Goal: Task Accomplishment & Management: Manage account settings

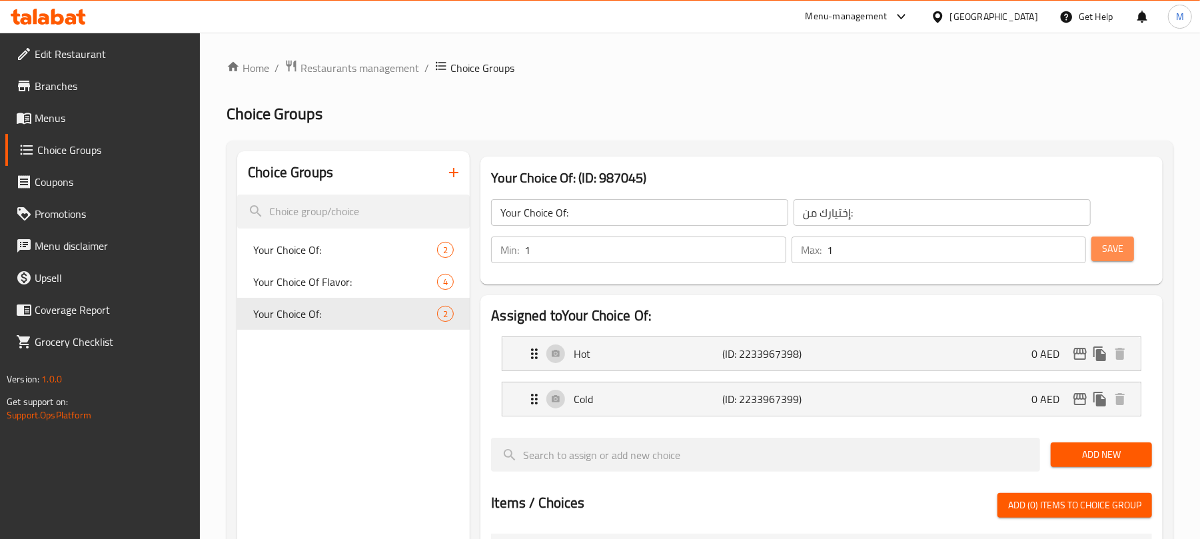
click at [1116, 254] on span "Save" at bounding box center [1112, 249] width 21 height 17
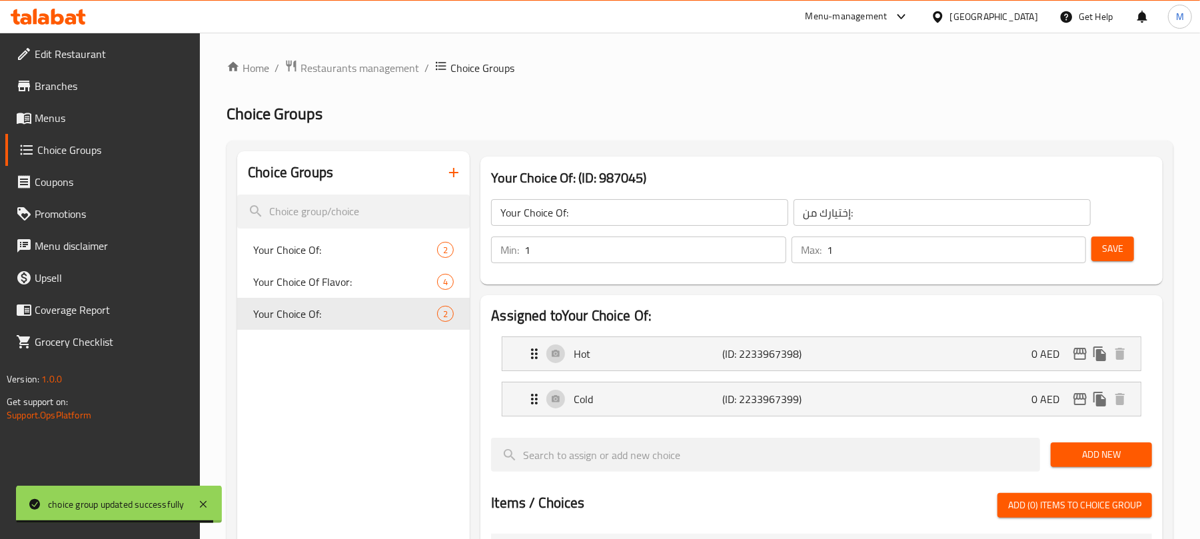
click at [458, 179] on icon "button" at bounding box center [454, 173] width 16 height 16
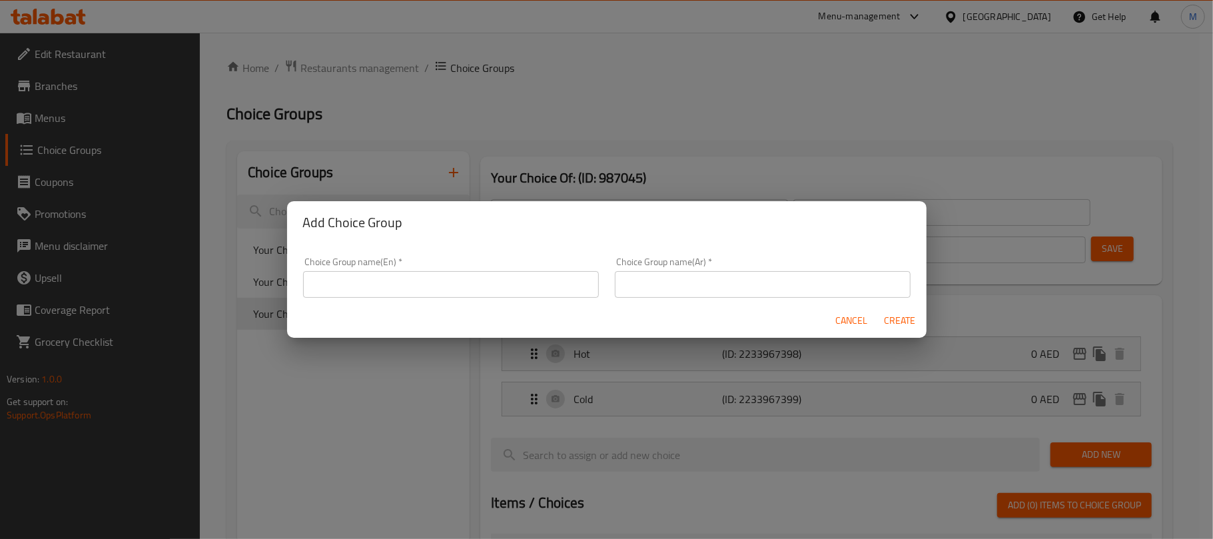
click at [393, 288] on input "text" at bounding box center [451, 284] width 296 height 27
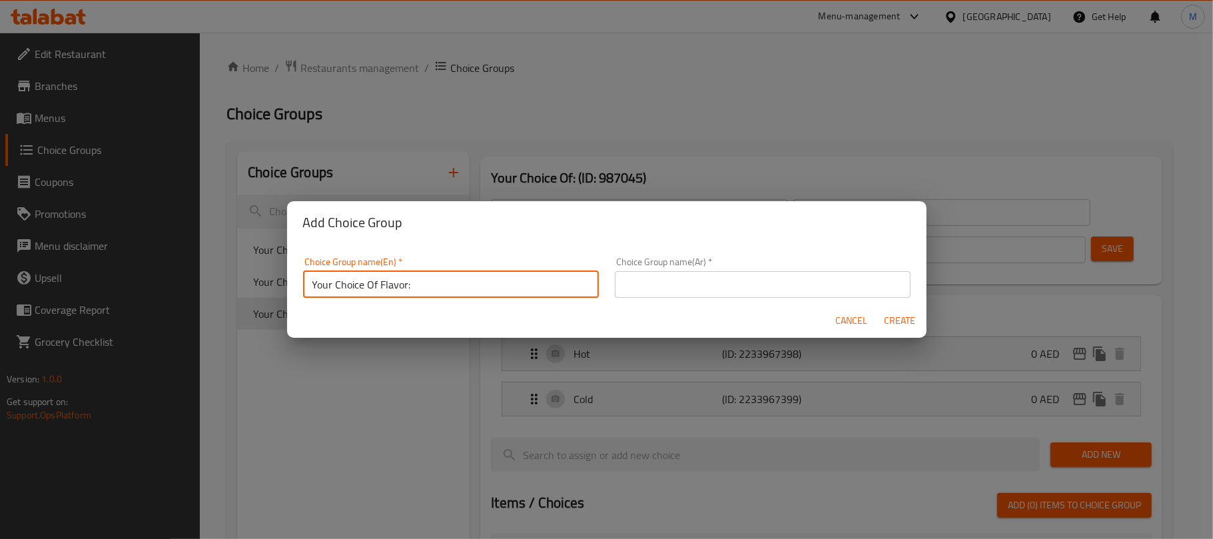
type input "Your Choice Of Flavor:"
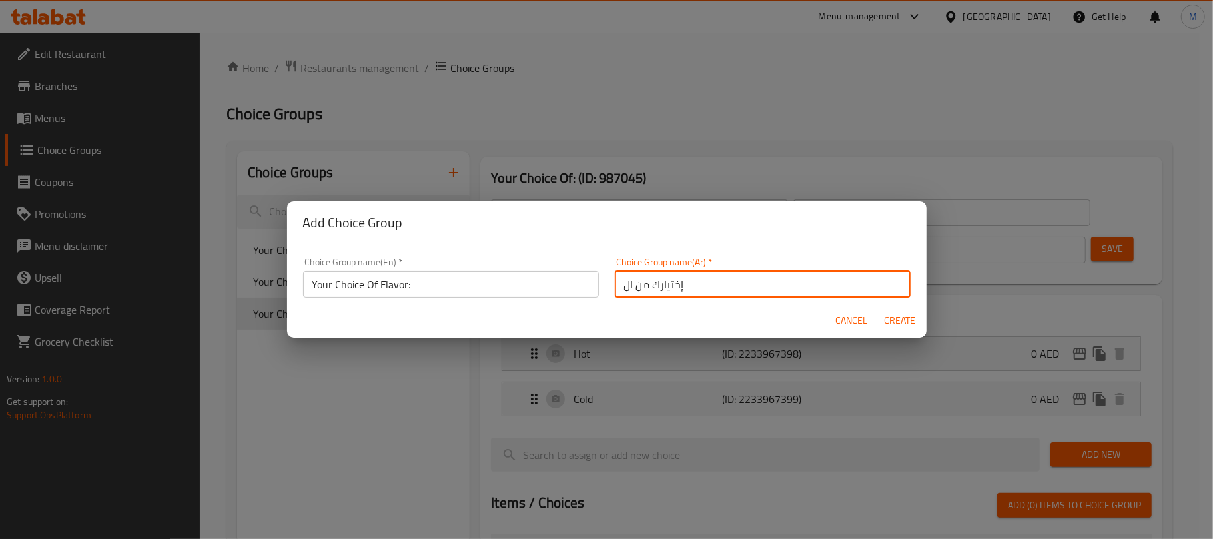
type input "إختيارك من النكهة:"
click at [879, 309] on button "Create" at bounding box center [900, 321] width 43 height 25
type input "Your Choice Of Flavor:"
type input "إختيارك من النكهة:"
type input "0"
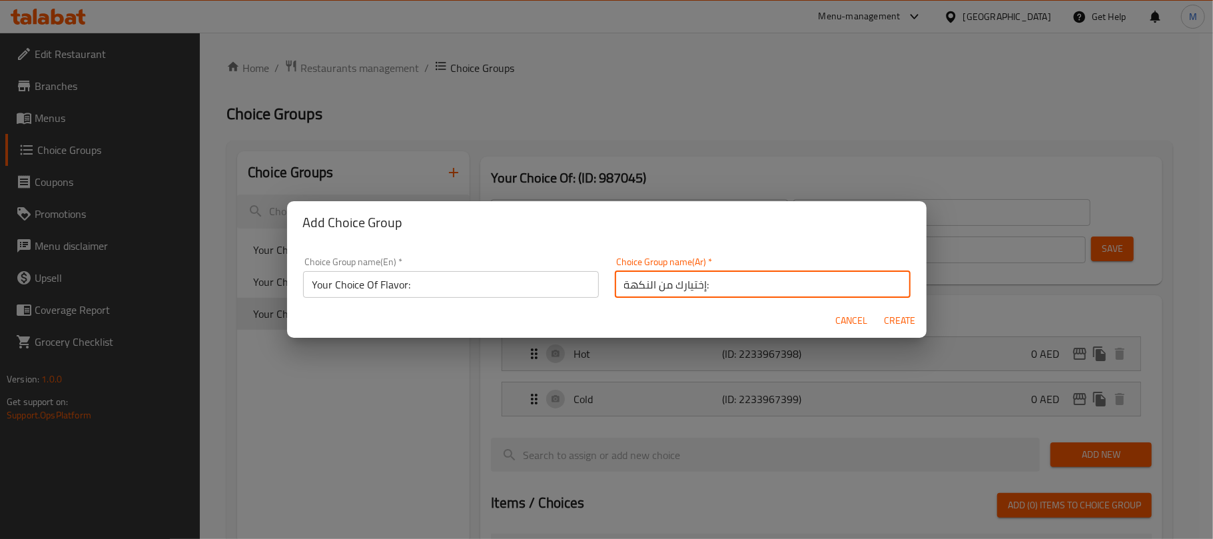
type input "0"
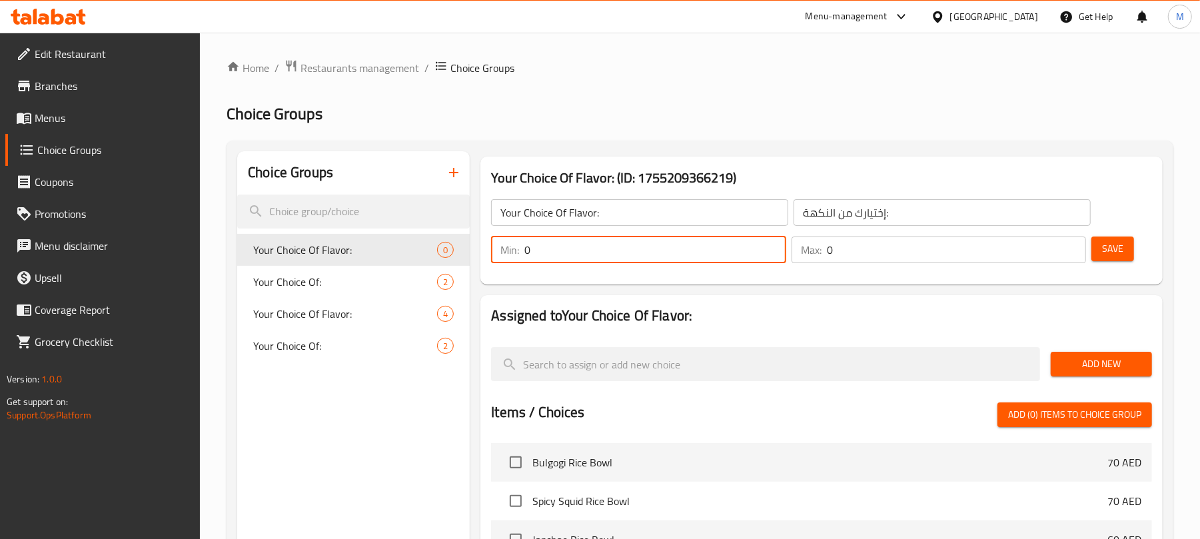
click at [590, 251] on input "0" at bounding box center [654, 250] width 261 height 27
type input "1"
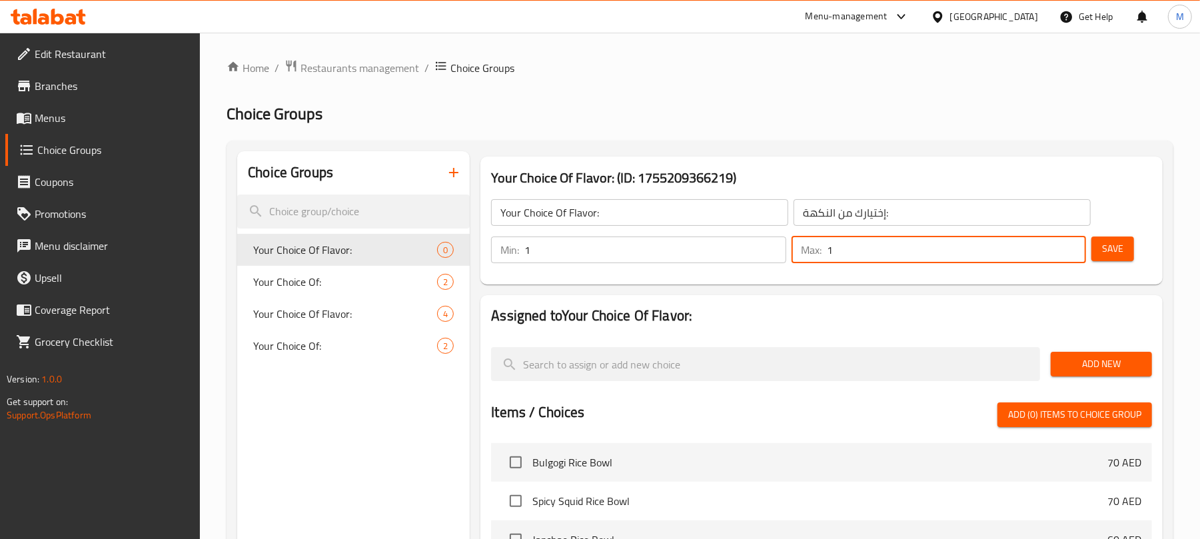
type input "1"
click at [1083, 372] on span "Add New" at bounding box center [1102, 364] width 80 height 17
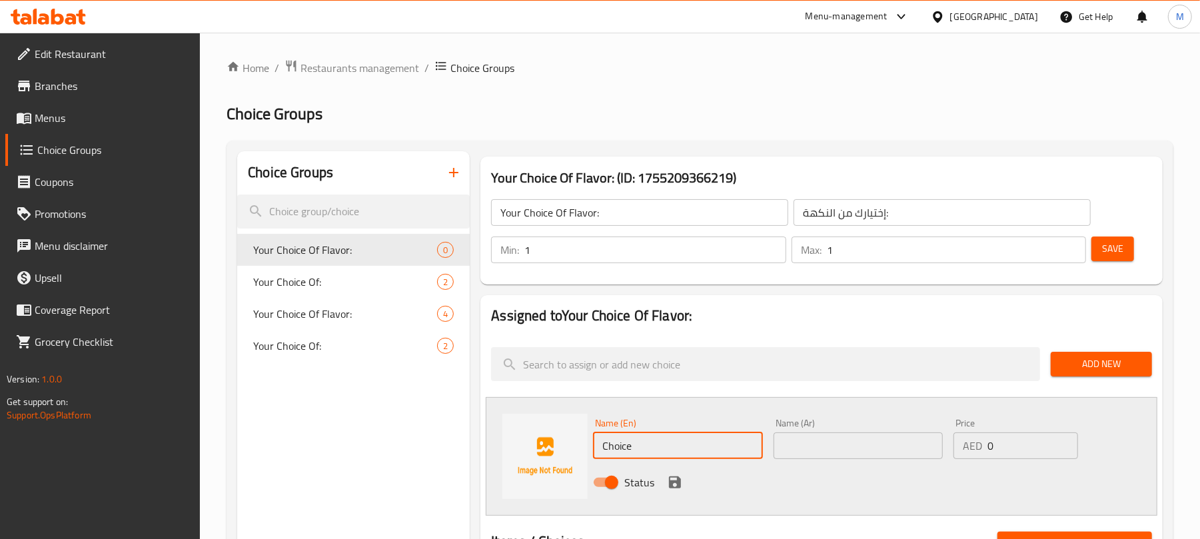
click at [713, 456] on input "Choice" at bounding box center [677, 445] width 169 height 27
paste input "Green Grap"
type input "Green Grape"
drag, startPoint x: 832, startPoint y: 450, endPoint x: 798, endPoint y: 456, distance: 33.7
click at [832, 450] on input "text" at bounding box center [858, 445] width 169 height 27
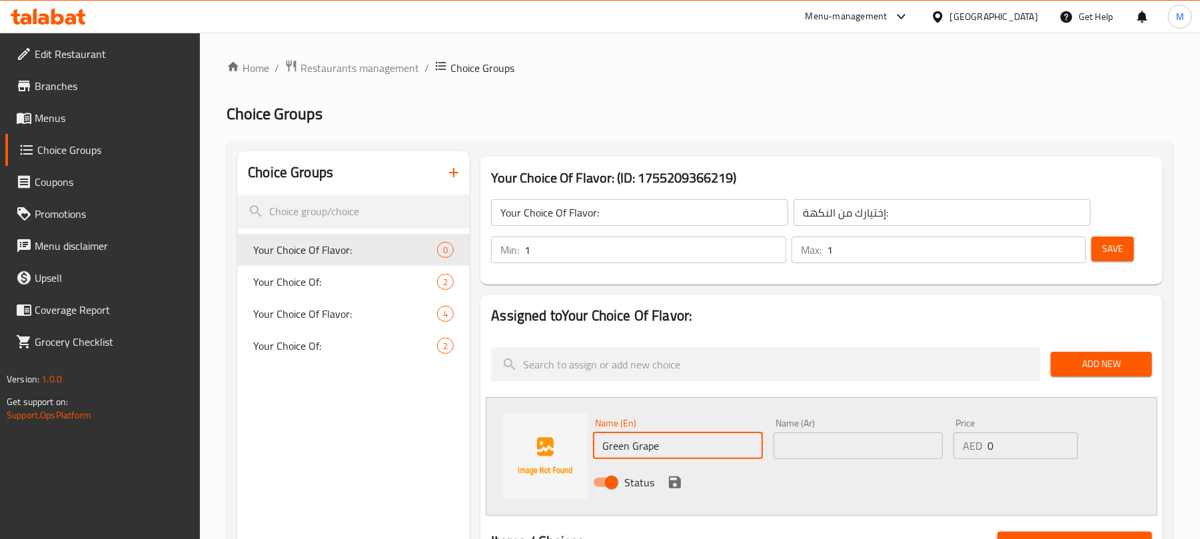
paste input "عنب أخضر"
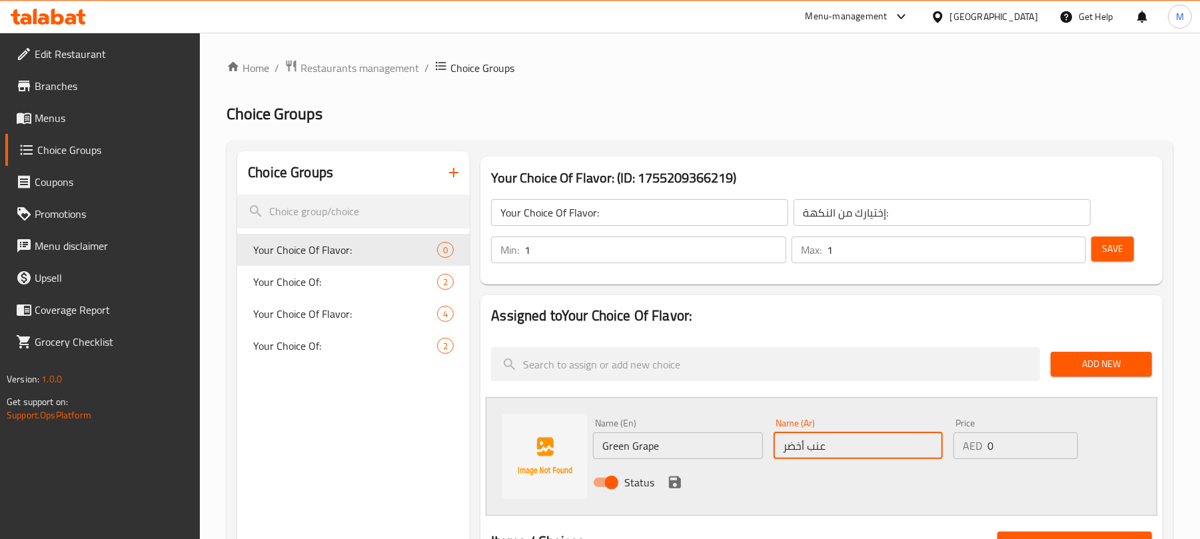
type input "عنب أخضر"
click at [672, 482] on icon "save" at bounding box center [675, 482] width 12 height 12
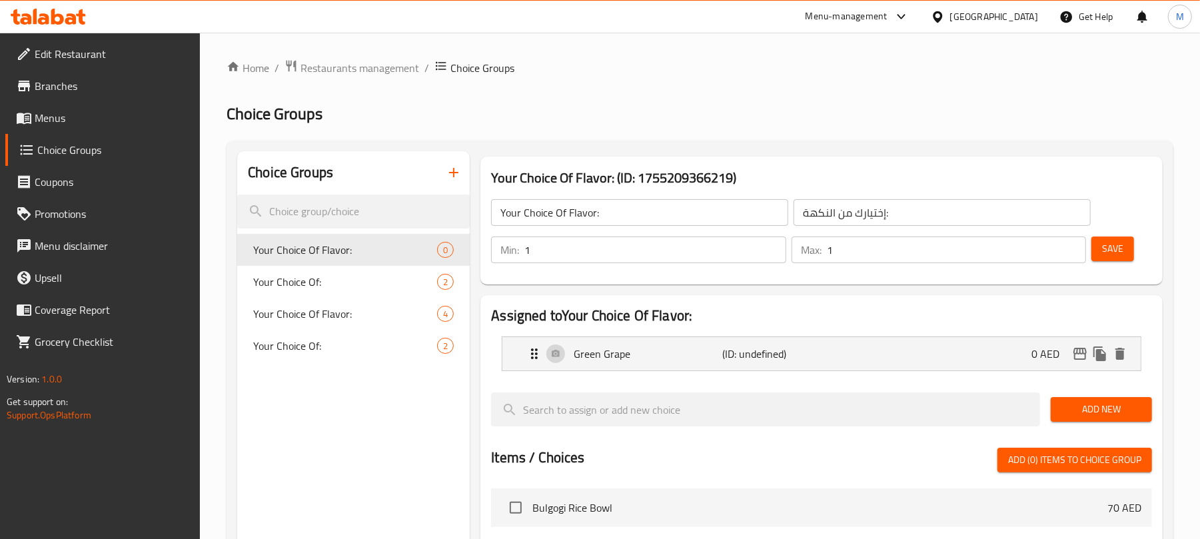
click at [1062, 409] on span "Add New" at bounding box center [1102, 409] width 80 height 17
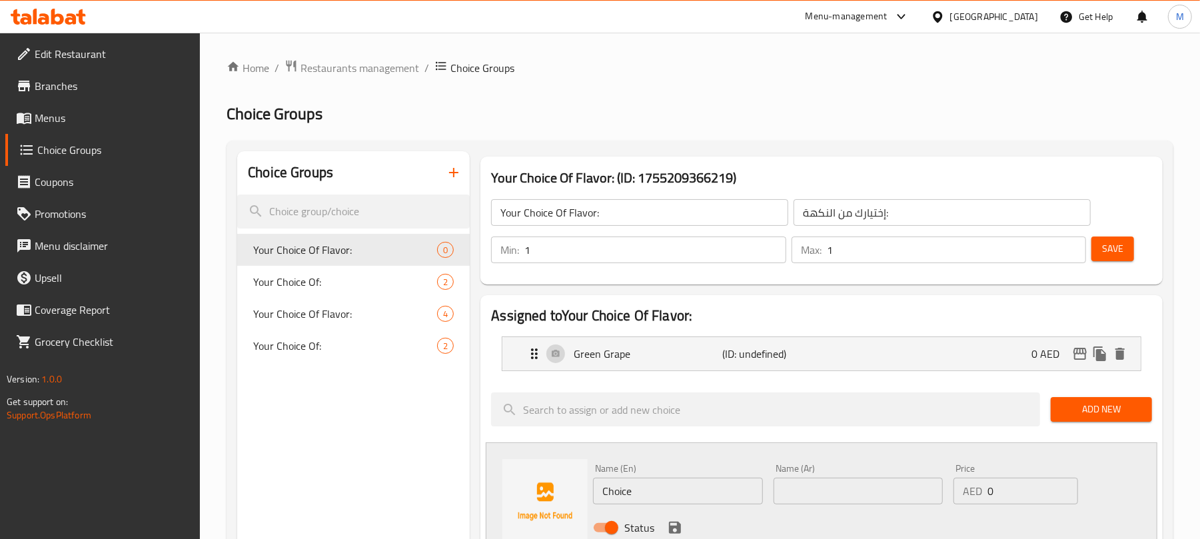
click at [691, 481] on input "Choice" at bounding box center [677, 491] width 169 height 27
paste input "Lemon"
type input "Lemon"
paste input "ليمون"
type input "ليمون"
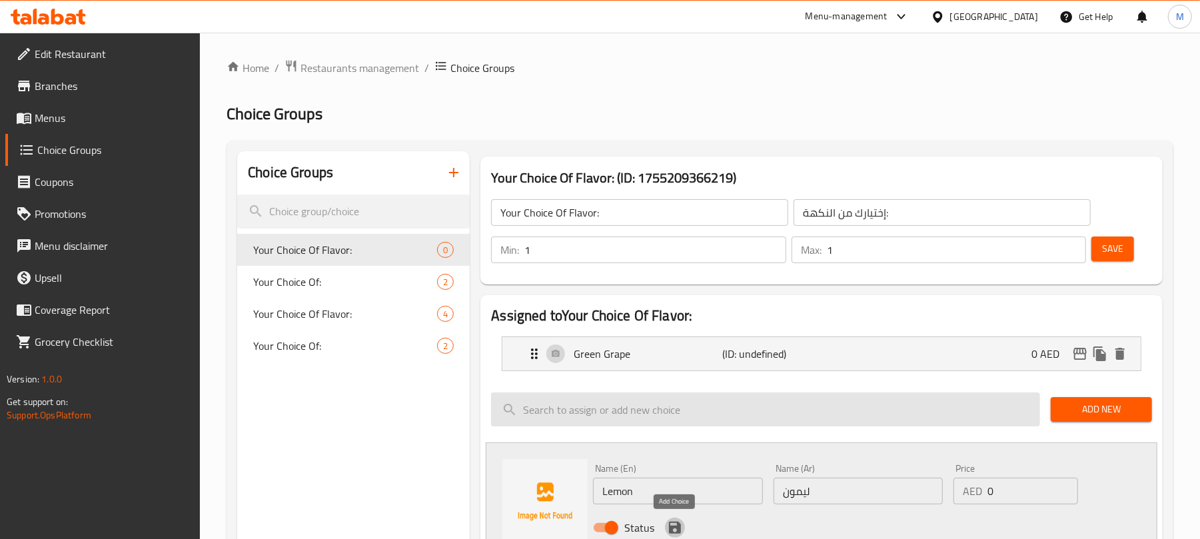
drag, startPoint x: 675, startPoint y: 528, endPoint x: 817, endPoint y: 472, distance: 152.6
click at [675, 528] on icon "save" at bounding box center [675, 528] width 12 height 12
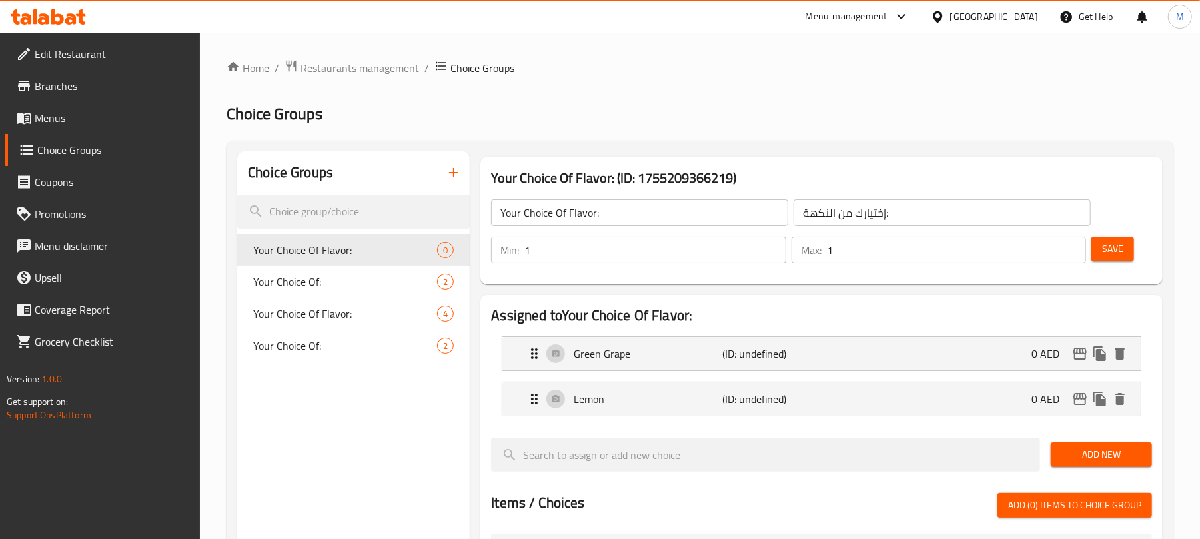
click at [1065, 448] on span "Add New" at bounding box center [1102, 454] width 80 height 17
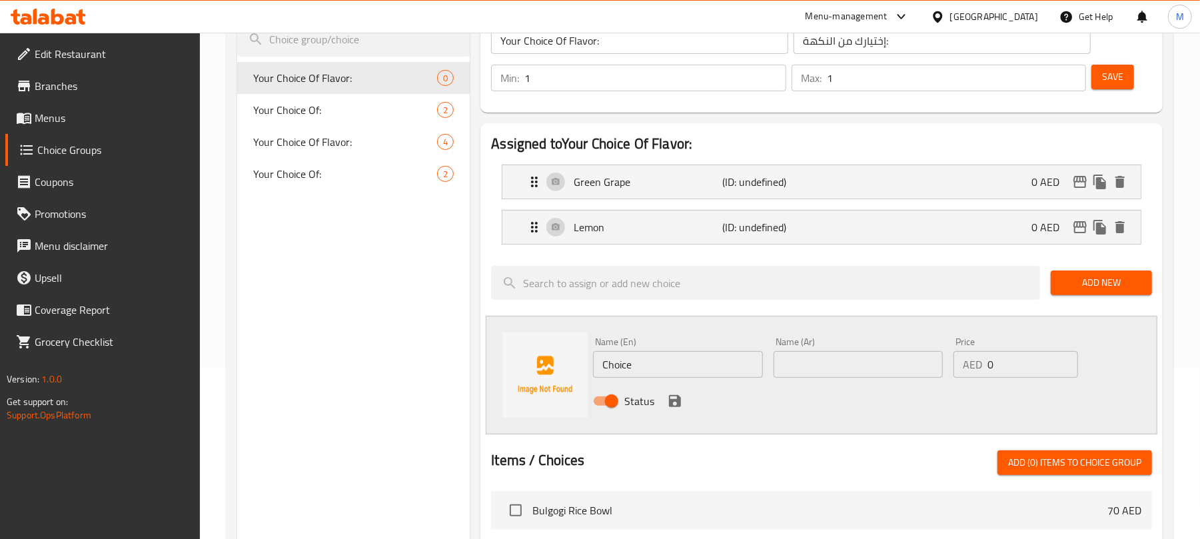
scroll to position [177, 0]
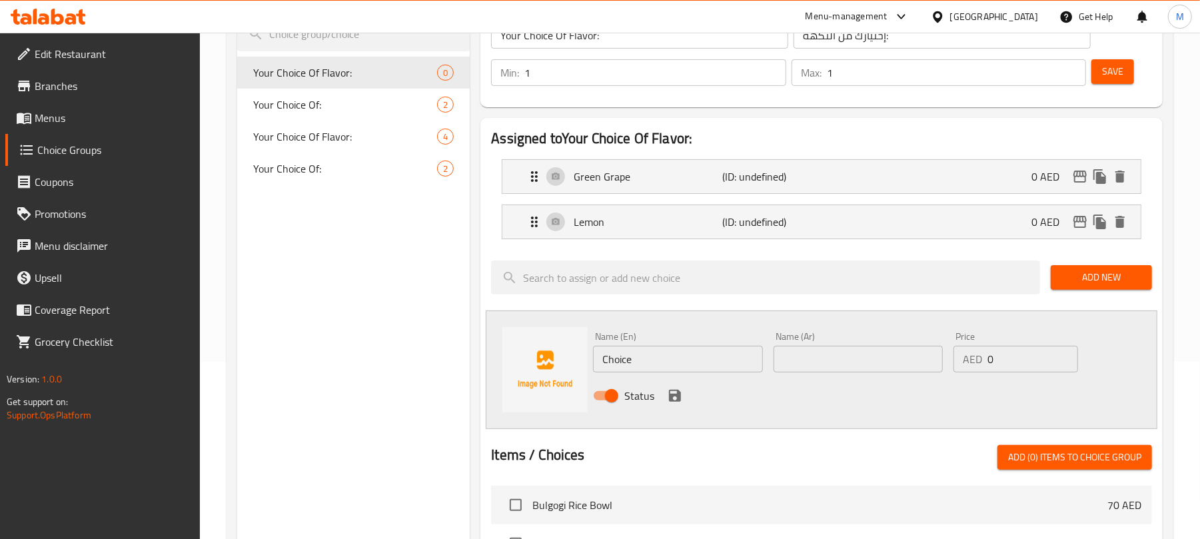
click at [656, 347] on input "Choice" at bounding box center [677, 359] width 169 height 27
paste input "Grapefruit"
type input "Grapefruit"
paste input "جريب فروت"
type input "جريب فروت"
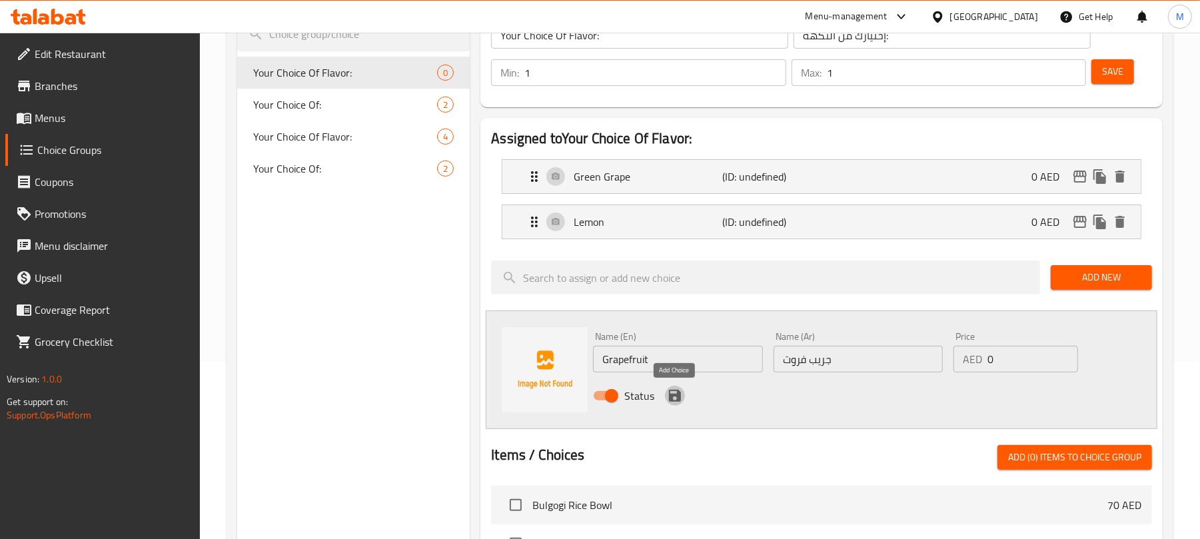
click at [667, 403] on icon "save" at bounding box center [675, 396] width 16 height 16
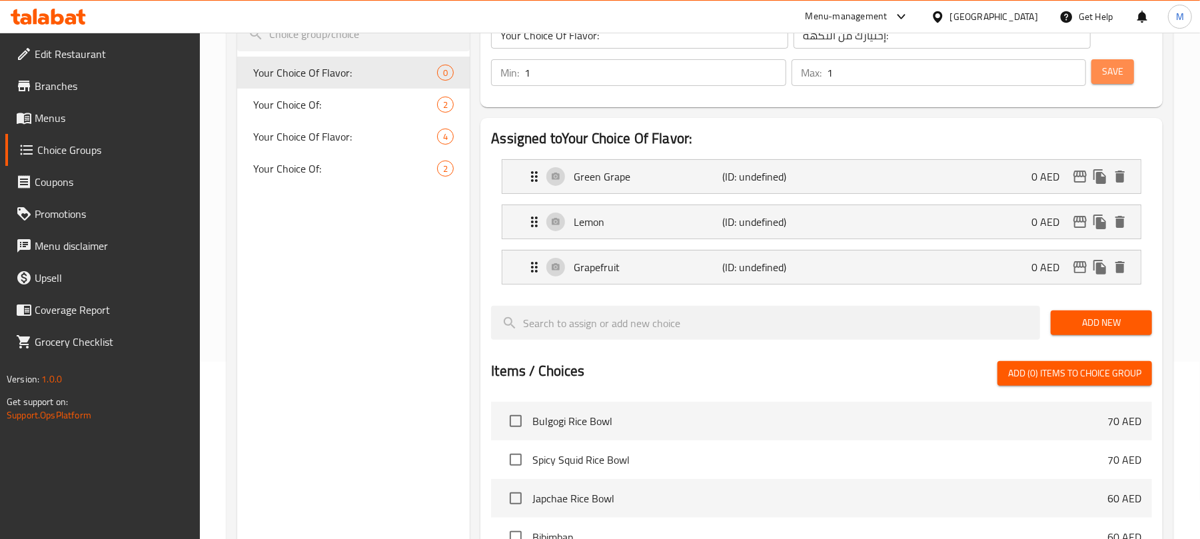
click at [1098, 72] on button "Save" at bounding box center [1113, 71] width 43 height 25
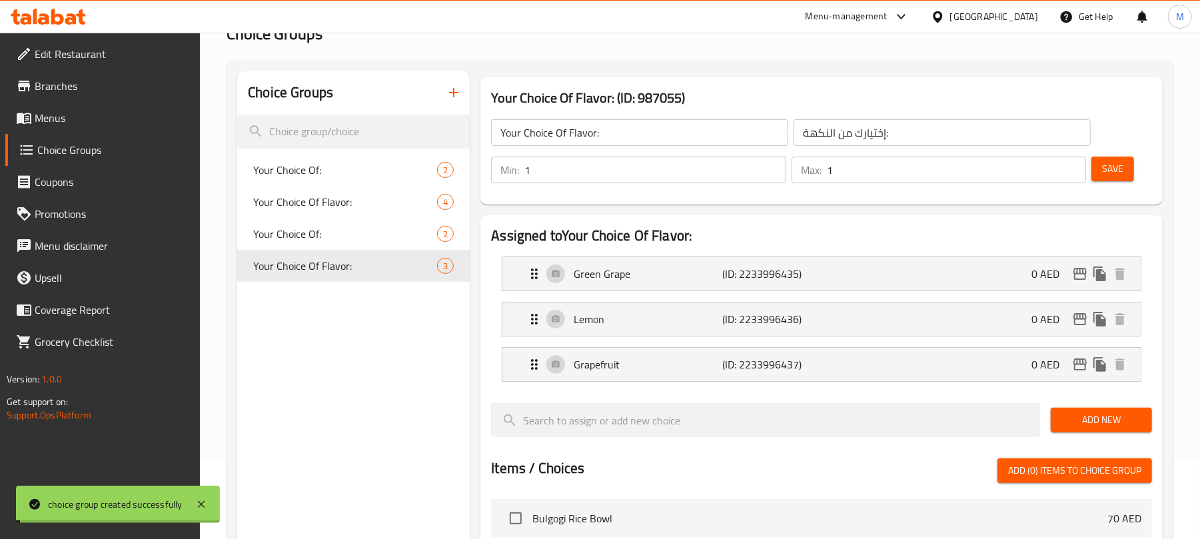
scroll to position [0, 0]
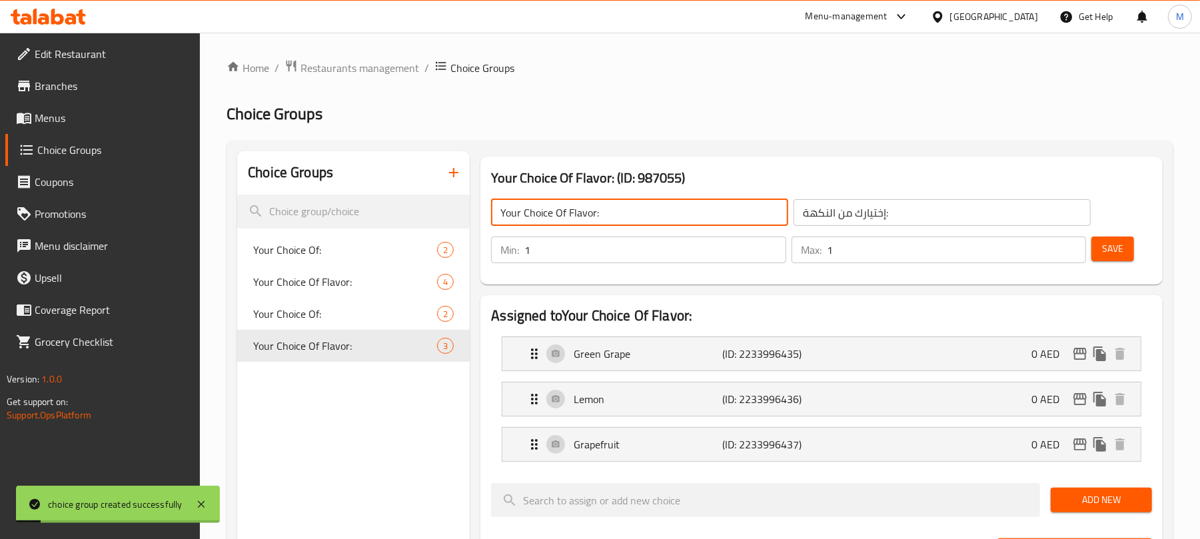
click at [717, 221] on input "Your Choice Of Flavor:" at bounding box center [639, 212] width 297 height 27
type input "Your Choice Of Flavor:"
click at [1120, 244] on span "Save" at bounding box center [1112, 249] width 21 height 17
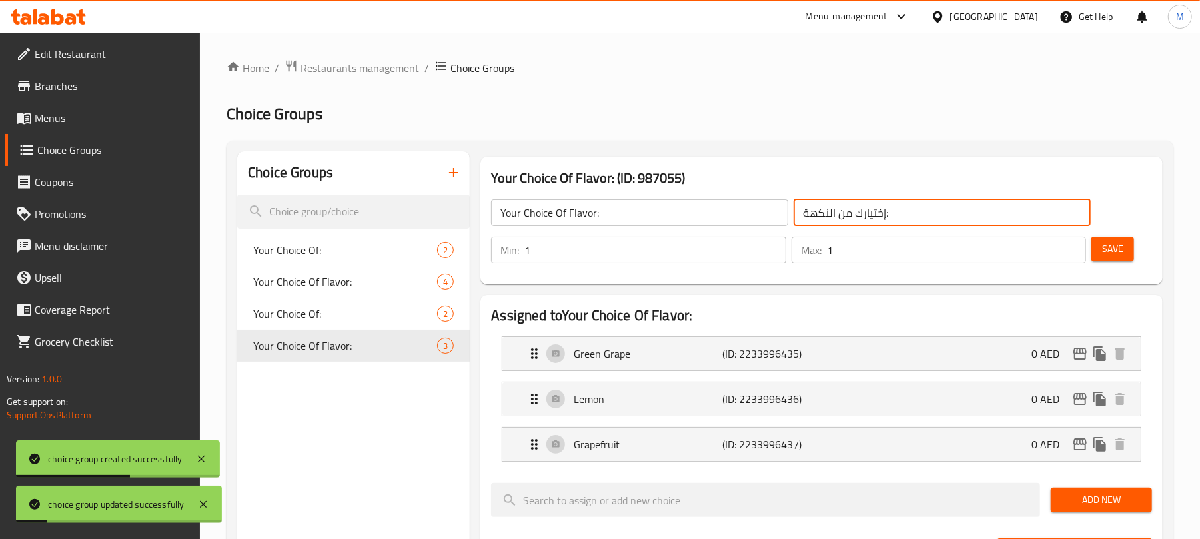
click at [960, 208] on input "إختيارك من النكهة:" at bounding box center [942, 212] width 297 height 27
click at [641, 109] on h2 "Choice Groups" at bounding box center [700, 113] width 947 height 21
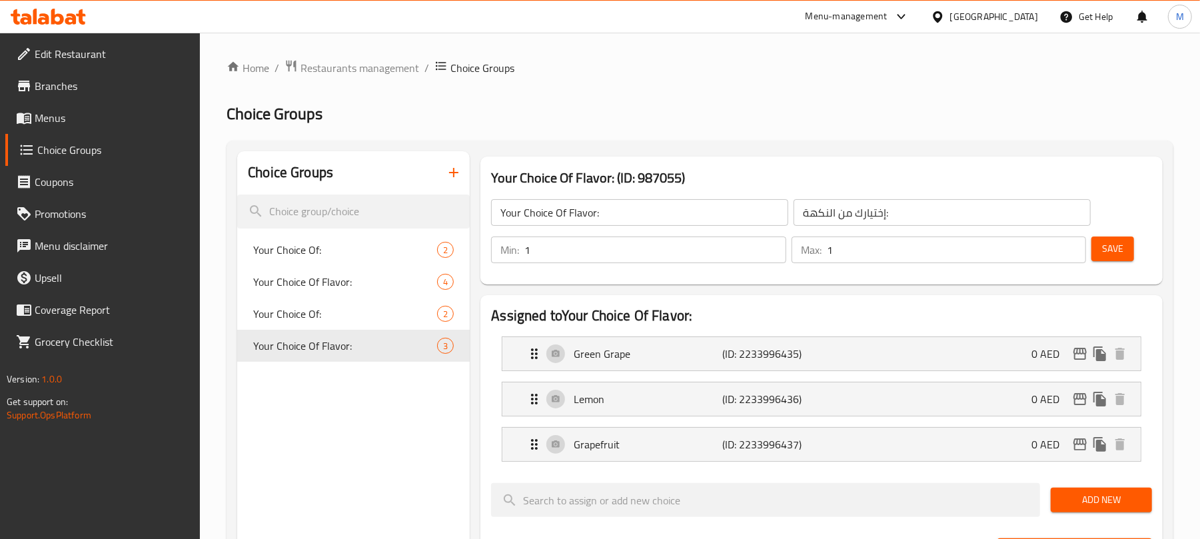
click at [457, 179] on icon "button" at bounding box center [454, 173] width 16 height 16
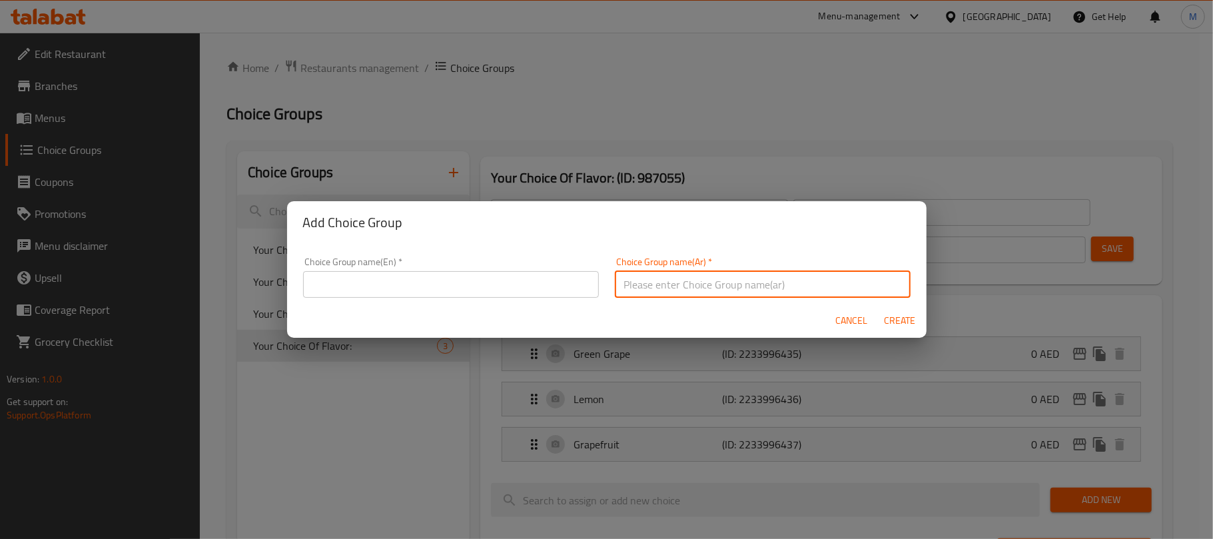
click at [784, 283] on input "text" at bounding box center [763, 284] width 296 height 27
paste input "إختيارك من النكهة:"
type input "إختيارك من النكهة:"
click at [504, 291] on input "text" at bounding box center [451, 284] width 296 height 27
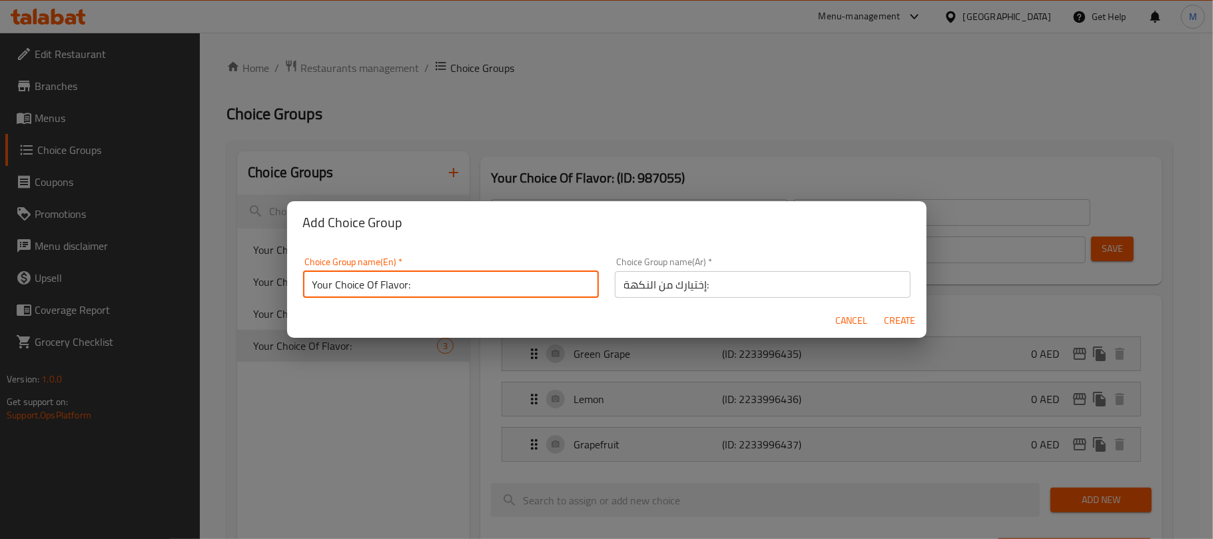
type input "Your Choice Of Flavor:"
click at [905, 325] on span "Create" at bounding box center [900, 321] width 32 height 17
type input "Your Choice Of Flavor:"
type input "0"
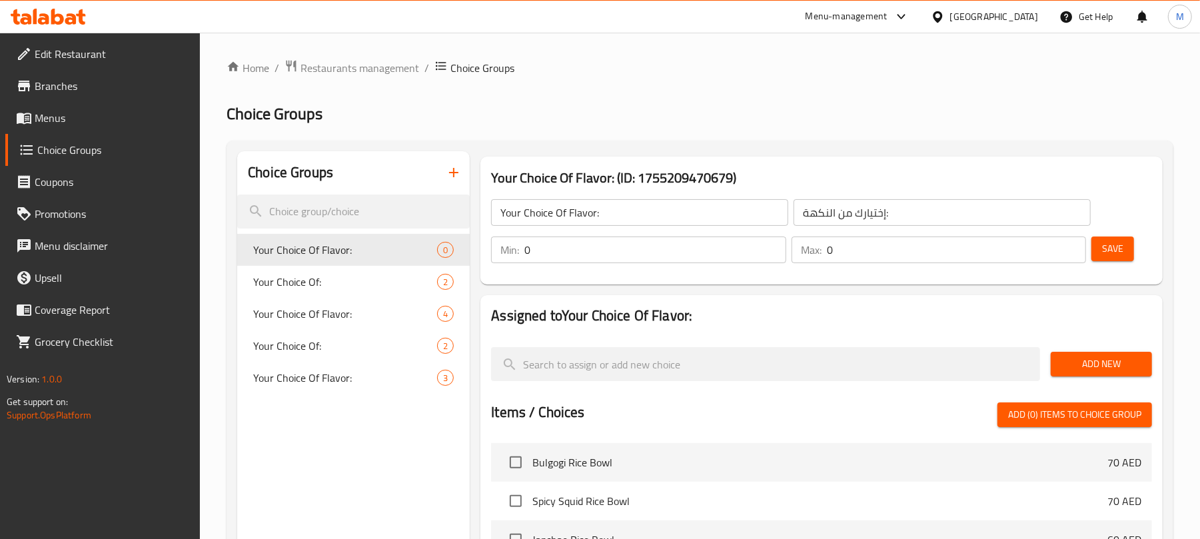
click at [678, 219] on input "Your Choice Of Flavor:" at bounding box center [639, 212] width 297 height 27
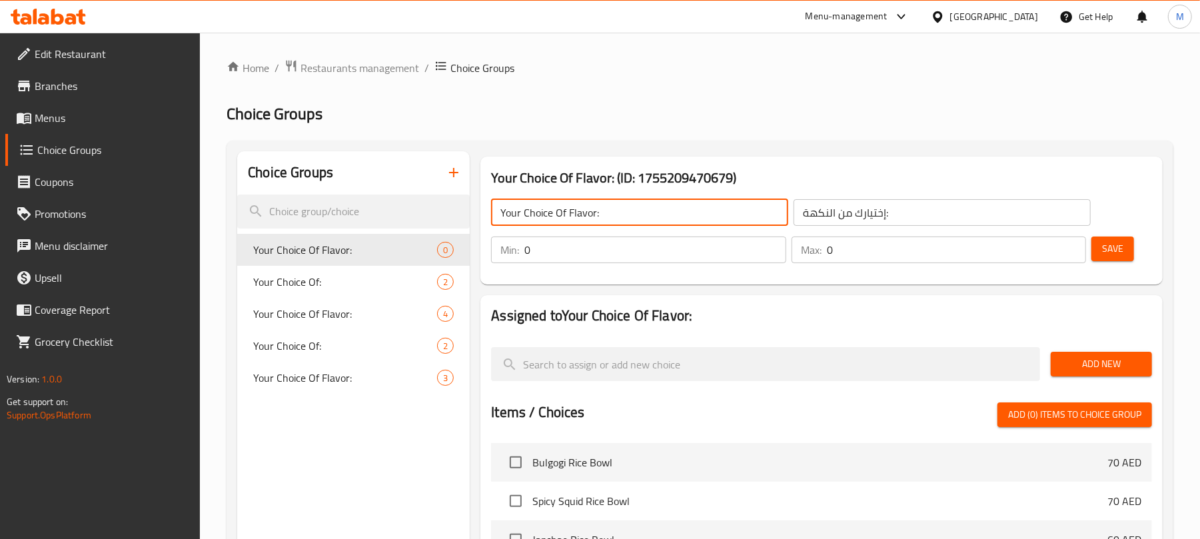
type input "Your Choice Of Flavor:"
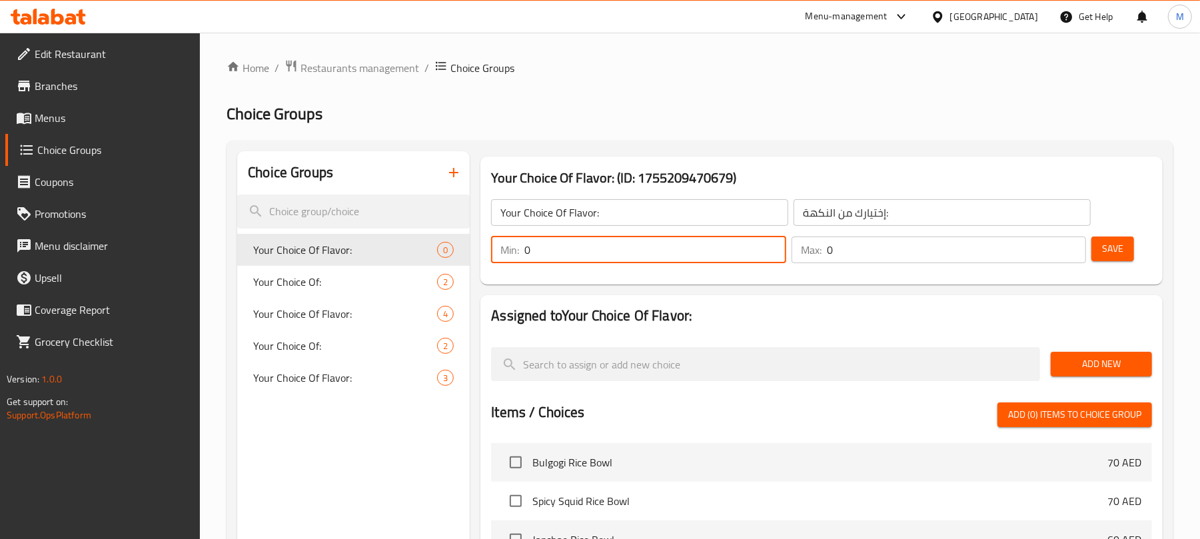
click at [553, 249] on input "0" at bounding box center [654, 250] width 261 height 27
type input "1"
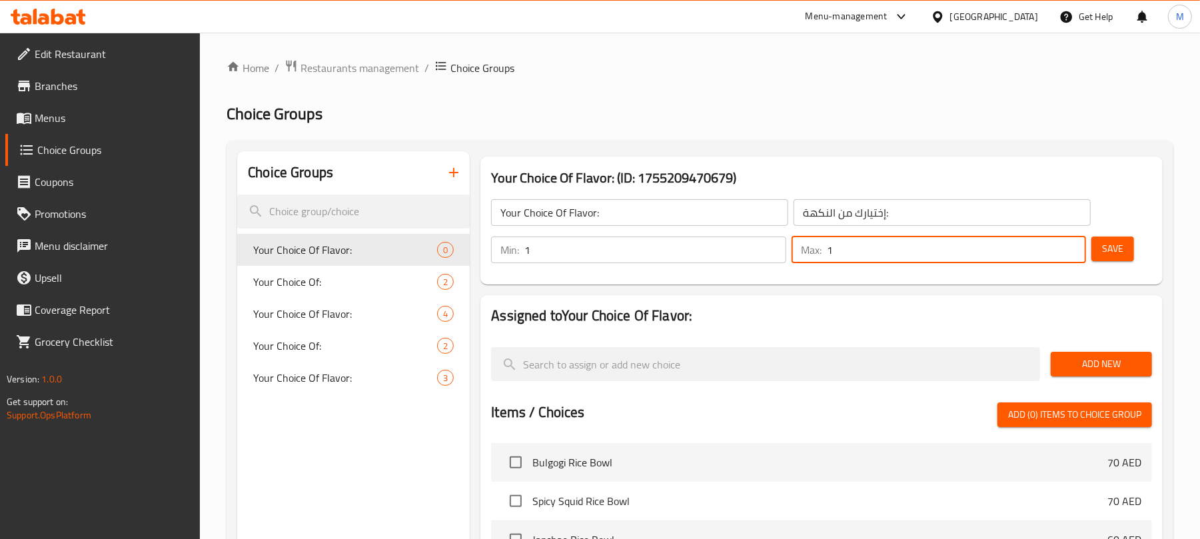
type input "1"
click at [1084, 369] on span "Add New" at bounding box center [1102, 364] width 80 height 17
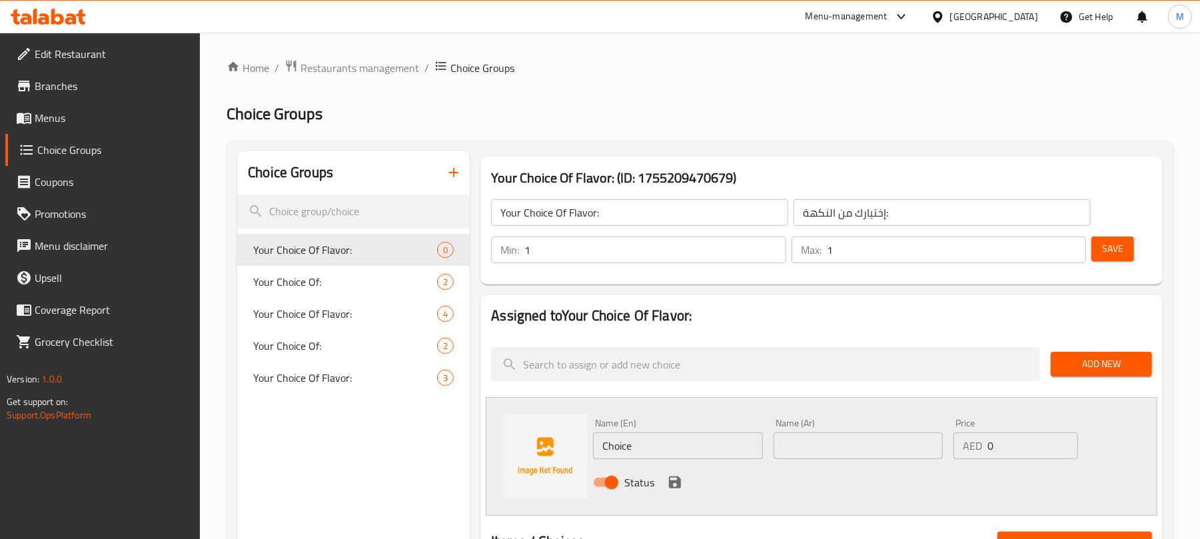
click at [688, 448] on input "Choice" at bounding box center [677, 445] width 169 height 27
paste input "co"
type input "Choco"
type input "شوكو"
click at [673, 481] on icon "save" at bounding box center [675, 482] width 12 height 12
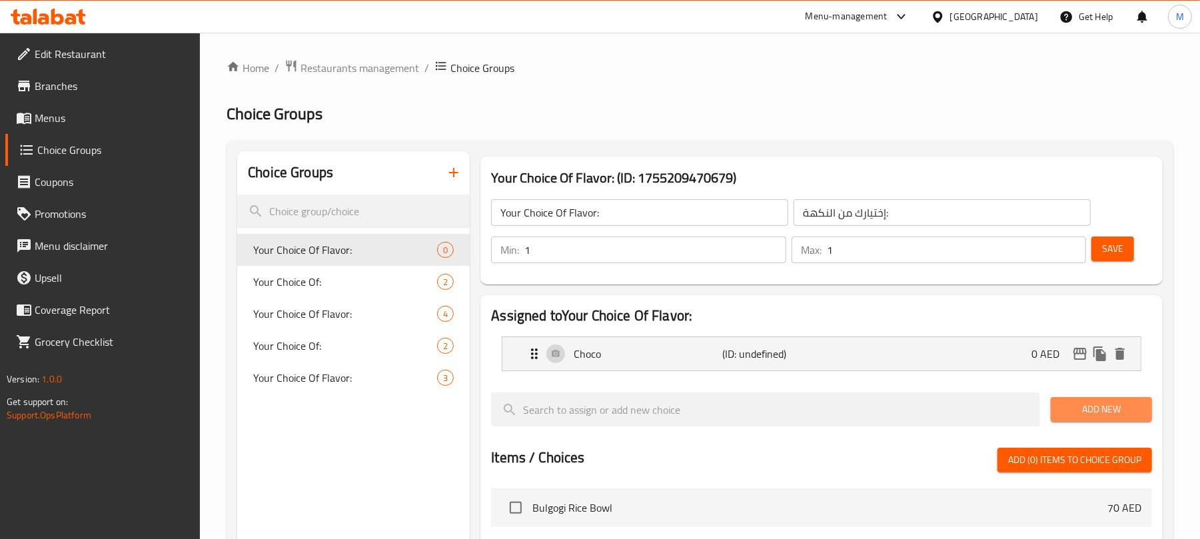
click at [1116, 416] on span "Add New" at bounding box center [1102, 409] width 80 height 17
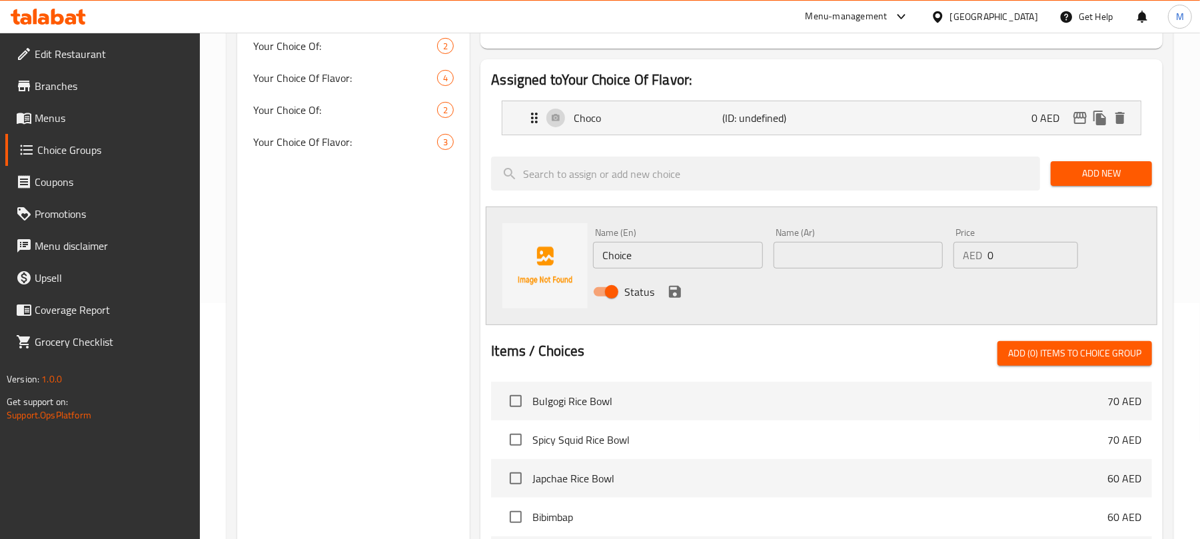
scroll to position [267, 0]
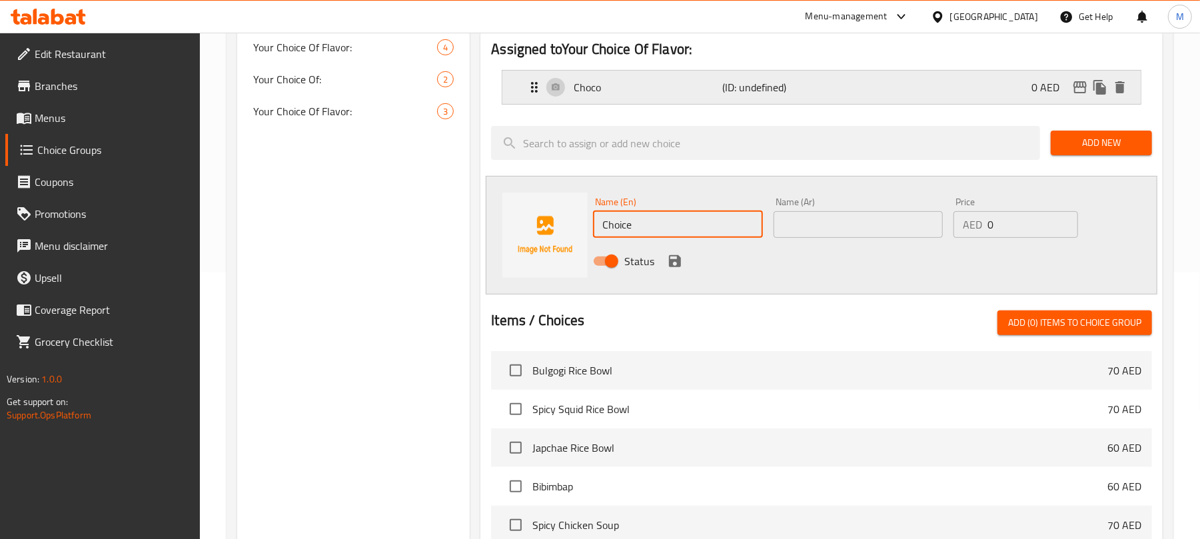
drag, startPoint x: 656, startPoint y: 229, endPoint x: 704, endPoint y: 99, distance: 138.5
click at [656, 230] on input "Choice" at bounding box center [677, 224] width 169 height 27
paste input "Banana"
type input "Banana"
drag, startPoint x: 792, startPoint y: 225, endPoint x: 736, endPoint y: 240, distance: 58.5
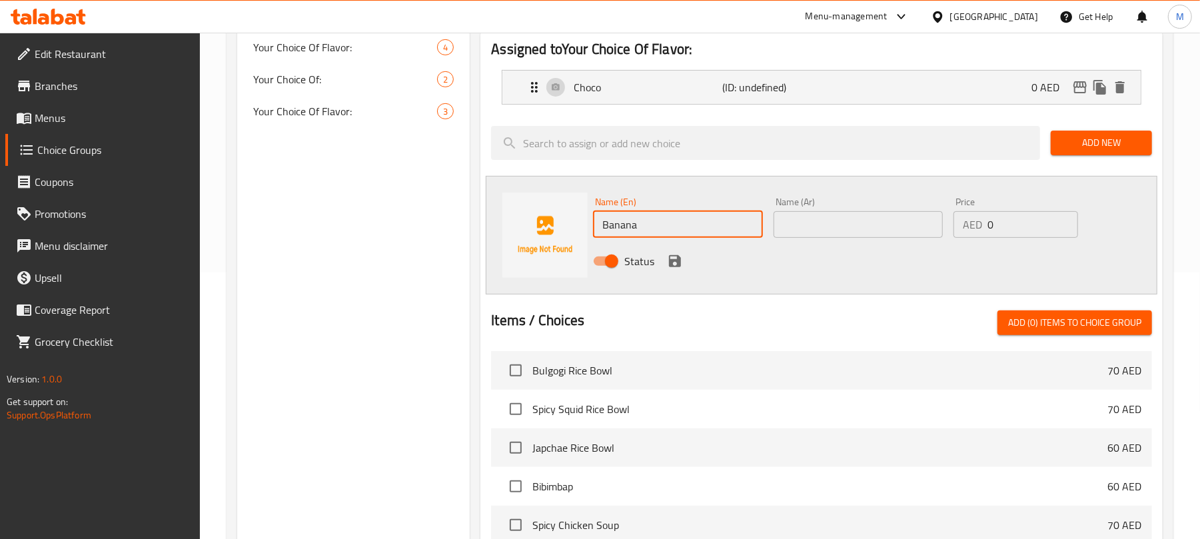
click at [792, 225] on input "text" at bounding box center [858, 224] width 169 height 27
paste input "موز"
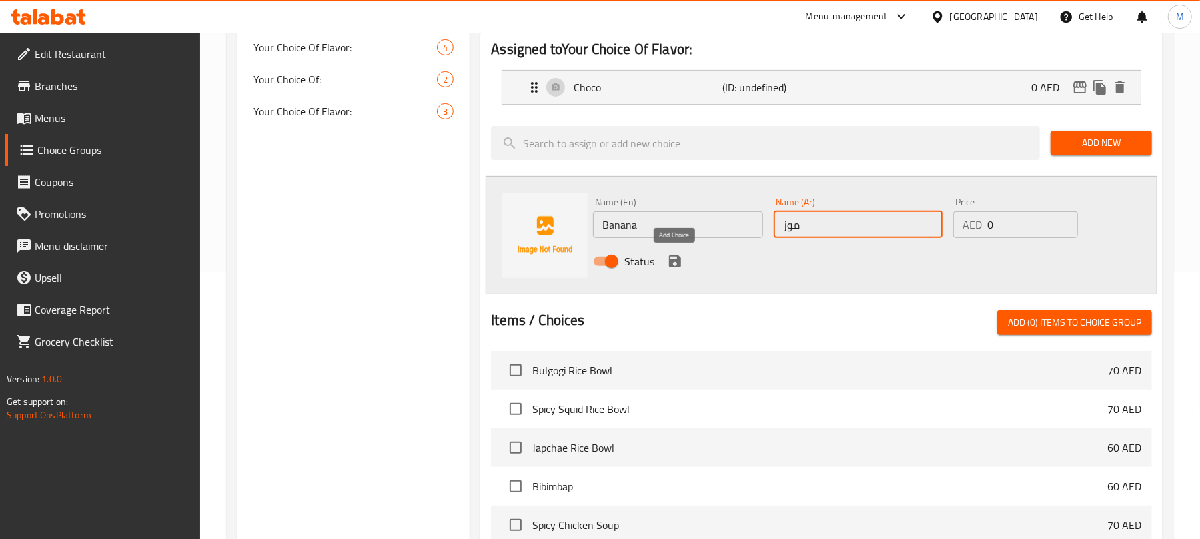
type input "موز"
click at [672, 265] on icon "save" at bounding box center [675, 261] width 12 height 12
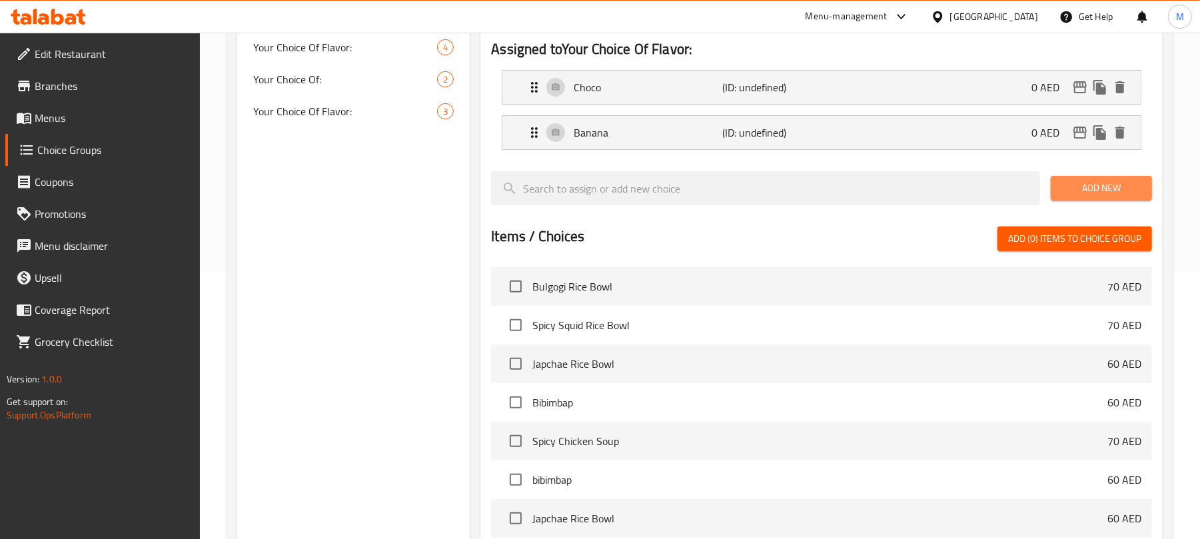
drag, startPoint x: 1076, startPoint y: 198, endPoint x: 741, endPoint y: 3, distance: 387.0
click at [1077, 197] on button "Add New" at bounding box center [1101, 188] width 101 height 25
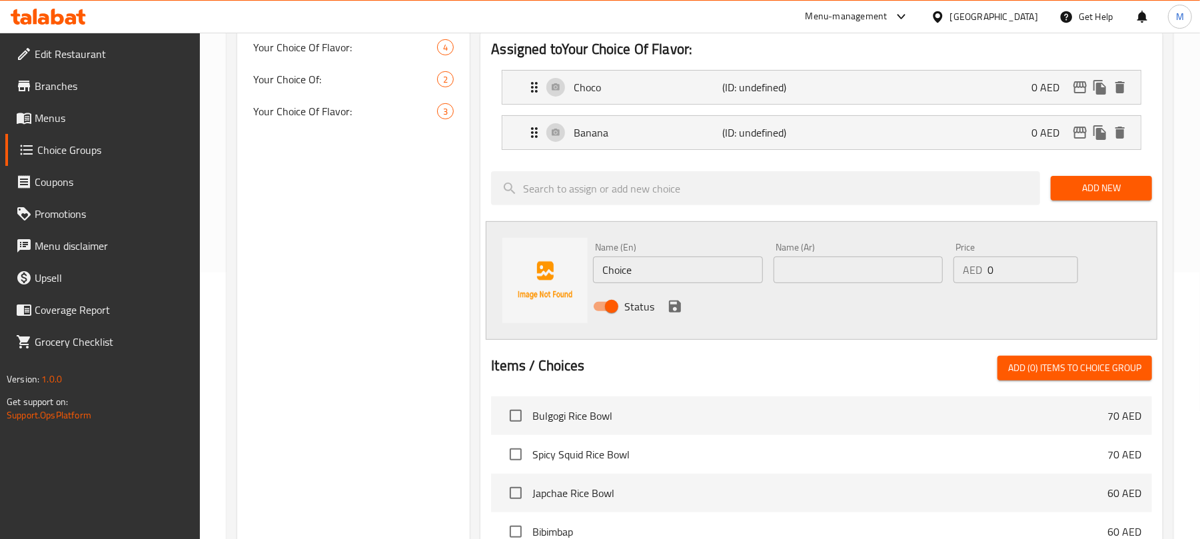
click at [688, 267] on input "Choice" at bounding box center [677, 270] width 169 height 27
paste input "Mango"
type input "Mango"
paste input "مانجو"
type input "مانجو"
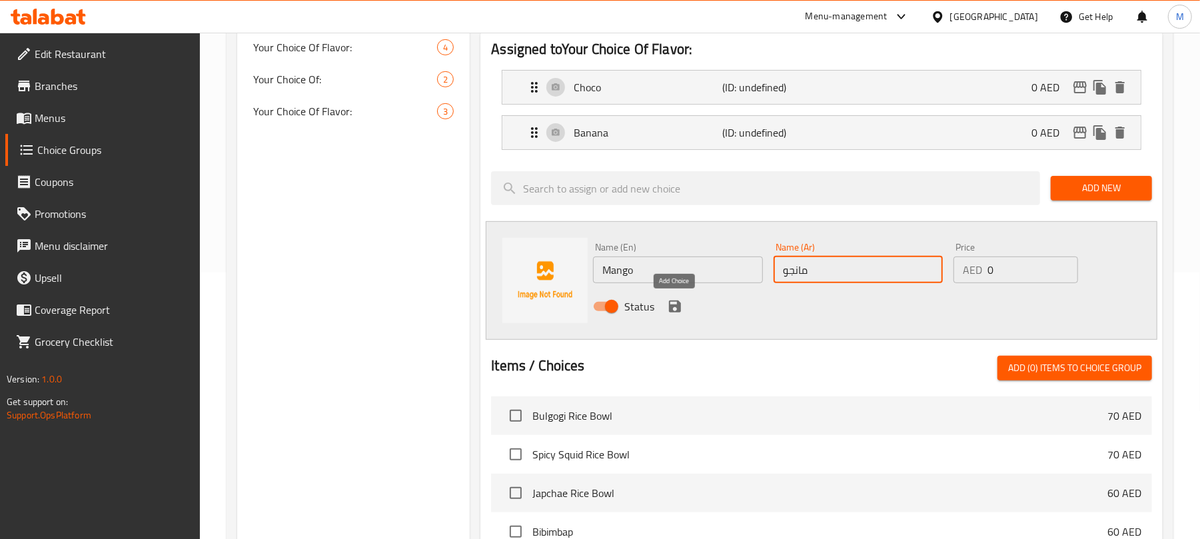
click at [677, 311] on icon "save" at bounding box center [675, 307] width 12 height 12
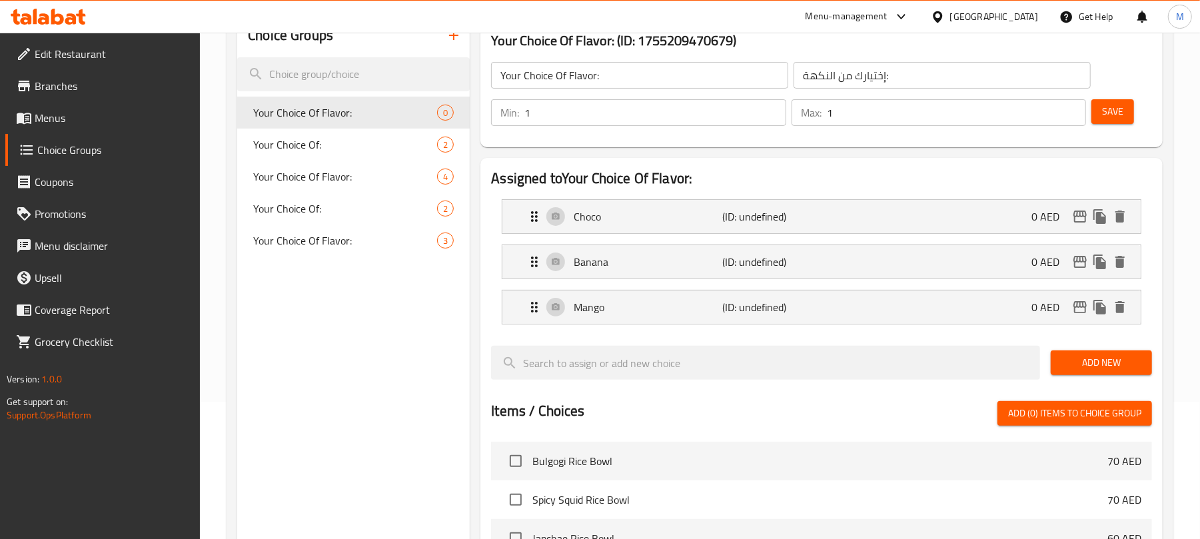
scroll to position [0, 0]
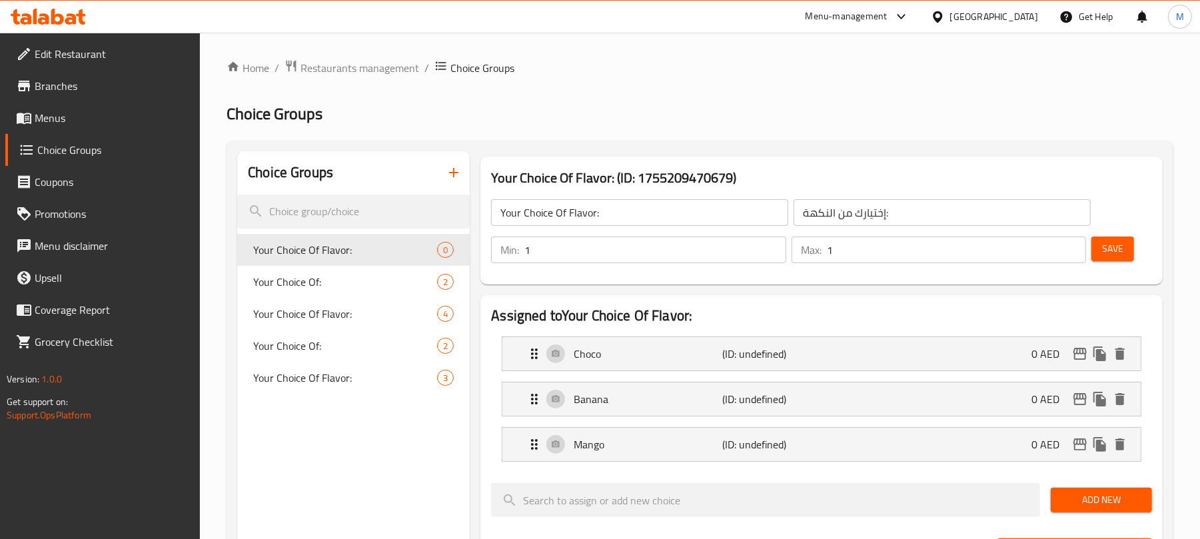
click at [890, 214] on input "إختيارك من النكهة:" at bounding box center [942, 212] width 297 height 27
click at [1125, 253] on button "Save" at bounding box center [1113, 249] width 43 height 25
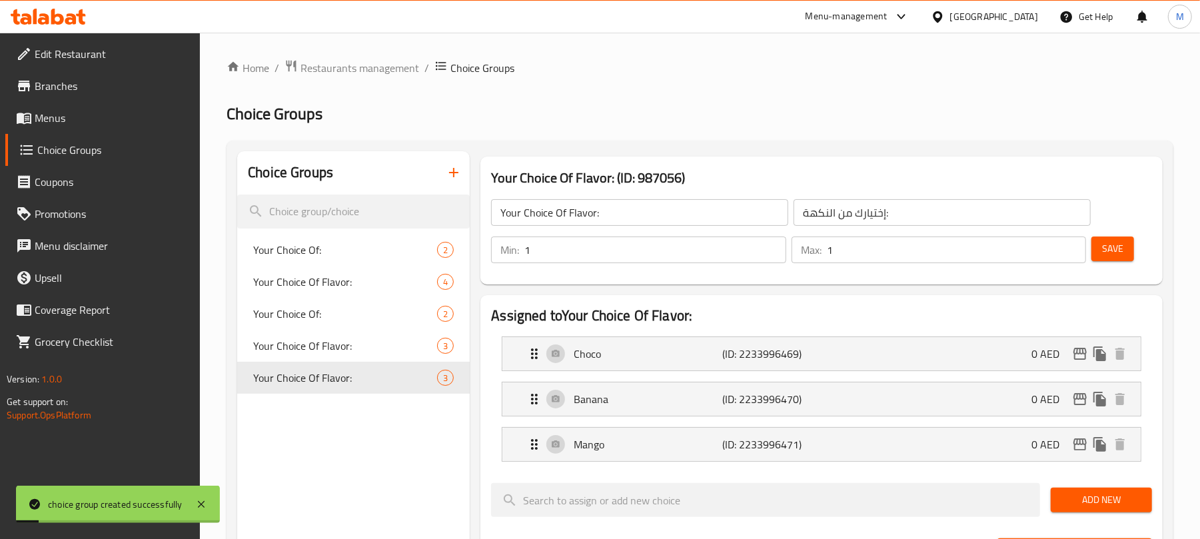
click at [461, 179] on icon "button" at bounding box center [454, 173] width 16 height 16
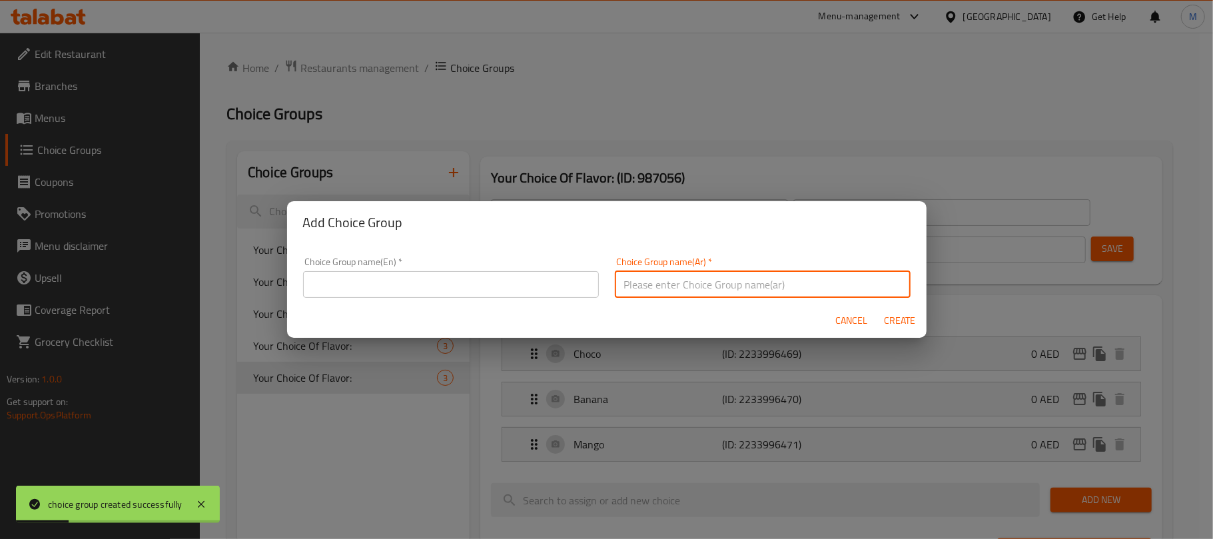
click at [686, 294] on input "text" at bounding box center [763, 284] width 296 height 27
paste input "إختيارك من النكهة:"
type input "إختيارك من النكهة:"
click at [524, 287] on input "text" at bounding box center [451, 284] width 296 height 27
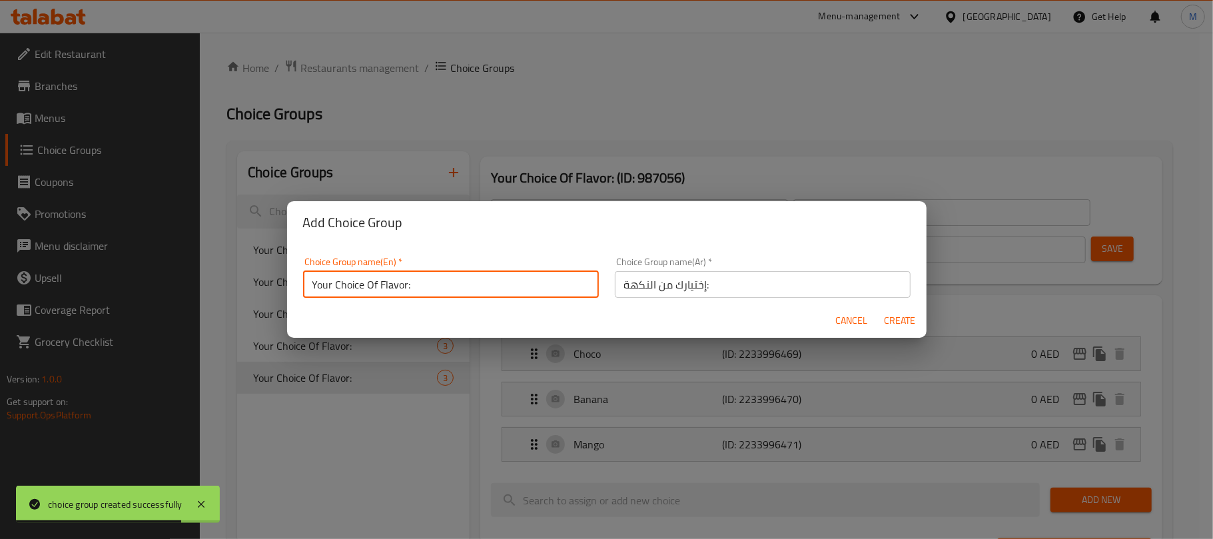
type input "Your Choice Of Flavor:"
click at [879, 309] on button "Create" at bounding box center [900, 321] width 43 height 25
type input "Your Choice Of Flavor:"
type input "0"
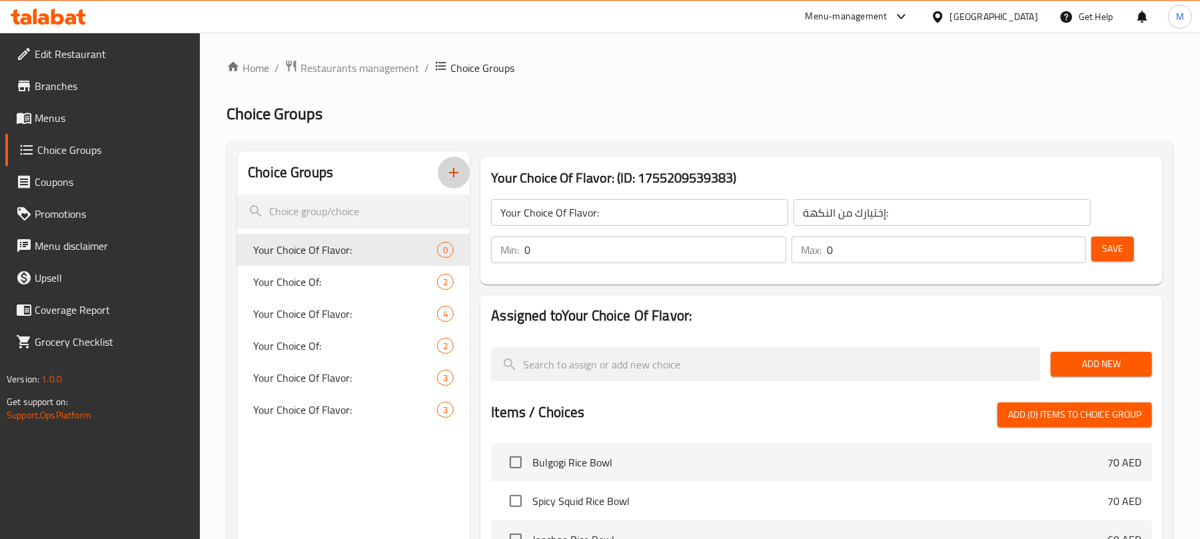
click at [649, 217] on input "Your Choice Of Flavor:" at bounding box center [639, 212] width 297 height 27
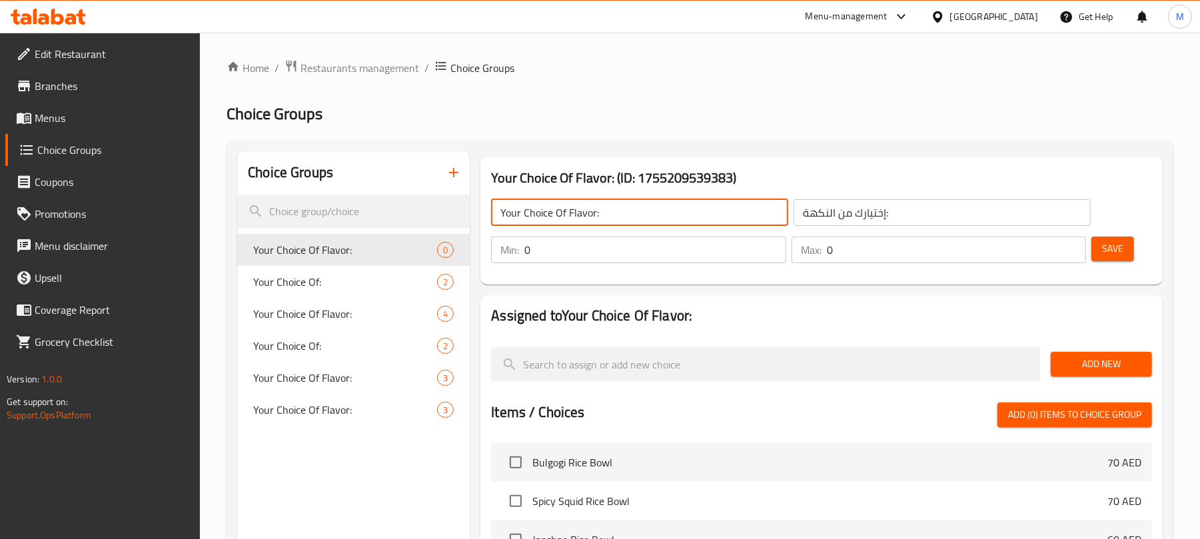
type input "Your Choice Of Flavor:"
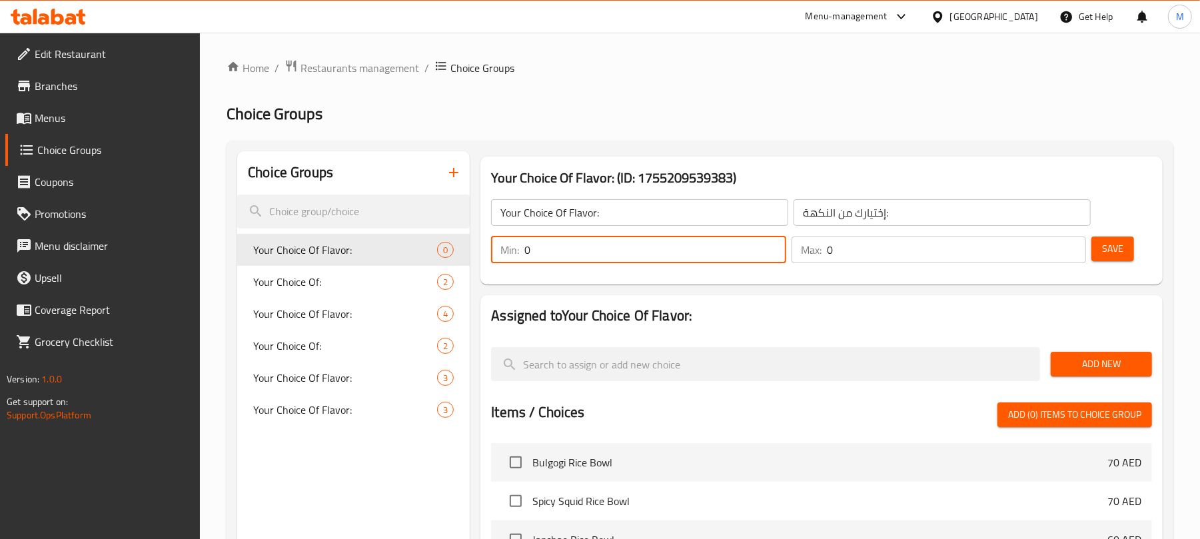
click at [534, 259] on input "0" at bounding box center [654, 250] width 261 height 27
type input "1"
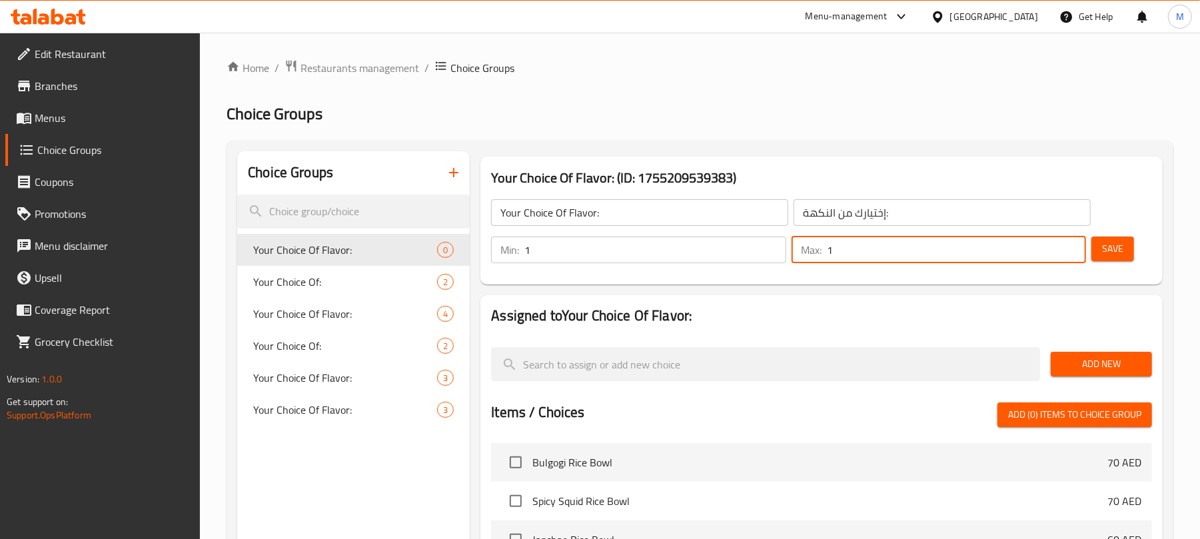
type input "1"
drag, startPoint x: 1099, startPoint y: 379, endPoint x: 1106, endPoint y: 355, distance: 25.7
click at [1102, 378] on div "Add New" at bounding box center [1102, 364] width 112 height 45
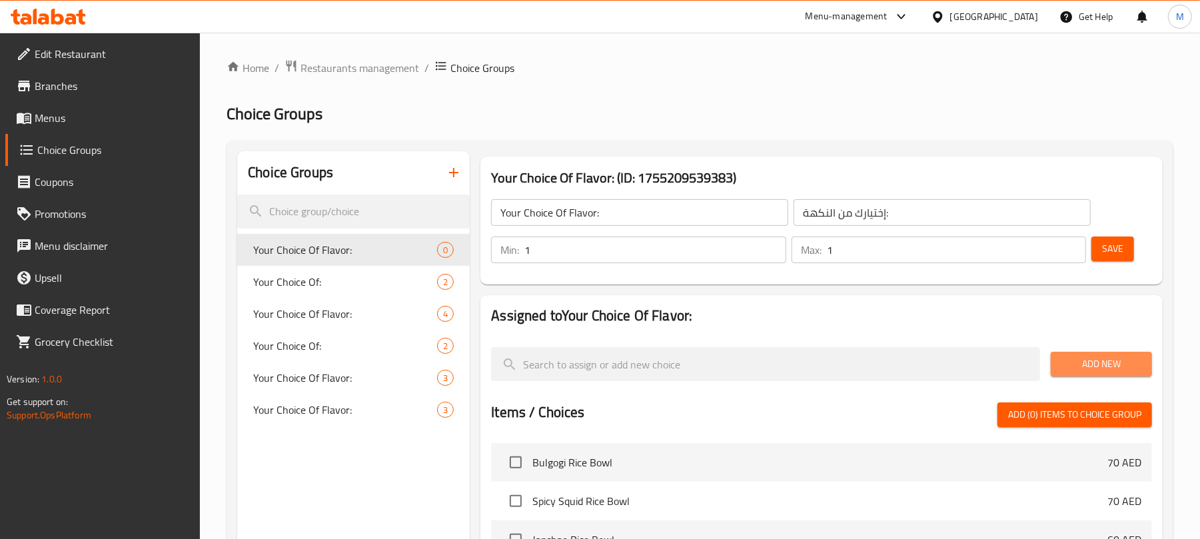
click at [1106, 355] on button "Add New" at bounding box center [1101, 364] width 101 height 25
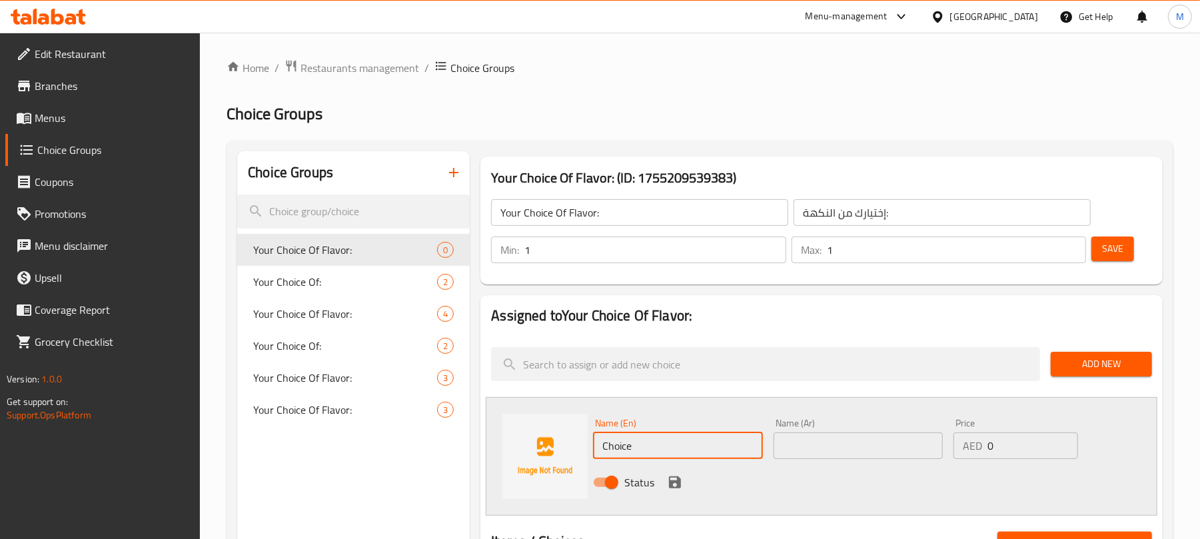
paste input "Plain"
click at [672, 433] on input "Choice" at bounding box center [677, 445] width 169 height 27
type input "Plain"
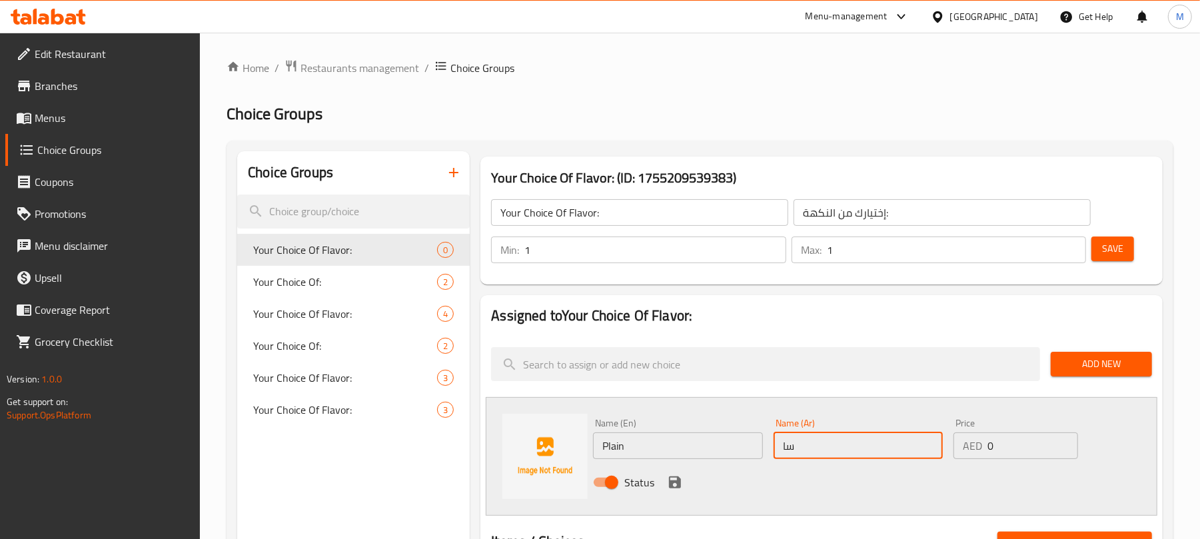
type input "ساده"
click at [677, 480] on icon "save" at bounding box center [675, 482] width 12 height 12
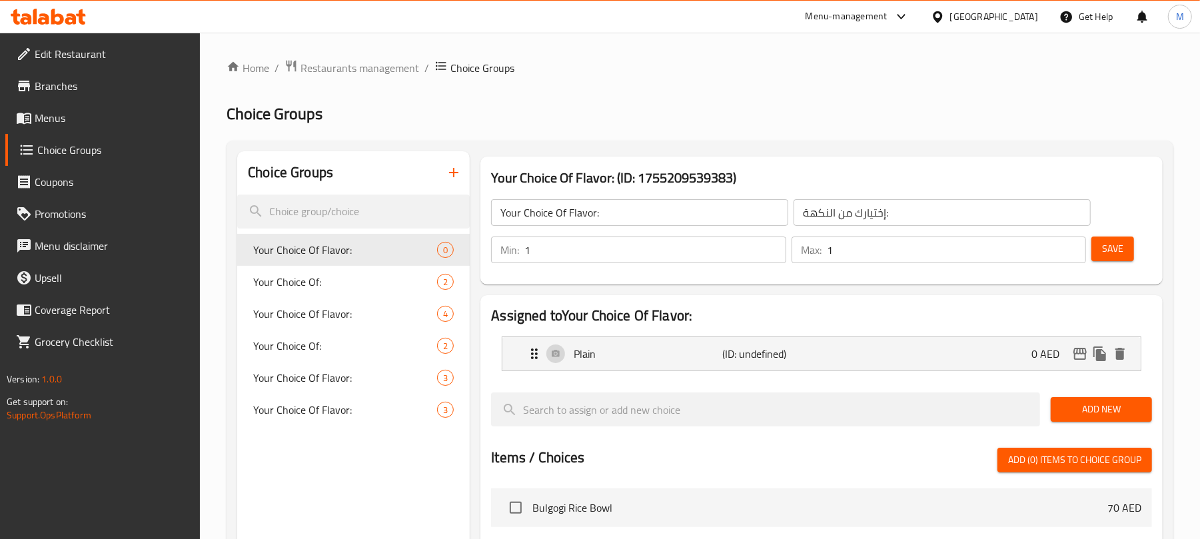
click at [1110, 406] on span "Add New" at bounding box center [1102, 409] width 80 height 17
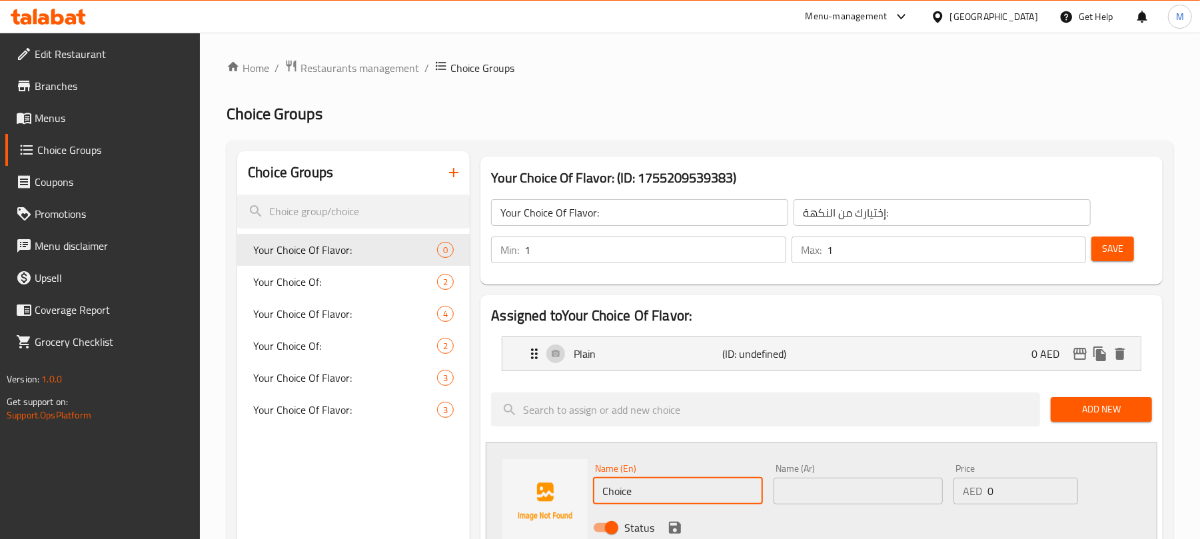
click at [686, 497] on input "Choice" at bounding box center [677, 491] width 169 height 27
paste input "Strawberry"
type input "Strawberry"
drag, startPoint x: 824, startPoint y: 497, endPoint x: 798, endPoint y: 512, distance: 29.8
click at [824, 497] on input "text" at bounding box center [858, 491] width 169 height 27
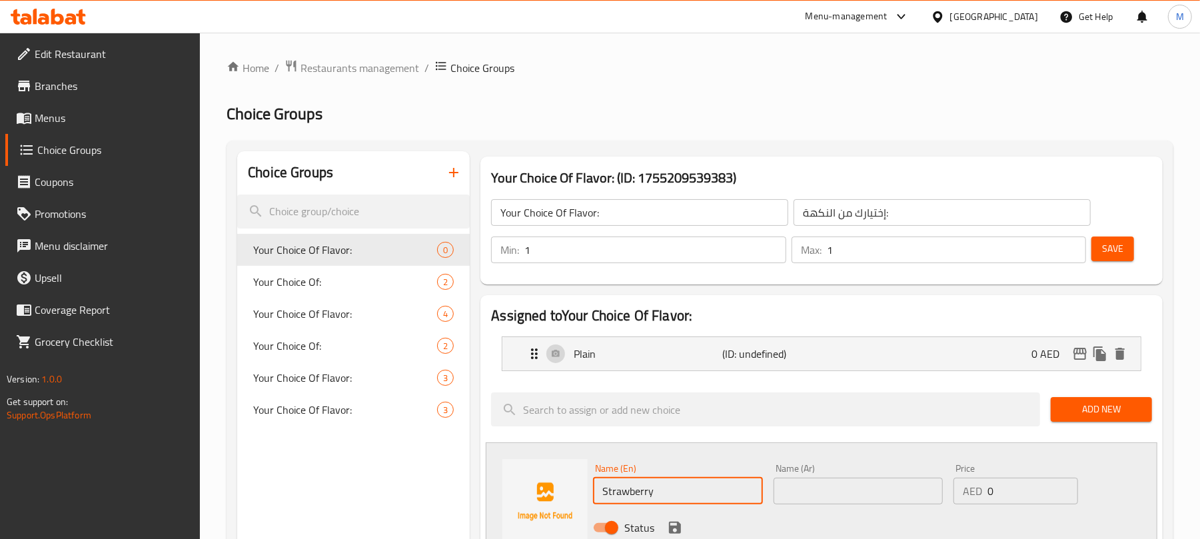
paste input "فراولة"
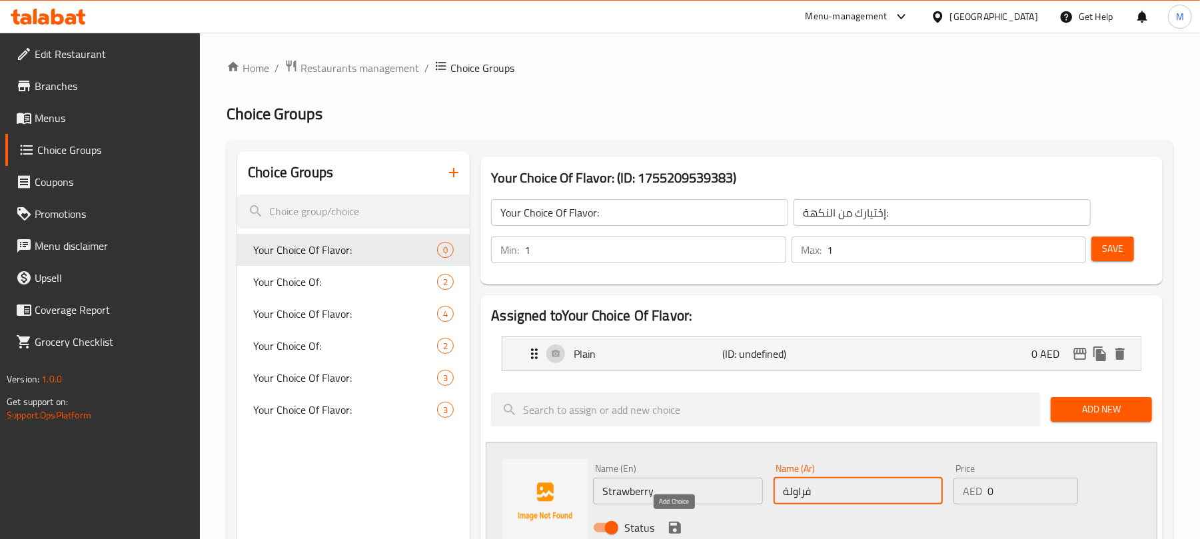
type input "فراولة"
click at [680, 531] on icon "save" at bounding box center [675, 528] width 12 height 12
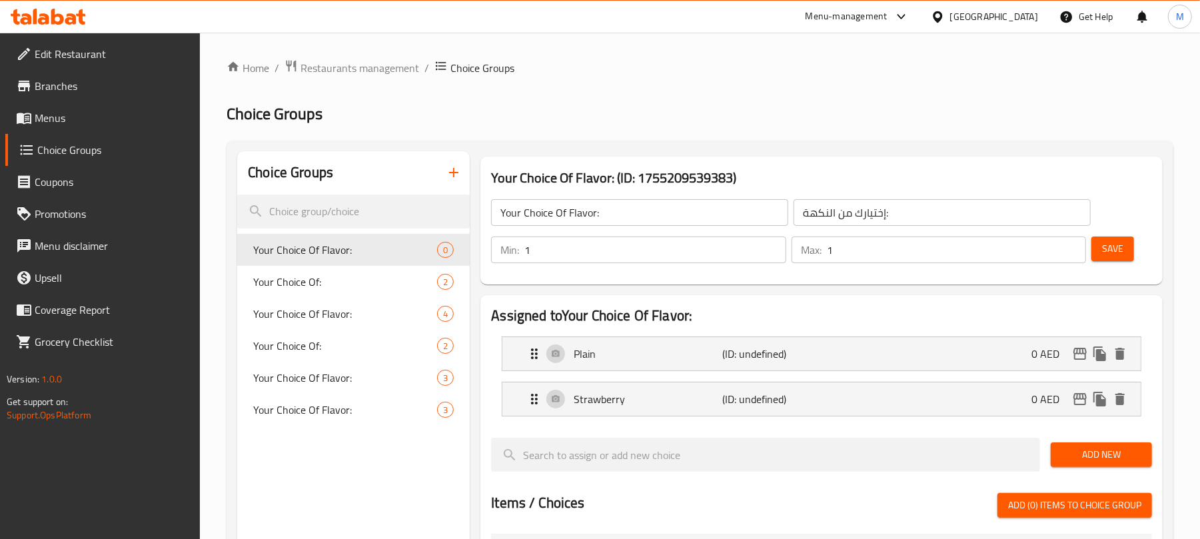
click at [1110, 249] on span "Save" at bounding box center [1112, 249] width 21 height 17
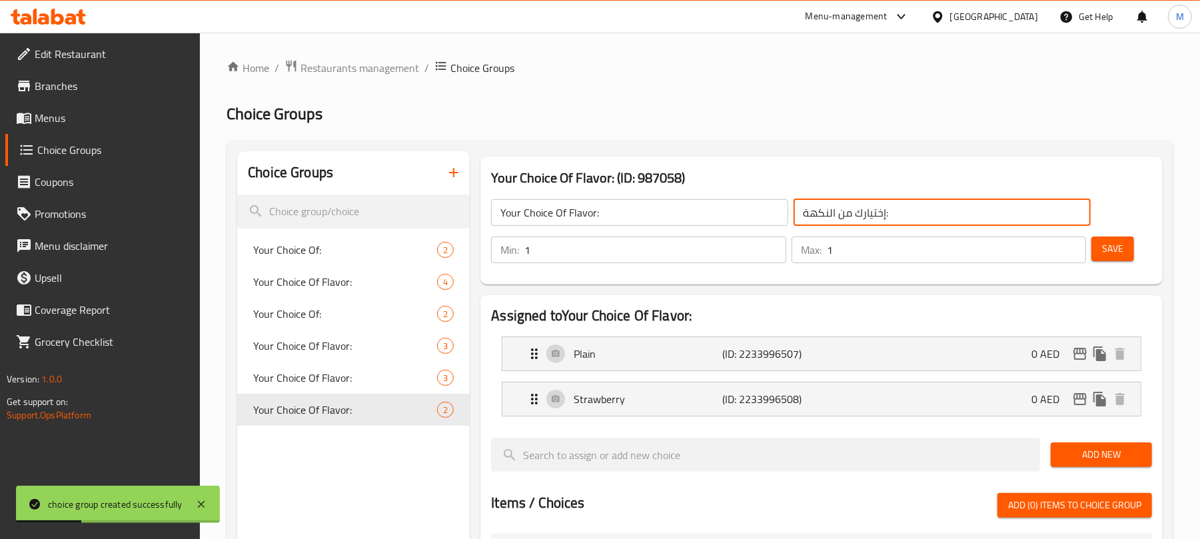
click at [878, 204] on input "إختيارك من النكهة:" at bounding box center [942, 212] width 297 height 27
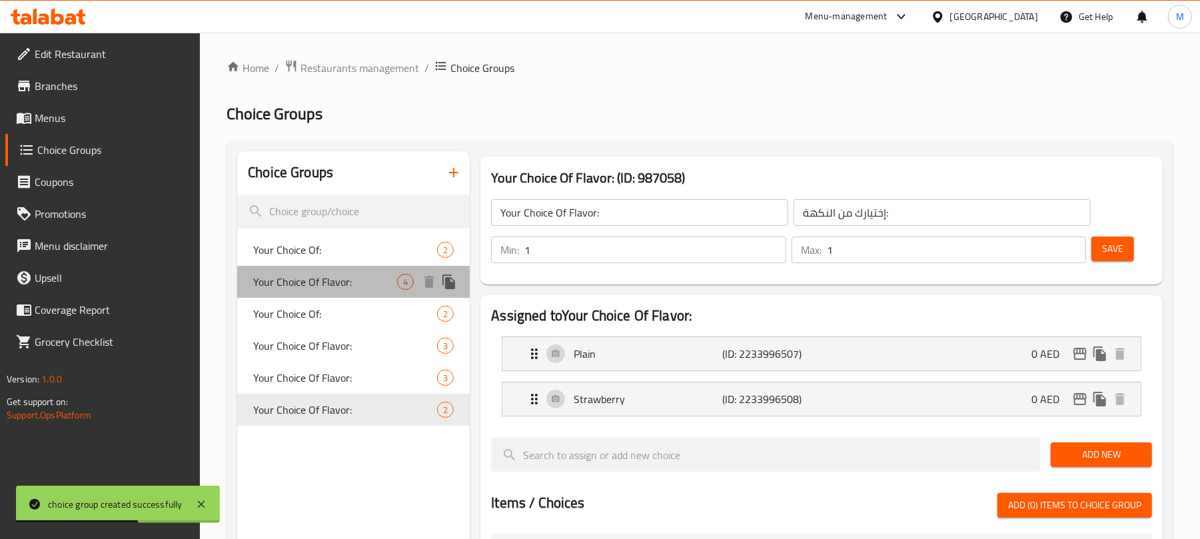
click at [371, 288] on span "Your Choice Of Flavor:" at bounding box center [325, 282] width 144 height 16
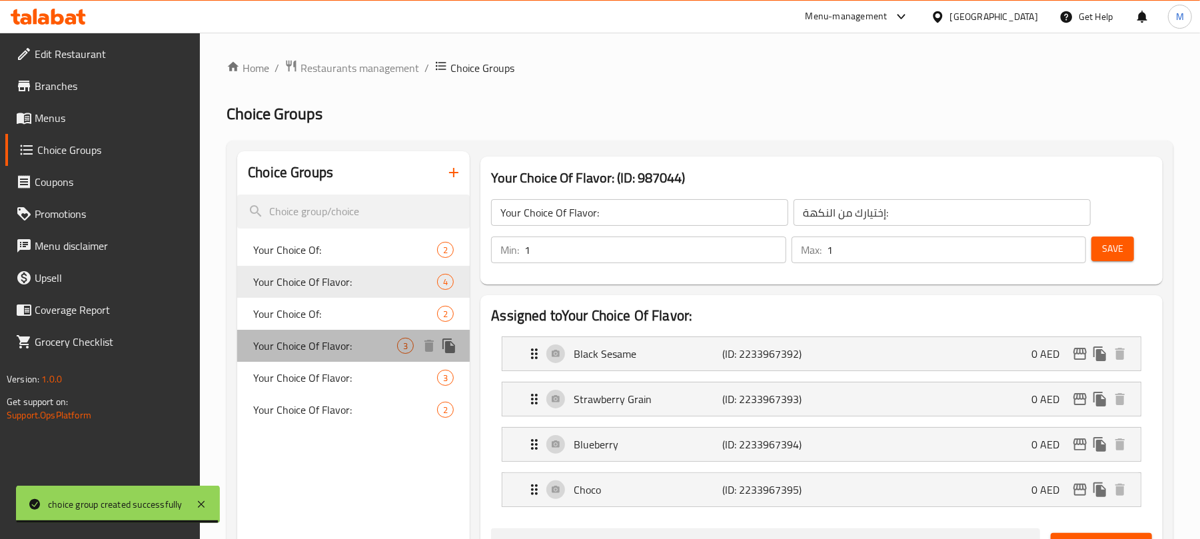
click at [347, 344] on span "Your Choice Of Flavor:" at bounding box center [325, 346] width 144 height 16
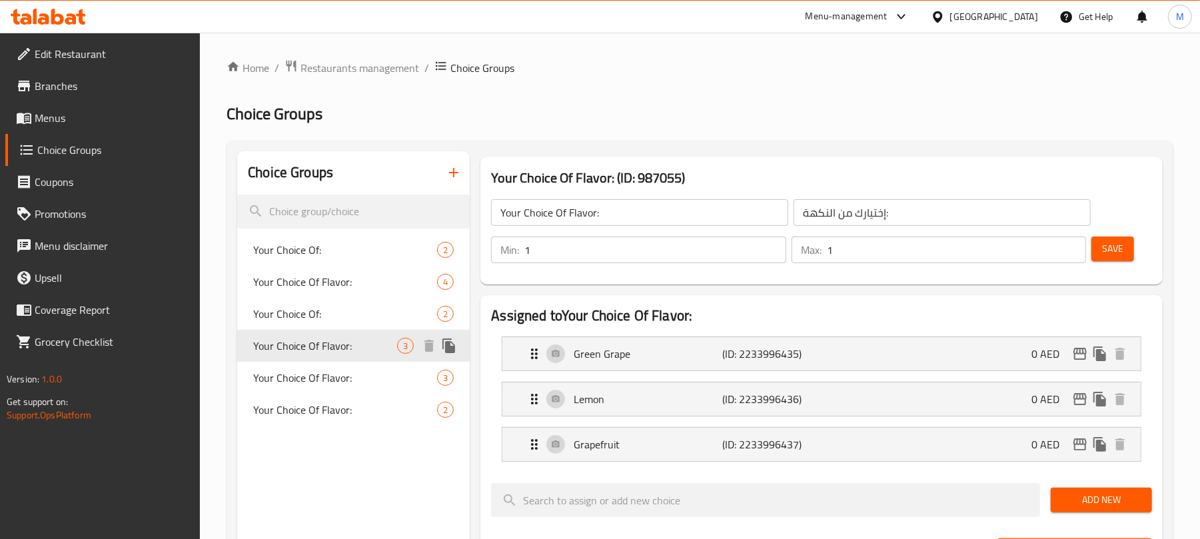
click at [454, 345] on icon "duplicate" at bounding box center [448, 346] width 13 height 15
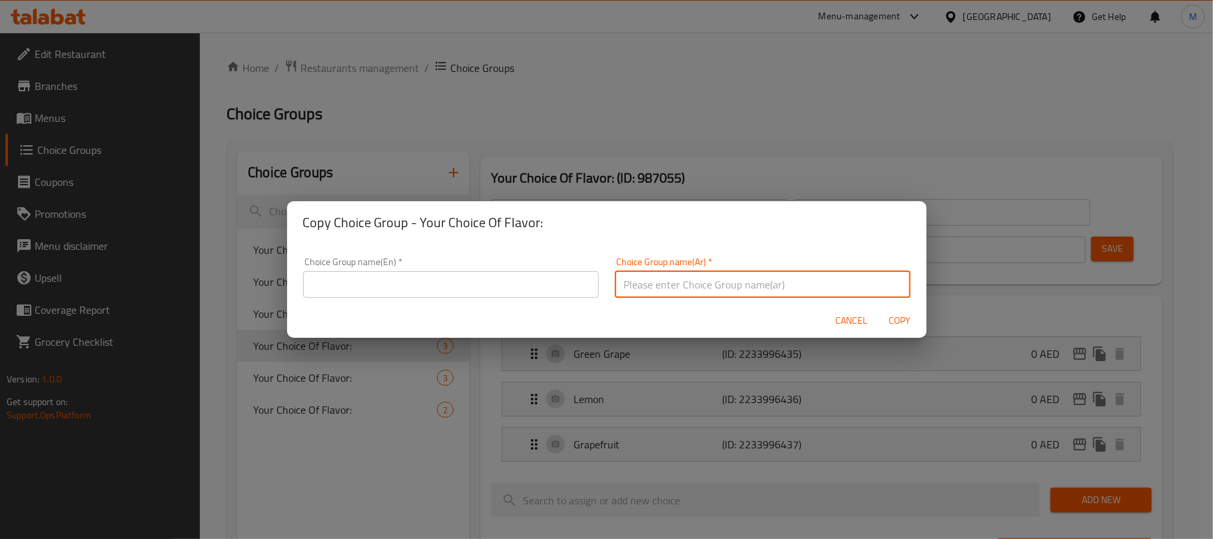
click at [701, 281] on input "text" at bounding box center [763, 284] width 296 height 27
paste input "إختيارك من النكهة:"
type input "إختيارك من النكهة:"
click at [413, 220] on h2 "Copy Choice Group - Your Choice Of Flavor:" at bounding box center [607, 222] width 608 height 21
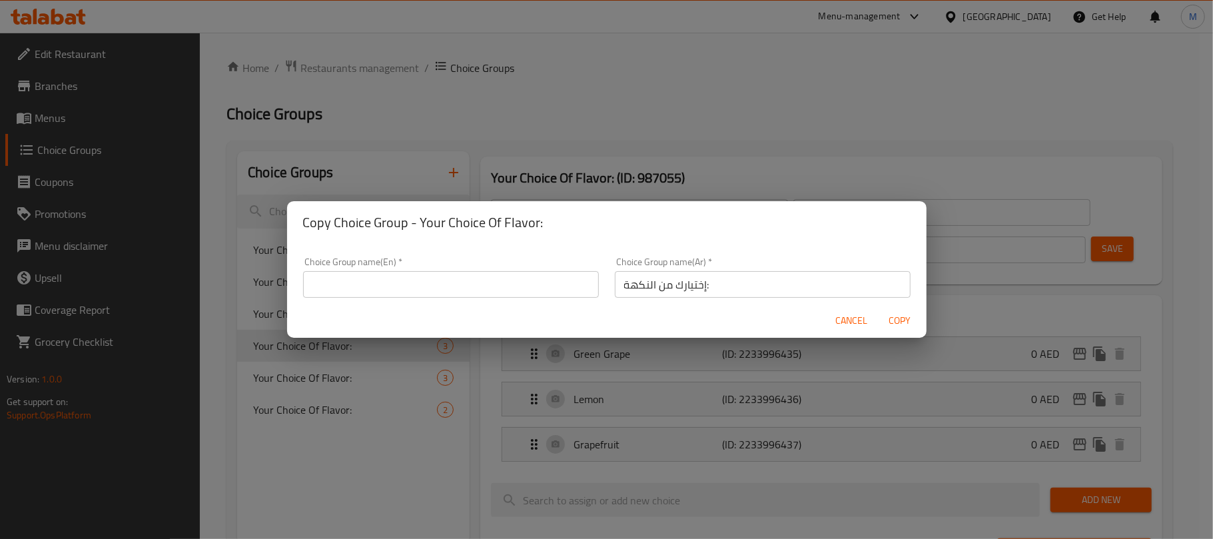
click at [432, 220] on h2 "Copy Choice Group - Your Choice Of Flavor:" at bounding box center [607, 222] width 608 height 21
drag, startPoint x: 432, startPoint y: 220, endPoint x: 568, endPoint y: 203, distance: 137.6
click at [568, 203] on div "Copy Choice Group - Your Choice Of Flavor:" at bounding box center [607, 222] width 640 height 43
copy h2 "Your Choice Of Flavor:"
click at [442, 283] on input "text" at bounding box center [451, 284] width 296 height 27
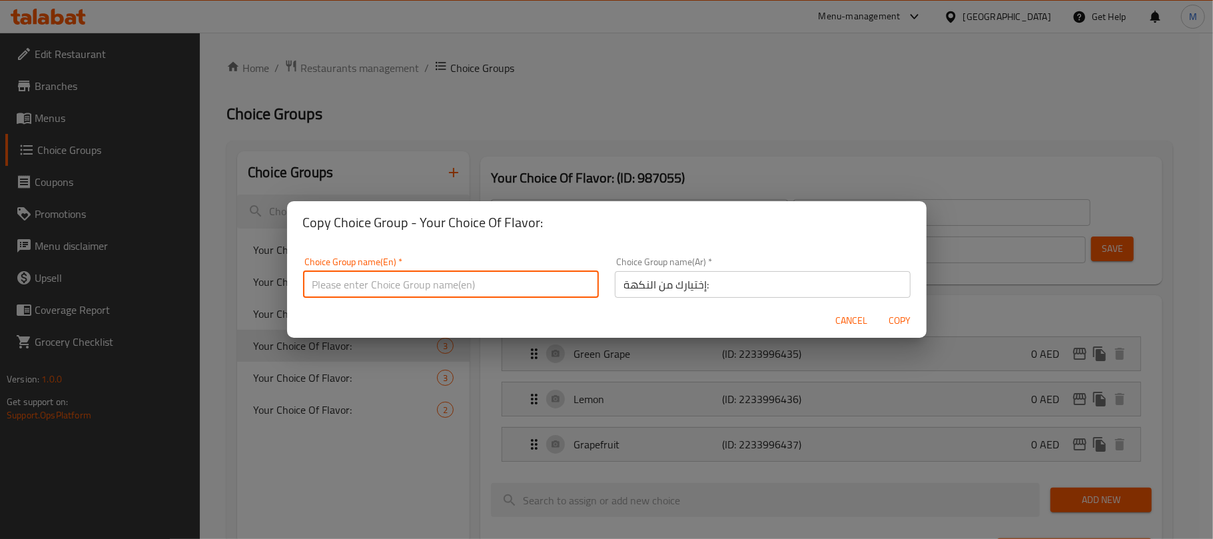
paste input "Your Choice Of Flavor:"
type input "Your Choice Of Flavor:"
click at [898, 317] on span "Copy" at bounding box center [900, 321] width 32 height 17
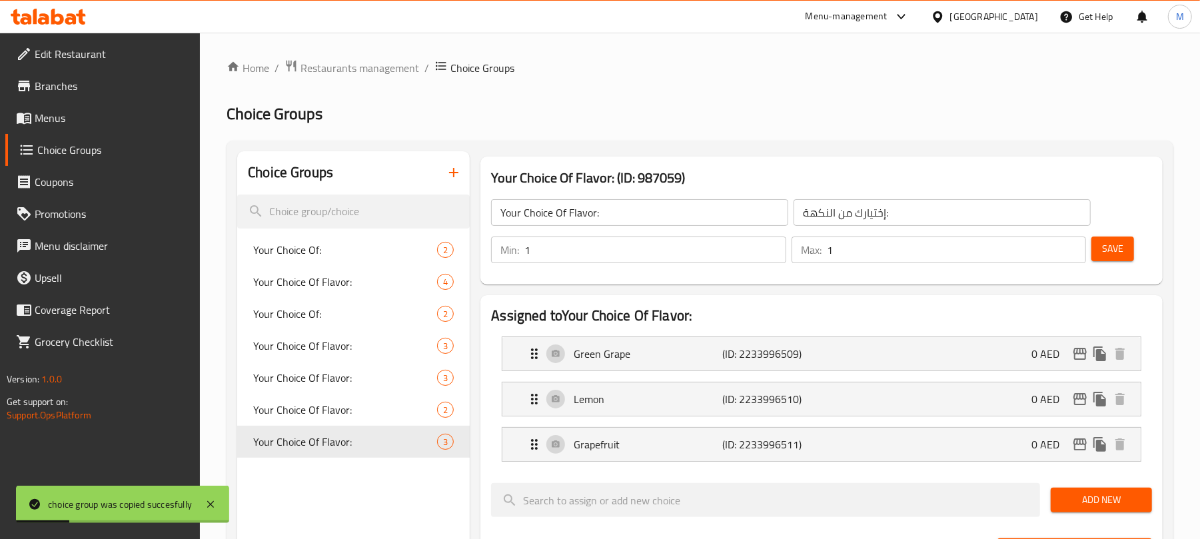
click at [668, 227] on div "Your Choice Of Flavor: ​" at bounding box center [639, 213] width 303 height 32
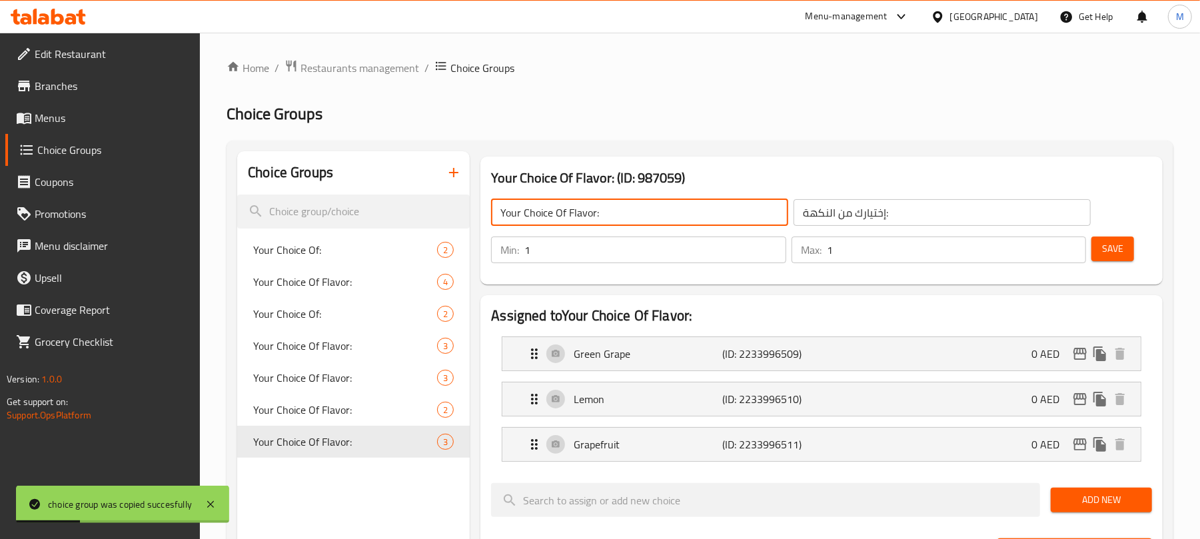
click at [669, 211] on input "Your Choice Of Flavor:" at bounding box center [639, 212] width 297 height 27
type input "Your Choice Of Flavor:"
drag, startPoint x: 1091, startPoint y: 502, endPoint x: 1009, endPoint y: 393, distance: 136.6
click at [1091, 502] on span "Add New" at bounding box center [1102, 500] width 80 height 17
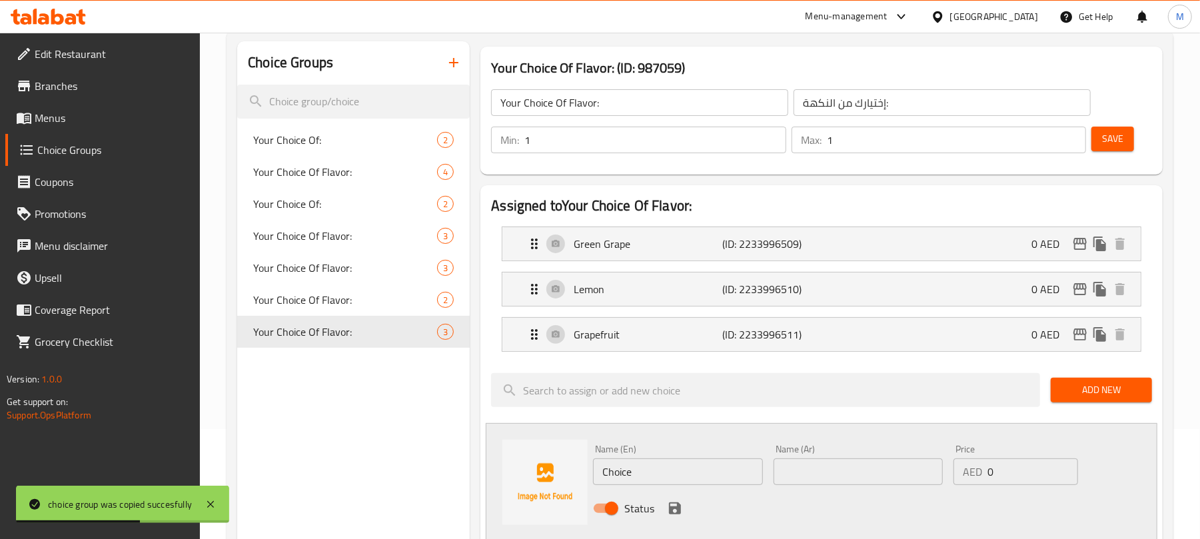
scroll to position [267, 0]
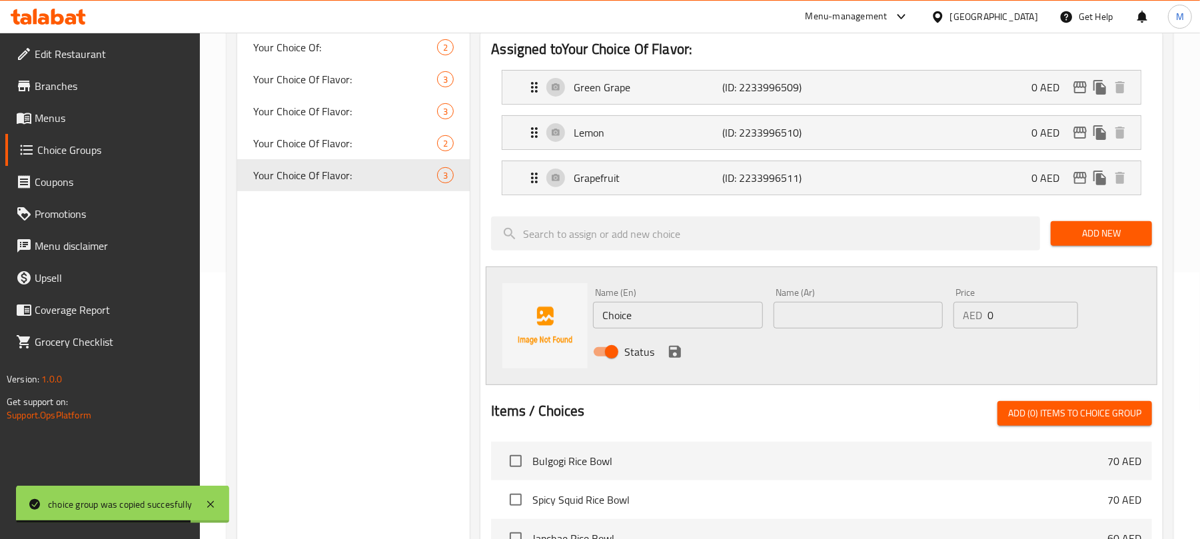
click at [686, 310] on input "Choice" at bounding box center [677, 315] width 169 height 27
paste input "Passion Fruit"
type input "Passion Fruit"
click at [809, 312] on input "text" at bounding box center [858, 315] width 169 height 27
paste input "باشن فروت"
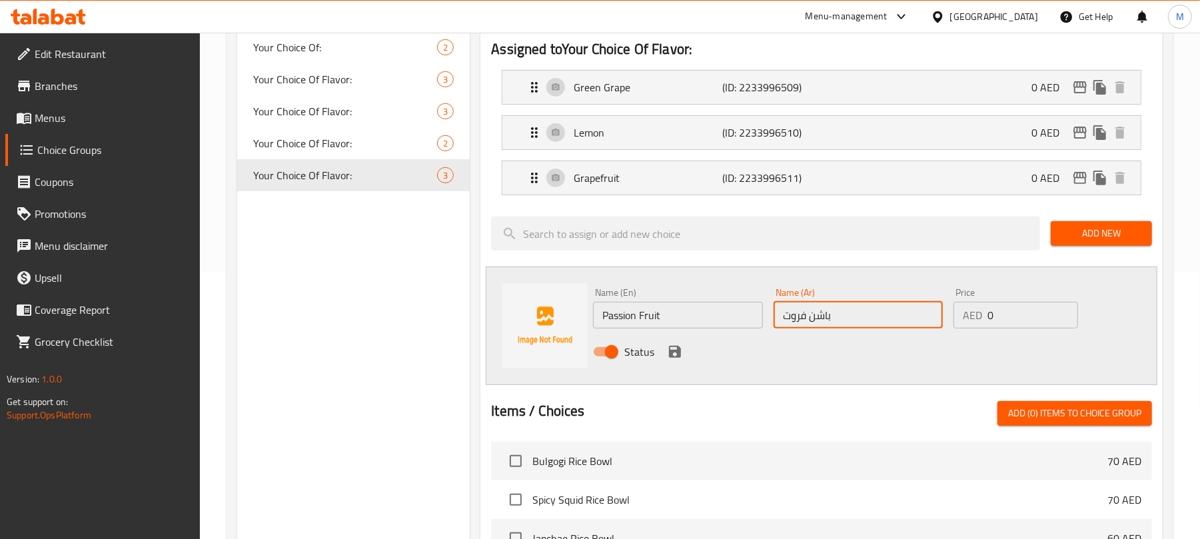
type input "باشن فروت"
click at [670, 355] on icon "save" at bounding box center [675, 352] width 12 height 12
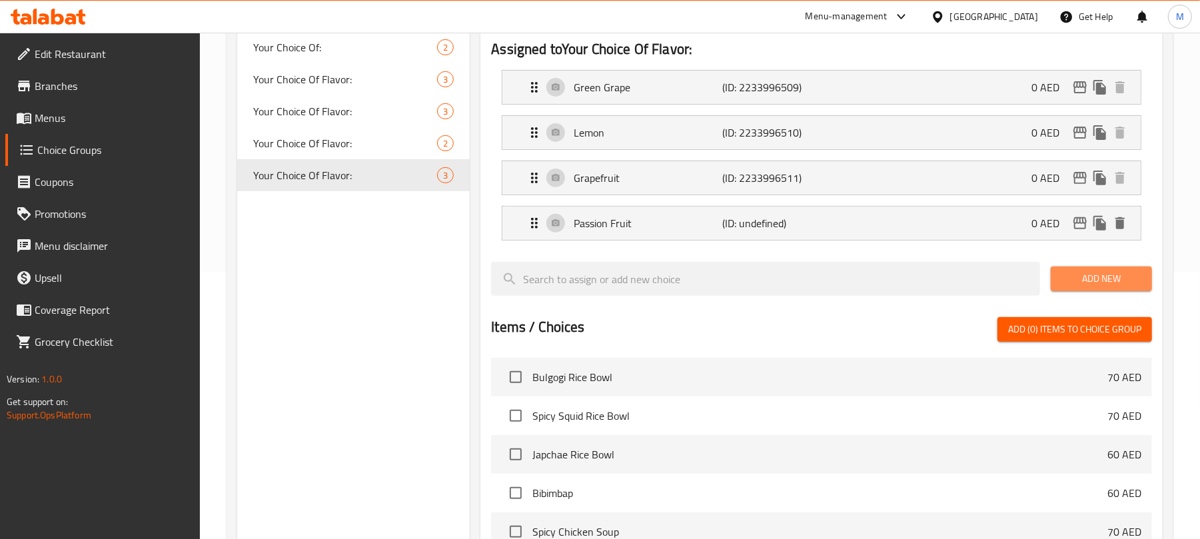
click at [1067, 285] on span "Add New" at bounding box center [1102, 279] width 80 height 17
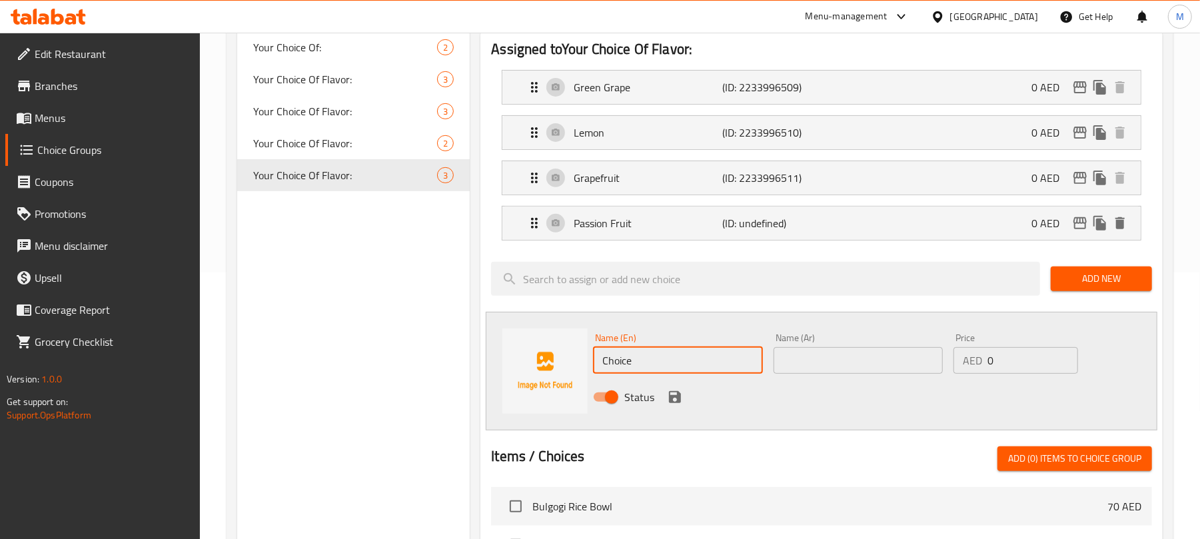
paste input "Lime Mojito"
click at [676, 352] on input "Choice" at bounding box center [677, 360] width 169 height 27
type input "Lime Mojito"
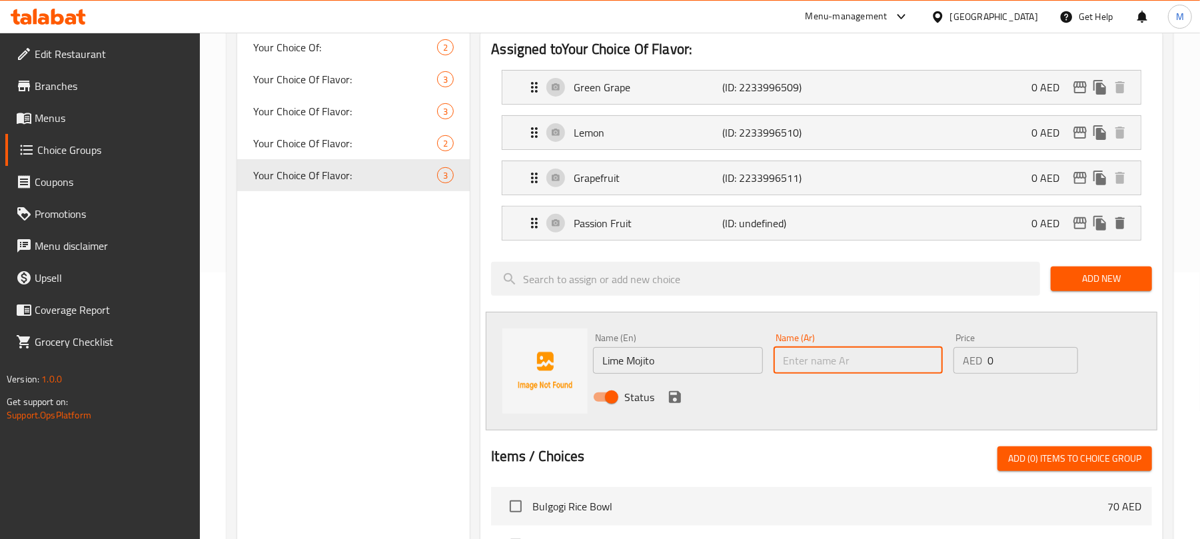
paste input "موهيتو"
type input "موهيتو حامض"
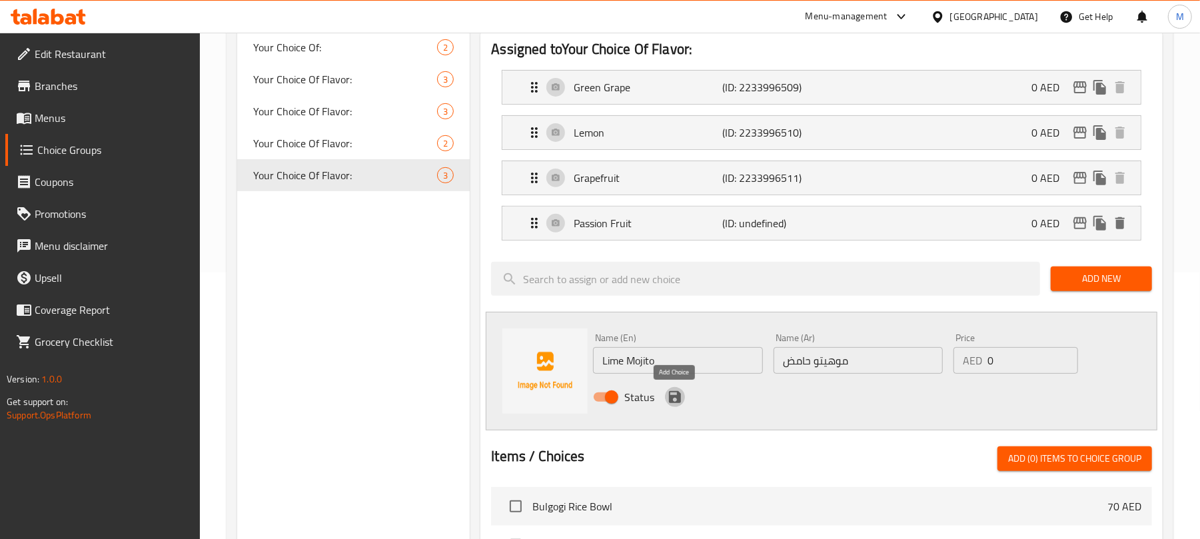
click at [676, 401] on icon "save" at bounding box center [675, 397] width 16 height 16
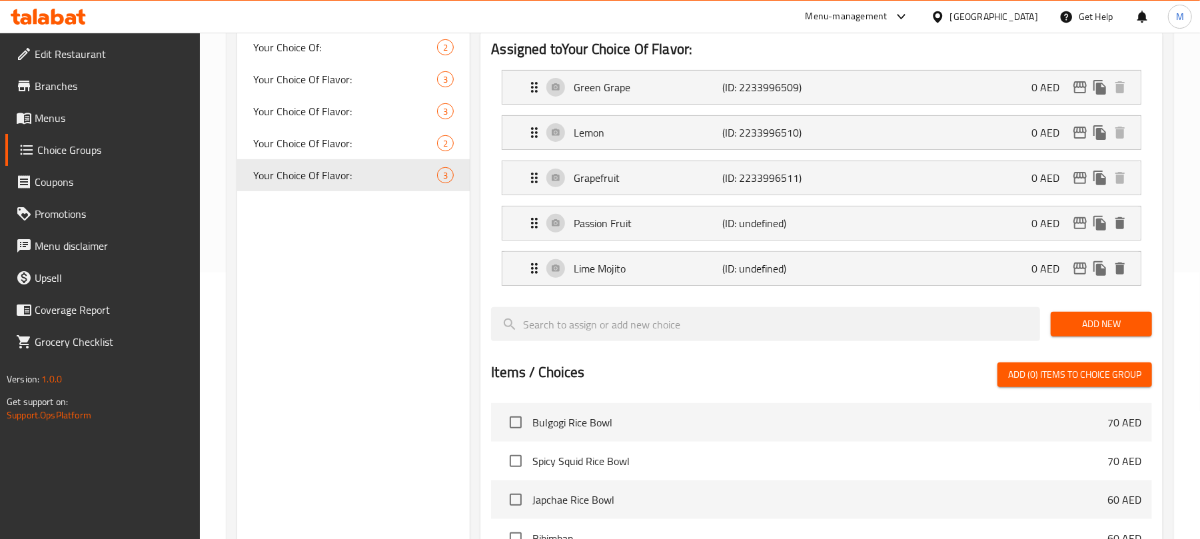
click at [1112, 327] on span "Add New" at bounding box center [1102, 324] width 80 height 17
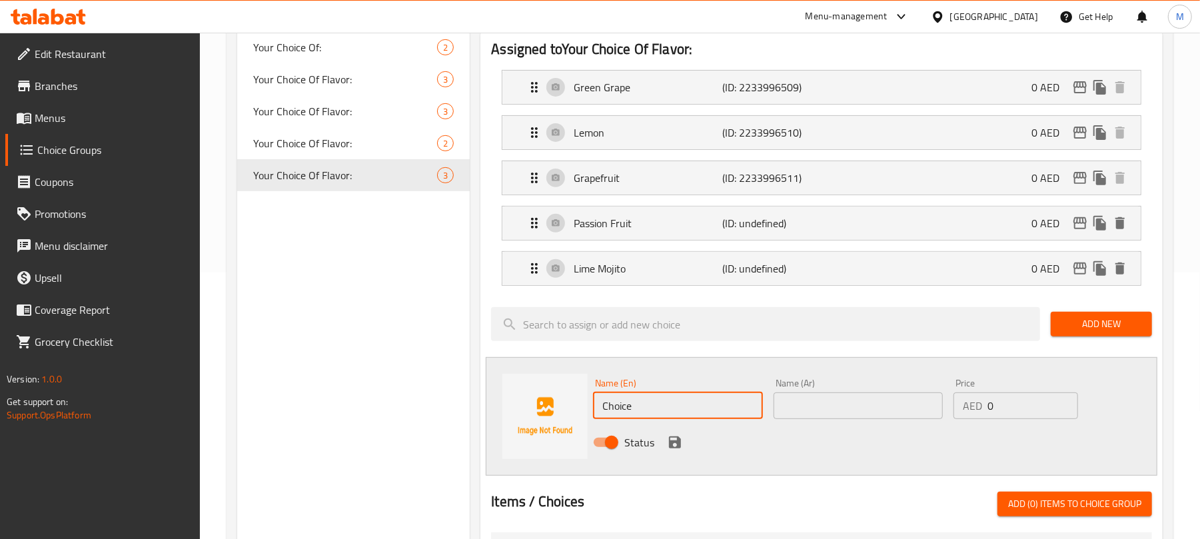
click at [683, 408] on input "Choice" at bounding box center [677, 405] width 169 height 27
paste input "Virgin Pina Colada"
type input "Virgin Pina Colada"
drag, startPoint x: 787, startPoint y: 406, endPoint x: 766, endPoint y: 414, distance: 21.9
click at [787, 406] on input "text" at bounding box center [858, 405] width 169 height 27
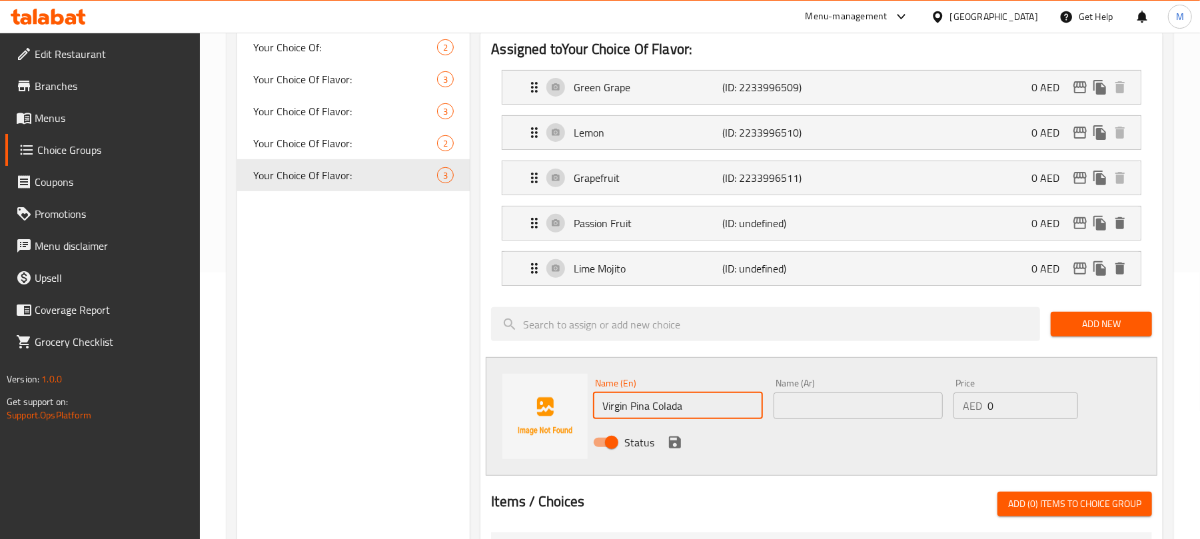
paste input "فيرجن [PERSON_NAME]"
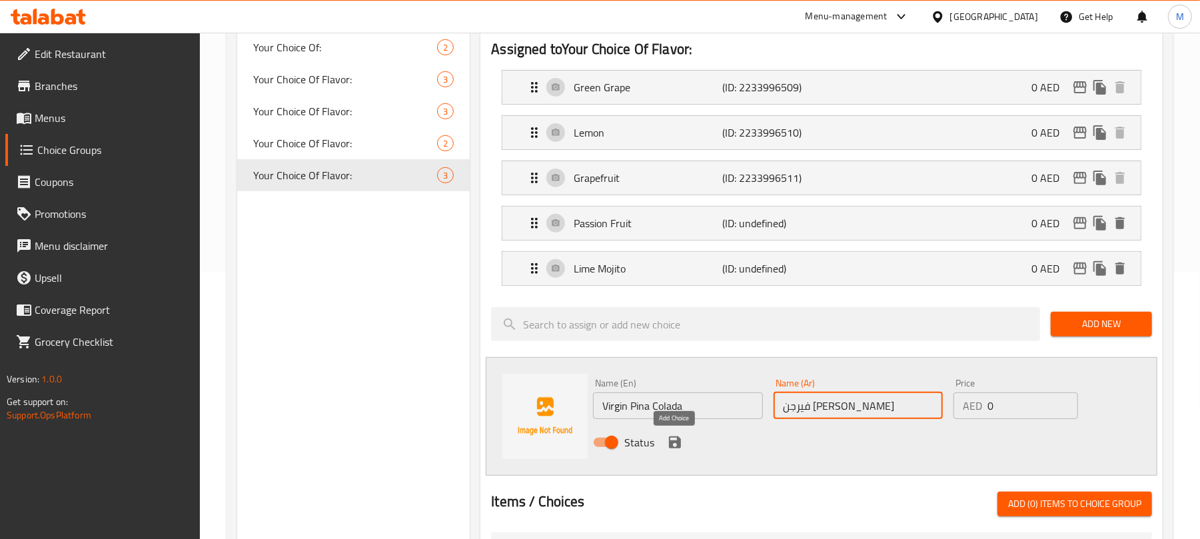
type input "فيرجن [PERSON_NAME]"
click at [680, 446] on icon "save" at bounding box center [675, 442] width 12 height 12
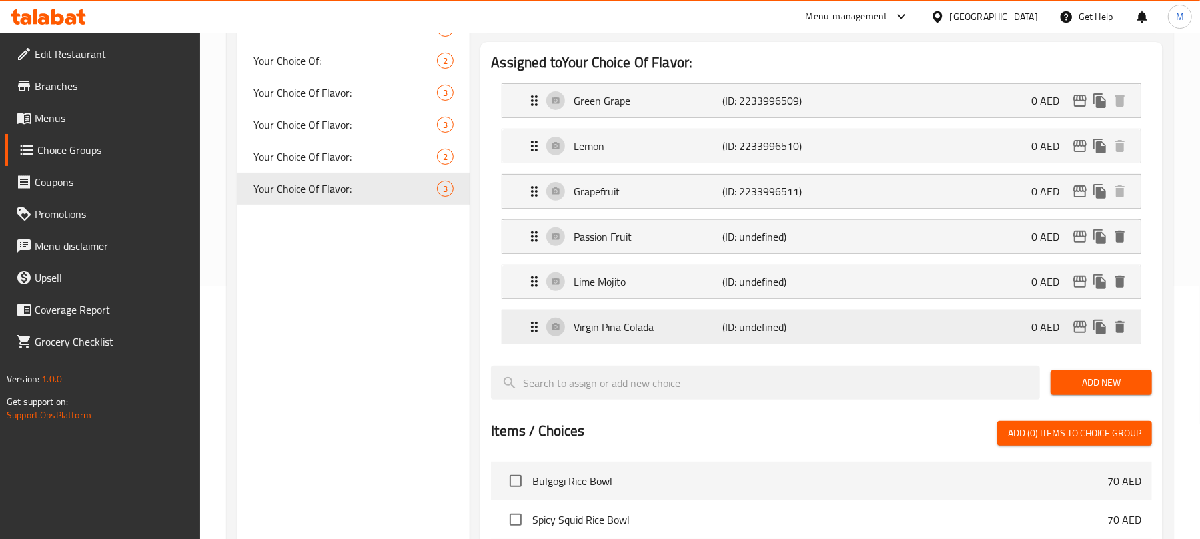
scroll to position [0, 0]
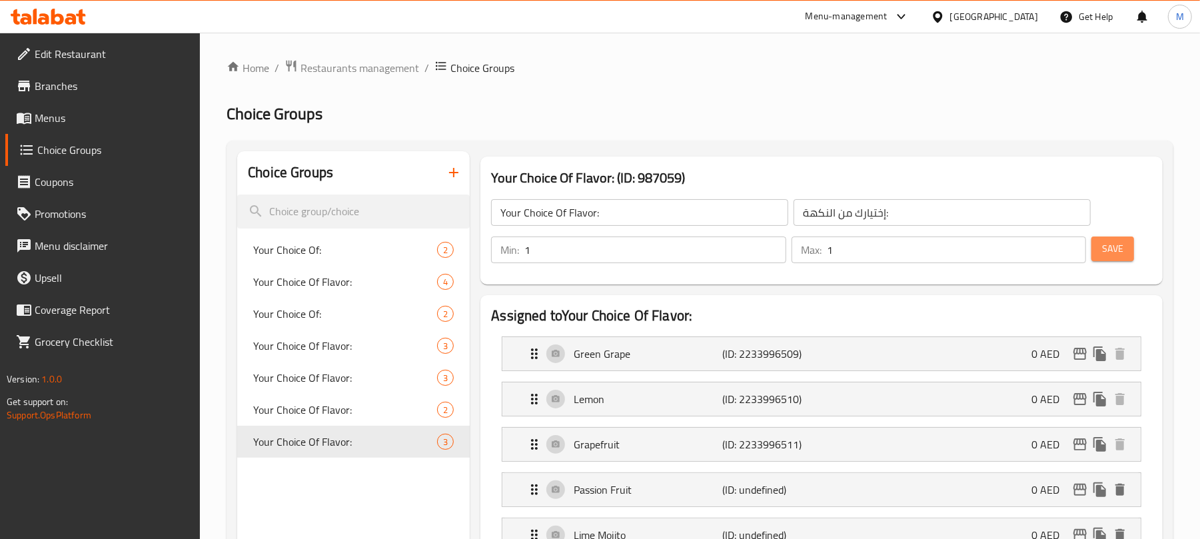
click at [1126, 253] on button "Save" at bounding box center [1113, 249] width 43 height 25
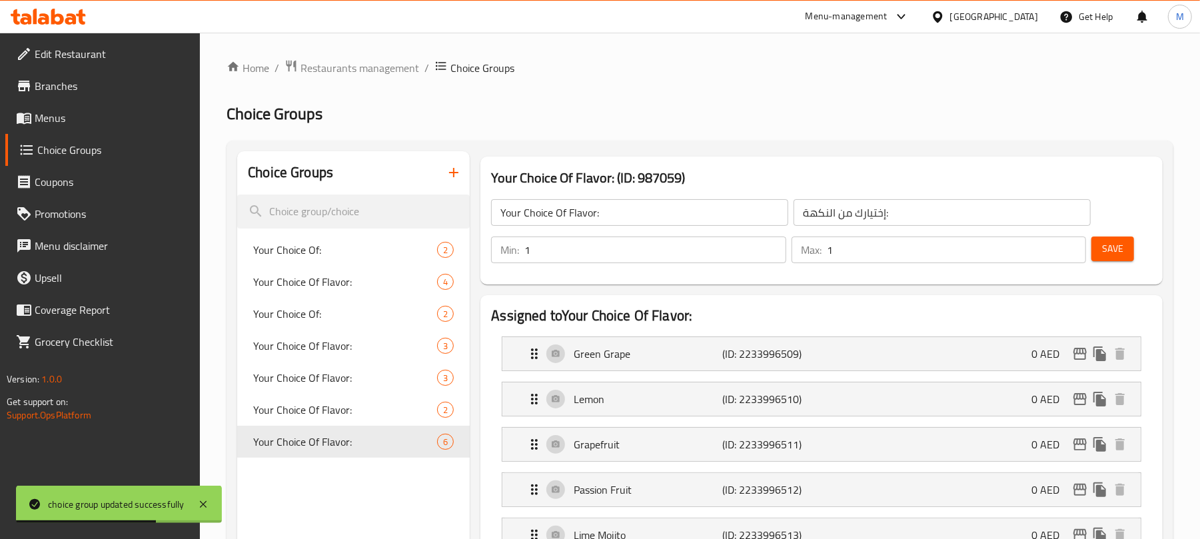
click at [115, 110] on span "Menus" at bounding box center [112, 118] width 155 height 16
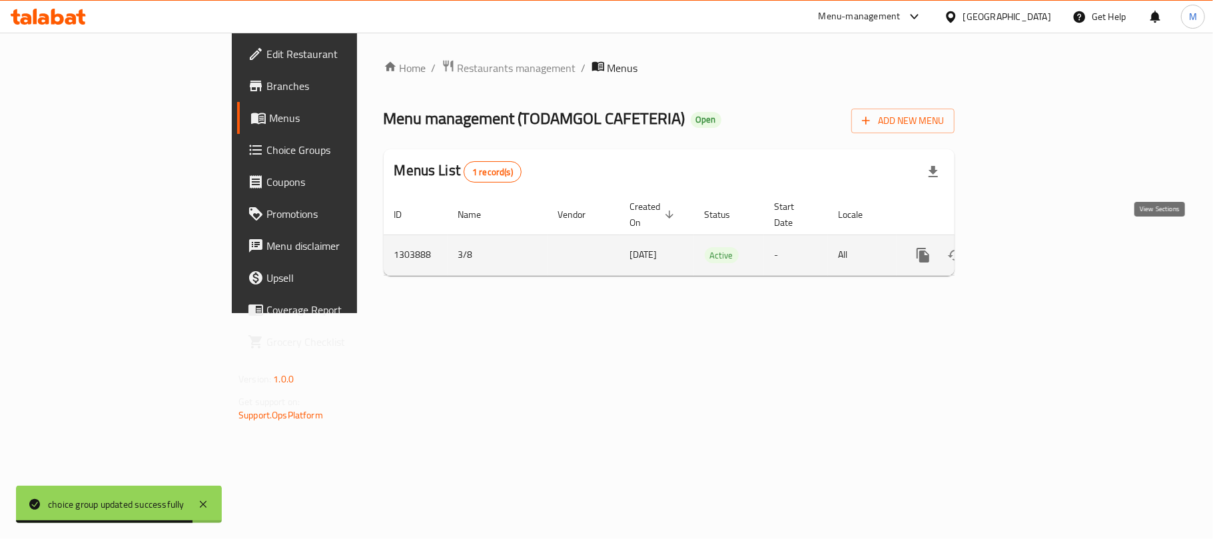
click at [1026, 249] on icon "enhanced table" at bounding box center [1020, 255] width 12 height 12
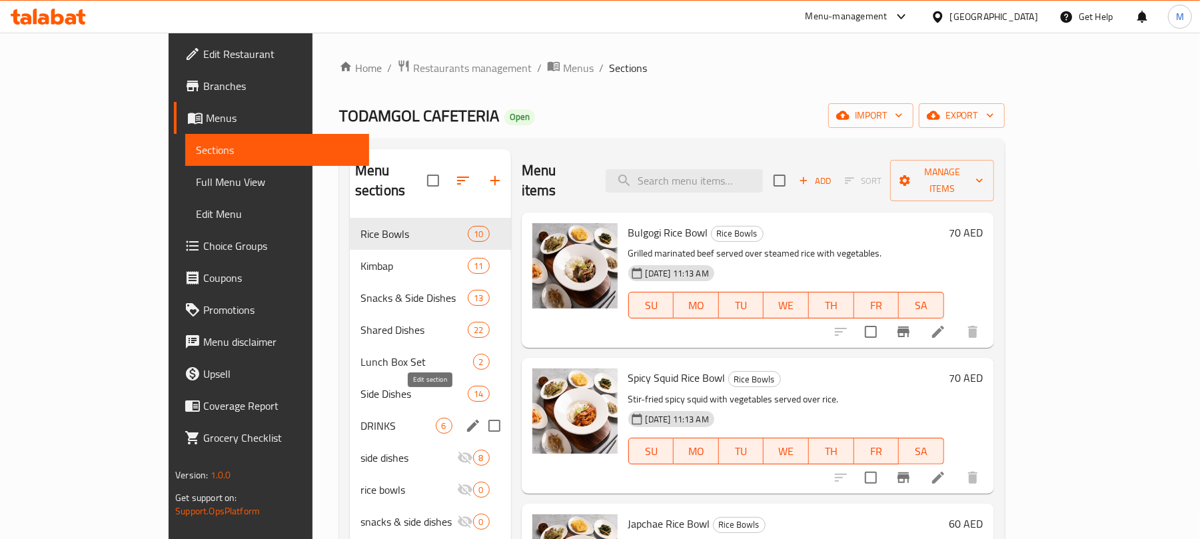
click at [465, 418] on icon "edit" at bounding box center [473, 426] width 16 height 16
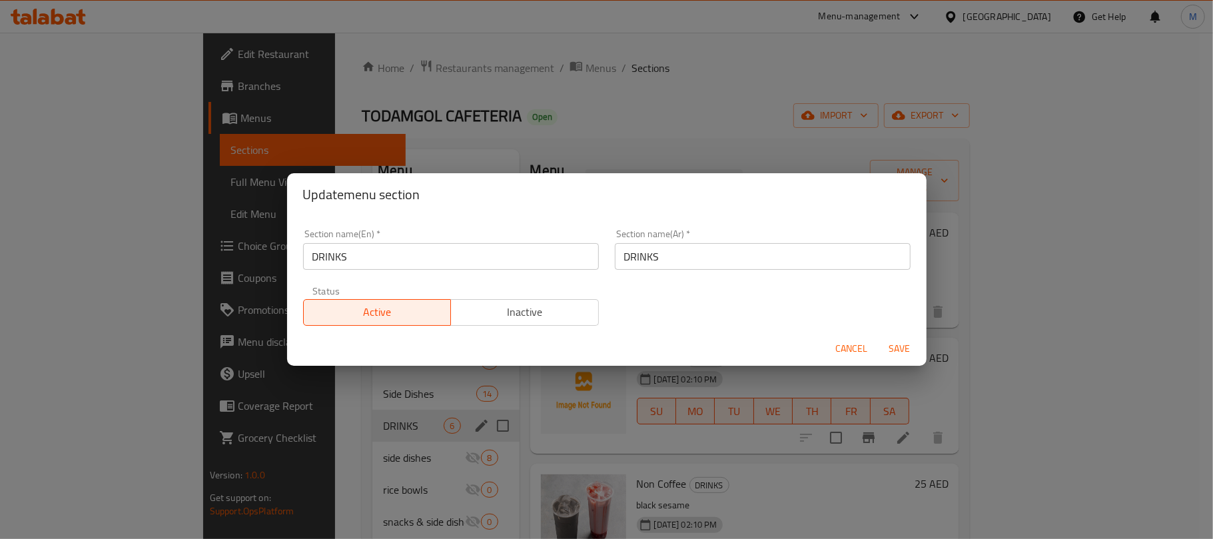
click at [420, 257] on input "DRINKS" at bounding box center [451, 256] width 296 height 27
type input "Drinks"
type input "أ"
type input "المشروبات"
click at [879, 337] on button "Save" at bounding box center [900, 349] width 43 height 25
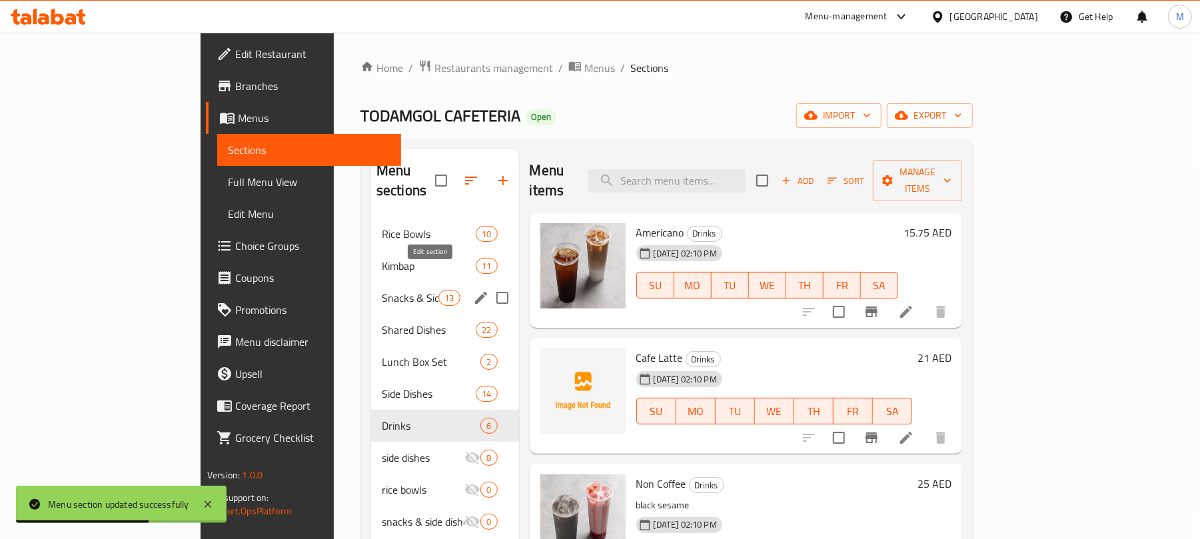
click at [473, 290] on icon "edit" at bounding box center [481, 298] width 16 height 16
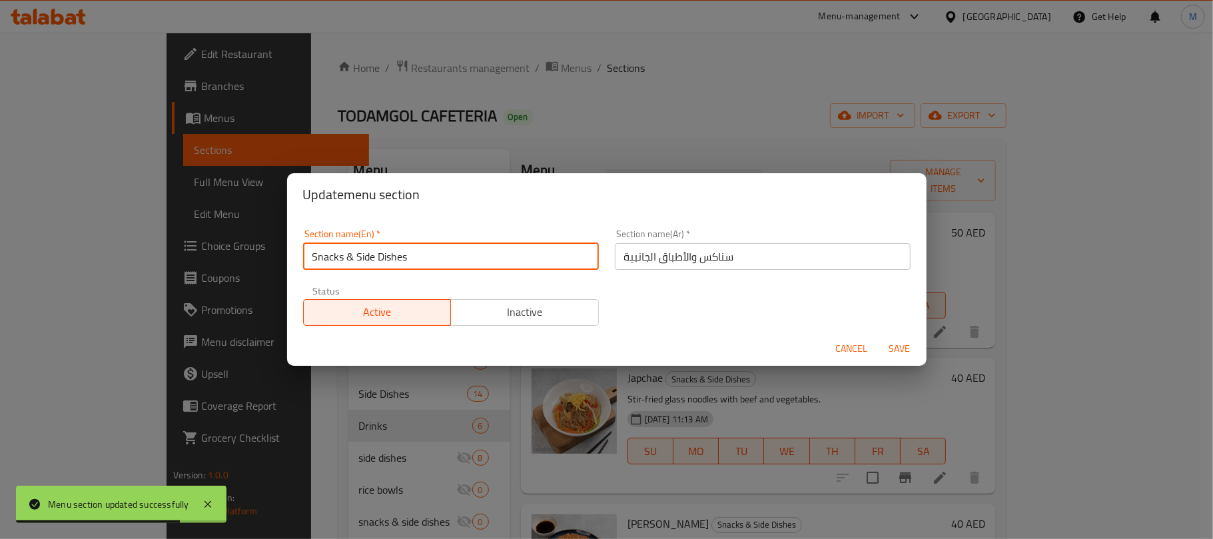
drag, startPoint x: 345, startPoint y: 257, endPoint x: 572, endPoint y: 269, distance: 227.5
click at [572, 269] on input "Snacks & Side Dishes" at bounding box center [451, 256] width 296 height 27
type input "Snacks"
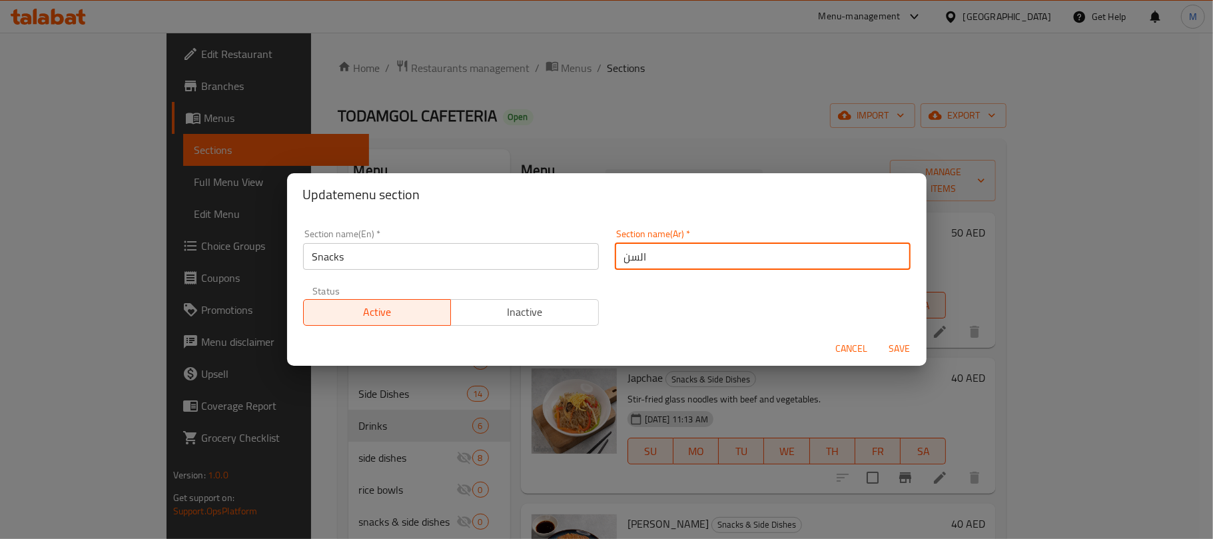
type input "السناكس"
click at [879, 337] on button "Save" at bounding box center [900, 349] width 43 height 25
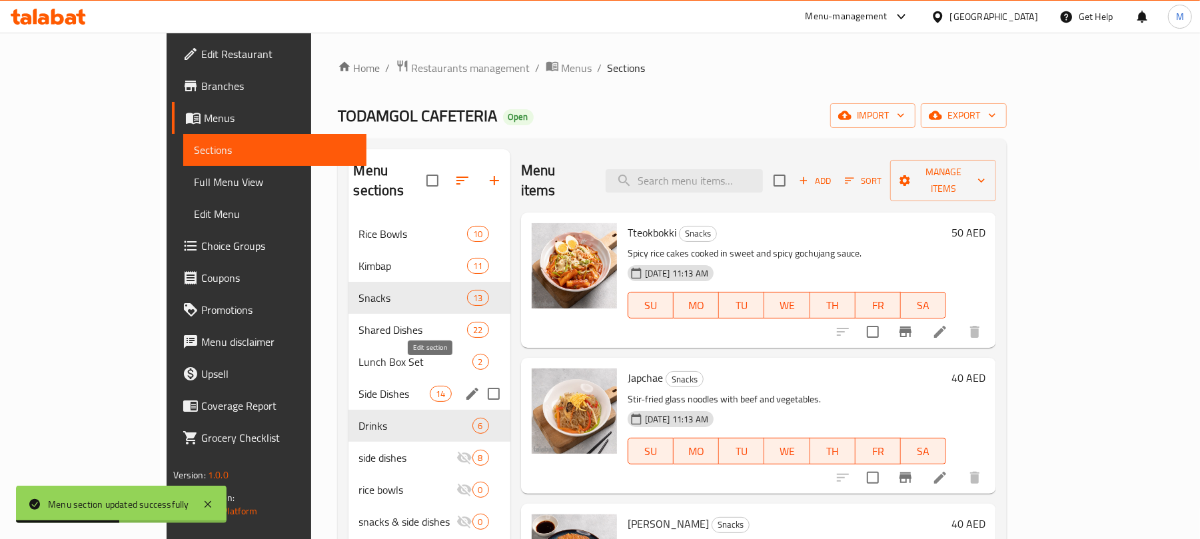
click at [464, 386] on icon "edit" at bounding box center [472, 394] width 16 height 16
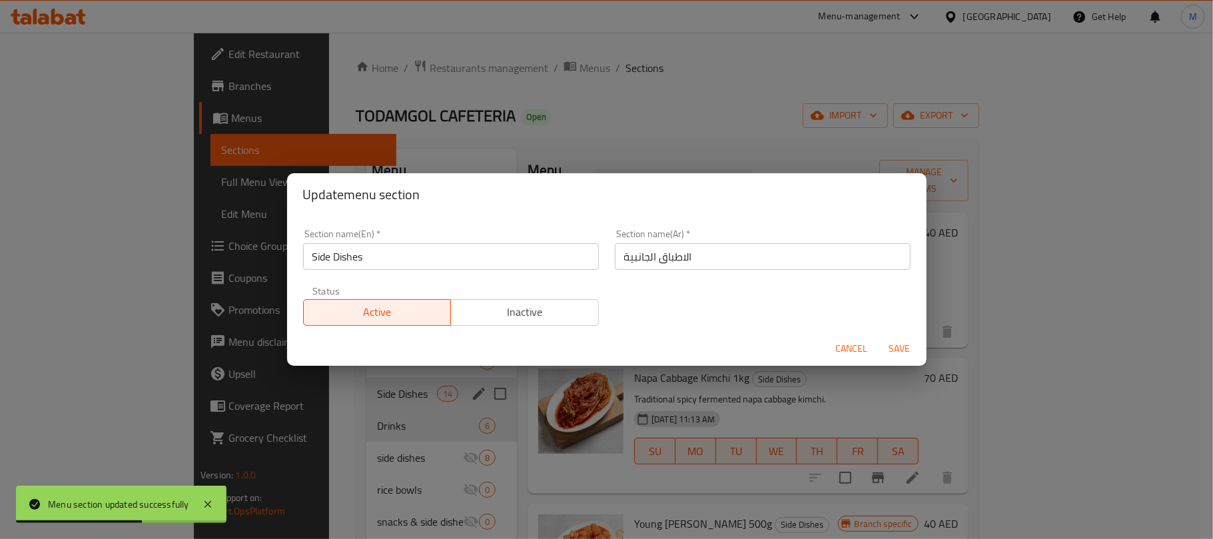
click at [470, 253] on input "Side Dishes" at bounding box center [451, 256] width 296 height 27
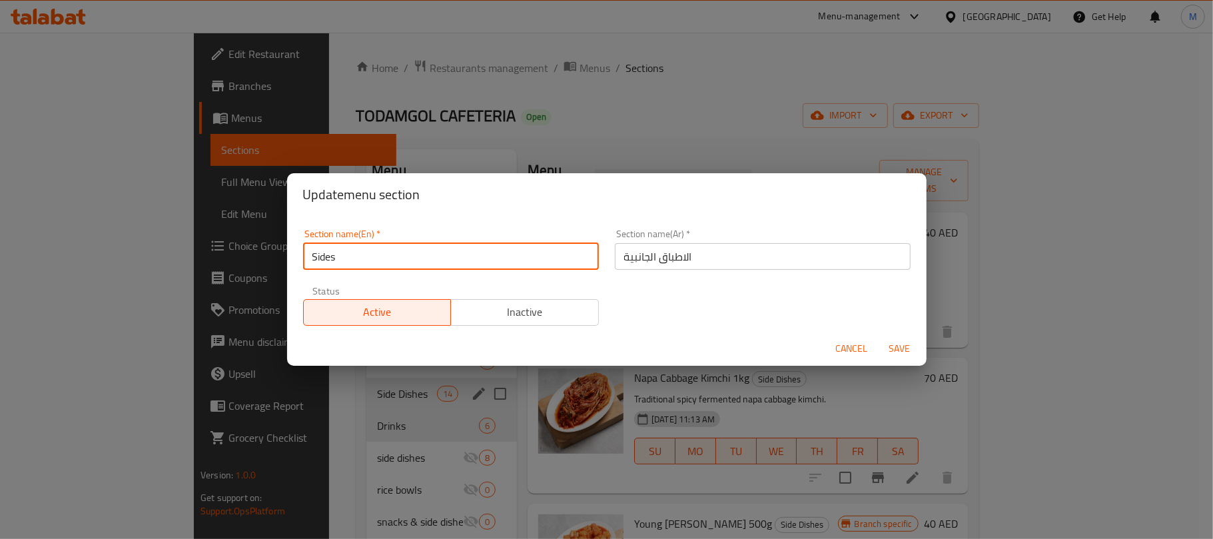
type input "Sides"
click at [879, 337] on button "Save" at bounding box center [900, 349] width 43 height 25
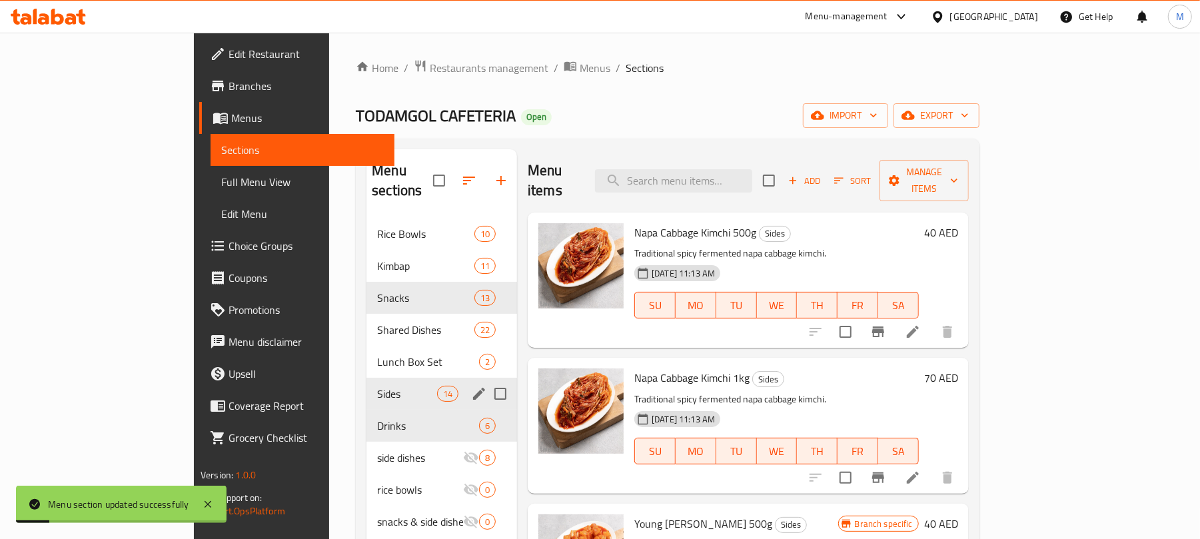
click at [544, 151] on div "Menu items Add Sort Manage items" at bounding box center [748, 180] width 441 height 63
click at [572, 163] on div "Menu items Add Sort Manage items" at bounding box center [748, 180] width 441 height 63
click at [377, 226] on span "Rice Bowls" at bounding box center [407, 234] width 60 height 16
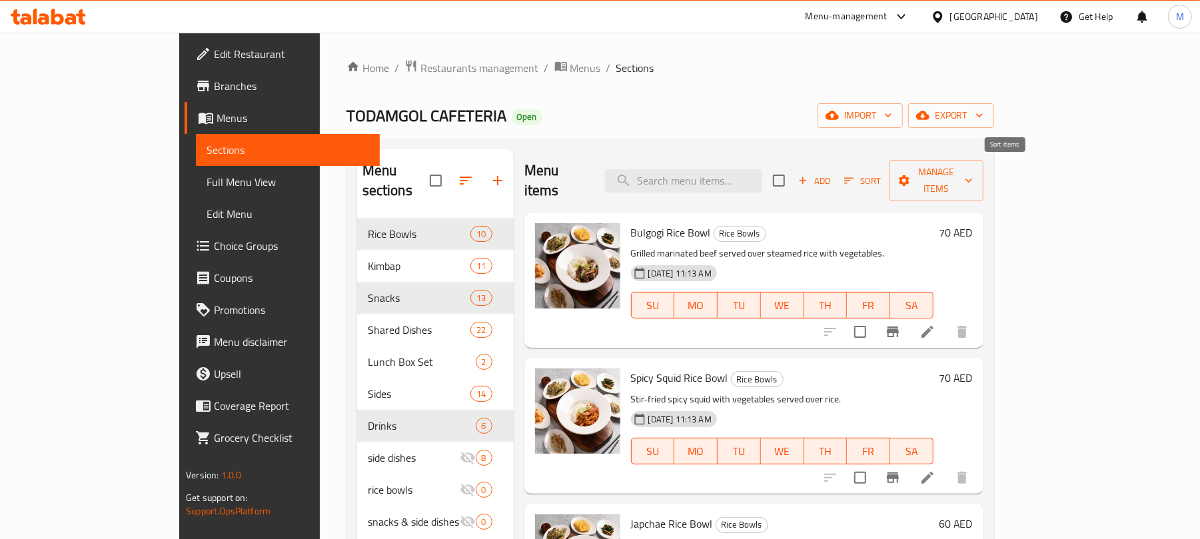
click at [881, 173] on span "Sort" at bounding box center [862, 180] width 37 height 15
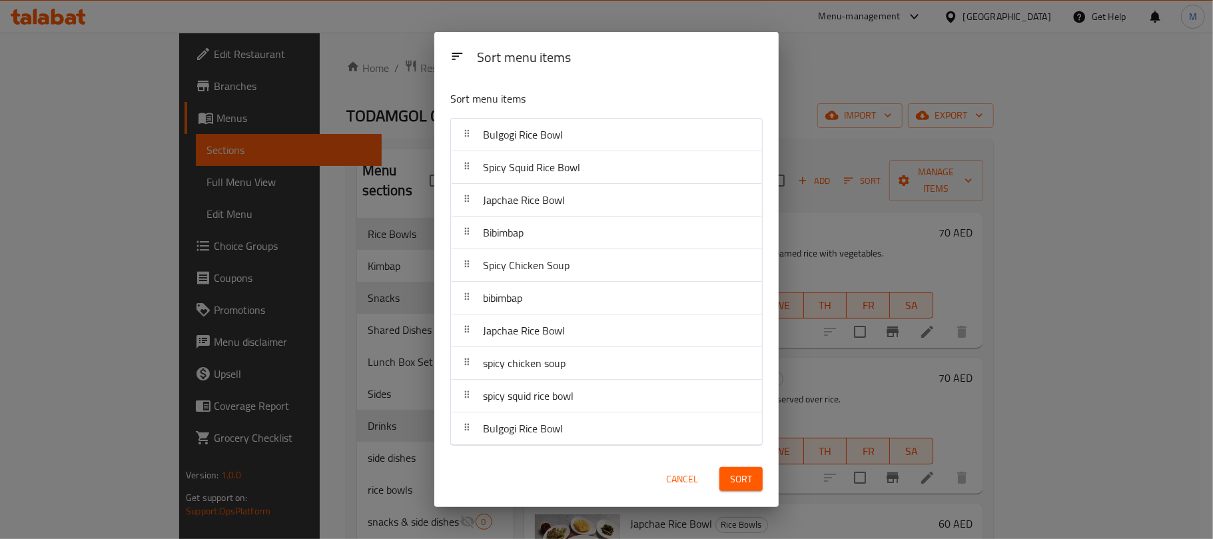
click at [693, 483] on span "Cancel" at bounding box center [682, 479] width 32 height 17
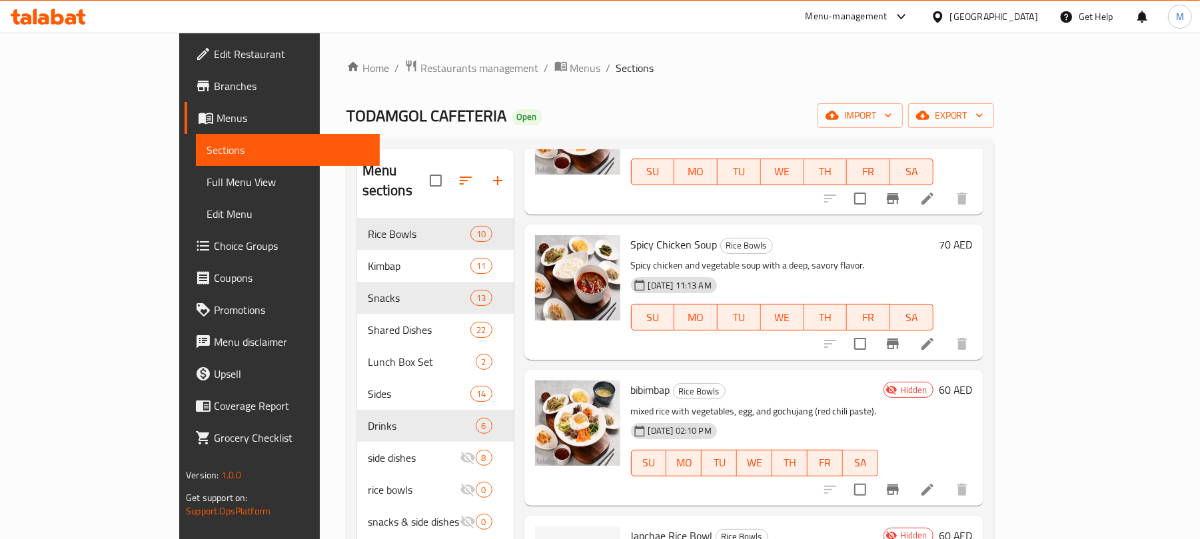
scroll to position [622, 0]
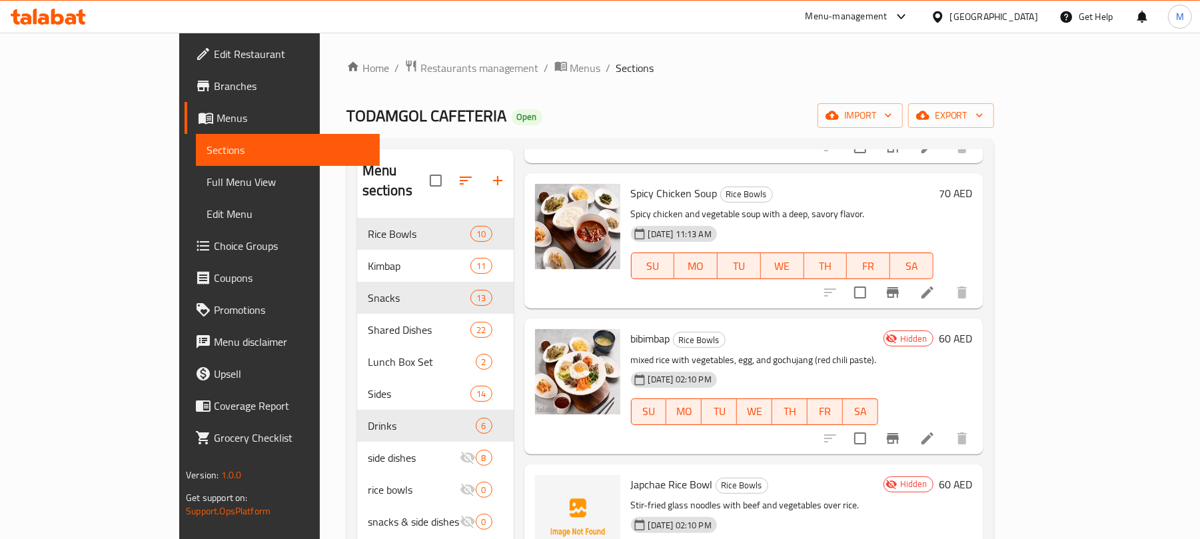
click at [874, 424] on input "checkbox" at bounding box center [860, 438] width 28 height 28
checkbox input "true"
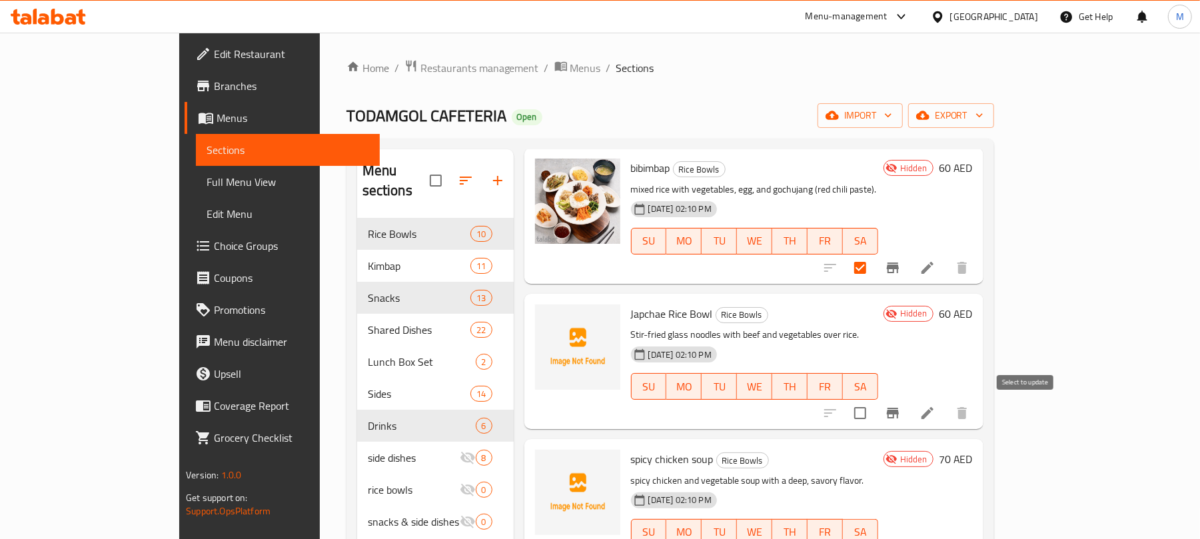
scroll to position [800, 0]
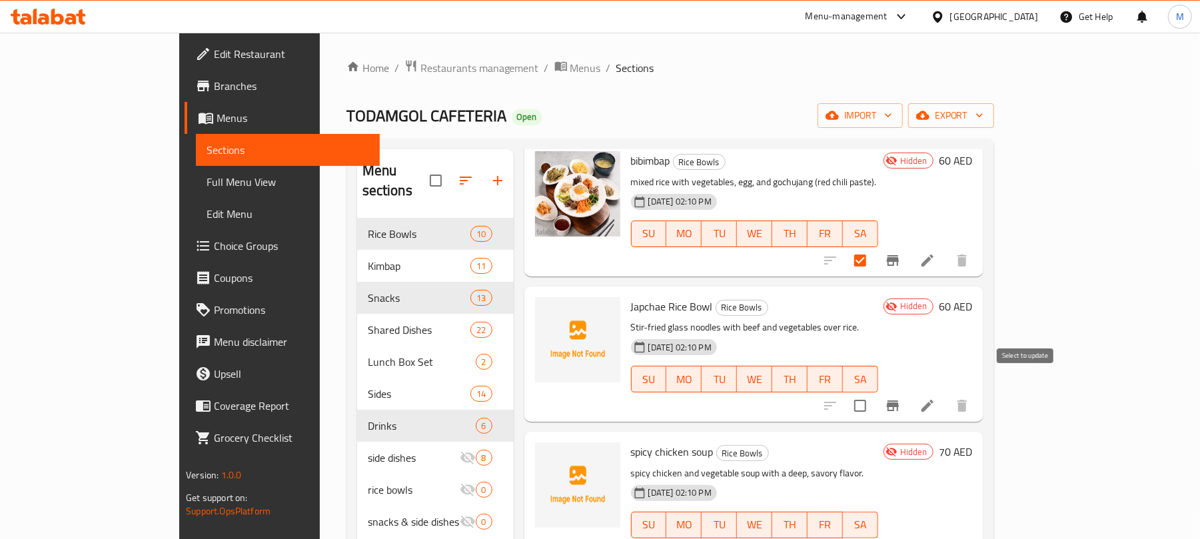
click at [874, 392] on input "checkbox" at bounding box center [860, 406] width 28 height 28
checkbox input "true"
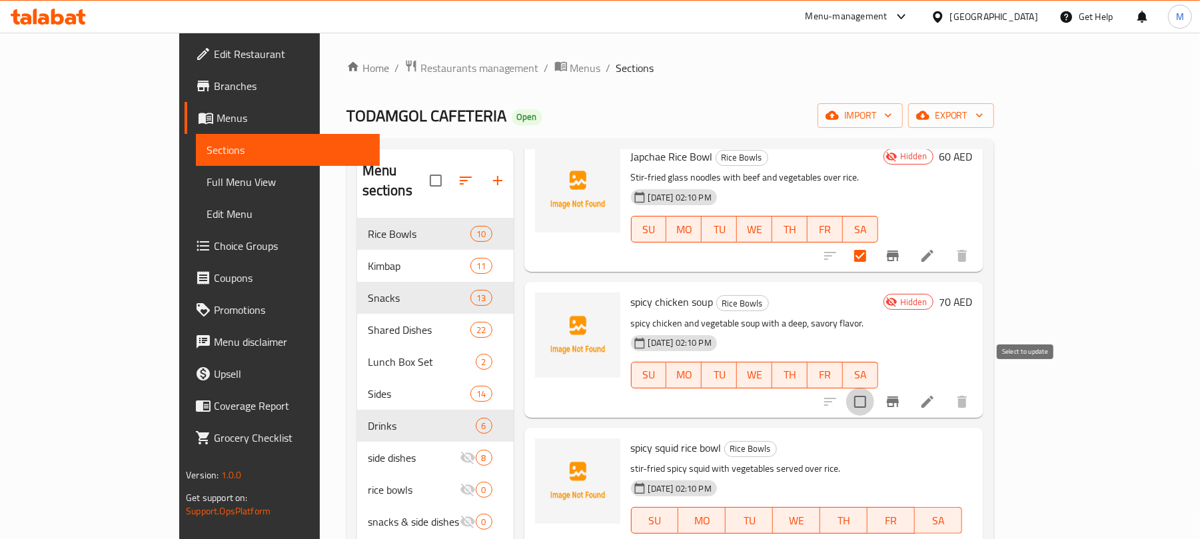
click at [874, 390] on input "checkbox" at bounding box center [860, 402] width 28 height 28
checkbox input "true"
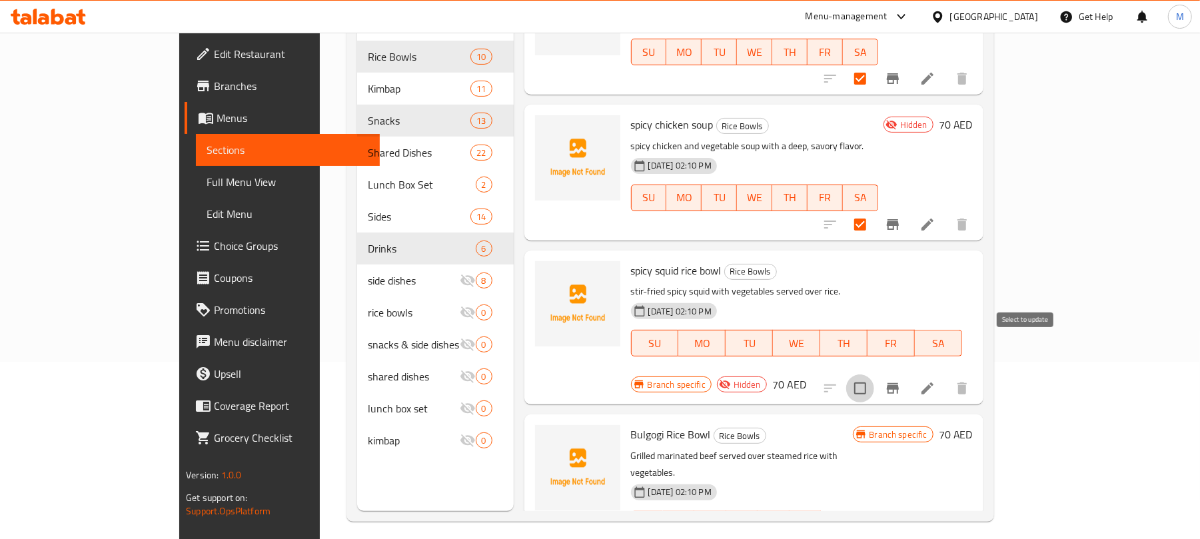
click at [874, 375] on input "checkbox" at bounding box center [860, 389] width 28 height 28
checkbox input "true"
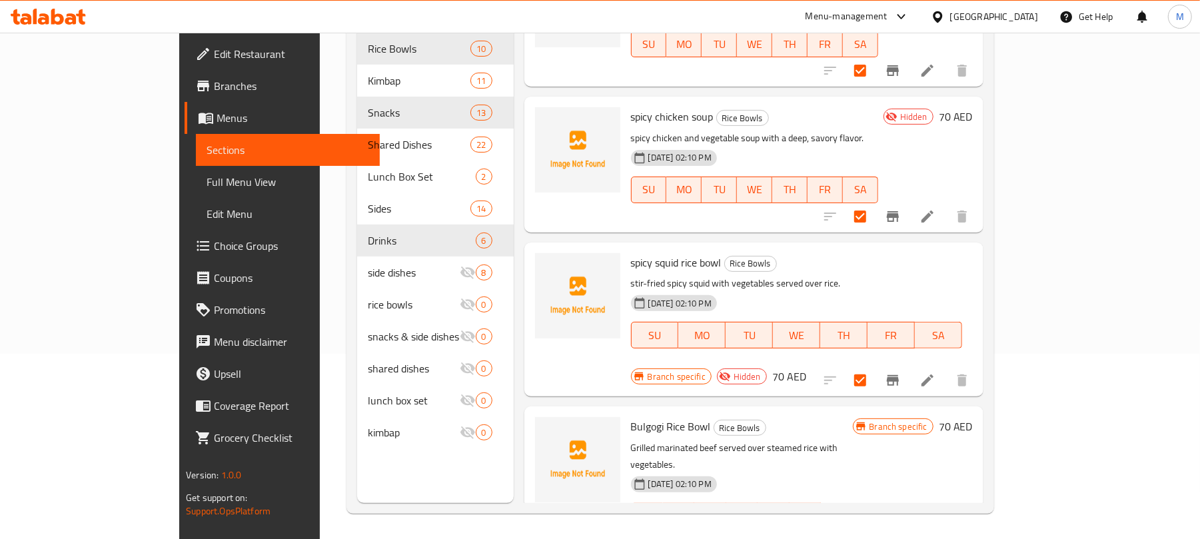
scroll to position [187, 0]
click at [874, 528] on input "checkbox" at bounding box center [860, 542] width 28 height 28
checkbox input "true"
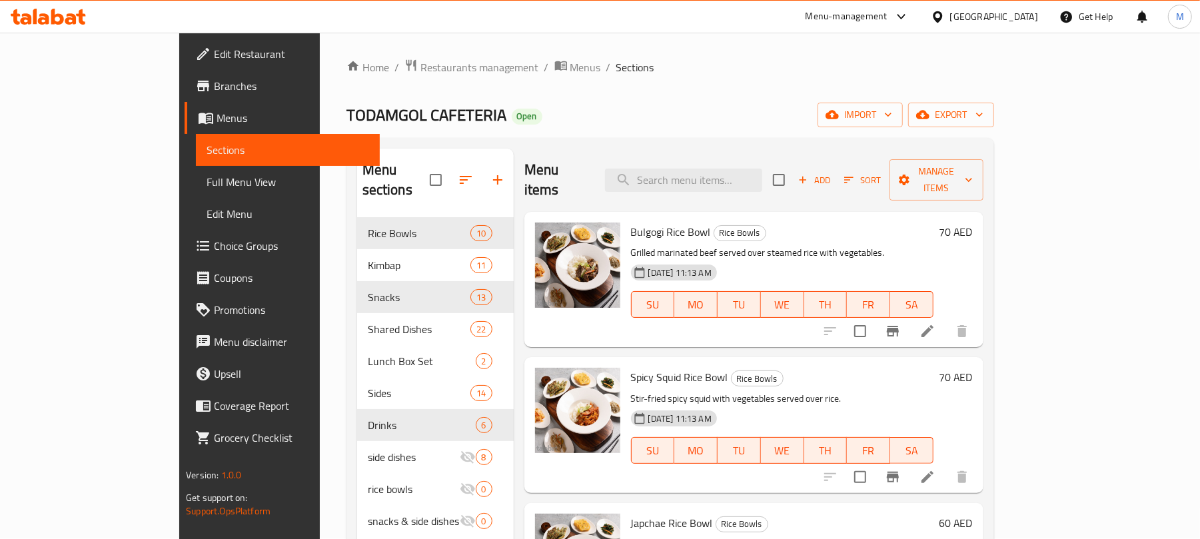
scroll to position [0, 0]
click at [972, 169] on span "Manage items" at bounding box center [936, 180] width 72 height 33
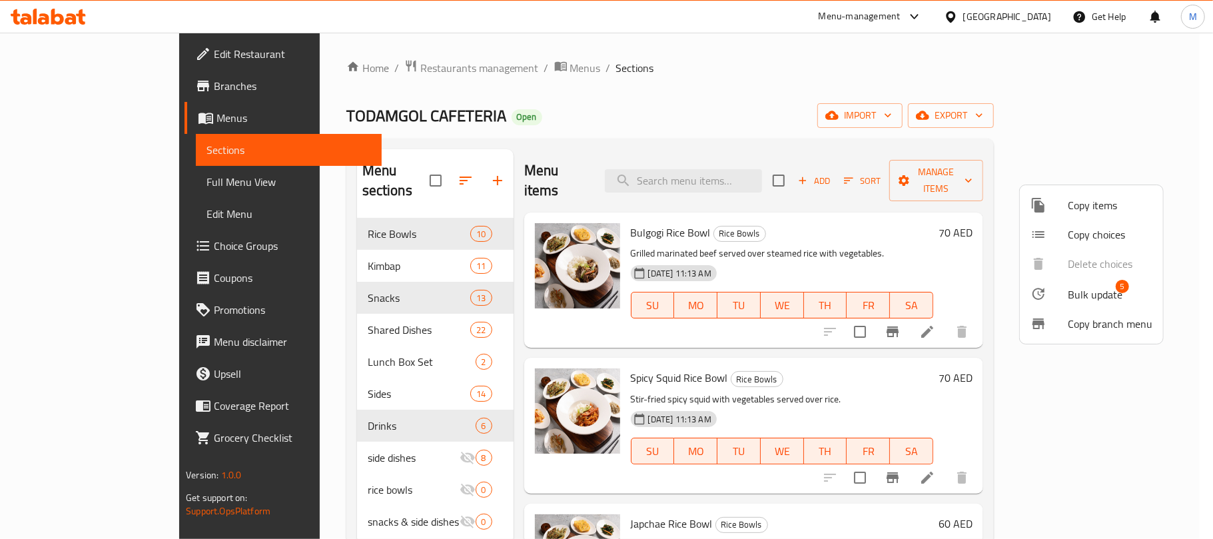
click at [1074, 291] on span "Bulk update" at bounding box center [1095, 295] width 55 height 16
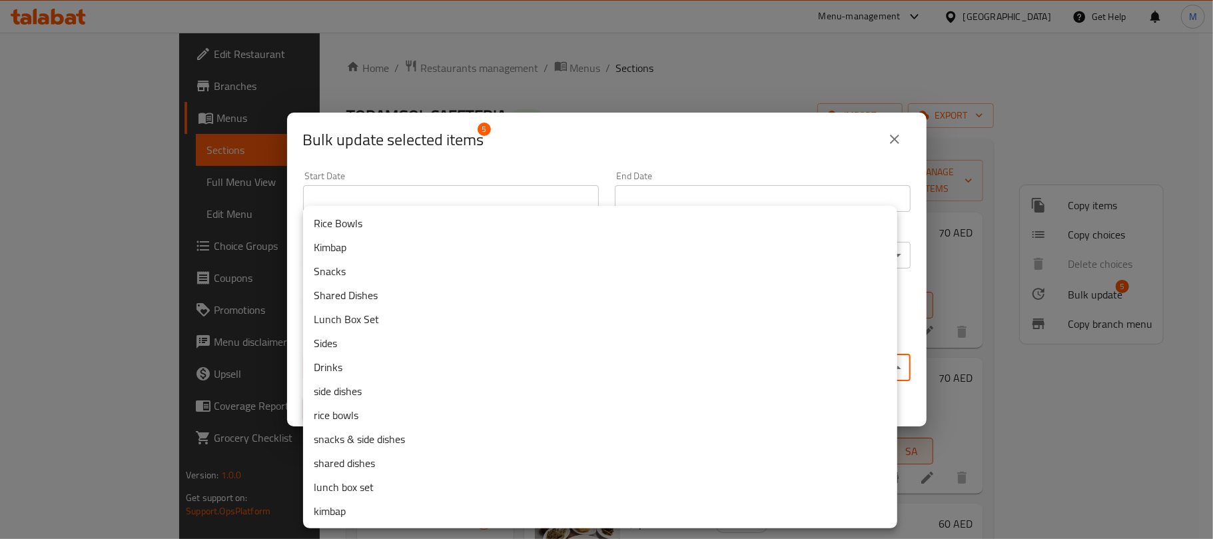
click at [457, 359] on body "​ Menu-management [GEOGRAPHIC_DATA] Get Help M Edit Restaurant Branches Menus S…" at bounding box center [606, 286] width 1213 height 506
click at [406, 416] on li "rice bowls" at bounding box center [600, 415] width 594 height 24
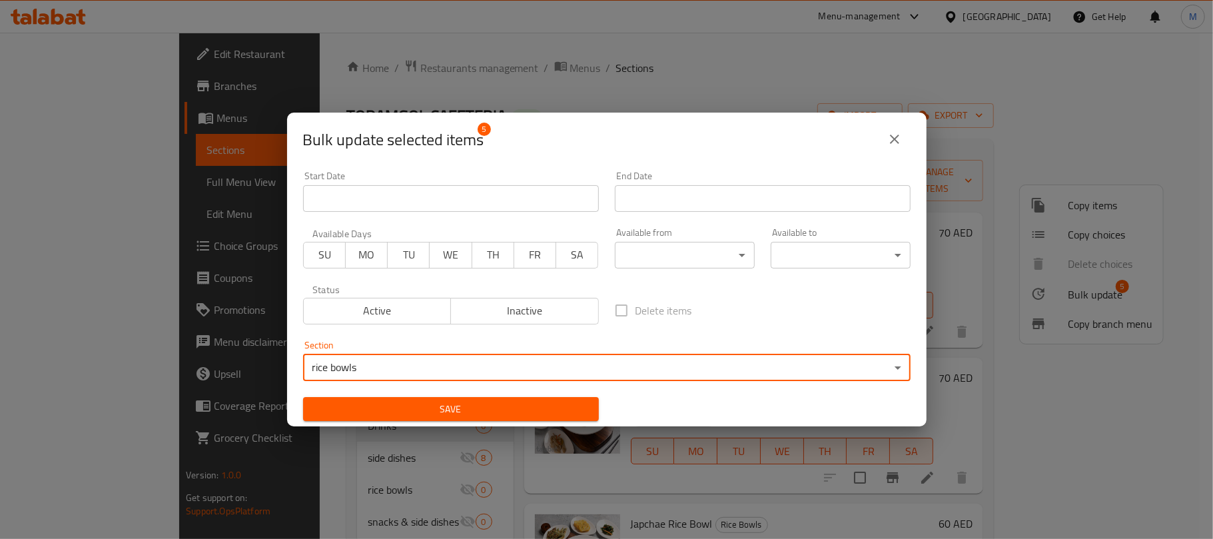
click at [442, 401] on span "Save" at bounding box center [451, 409] width 275 height 17
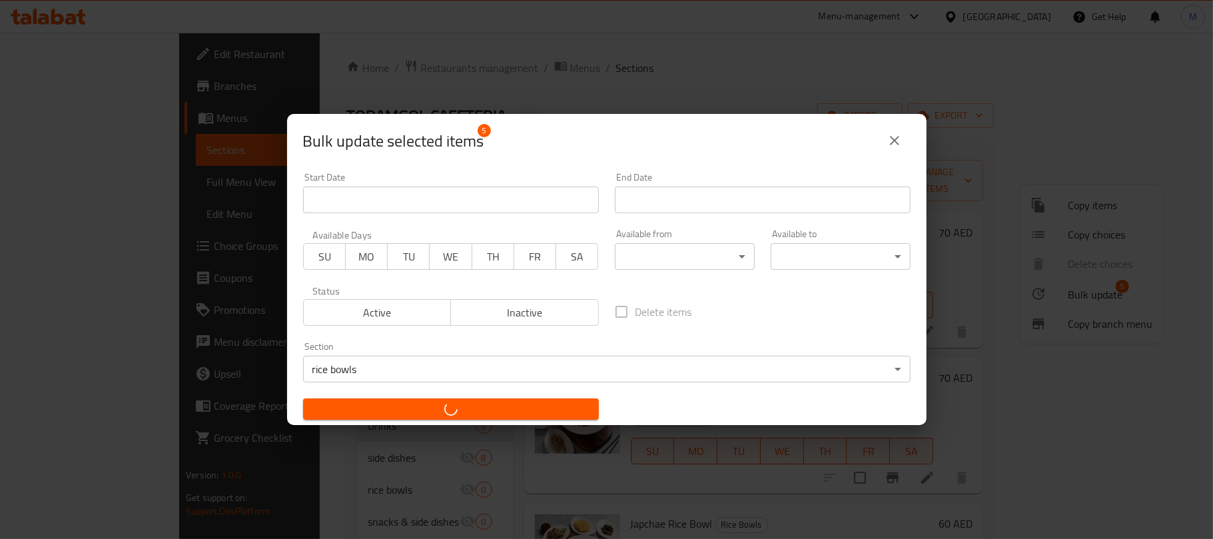
checkbox input "false"
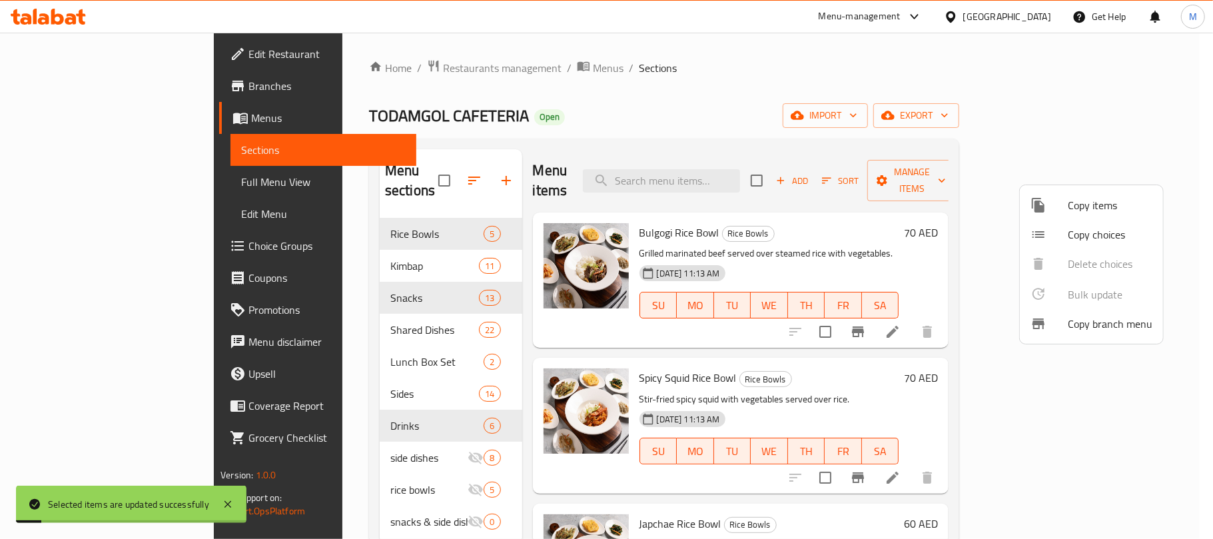
click at [542, 149] on div at bounding box center [606, 269] width 1213 height 539
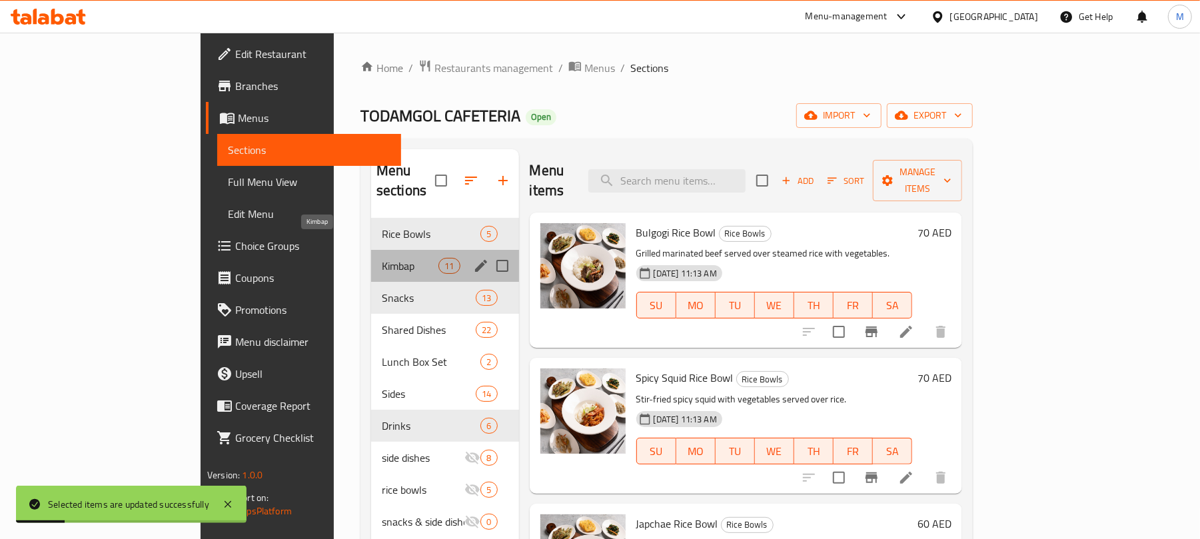
click at [382, 258] on span "Kimbap" at bounding box center [410, 266] width 57 height 16
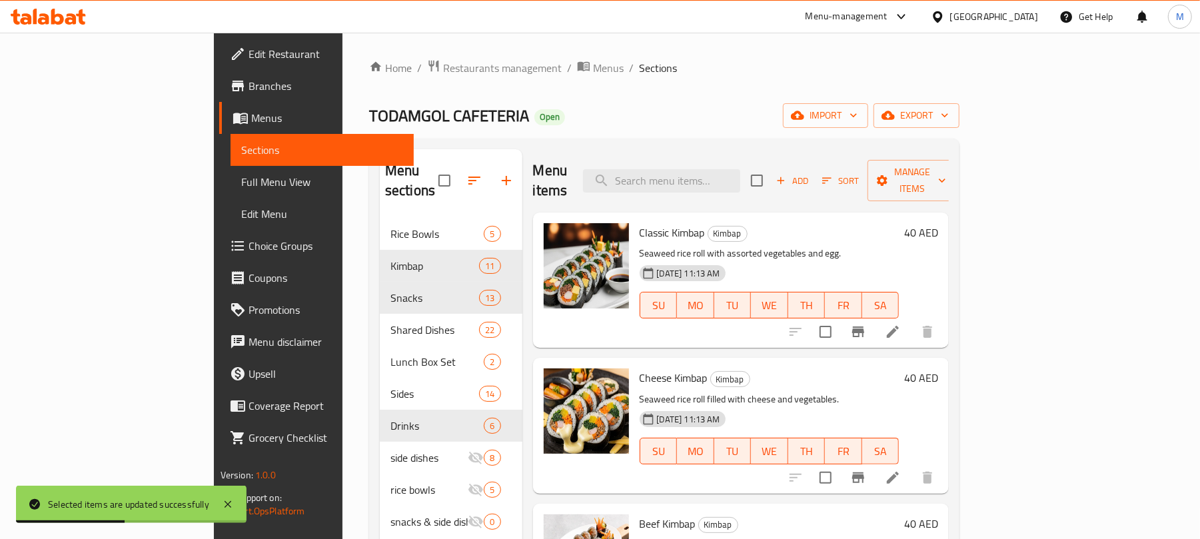
click at [816, 245] on p "Seaweed rice roll with assorted vegetables and egg." at bounding box center [770, 253] width 260 height 17
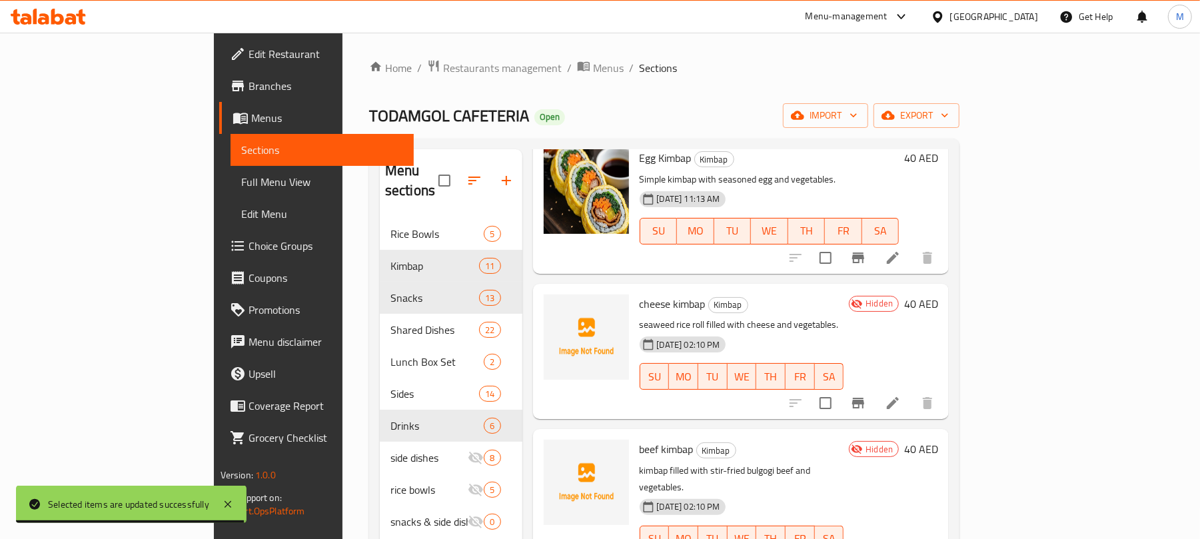
scroll to position [888, 0]
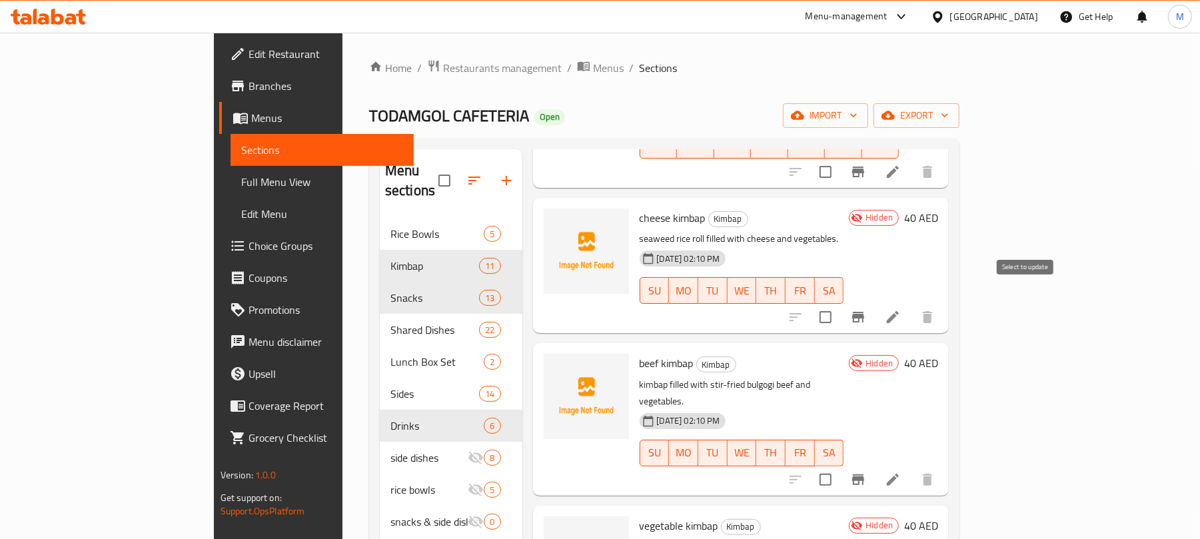
click at [840, 303] on input "checkbox" at bounding box center [826, 317] width 28 height 28
checkbox input "true"
click at [840, 466] on input "checkbox" at bounding box center [826, 480] width 28 height 28
checkbox input "true"
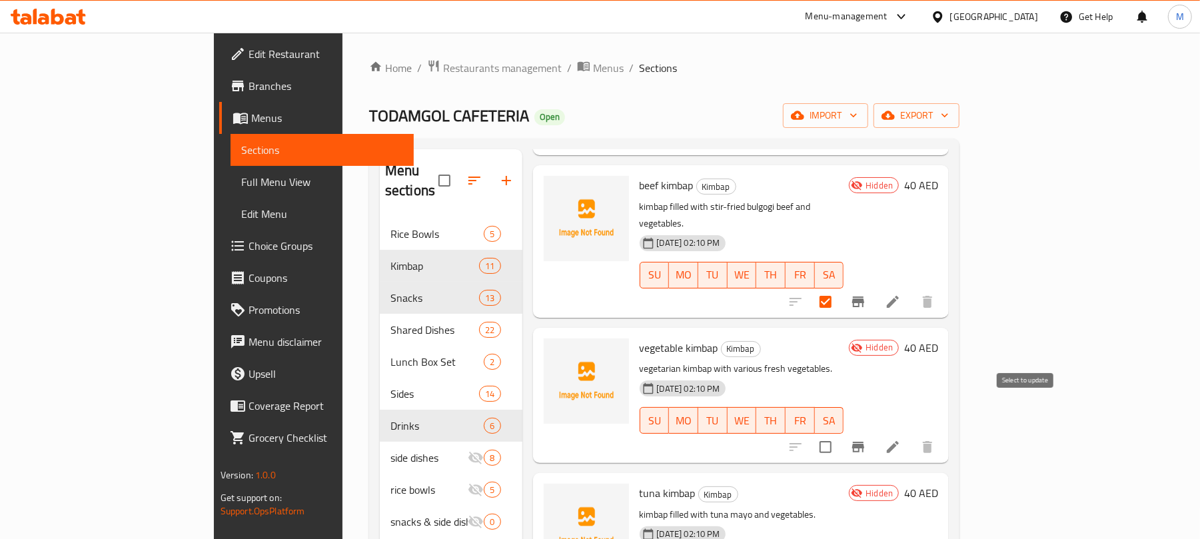
click at [840, 433] on input "checkbox" at bounding box center [826, 447] width 28 height 28
checkbox input "true"
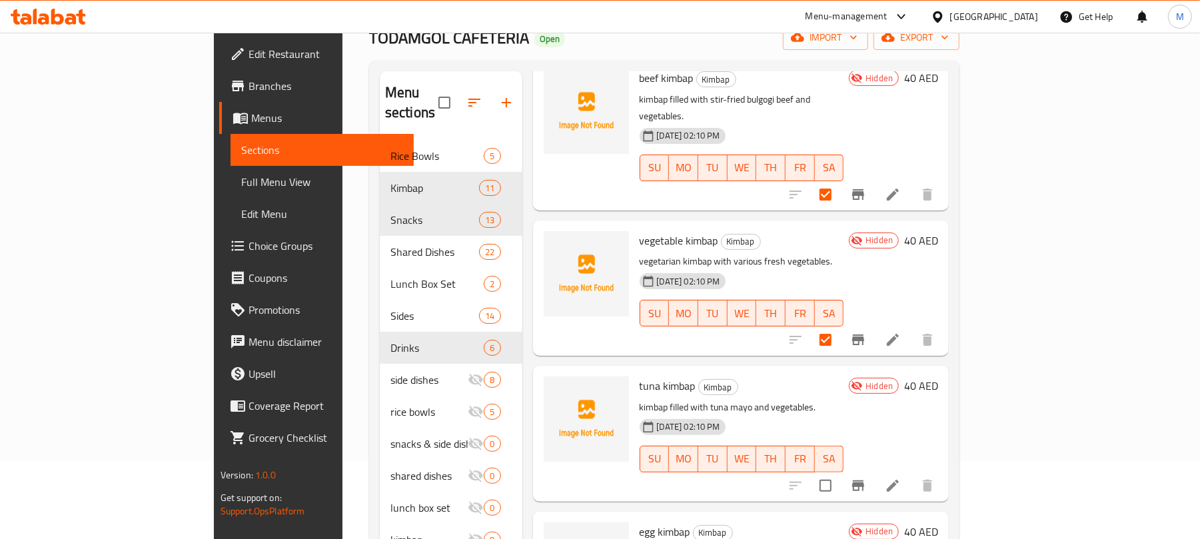
scroll to position [187, 0]
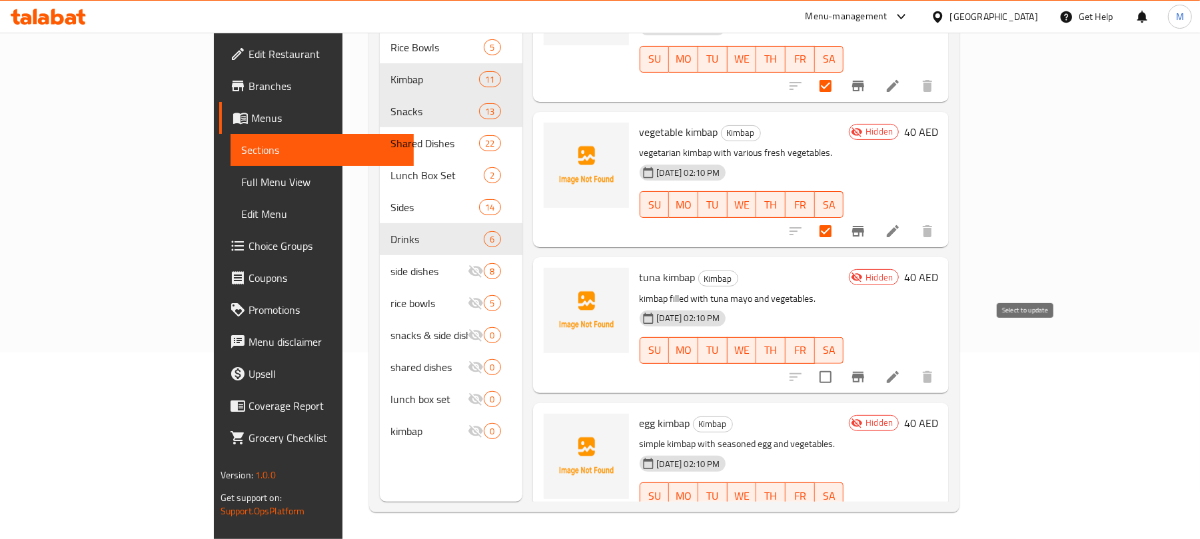
click at [840, 363] on input "checkbox" at bounding box center [826, 377] width 28 height 28
checkbox input "true"
click at [840, 508] on input "checkbox" at bounding box center [826, 522] width 28 height 28
checkbox input "true"
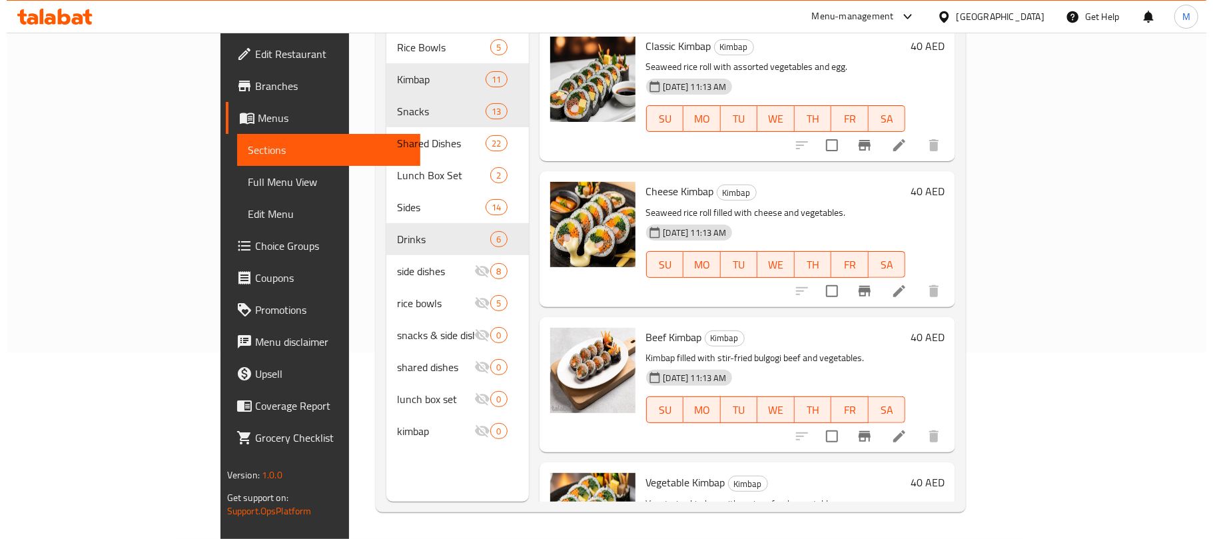
scroll to position [0, 0]
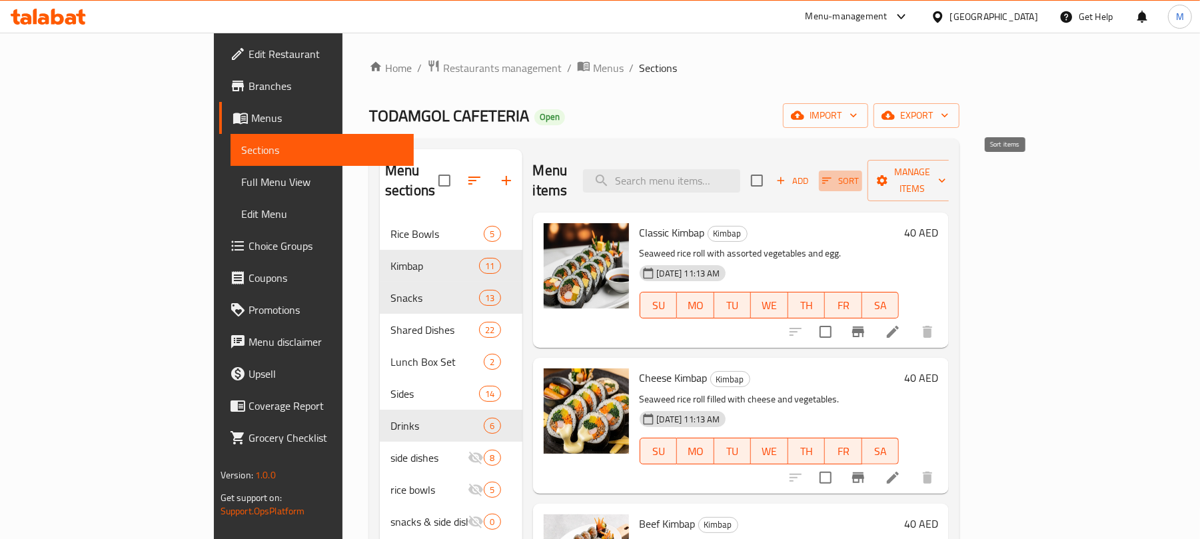
click at [859, 173] on span "Sort" at bounding box center [840, 180] width 37 height 15
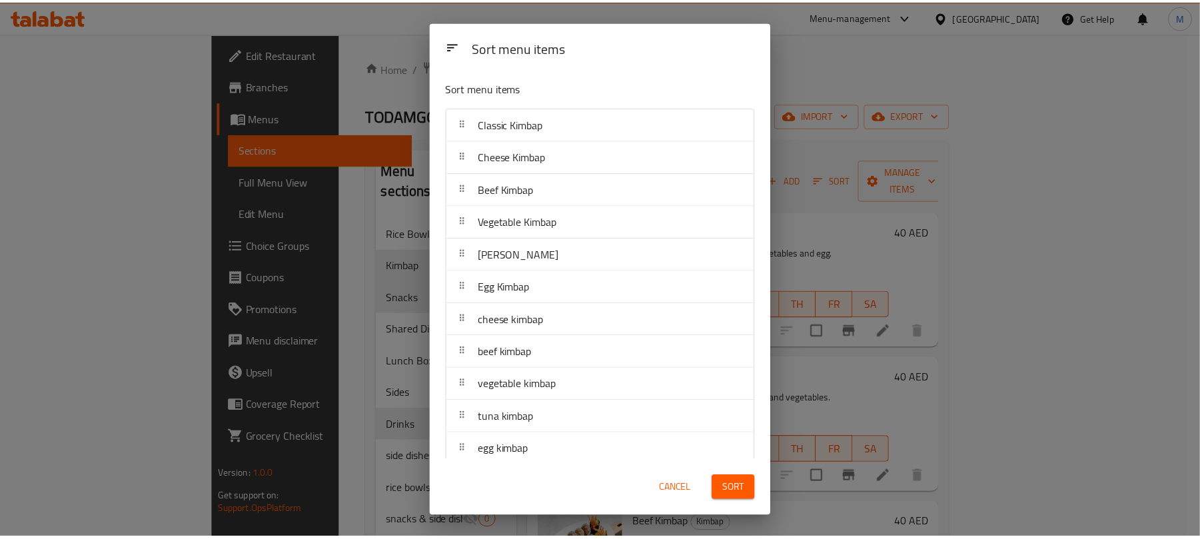
scroll to position [15, 0]
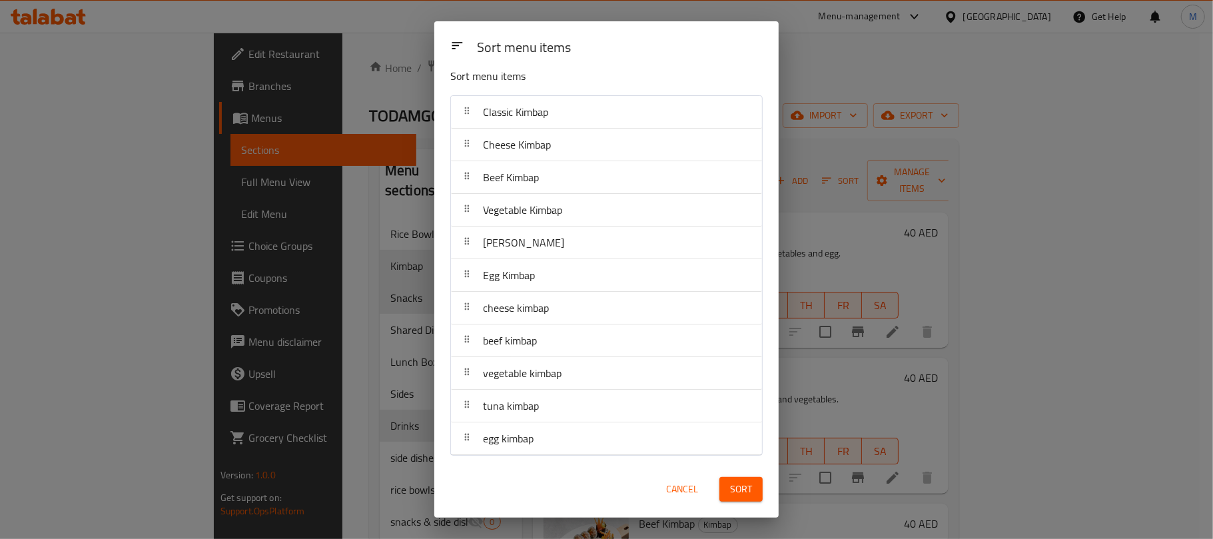
click at [681, 488] on span "Cancel" at bounding box center [682, 489] width 32 height 17
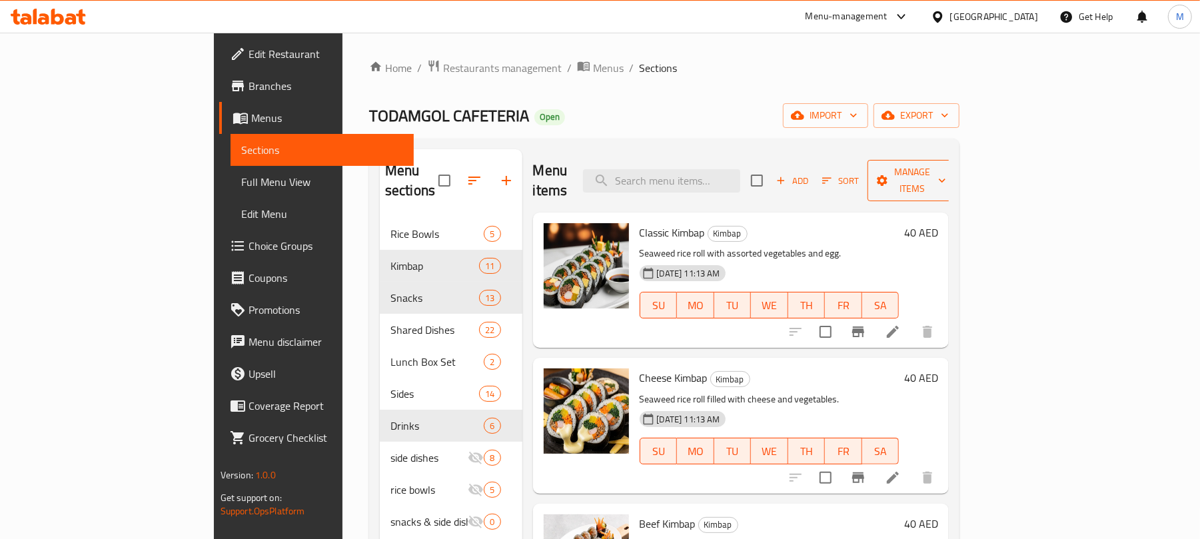
click at [946, 169] on span "Manage items" at bounding box center [912, 180] width 68 height 33
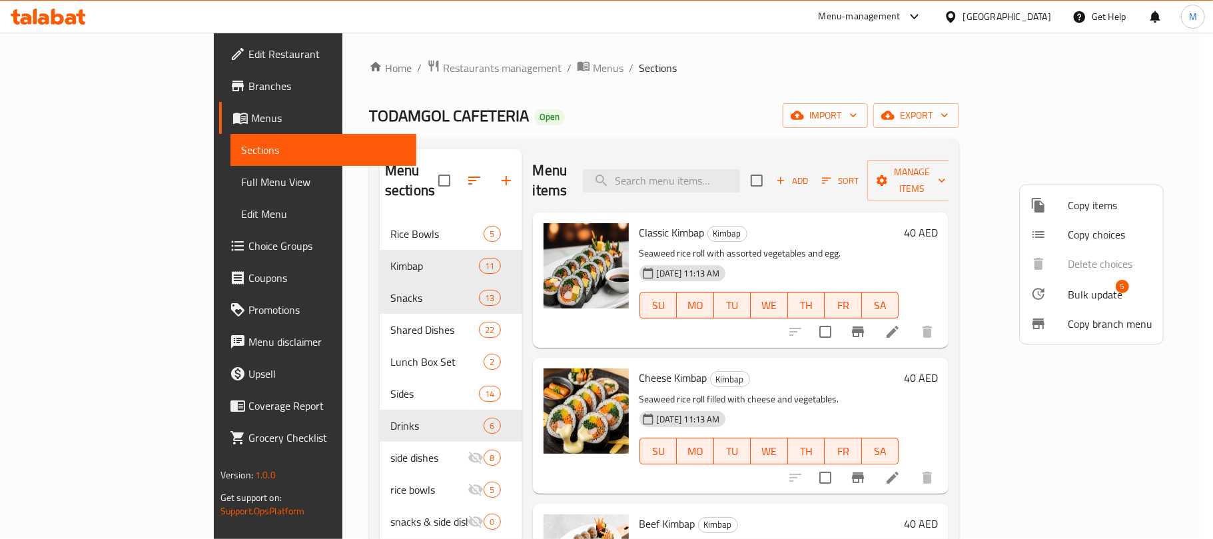
click at [1075, 294] on span "Bulk update" at bounding box center [1095, 295] width 55 height 16
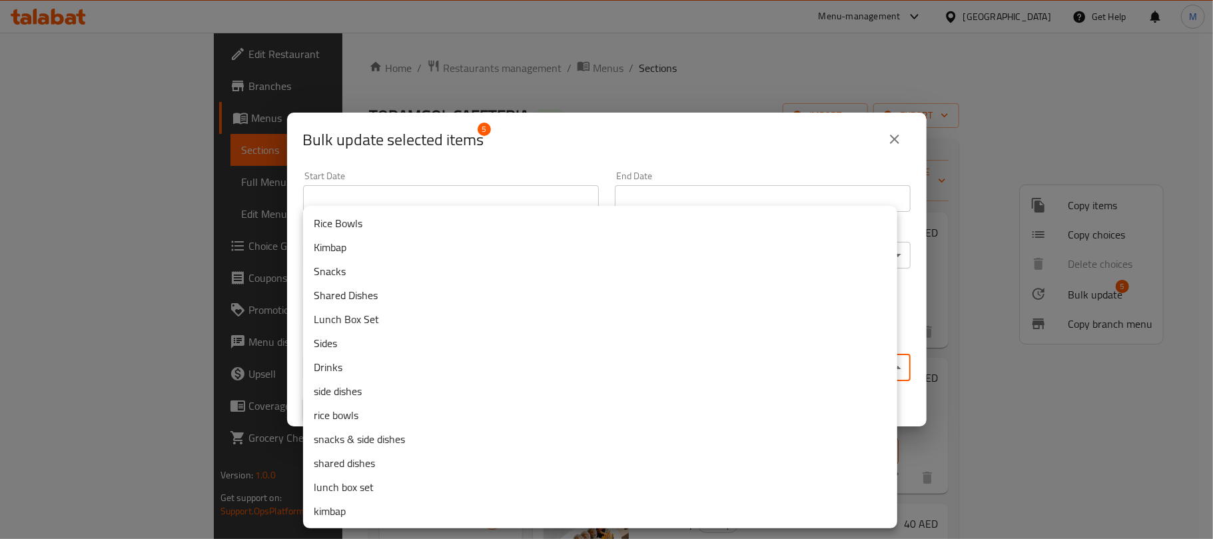
click at [502, 371] on body "​ Menu-management [GEOGRAPHIC_DATA] Get Help M Edit Restaurant Branches Menus S…" at bounding box center [606, 286] width 1213 height 506
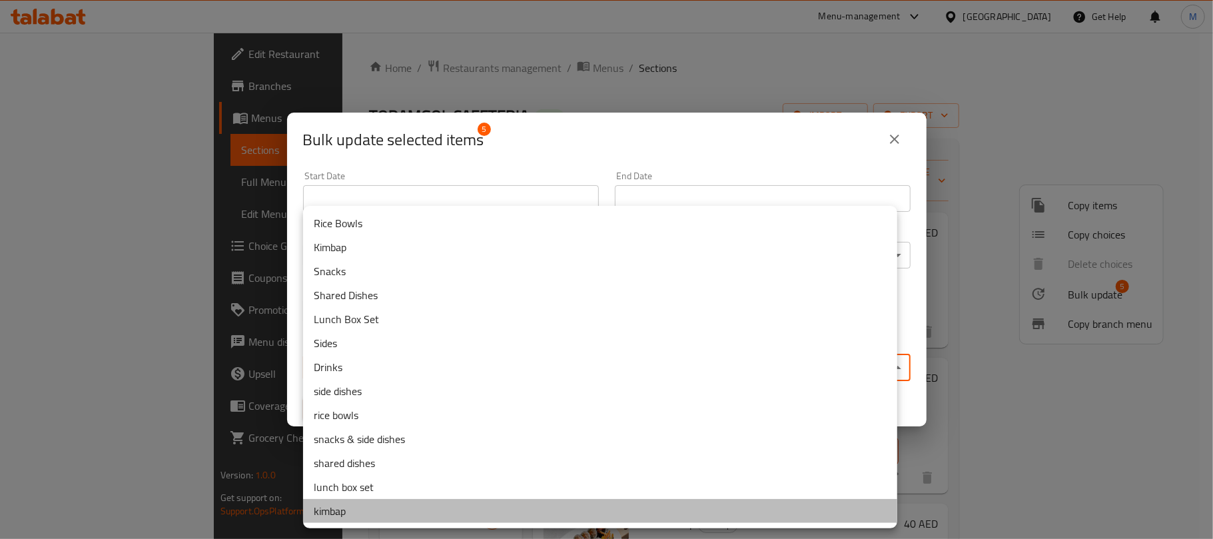
click at [363, 505] on li "kimbap" at bounding box center [600, 511] width 594 height 24
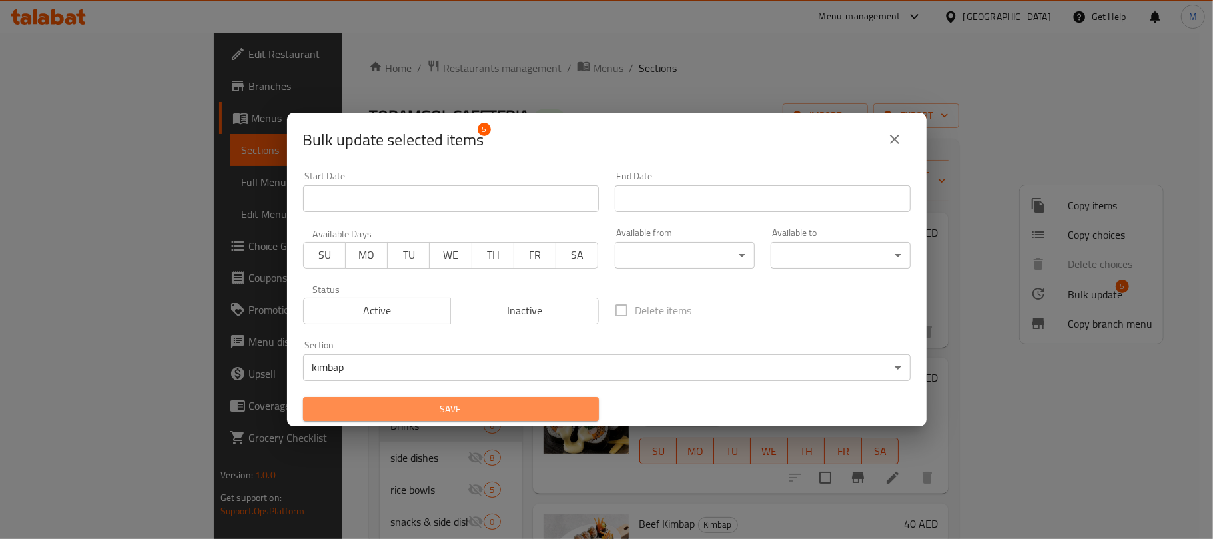
click at [454, 408] on span "Save" at bounding box center [451, 409] width 275 height 17
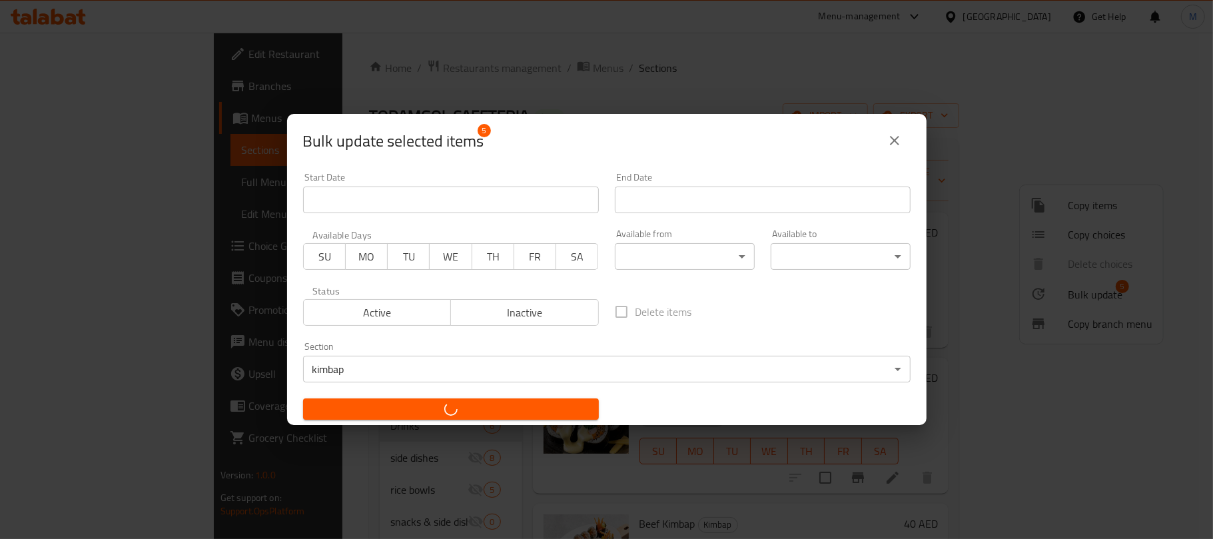
checkbox input "false"
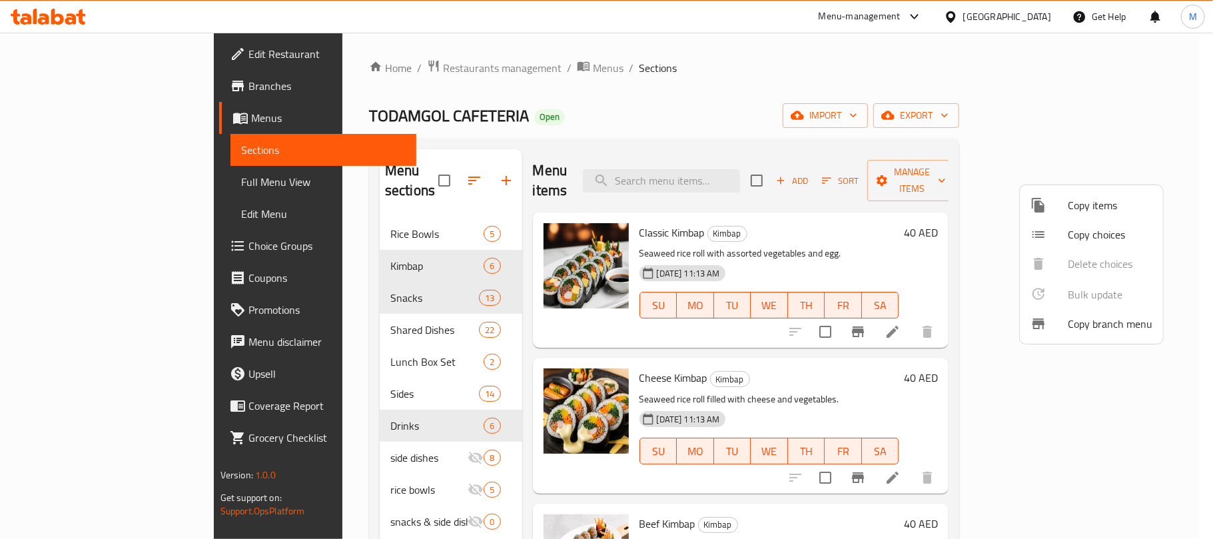
click at [609, 126] on div at bounding box center [606, 269] width 1213 height 539
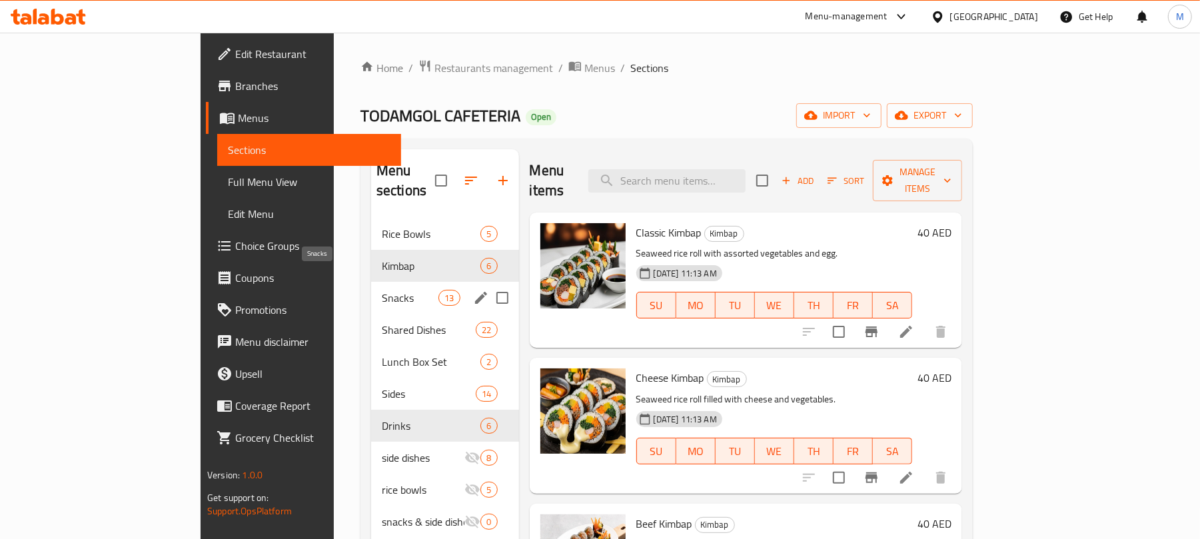
click at [382, 290] on span "Snacks" at bounding box center [410, 298] width 57 height 16
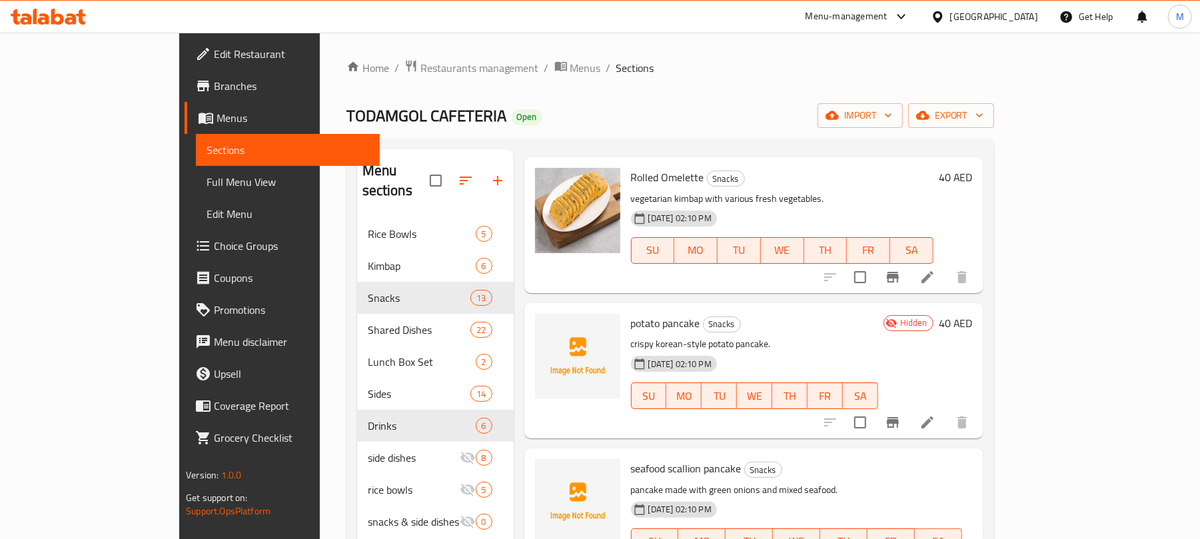
scroll to position [1155, 0]
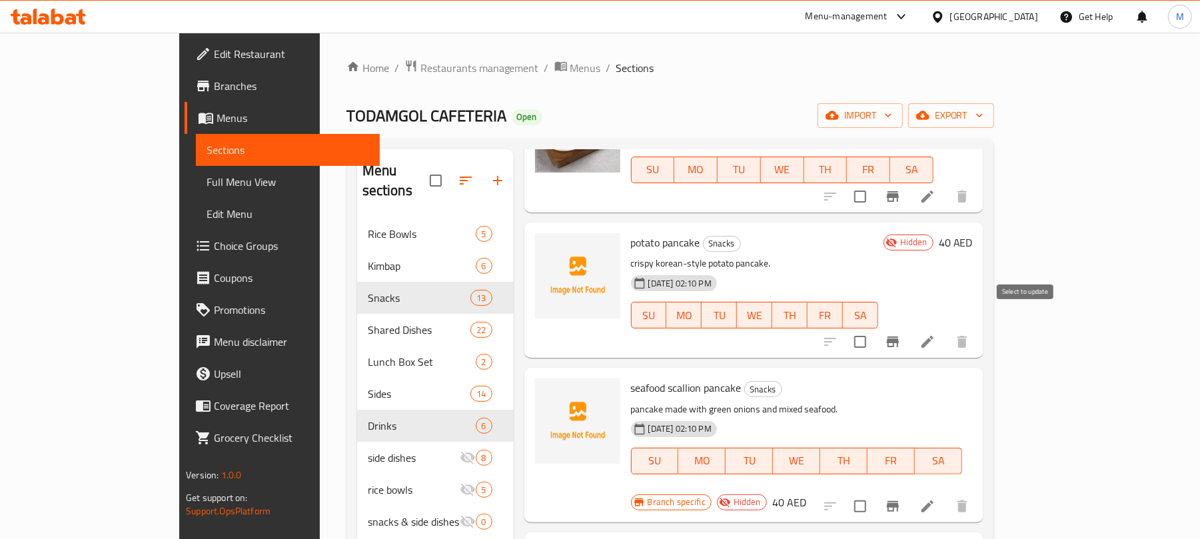
click at [874, 328] on input "checkbox" at bounding box center [860, 342] width 28 height 28
checkbox input "true"
click at [874, 492] on input "checkbox" at bounding box center [860, 506] width 28 height 28
checkbox input "true"
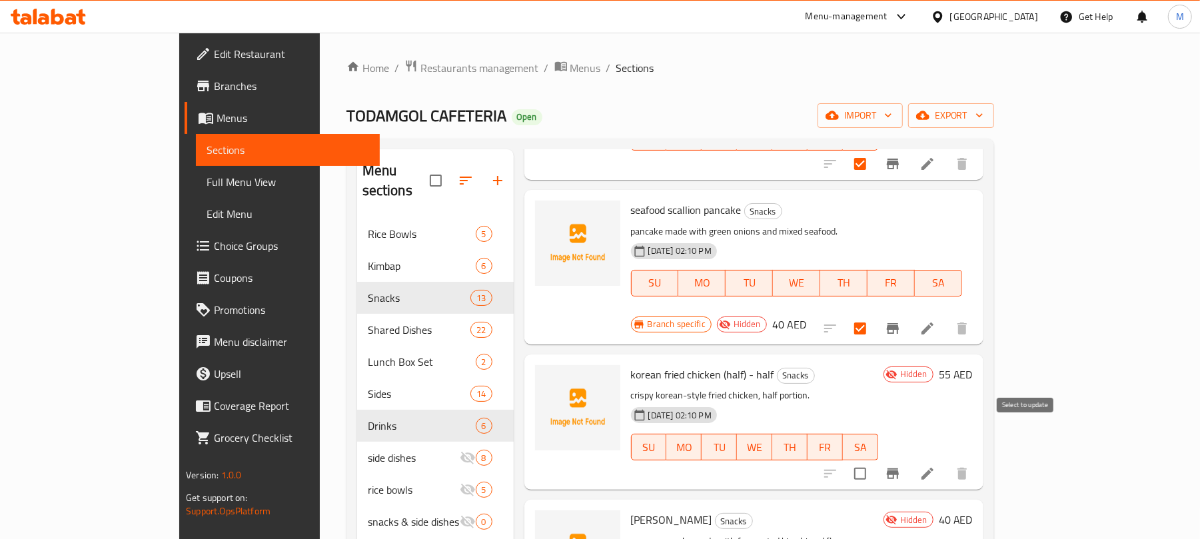
click at [874, 460] on input "checkbox" at bounding box center [860, 474] width 28 height 28
checkbox input "true"
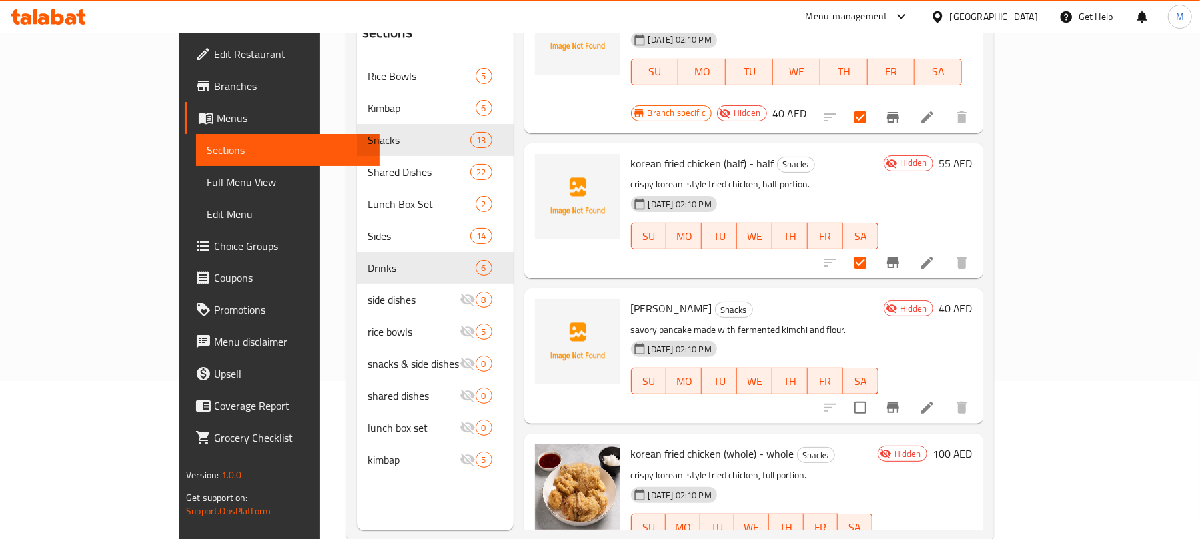
scroll to position [177, 0]
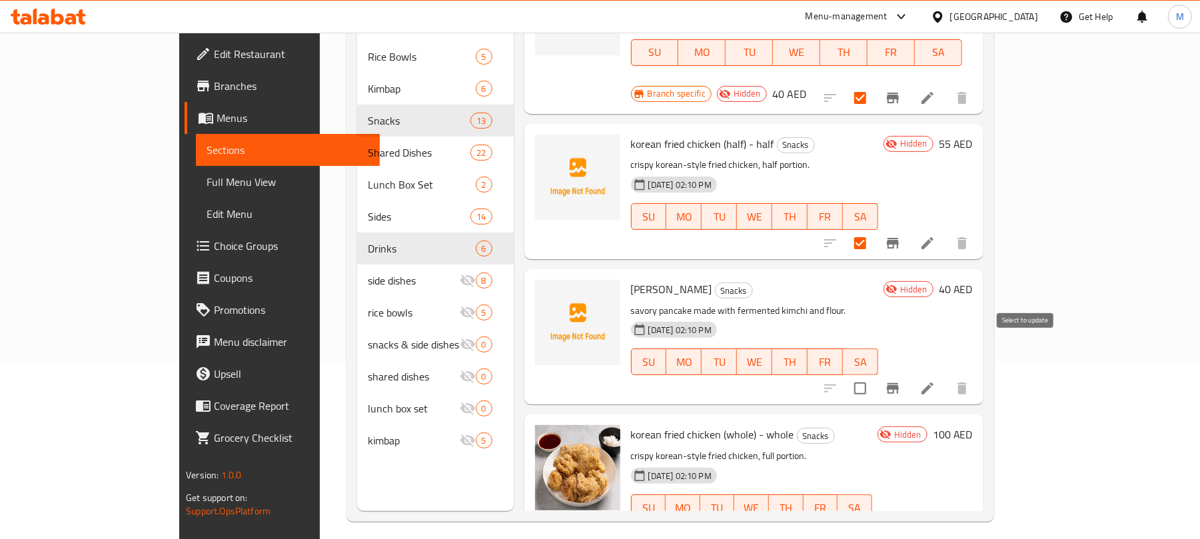
click at [874, 375] on input "checkbox" at bounding box center [860, 389] width 28 height 28
checkbox input "true"
click at [874, 520] on input "checkbox" at bounding box center [860, 534] width 28 height 28
checkbox input "true"
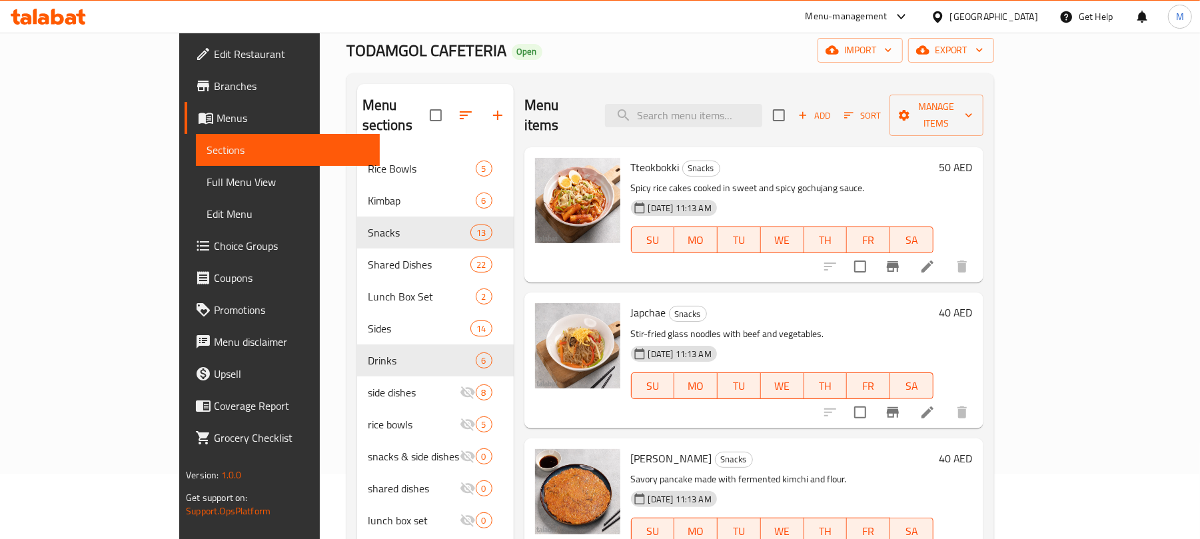
scroll to position [0, 0]
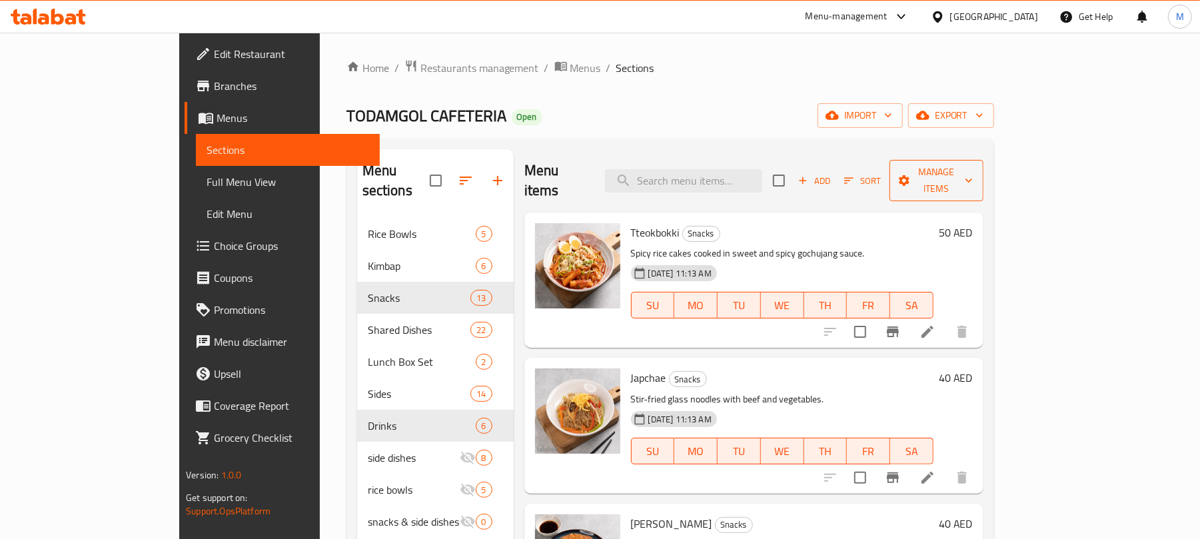
click at [911, 176] on icon "button" at bounding box center [904, 180] width 13 height 13
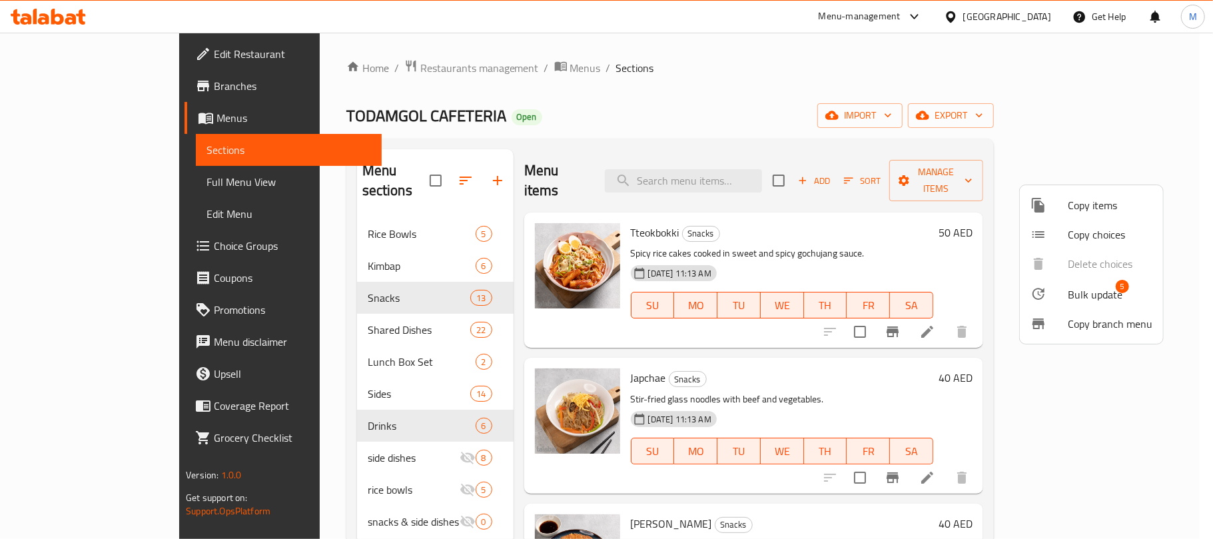
click at [1073, 297] on span "Bulk update" at bounding box center [1095, 295] width 55 height 16
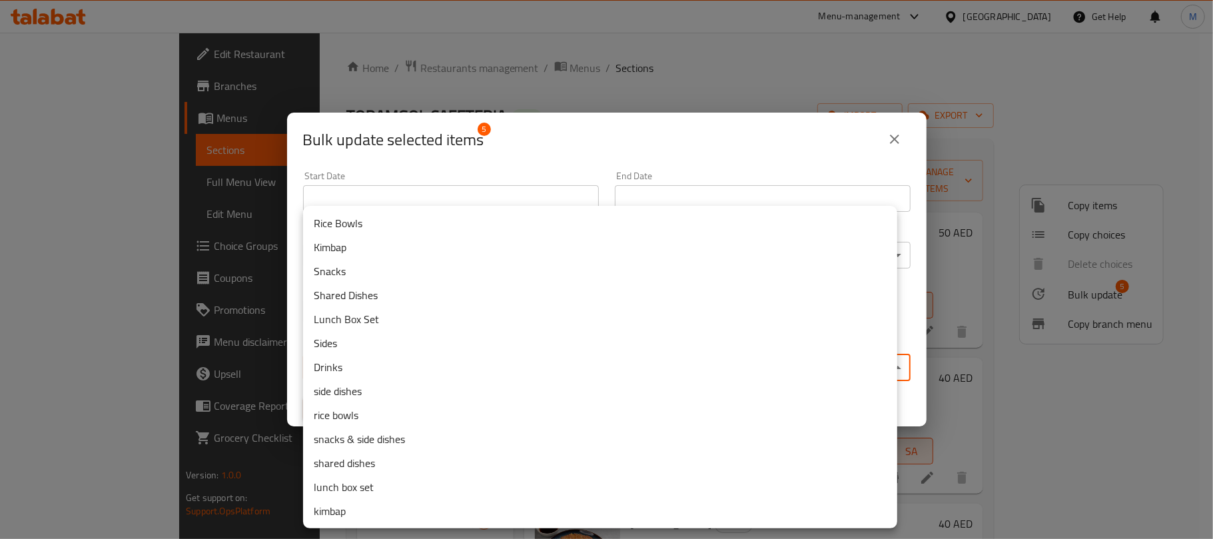
click at [438, 371] on body "​ Menu-management [GEOGRAPHIC_DATA] Get Help M Edit Restaurant Branches Menus S…" at bounding box center [606, 286] width 1213 height 506
click at [405, 436] on li "snacks & side dishes" at bounding box center [600, 439] width 594 height 24
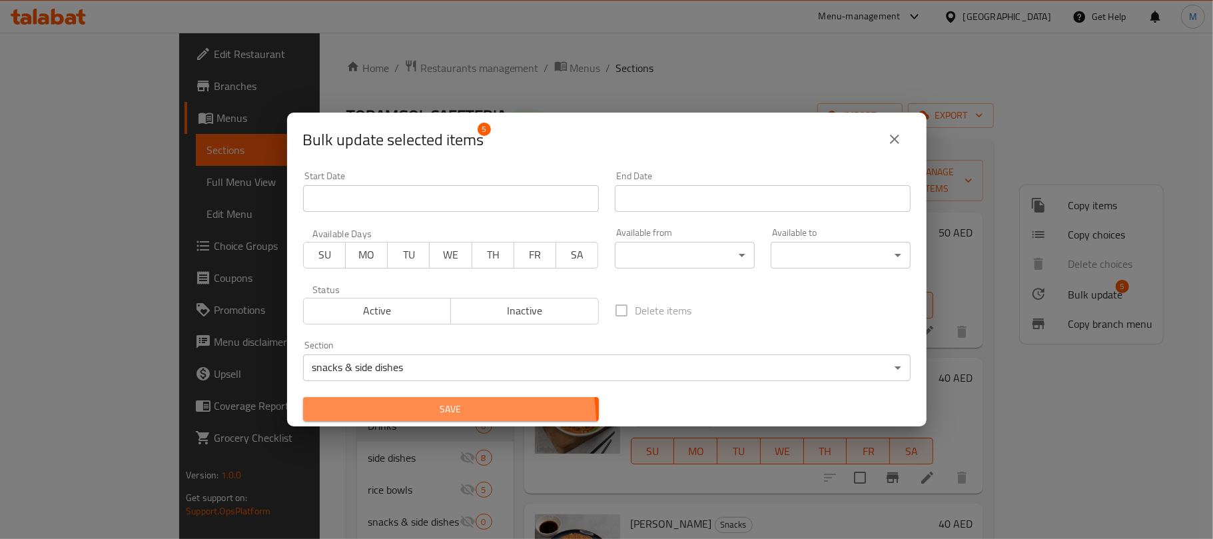
click at [448, 421] on button "Save" at bounding box center [451, 409] width 296 height 25
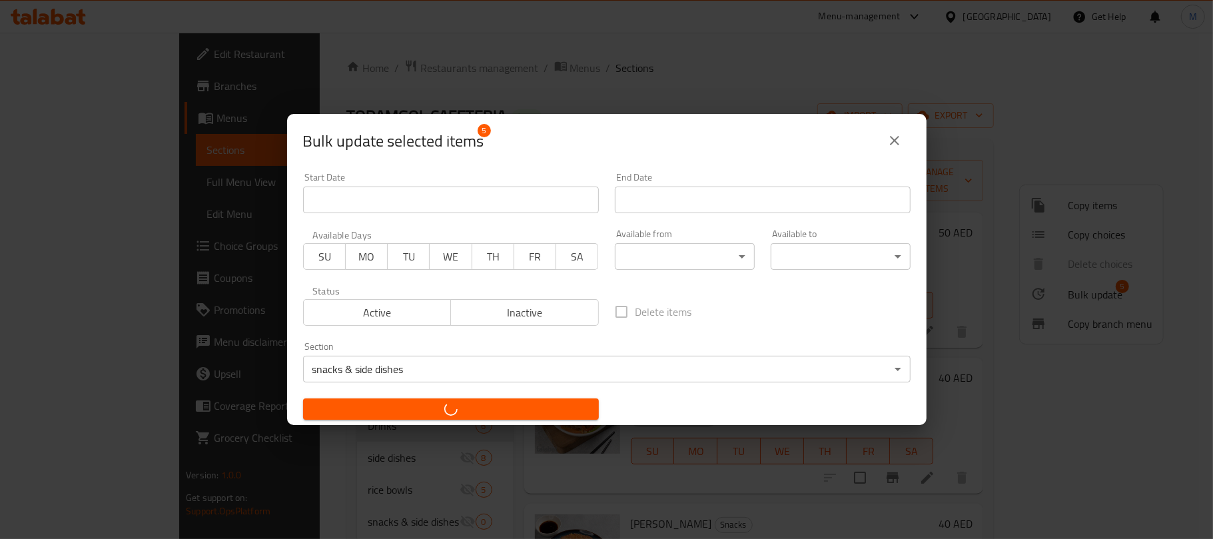
checkbox input "false"
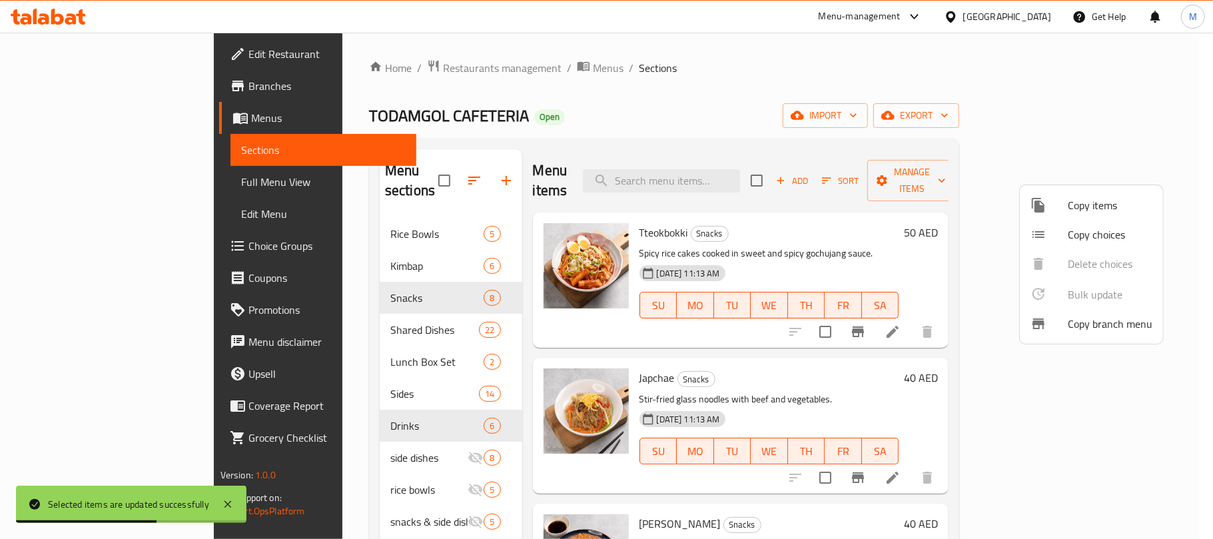
click at [537, 132] on div at bounding box center [606, 269] width 1213 height 539
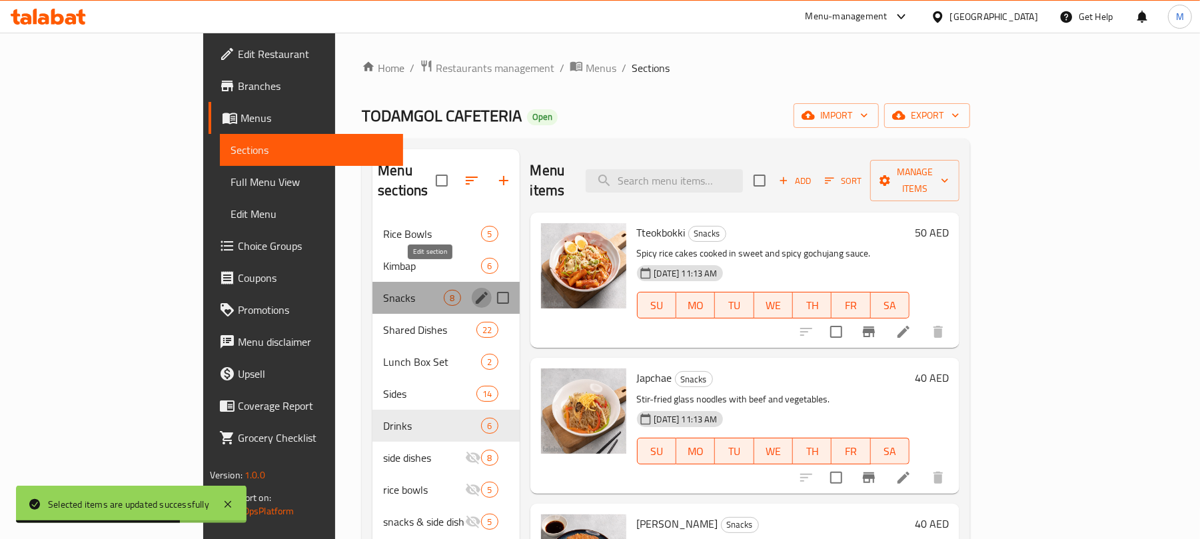
click at [474, 290] on icon "edit" at bounding box center [482, 298] width 16 height 16
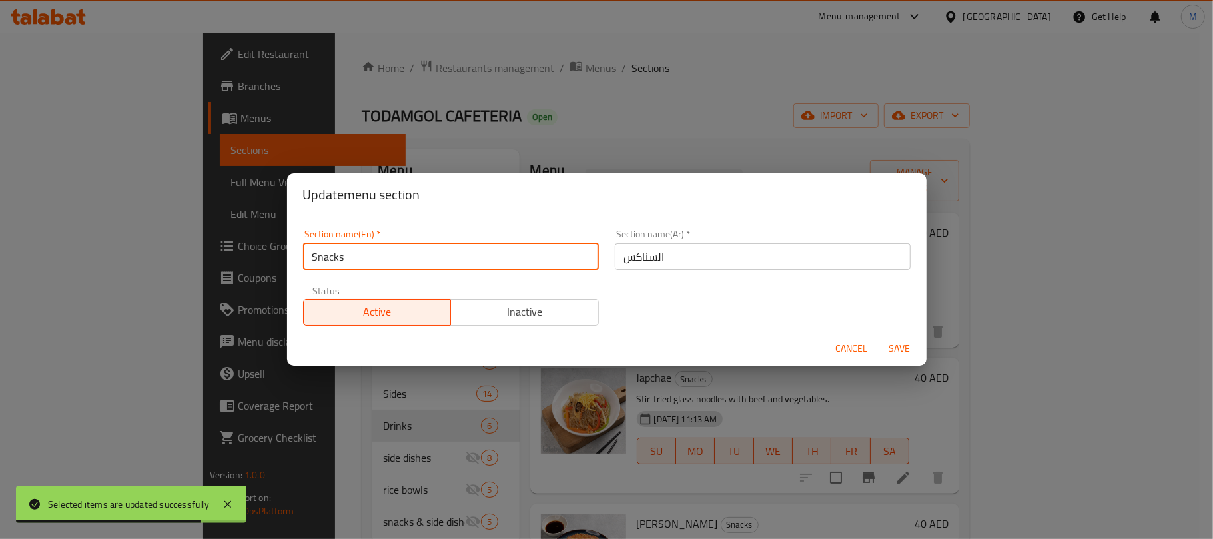
click at [462, 257] on input "Snacks" at bounding box center [451, 256] width 296 height 27
paste input "And Side Dishes"
type input "Snacks And Side Dishes"
click at [879, 337] on button "Save" at bounding box center [900, 349] width 43 height 25
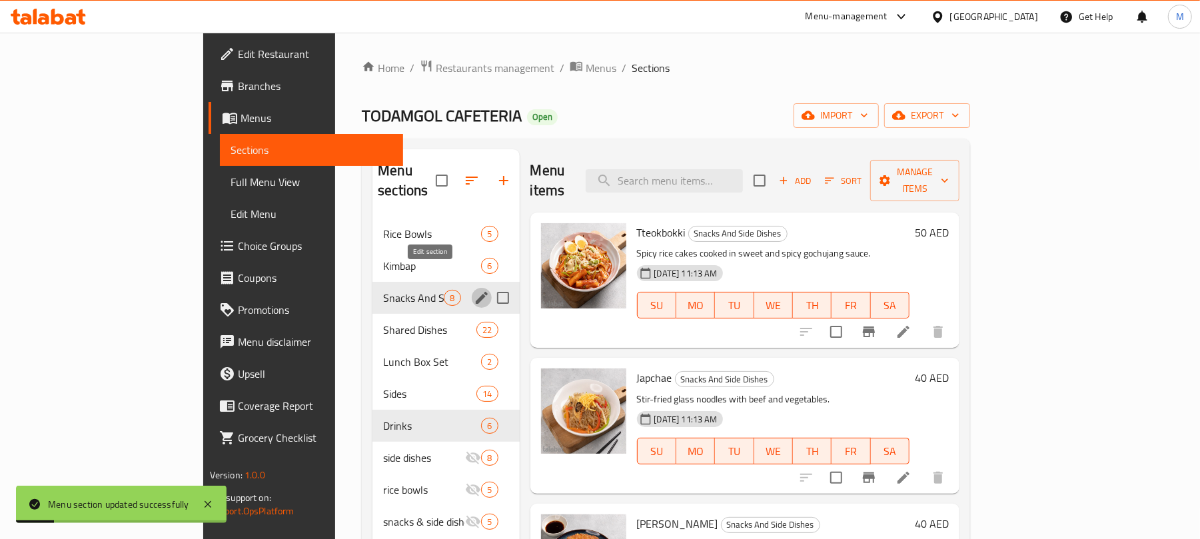
click at [474, 290] on icon "edit" at bounding box center [482, 298] width 16 height 16
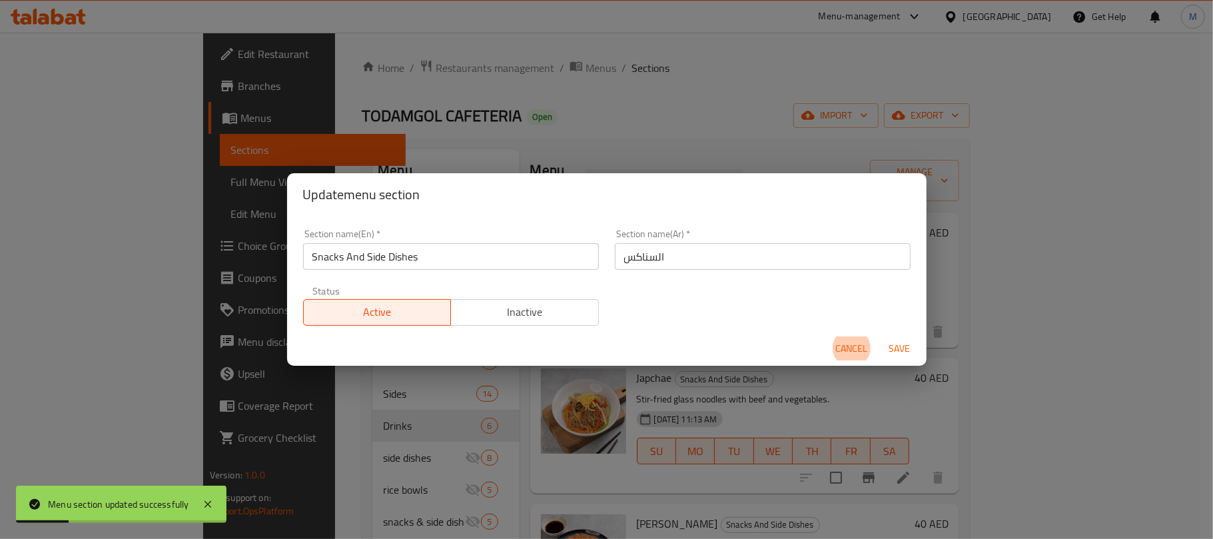
click at [688, 254] on input "السناكس" at bounding box center [763, 256] width 296 height 27
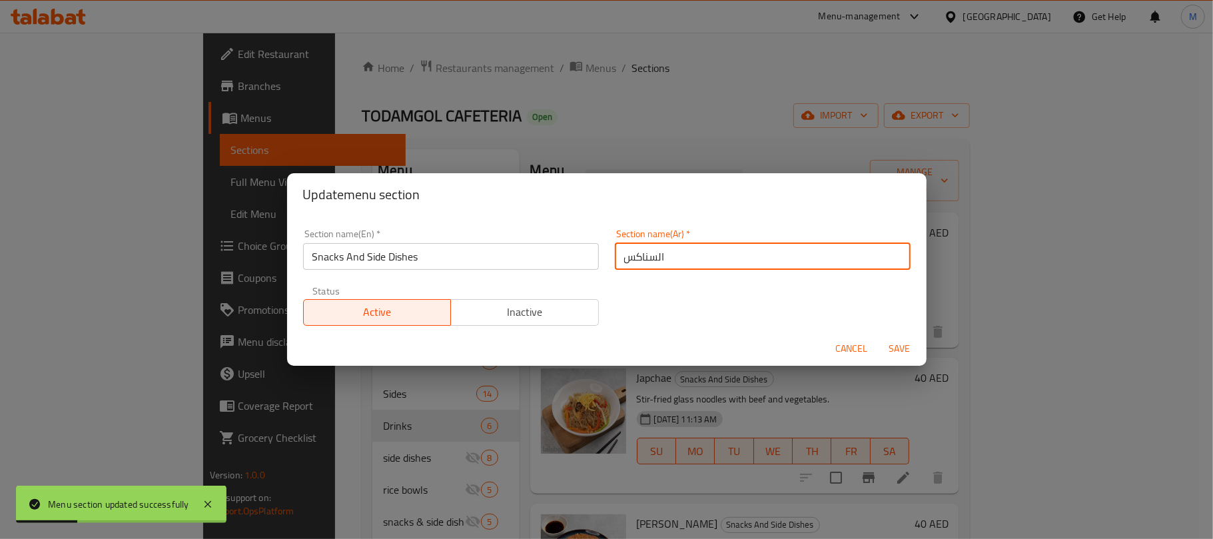
paste input "والأطباق الجانبية"
type input "السناكس والأطباق الجانبية"
click at [879, 337] on button "Save" at bounding box center [900, 349] width 43 height 25
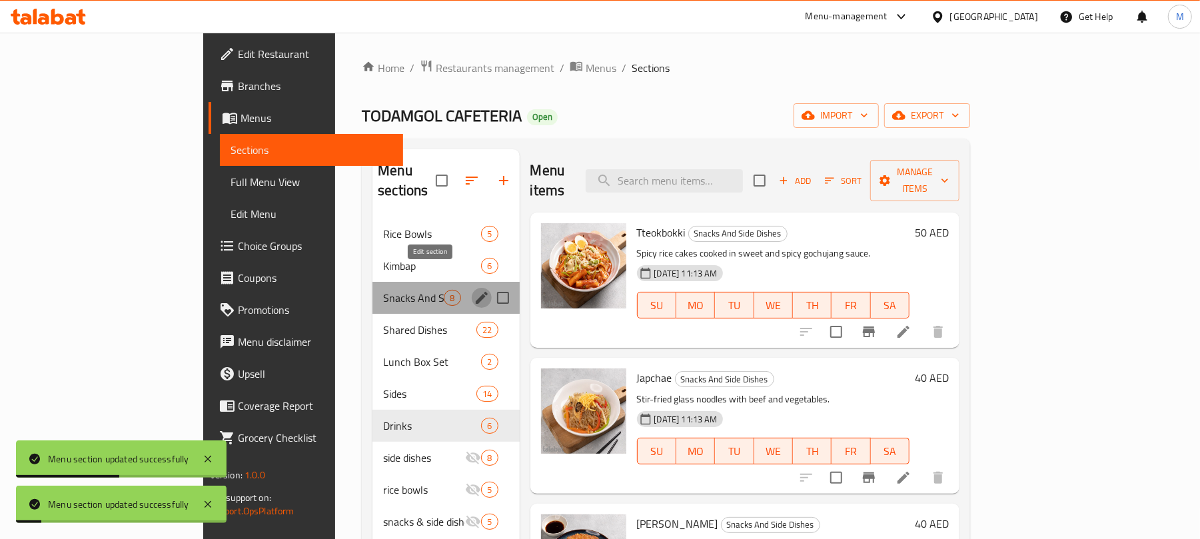
click at [474, 290] on icon "edit" at bounding box center [482, 298] width 16 height 16
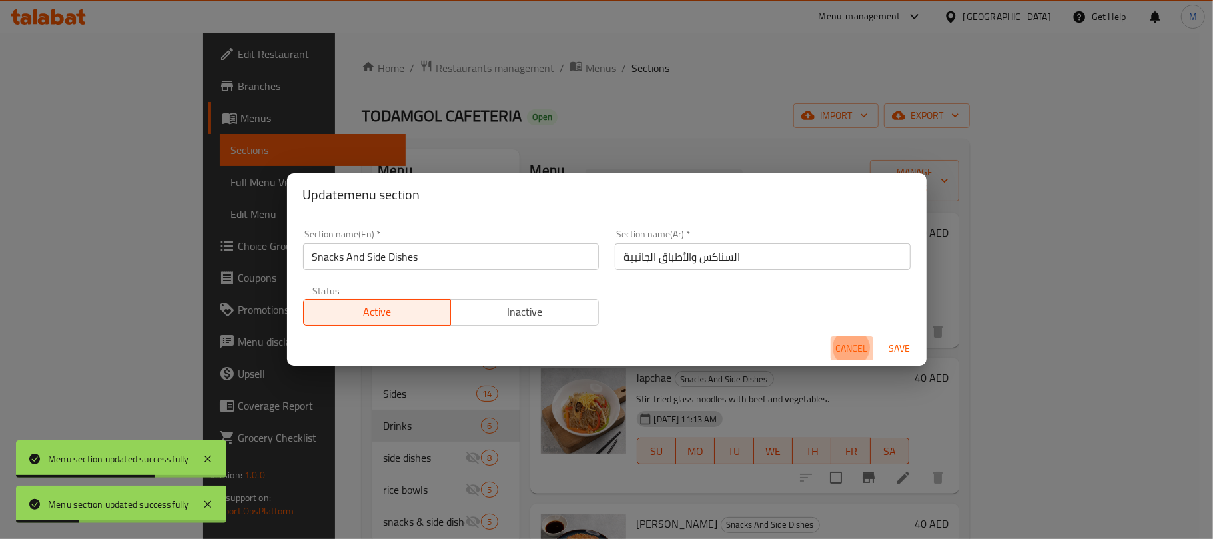
click at [852, 347] on span "Cancel" at bounding box center [852, 349] width 32 height 17
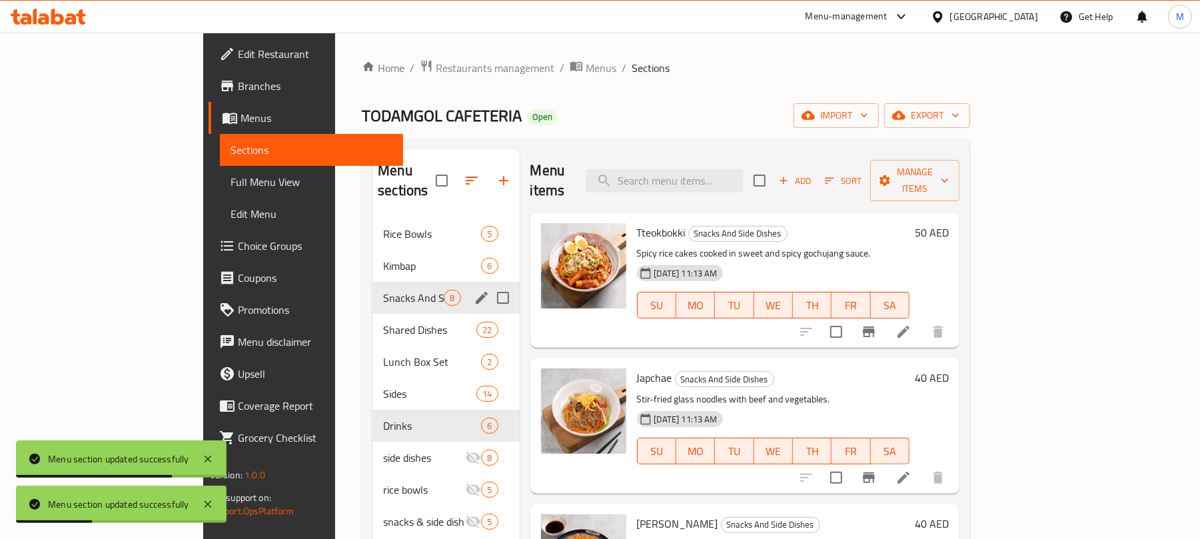
click at [613, 123] on div "TODAMGOL CAFETERIA Open import export" at bounding box center [666, 115] width 608 height 25
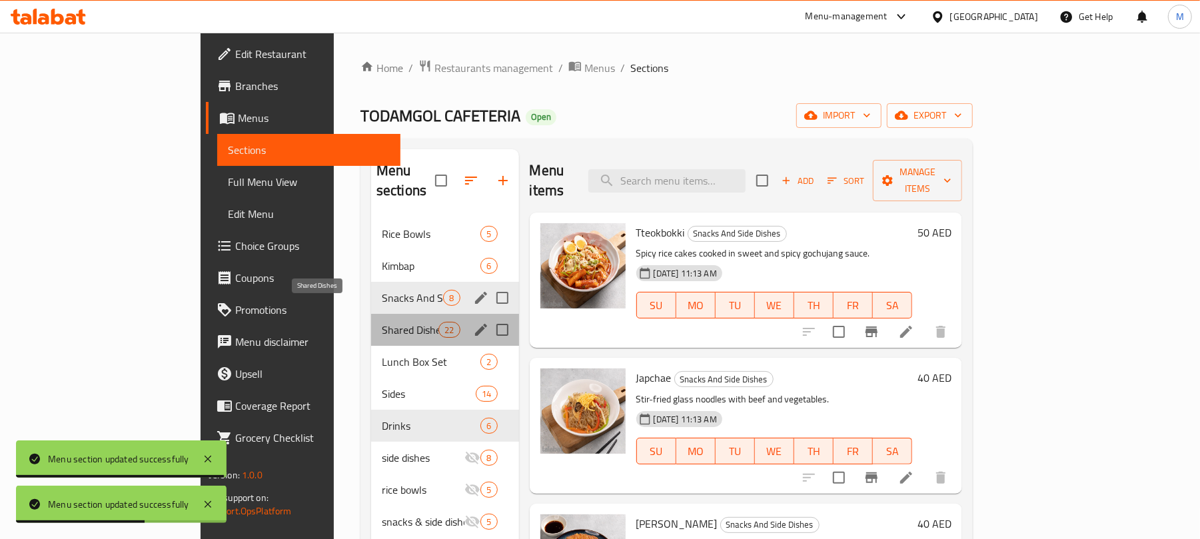
click at [382, 322] on span "Shared Dishes" at bounding box center [410, 330] width 57 height 16
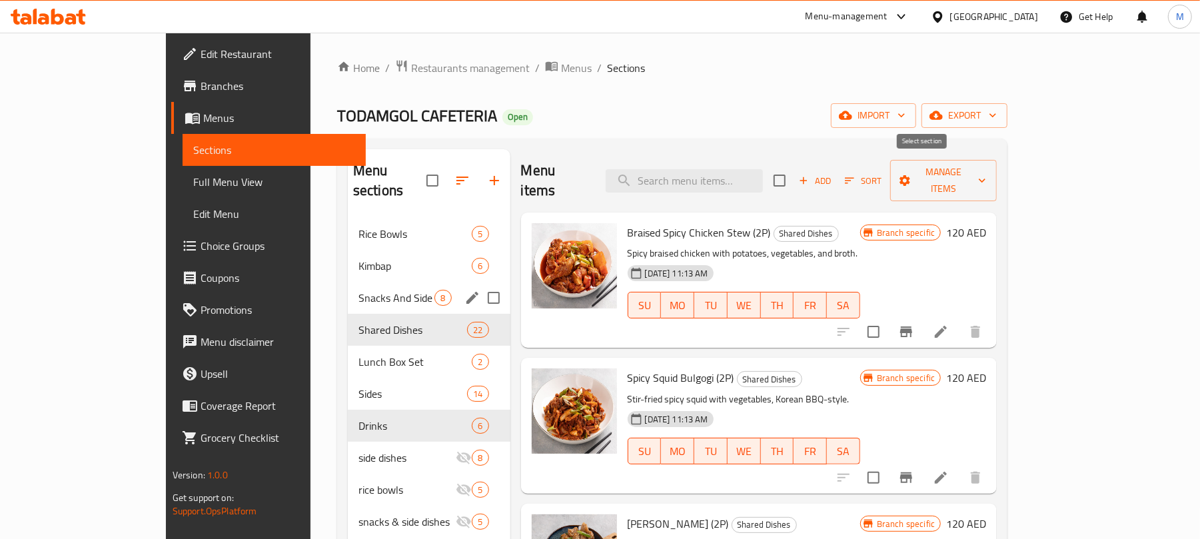
drag, startPoint x: 917, startPoint y: 169, endPoint x: 1032, endPoint y: 271, distance: 153.0
click at [794, 169] on input "checkbox" at bounding box center [780, 181] width 28 height 28
checkbox input "true"
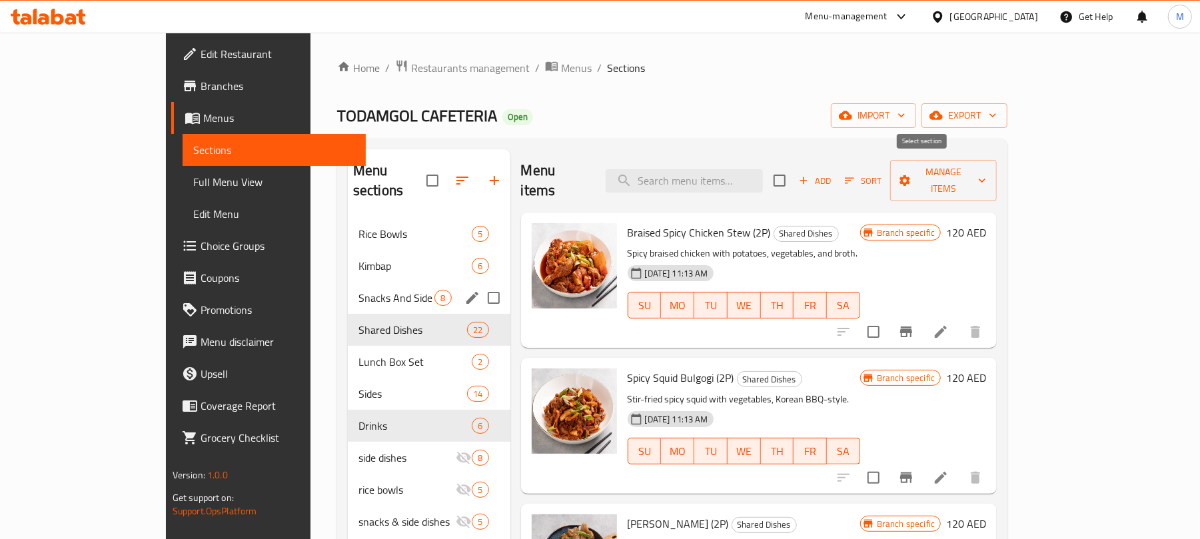
checkbox input "true"
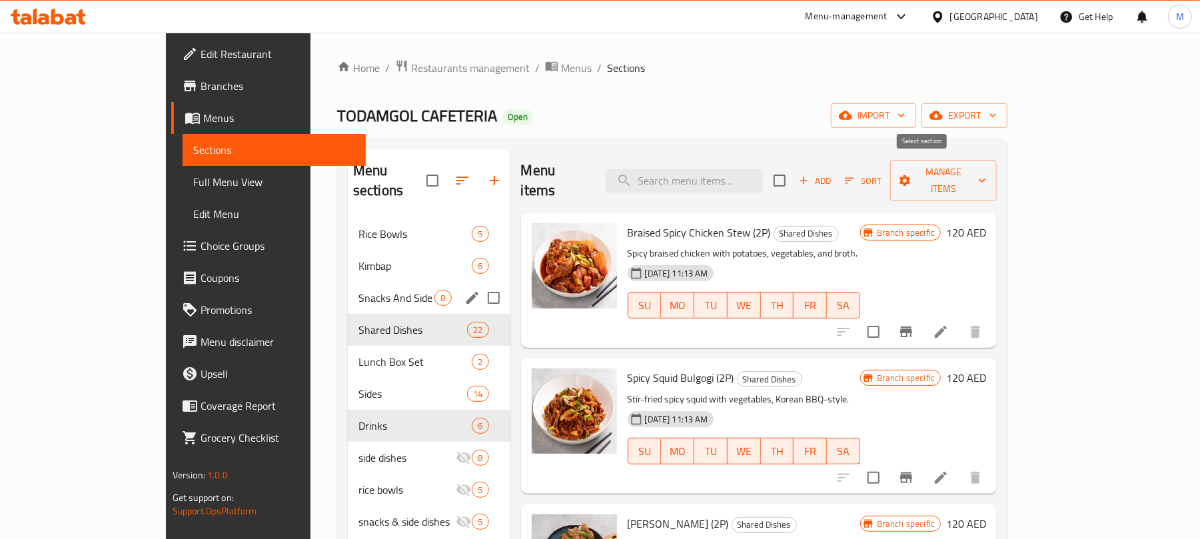
checkbox input "true"
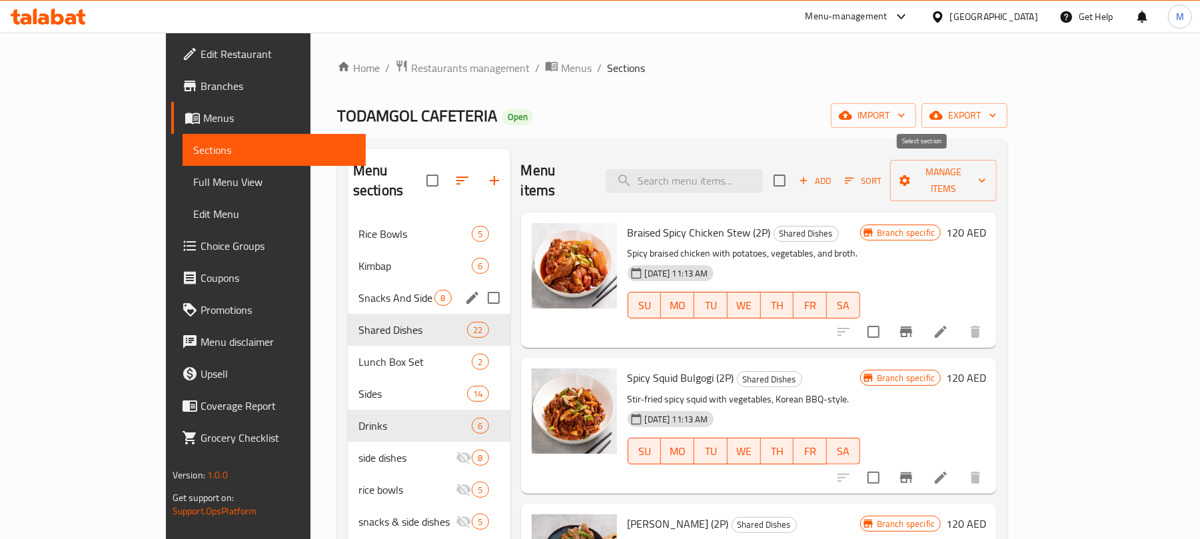
checkbox input "true"
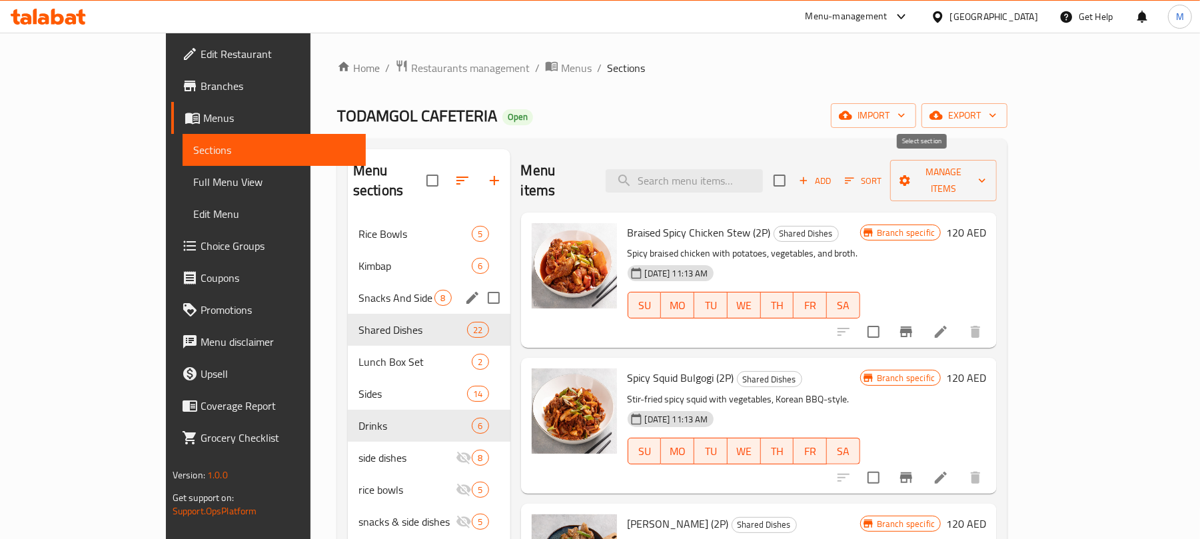
checkbox input "true"
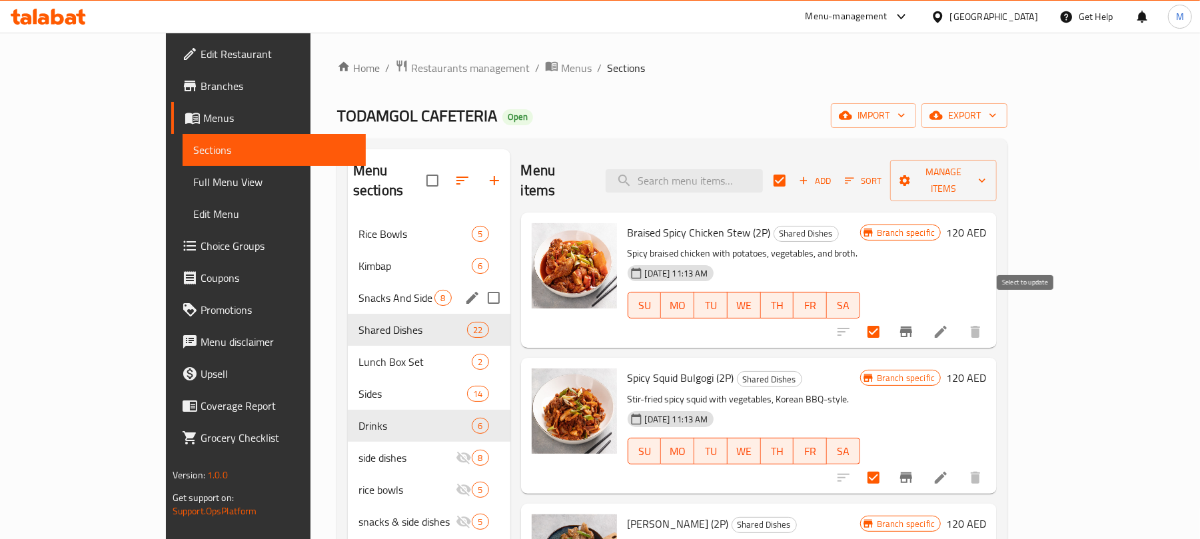
click at [888, 318] on input "checkbox" at bounding box center [874, 332] width 28 height 28
checkbox input "false"
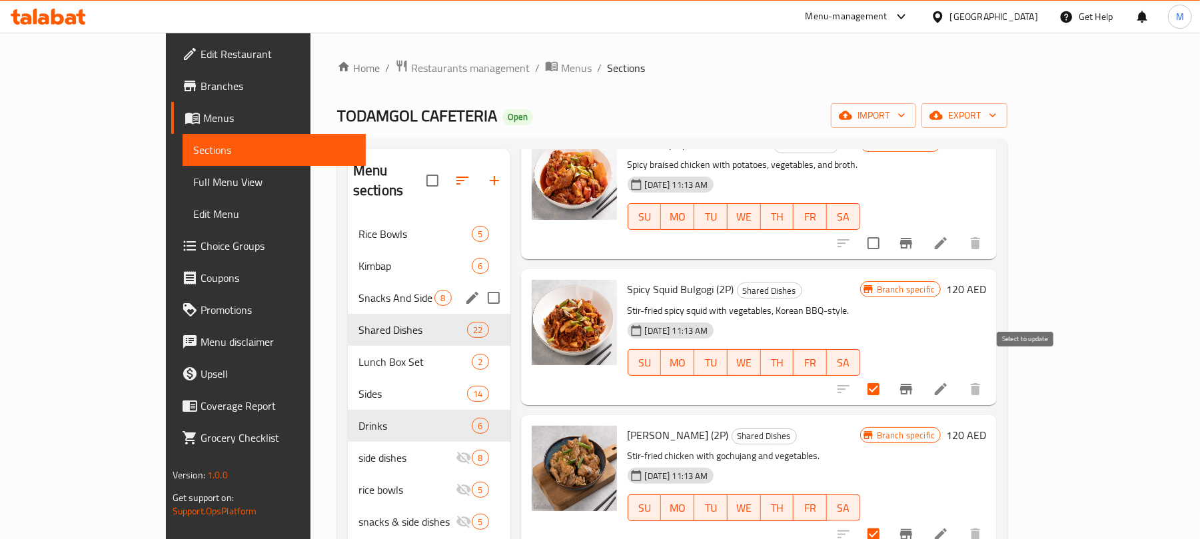
click at [888, 375] on input "checkbox" at bounding box center [874, 389] width 28 height 28
checkbox input "false"
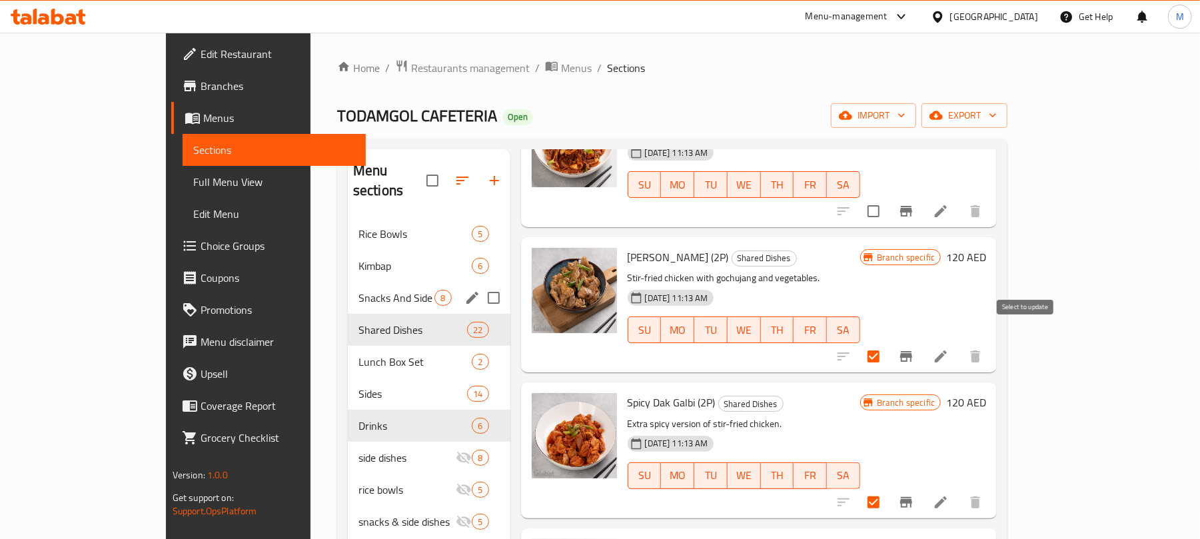
click at [888, 347] on input "checkbox" at bounding box center [874, 357] width 28 height 28
checkbox input "false"
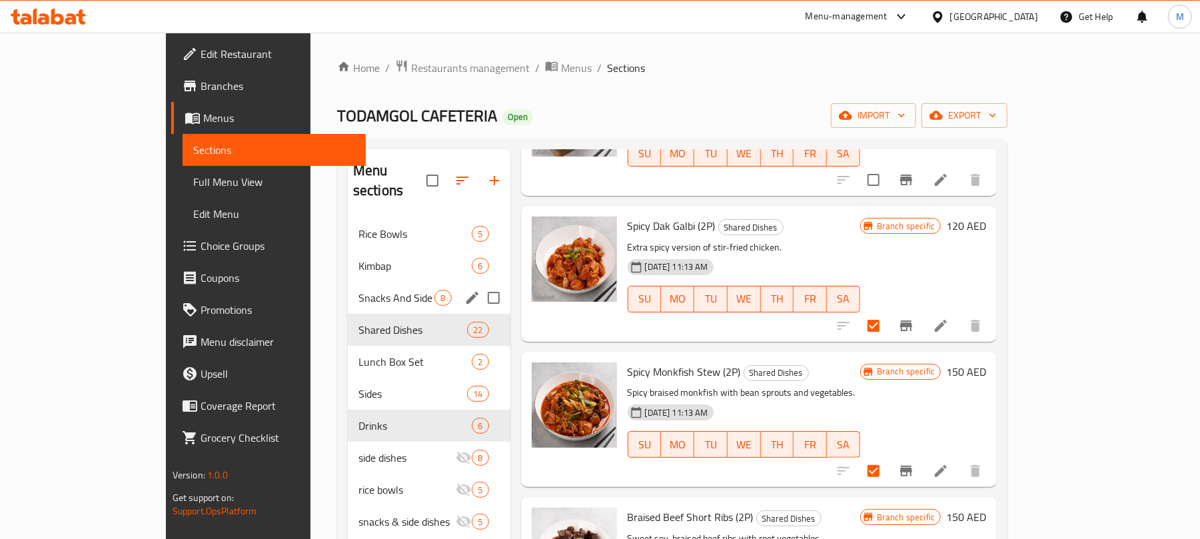
scroll to position [444, 0]
click at [888, 311] on input "checkbox" at bounding box center [874, 325] width 28 height 28
checkbox input "false"
click at [888, 456] on input "checkbox" at bounding box center [874, 470] width 28 height 28
checkbox input "false"
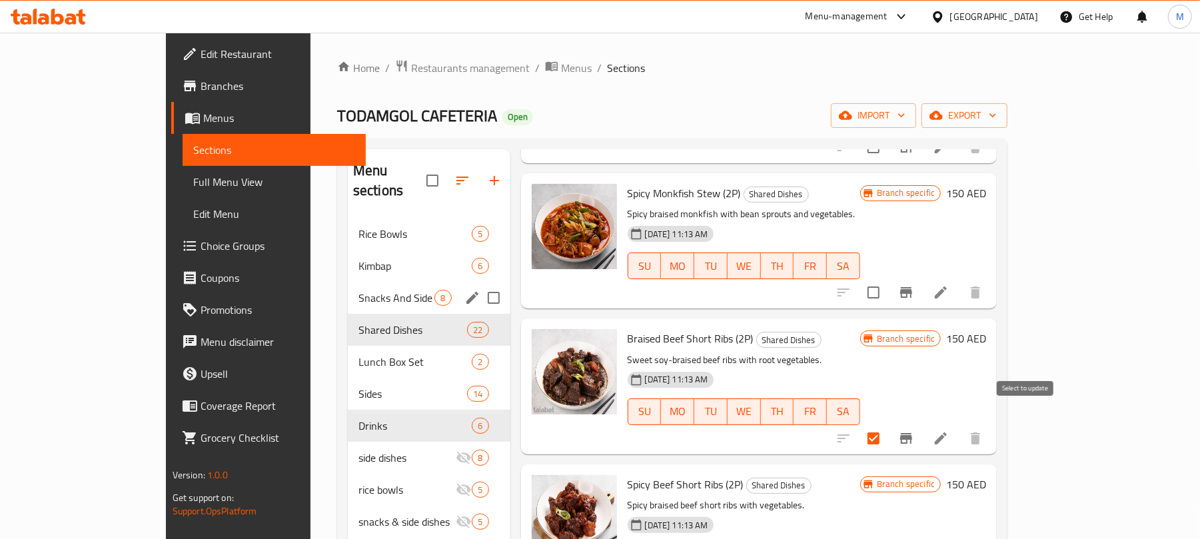
click at [888, 424] on input "checkbox" at bounding box center [874, 438] width 28 height 28
checkbox input "false"
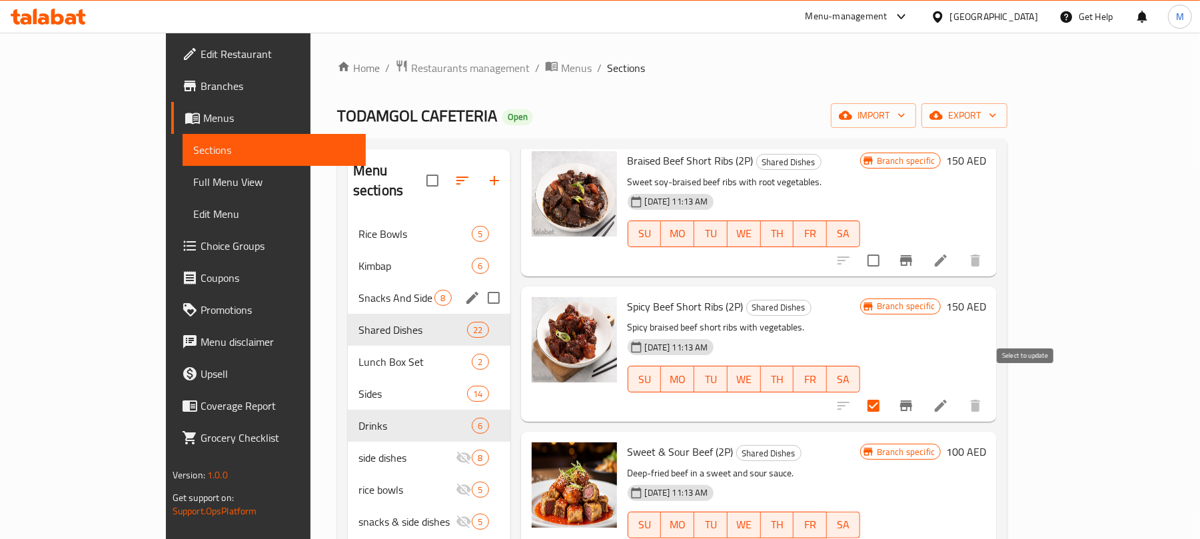
click at [888, 393] on input "checkbox" at bounding box center [874, 406] width 28 height 28
checkbox input "false"
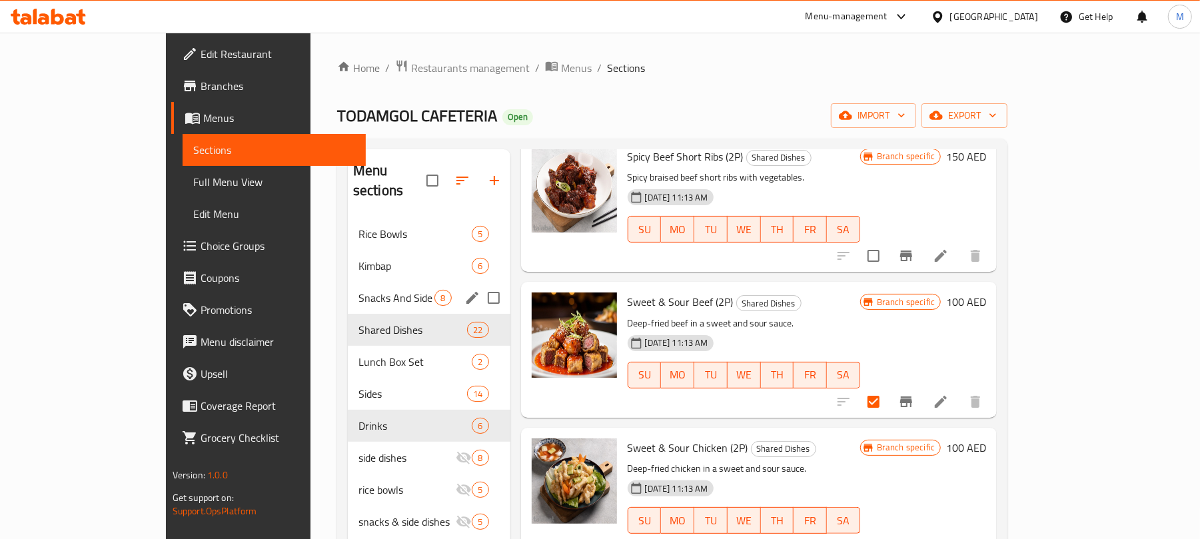
scroll to position [1066, 0]
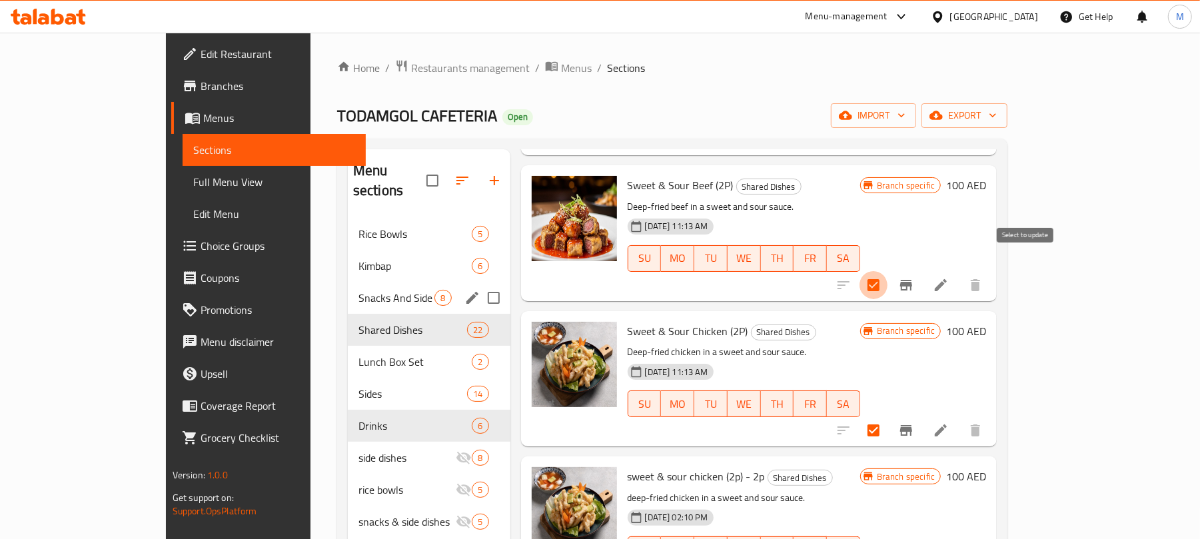
click at [888, 271] on input "checkbox" at bounding box center [874, 285] width 28 height 28
checkbox input "false"
click at [888, 416] on input "checkbox" at bounding box center [874, 430] width 28 height 28
checkbox input "false"
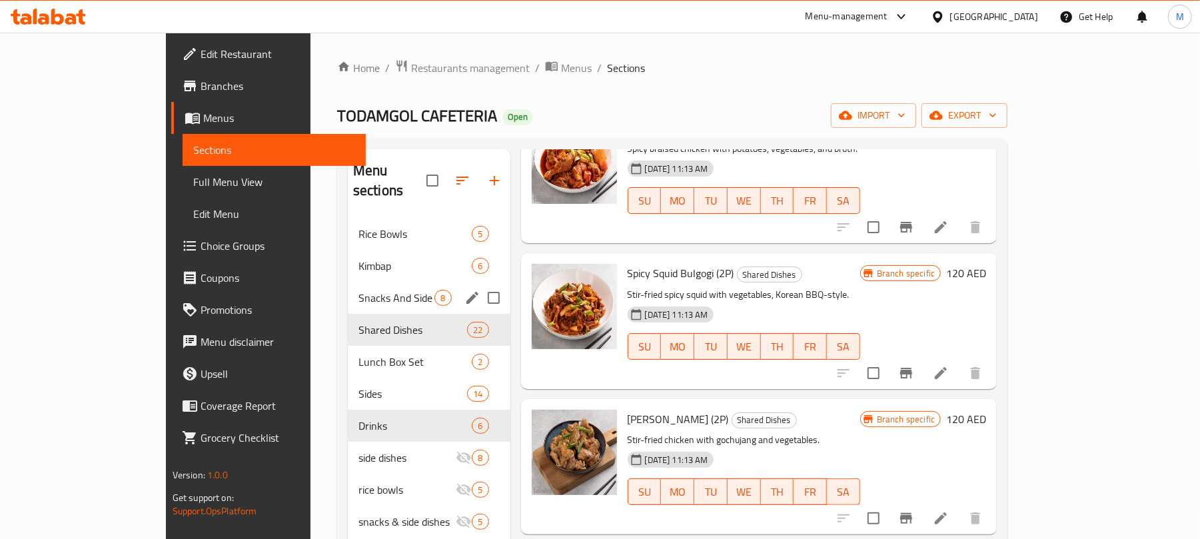
scroll to position [0, 0]
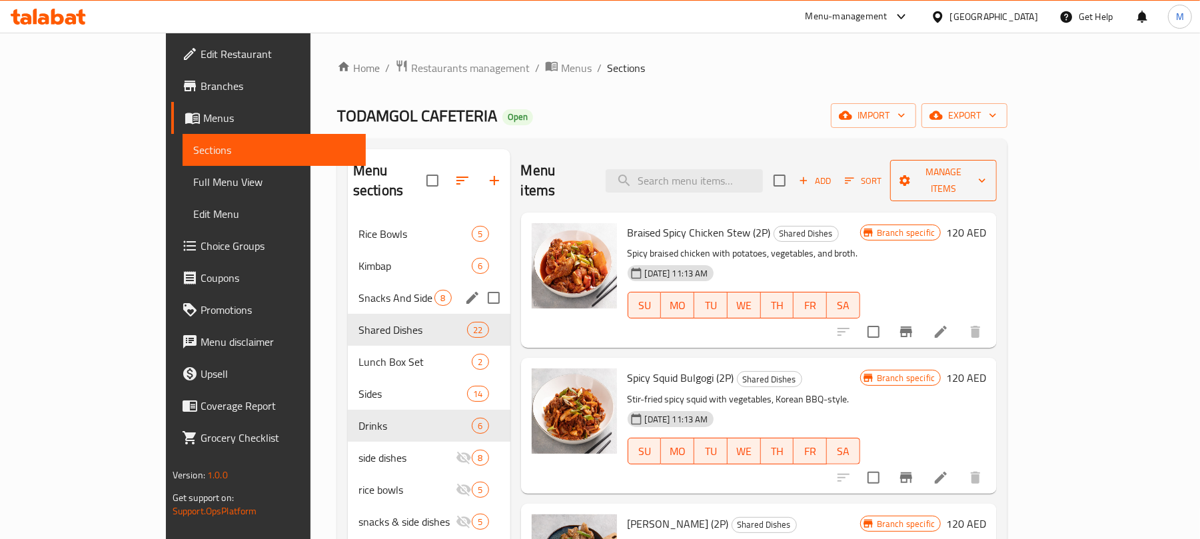
click at [986, 179] on span "Manage items" at bounding box center [943, 180] width 85 height 33
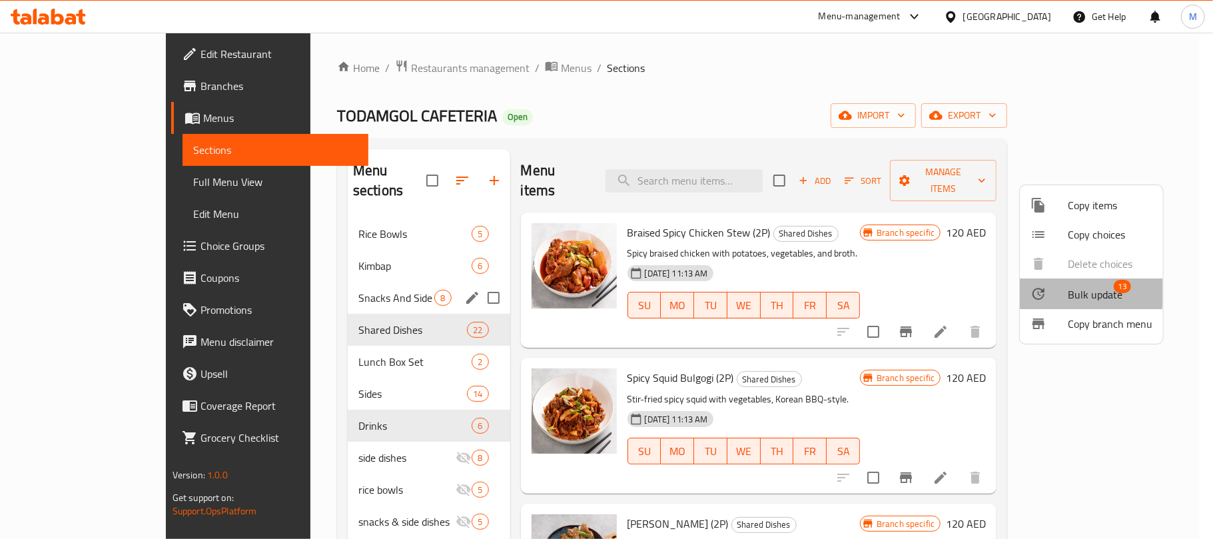
click at [1051, 292] on div at bounding box center [1049, 294] width 37 height 16
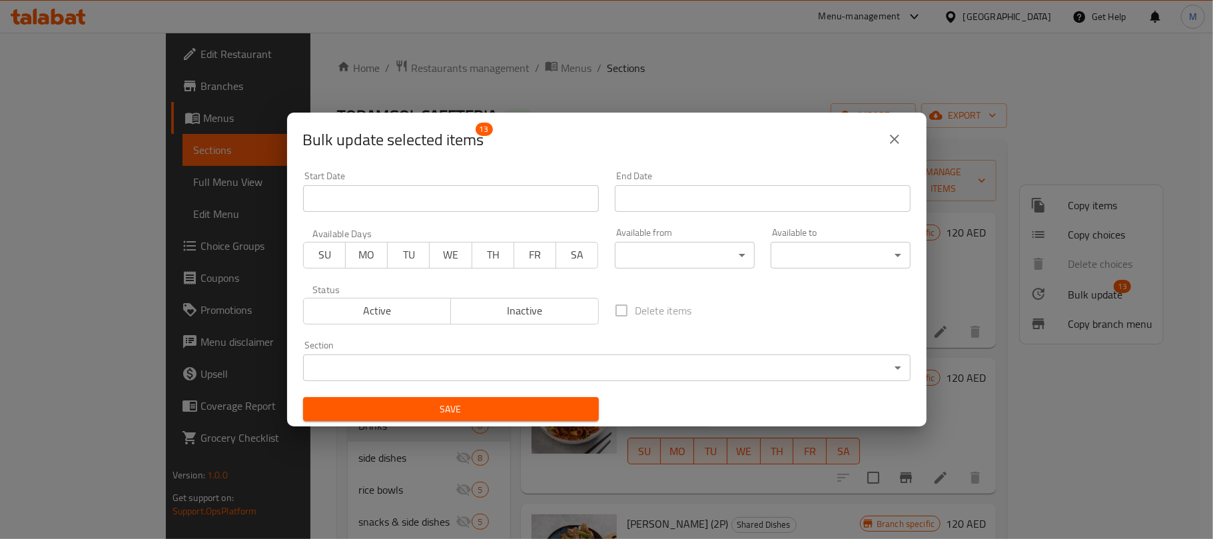
click at [609, 375] on body "​ Menu-management [GEOGRAPHIC_DATA] Get Help M Edit Restaurant Branches Menus S…" at bounding box center [606, 286] width 1213 height 506
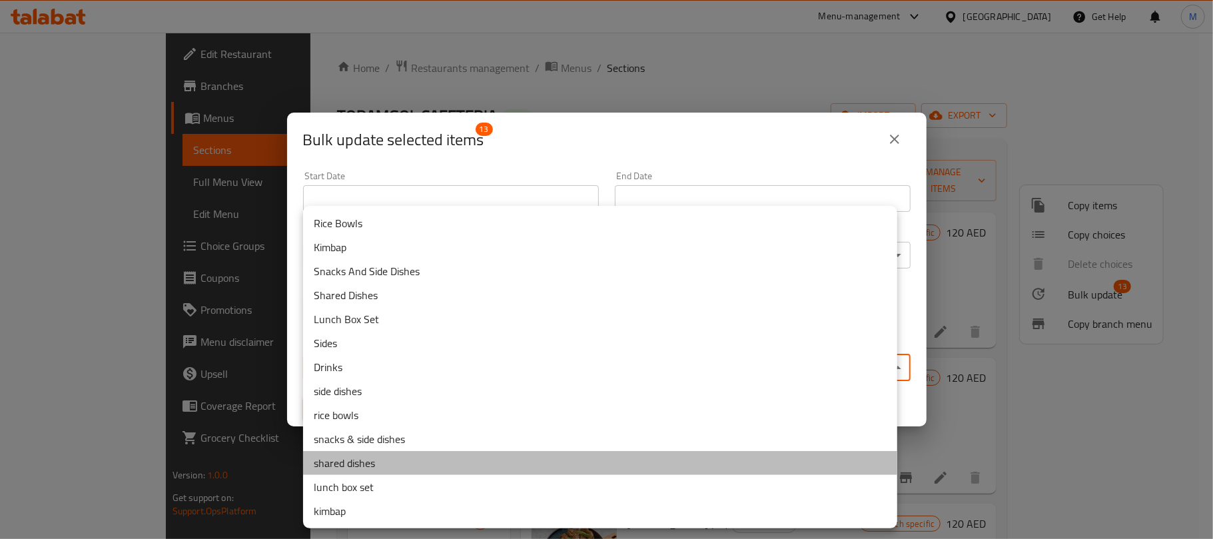
click at [402, 461] on li "shared dishes" at bounding box center [600, 463] width 594 height 24
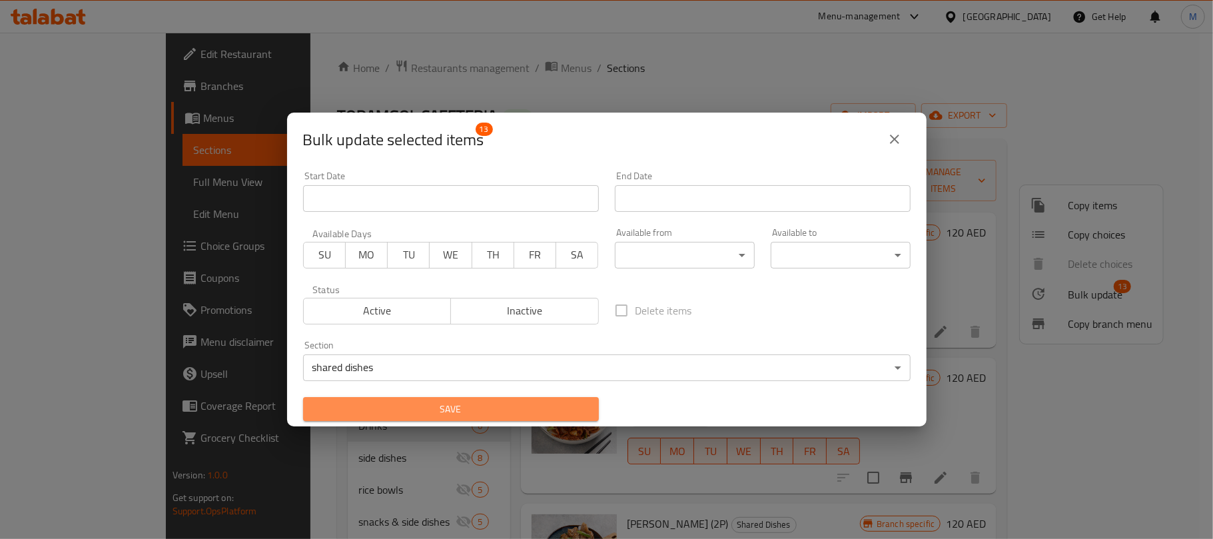
click at [462, 412] on span "Save" at bounding box center [451, 409] width 275 height 17
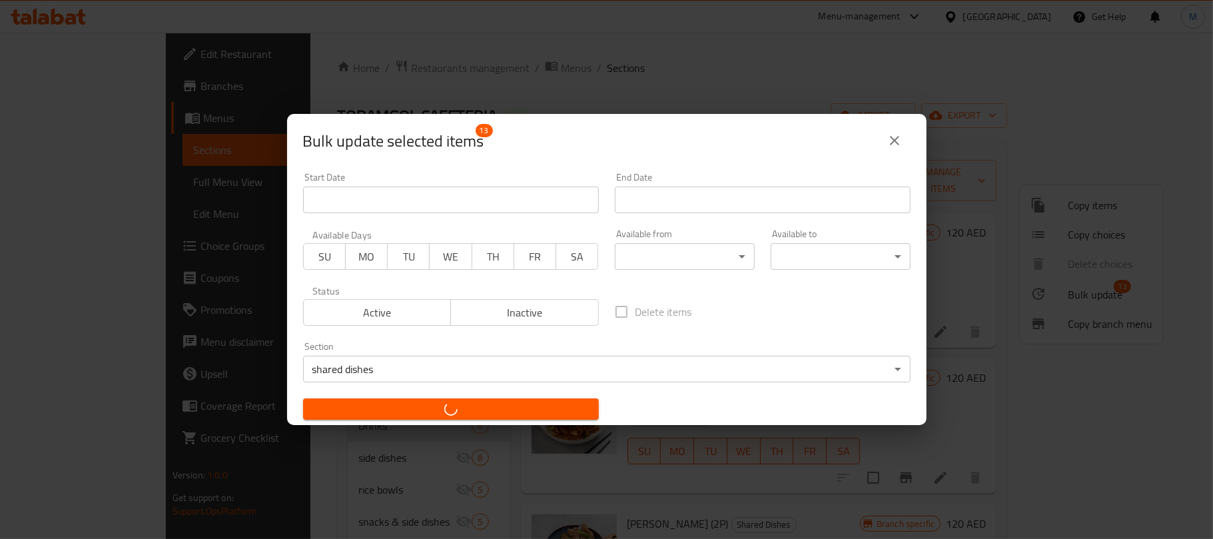
checkbox input "false"
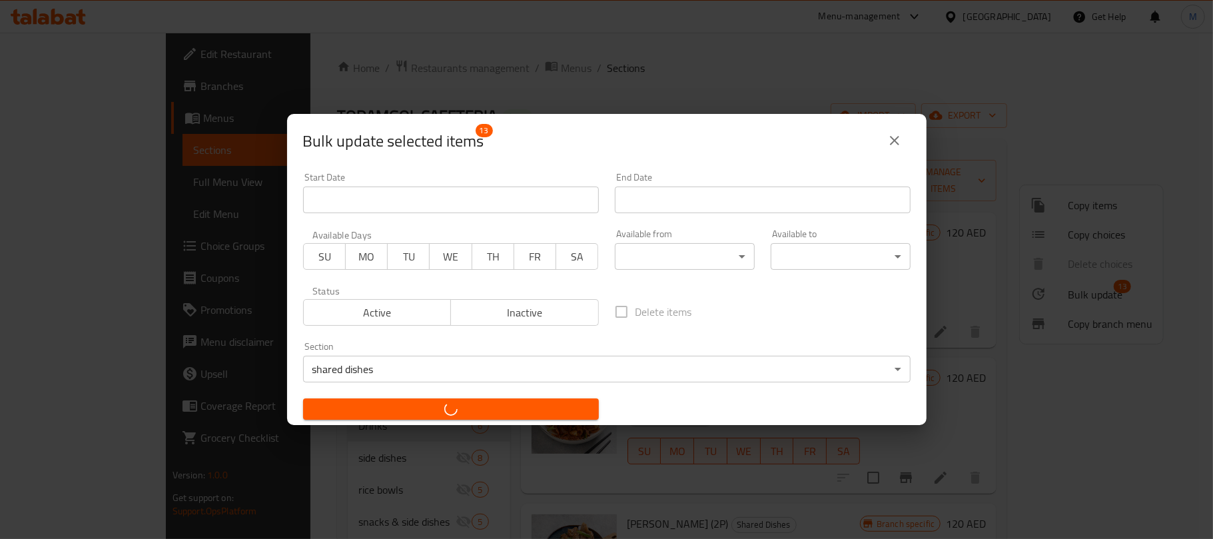
checkbox input "false"
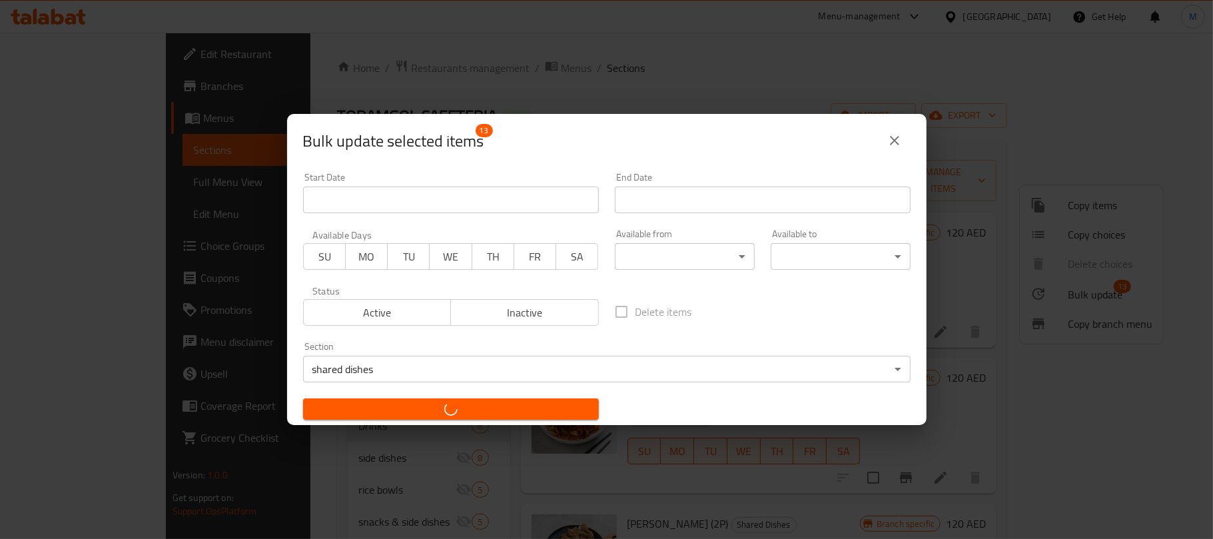
checkbox input "false"
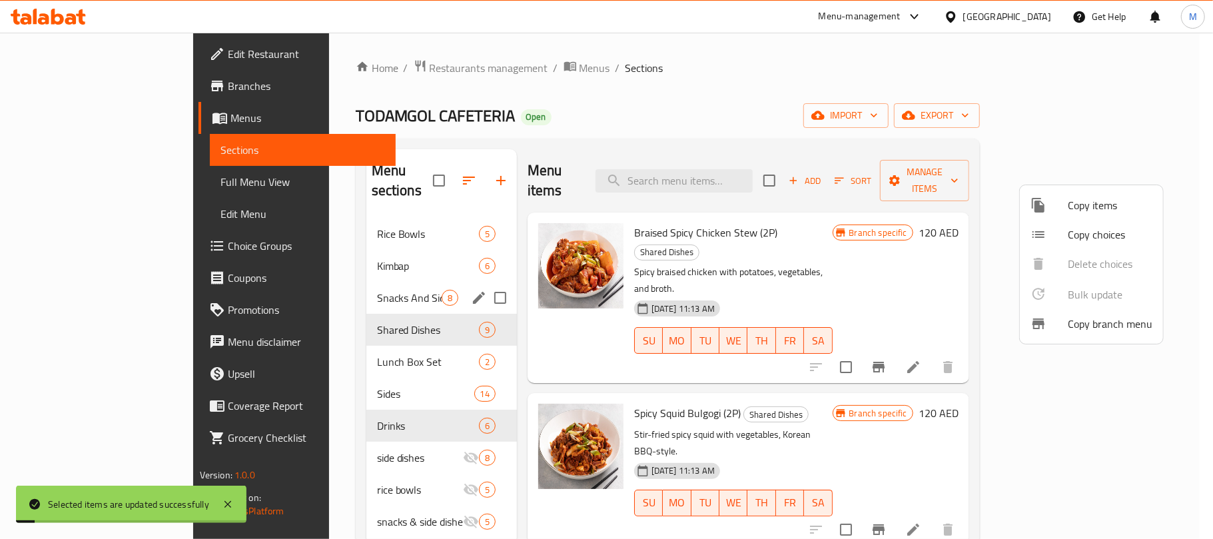
click at [325, 340] on div at bounding box center [606, 269] width 1213 height 539
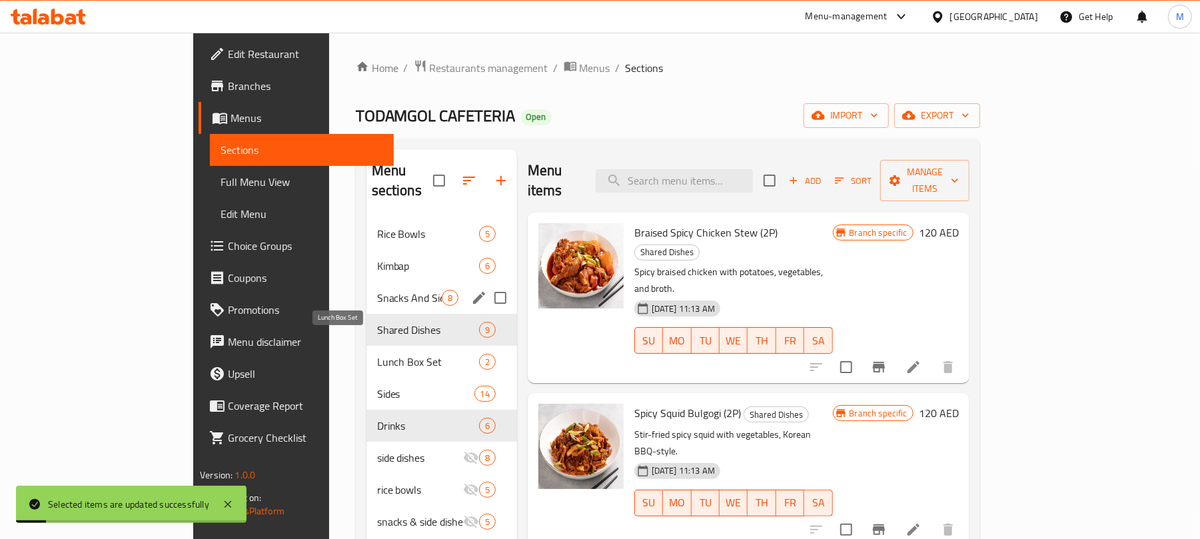
click at [377, 354] on span "Lunch Box Set" at bounding box center [428, 362] width 102 height 16
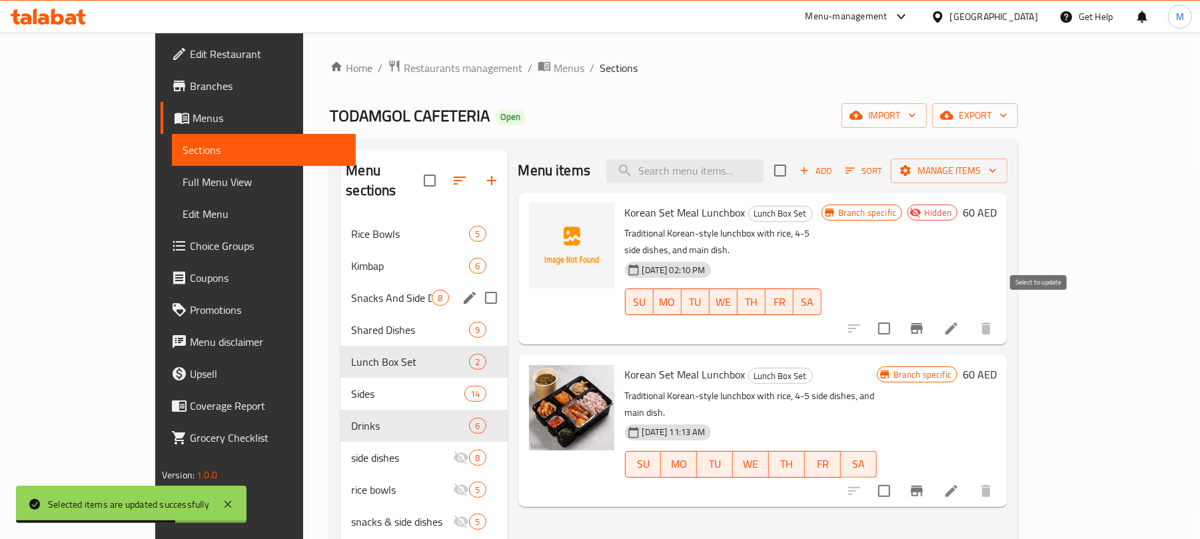
click at [898, 315] on input "checkbox" at bounding box center [884, 329] width 28 height 28
checkbox input "true"
click at [997, 166] on span "Manage items" at bounding box center [949, 171] width 95 height 17
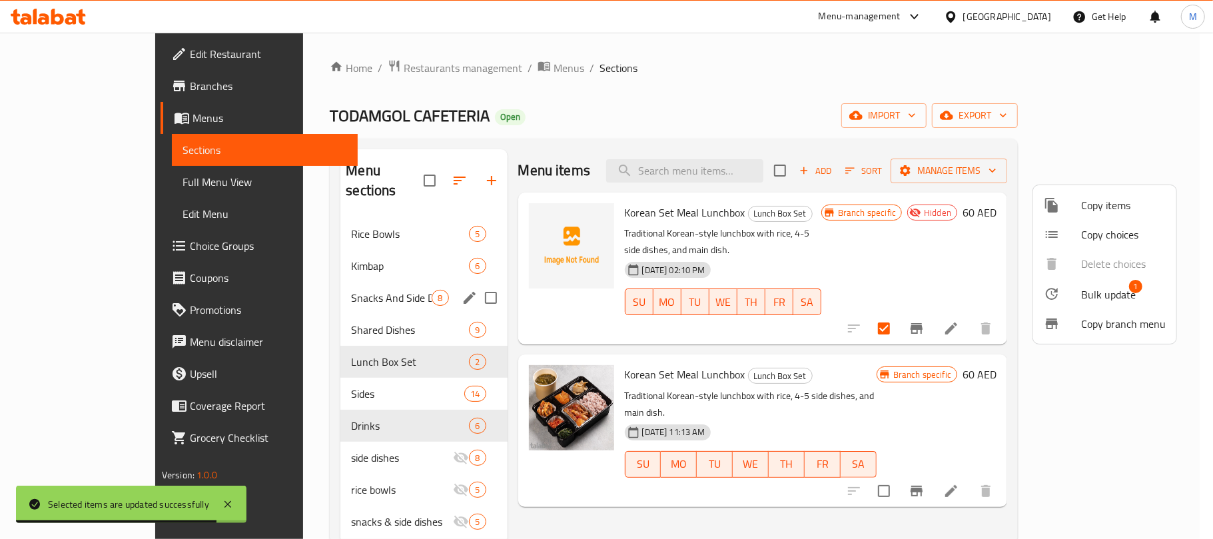
click at [1061, 292] on div at bounding box center [1062, 294] width 37 height 16
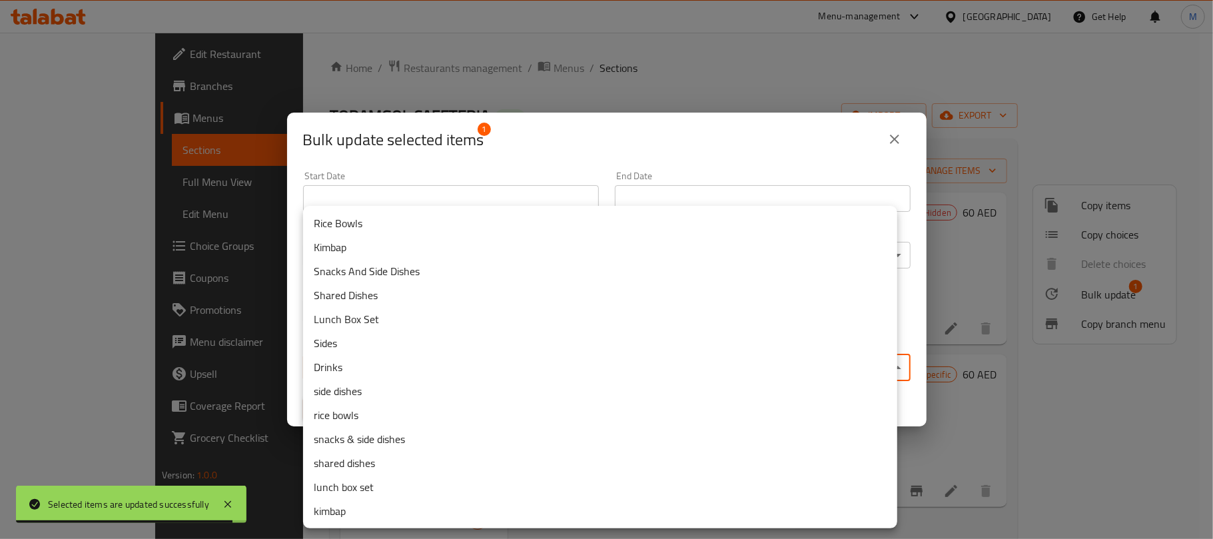
click at [582, 369] on body "Selected items are updated successfully ​ Menu-management [GEOGRAPHIC_DATA] Get…" at bounding box center [606, 286] width 1213 height 506
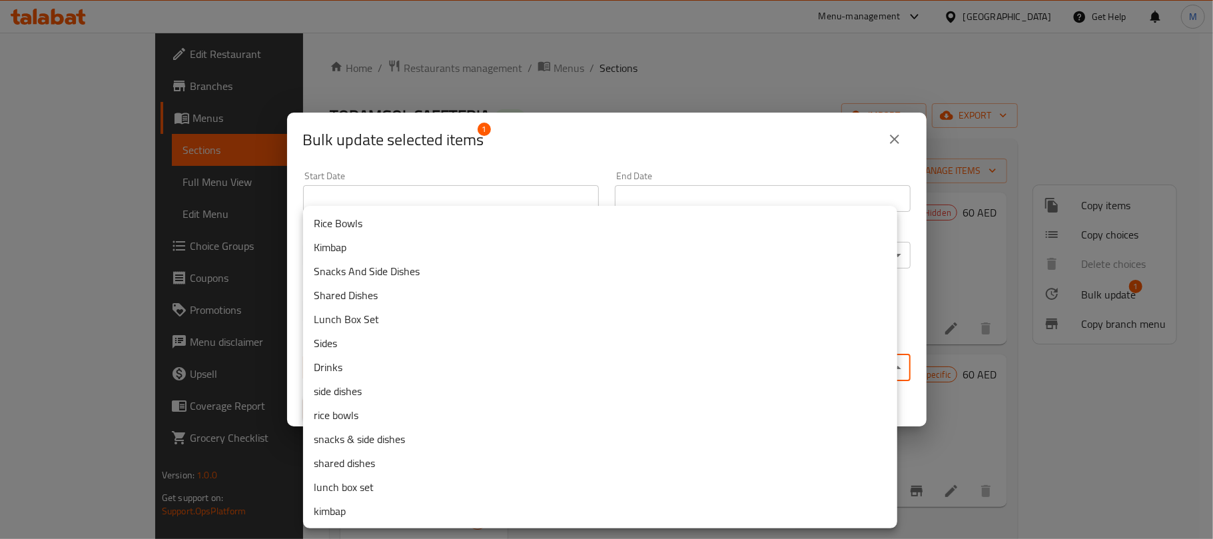
click at [389, 480] on li "lunch box set" at bounding box center [600, 487] width 594 height 24
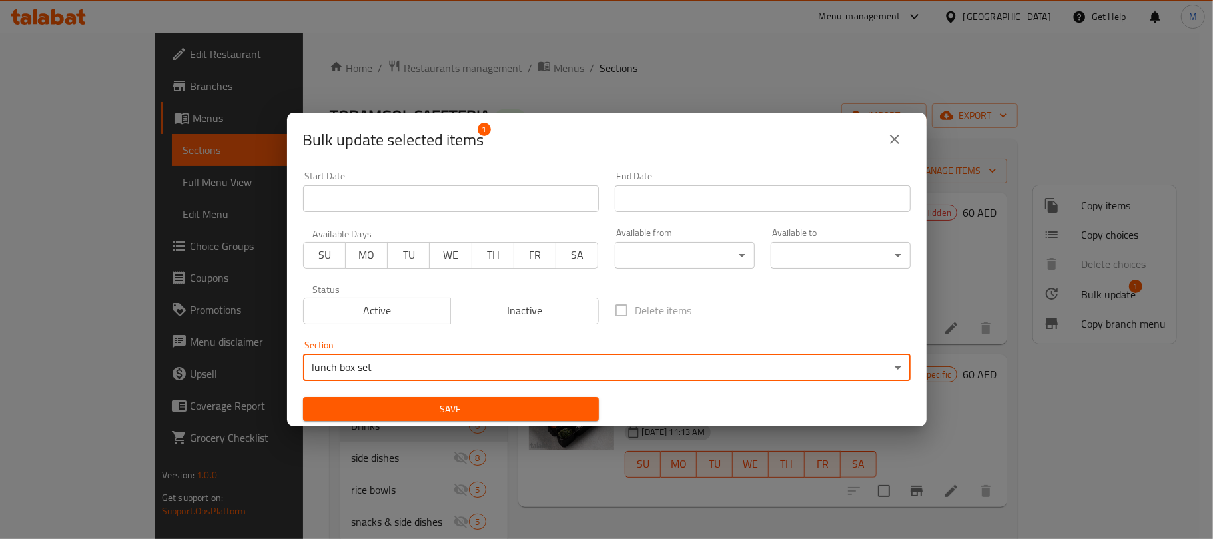
click at [443, 406] on span "Save" at bounding box center [451, 409] width 275 height 17
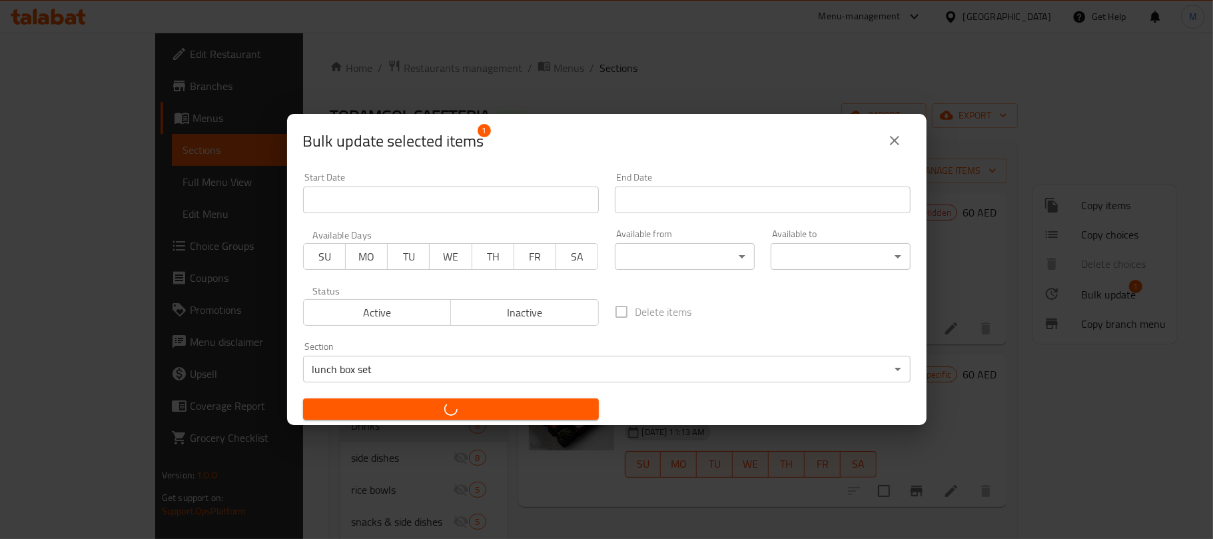
checkbox input "false"
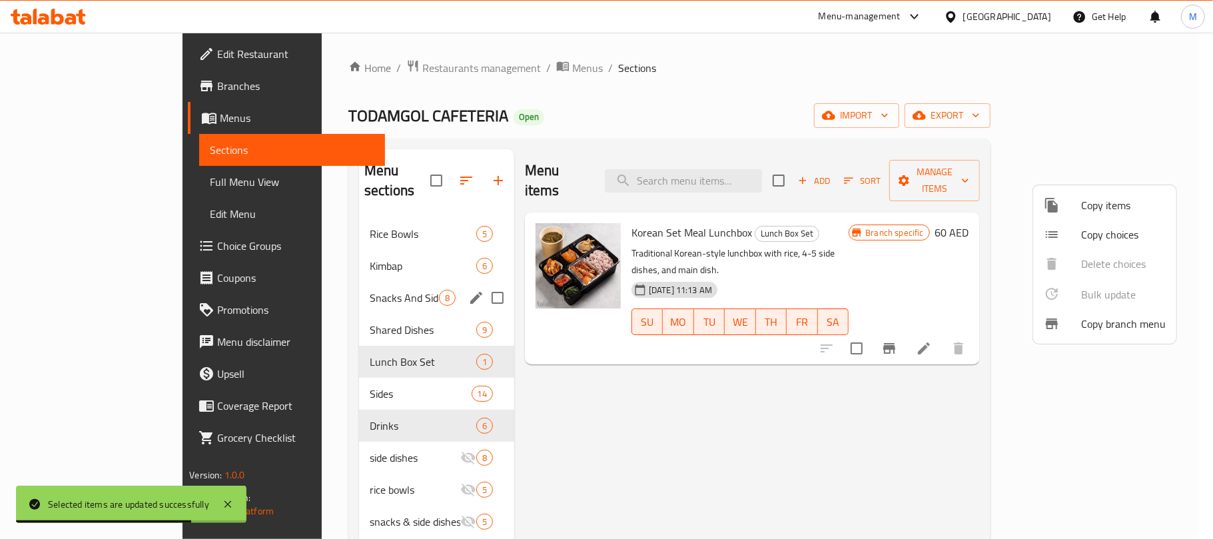
click at [600, 406] on div at bounding box center [606, 269] width 1213 height 539
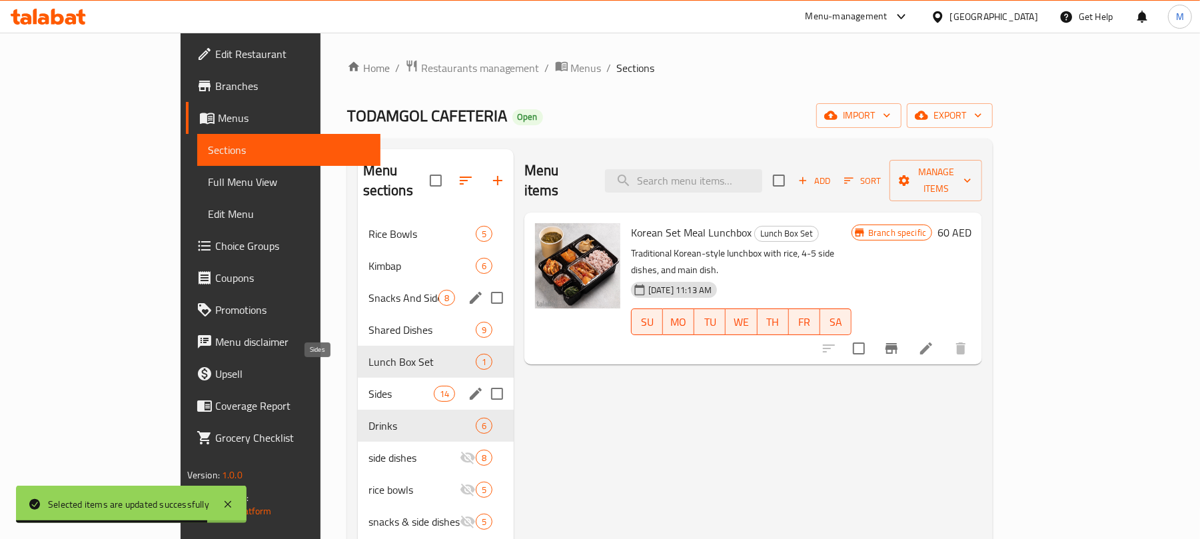
click at [369, 386] on span "Sides" at bounding box center [401, 394] width 65 height 16
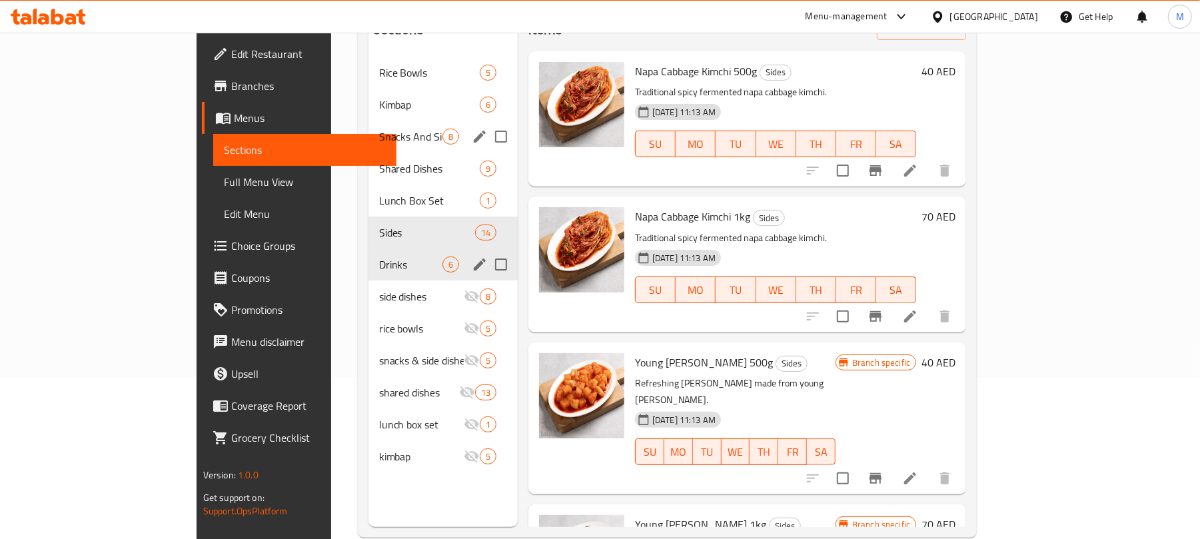
scroll to position [177, 0]
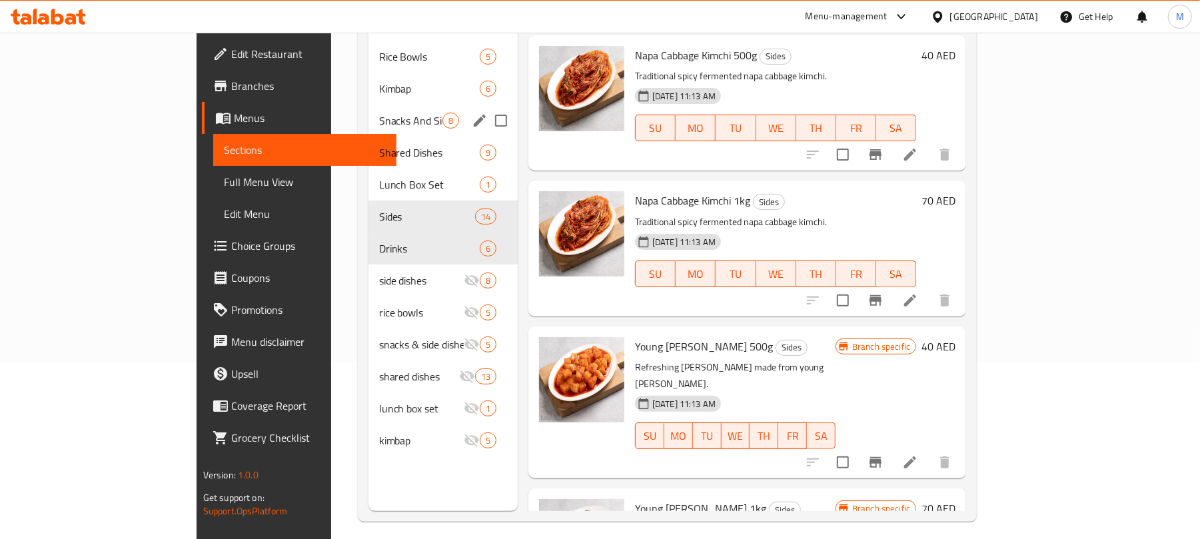
click at [331, 305] on div "Home / Restaurants management / Menus / Sections TODAMGOL CAFETERIA Open import…" at bounding box center [667, 201] width 673 height 693
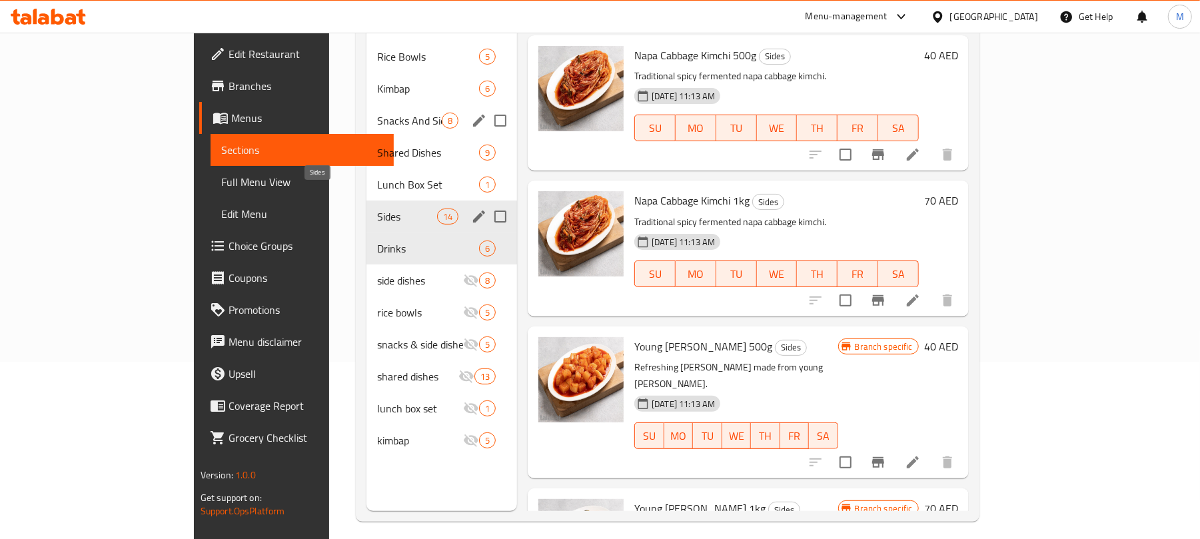
click at [377, 209] on span "Sides" at bounding box center [407, 217] width 60 height 16
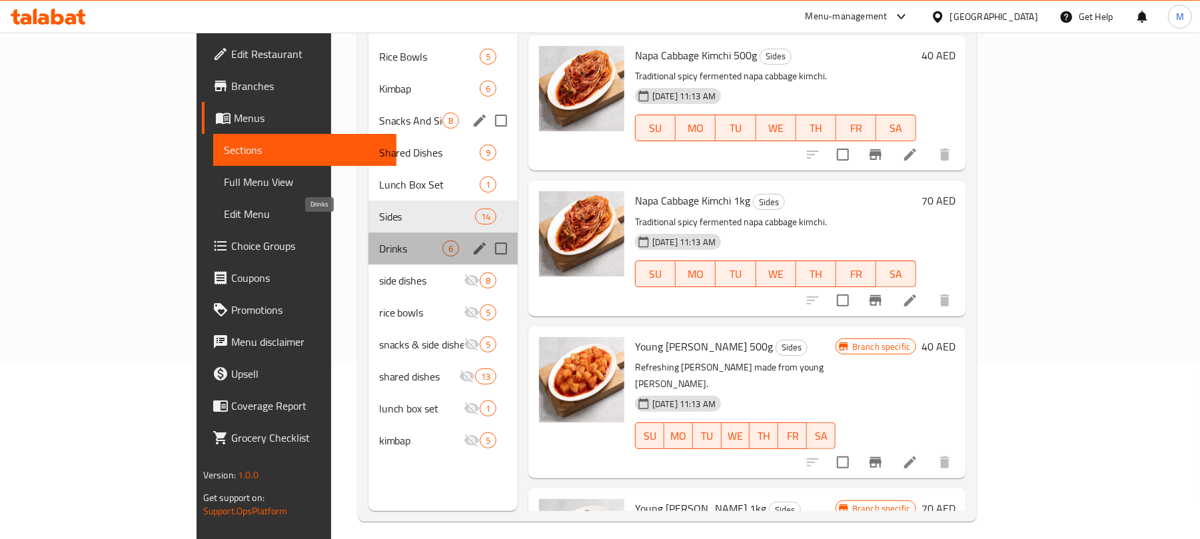
click at [379, 241] on span "Drinks" at bounding box center [410, 249] width 63 height 16
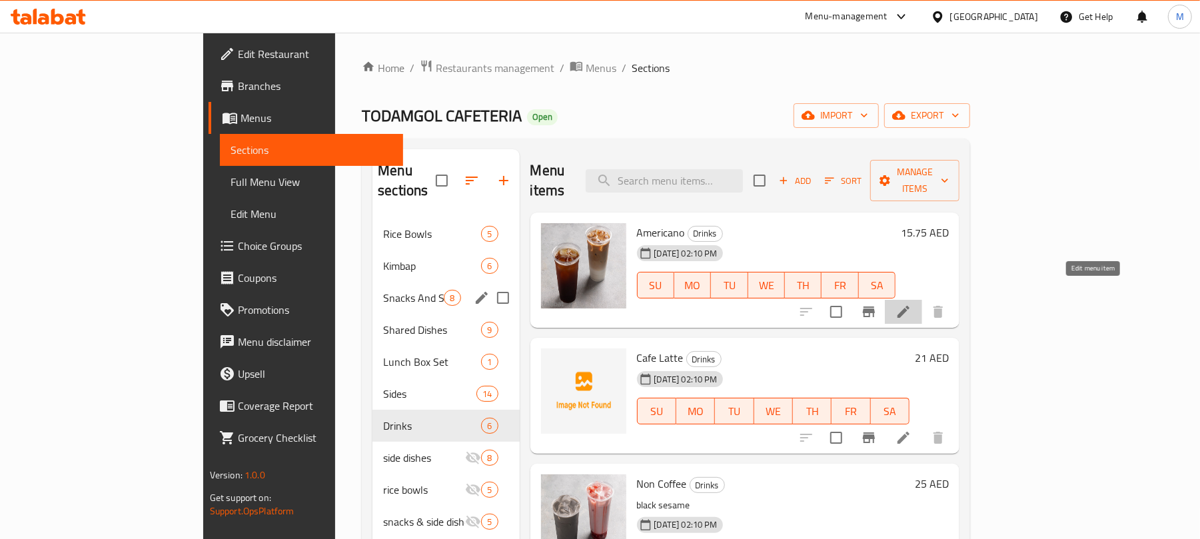
click at [912, 304] on icon at bounding box center [904, 312] width 16 height 16
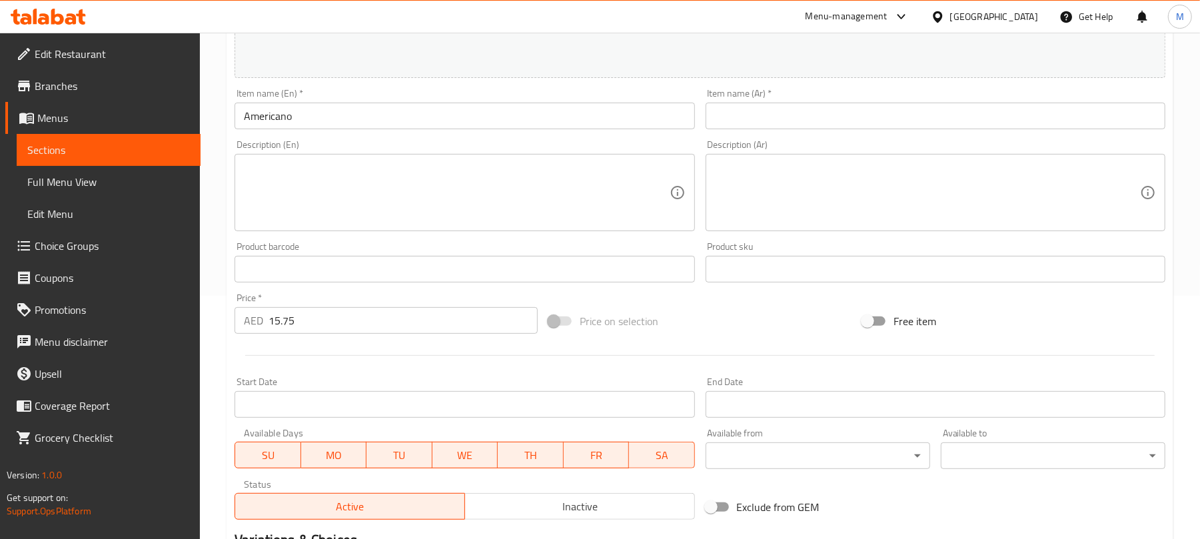
scroll to position [421, 0]
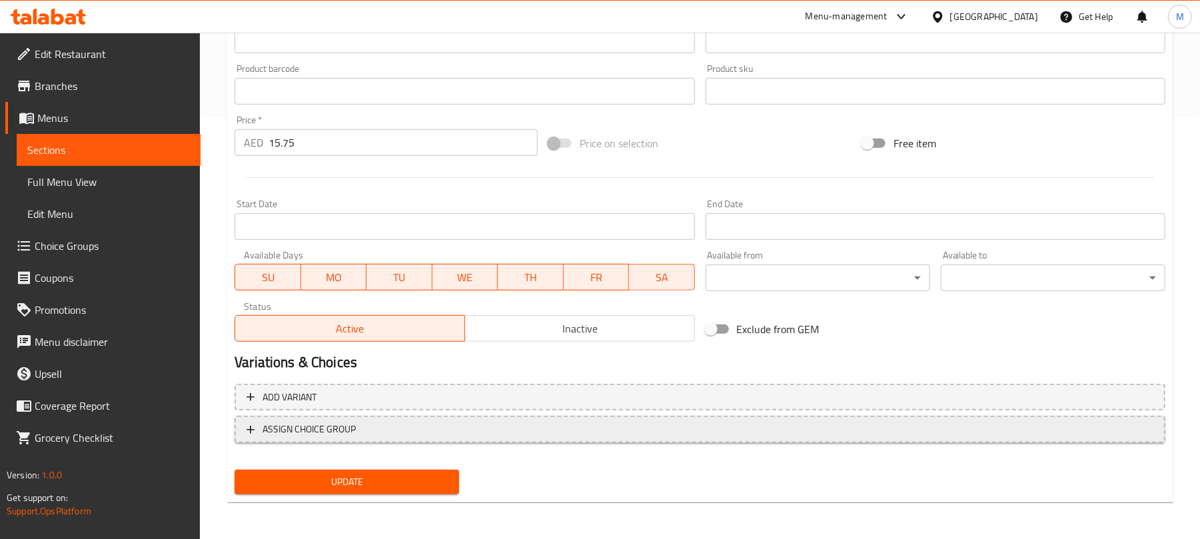
click at [350, 419] on button "ASSIGN CHOICE GROUP" at bounding box center [700, 429] width 931 height 27
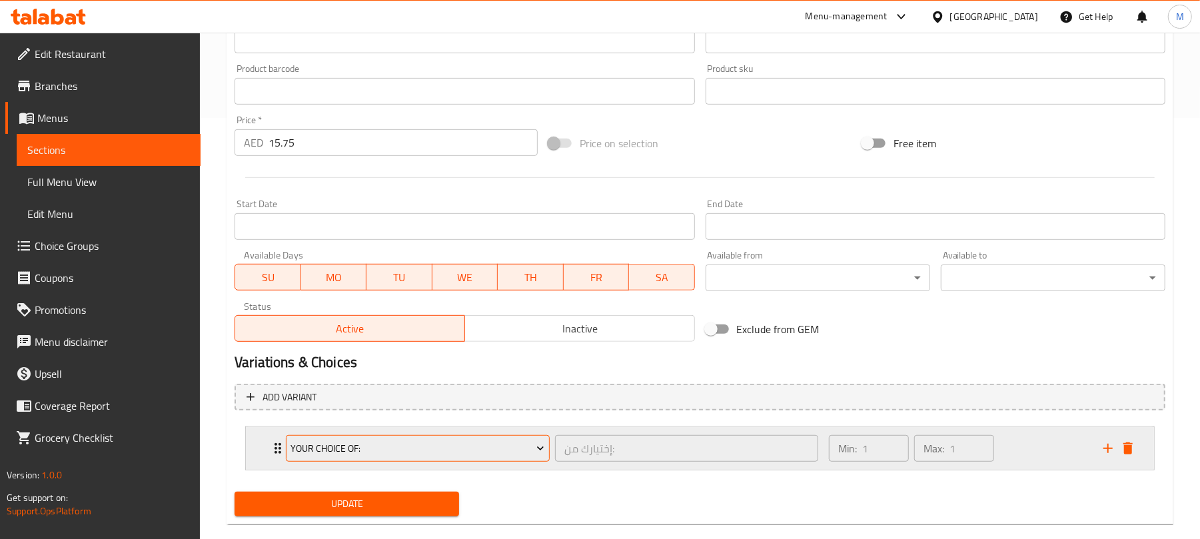
click at [343, 451] on span "Your Choice Of:" at bounding box center [418, 448] width 254 height 17
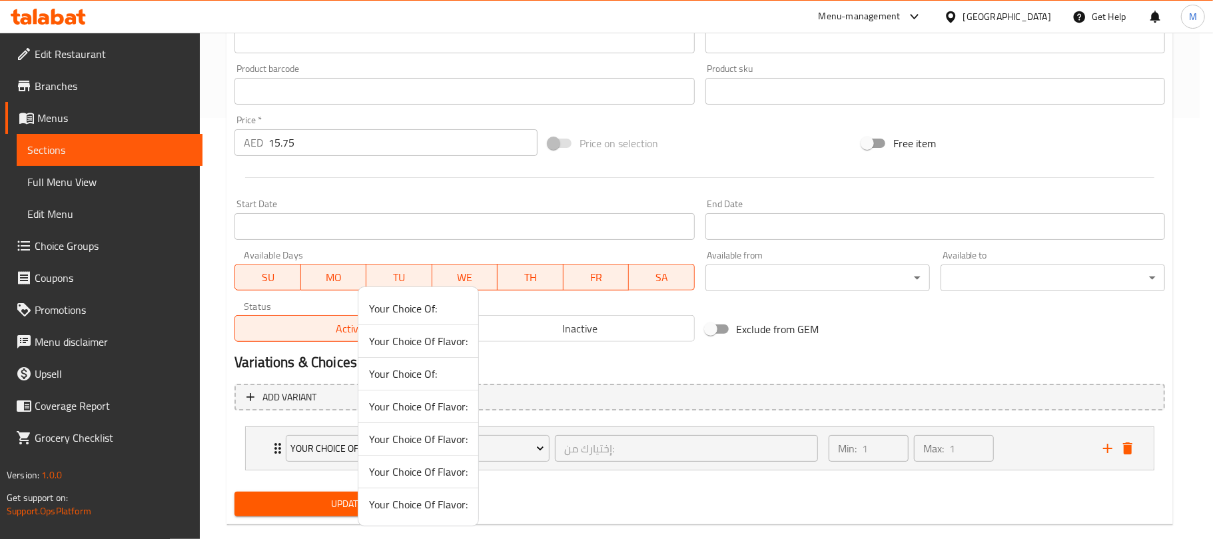
click at [1069, 453] on div at bounding box center [606, 269] width 1213 height 539
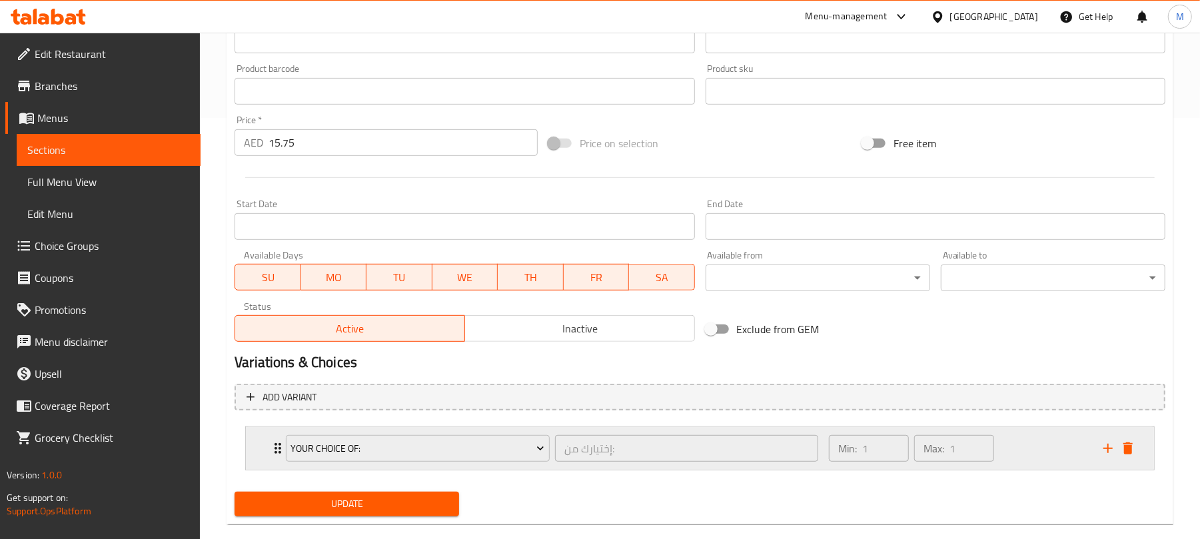
click at [1011, 435] on div "Min: 1 ​ Max: 1 ​" at bounding box center [958, 448] width 275 height 43
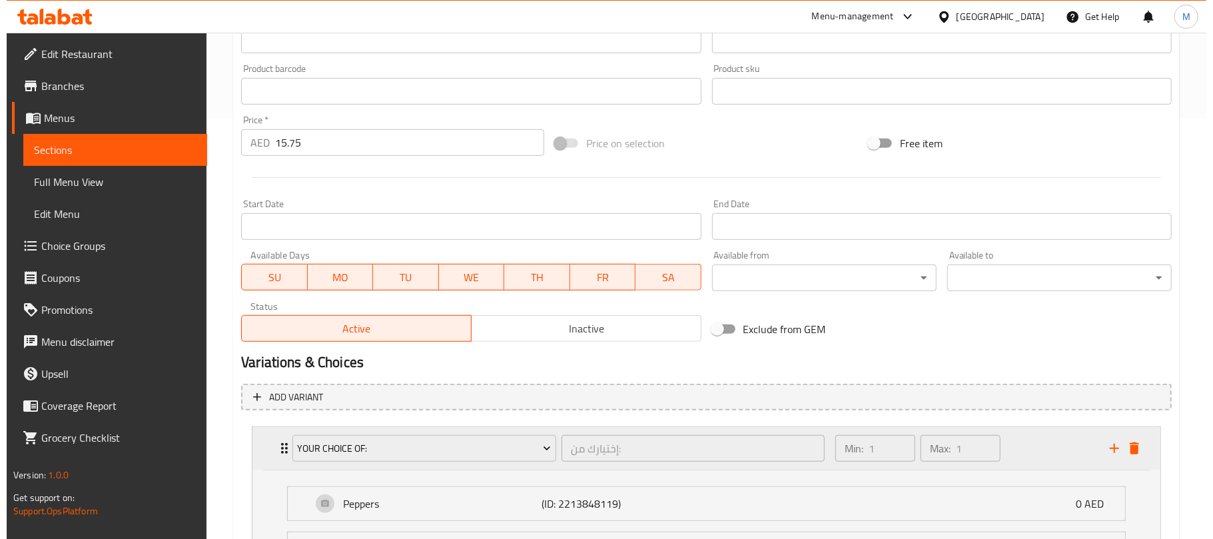
scroll to position [561, 0]
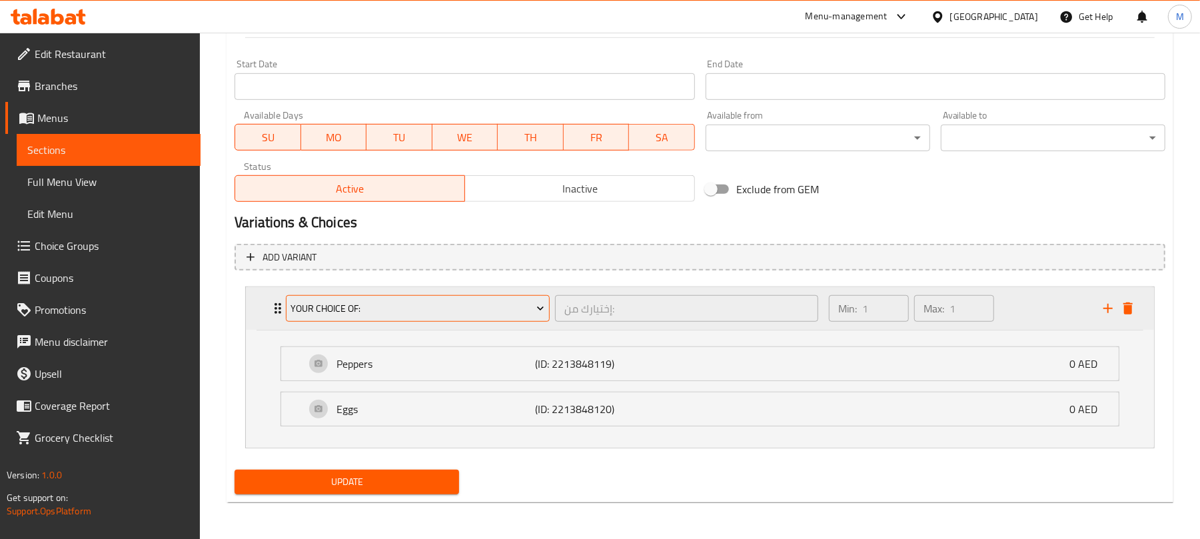
click at [470, 308] on span "Your Choice Of:" at bounding box center [418, 309] width 254 height 17
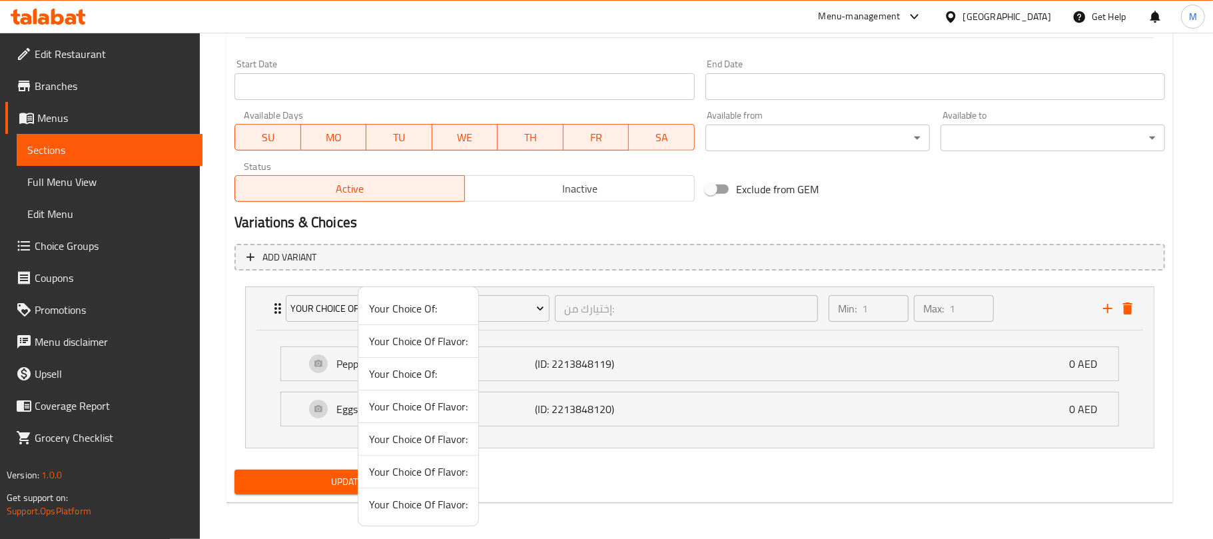
click at [442, 373] on span "Your Choice Of:" at bounding box center [418, 374] width 99 height 16
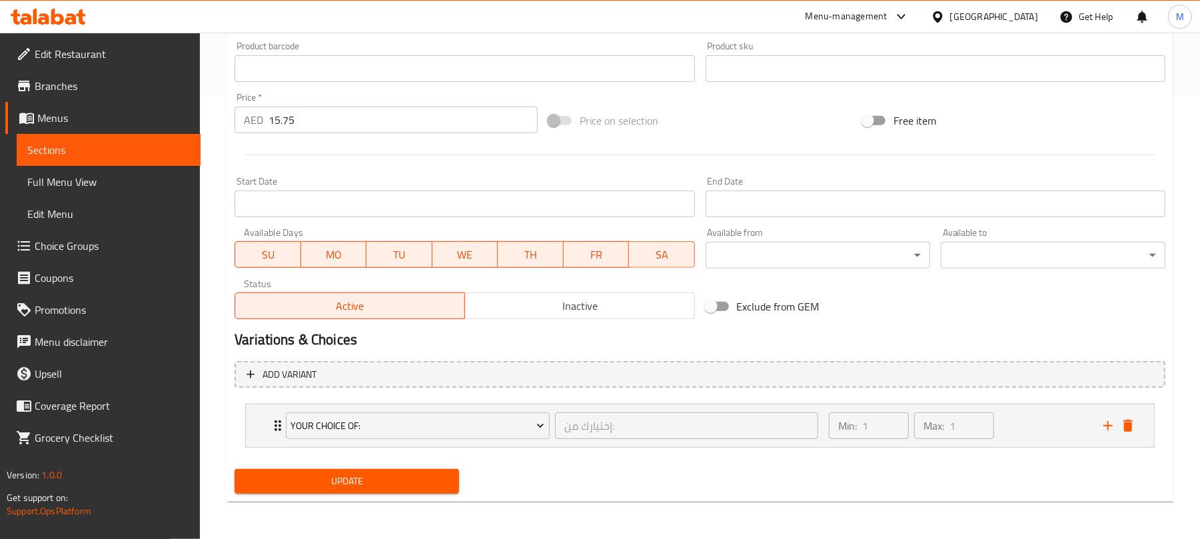
drag, startPoint x: 1008, startPoint y: 425, endPoint x: 986, endPoint y: 424, distance: 22.0
click at [1009, 424] on div "Min: 1 ​ Max: 1 ​" at bounding box center [958, 425] width 275 height 43
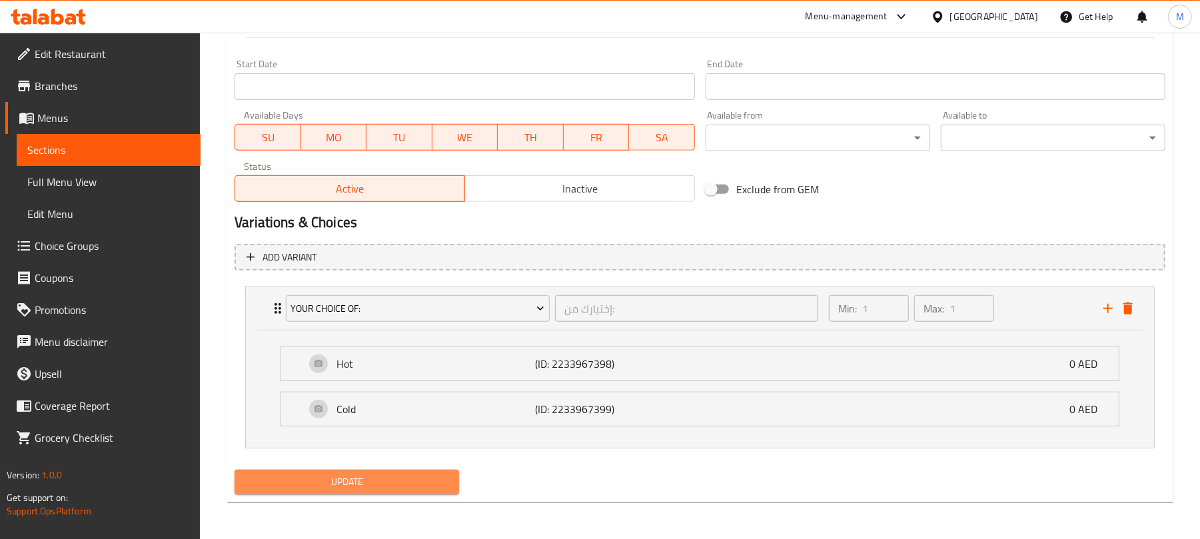
click at [416, 481] on span "Update" at bounding box center [346, 482] width 203 height 17
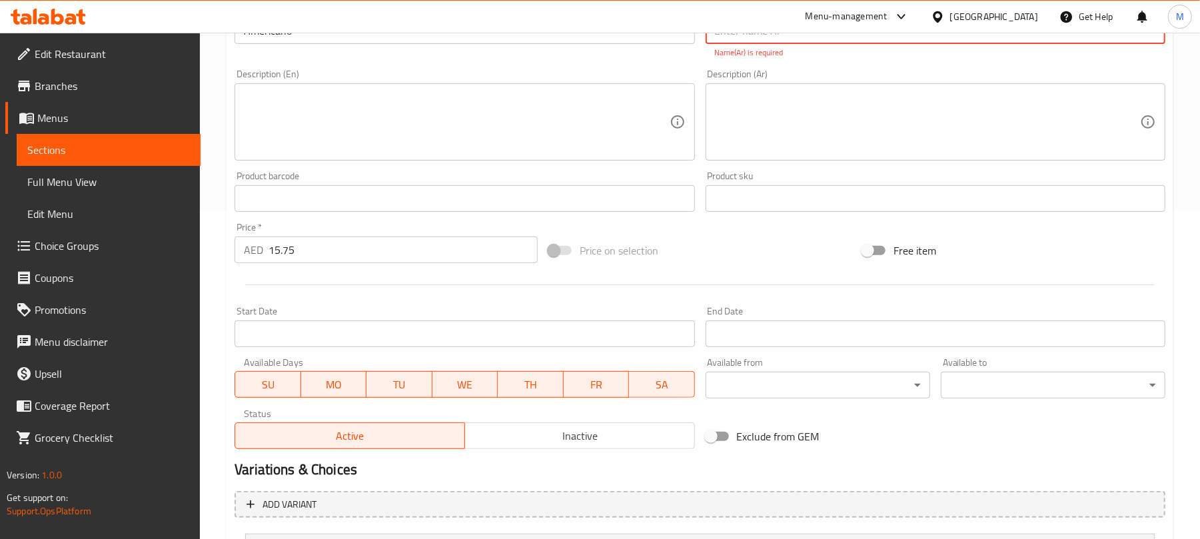
scroll to position [177, 0]
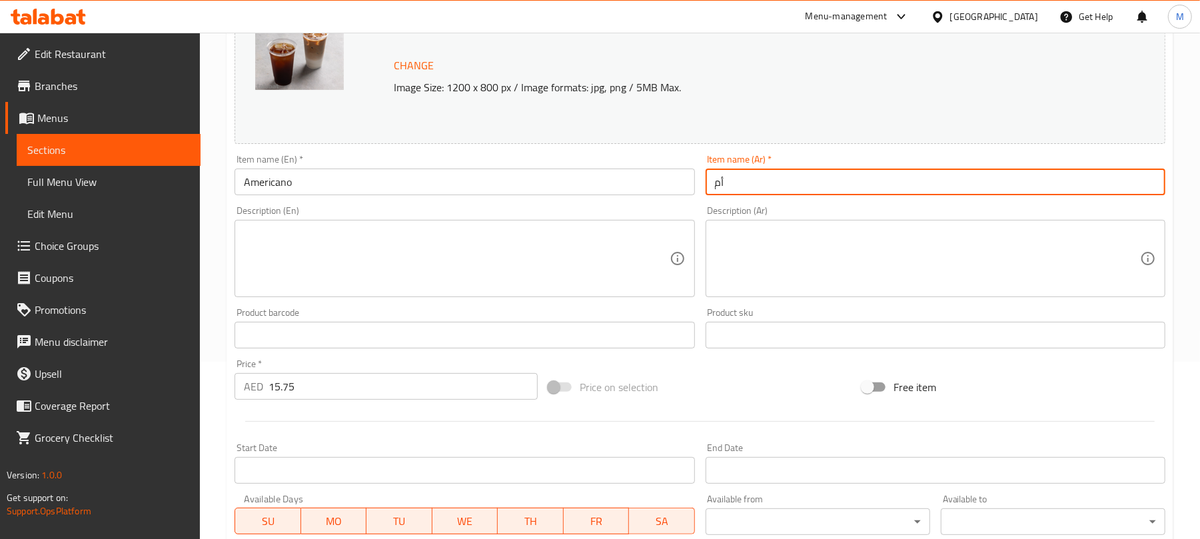
type input "أمريكانو"
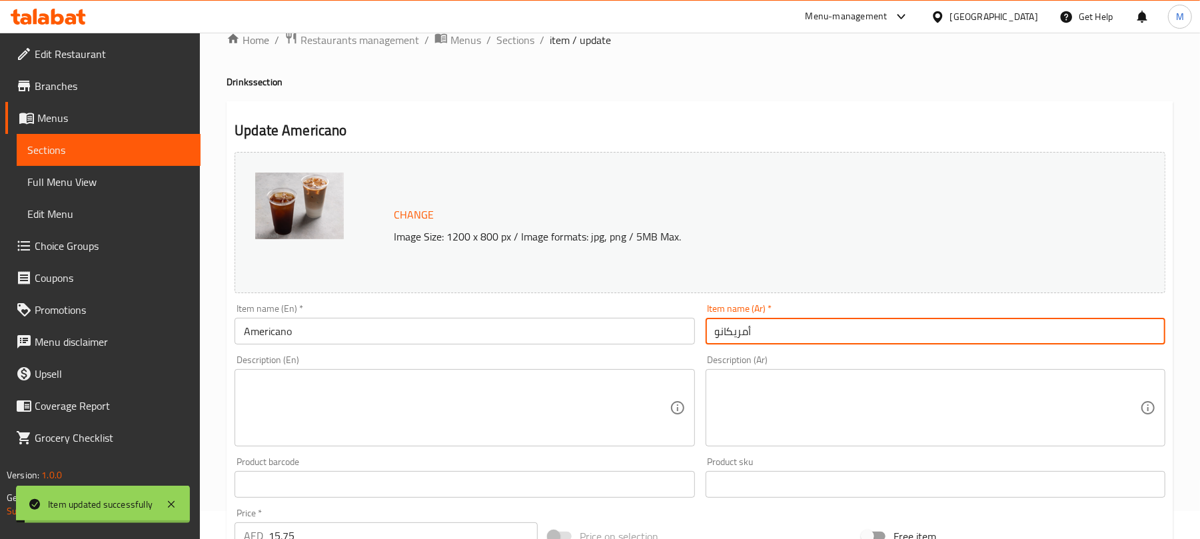
scroll to position [0, 0]
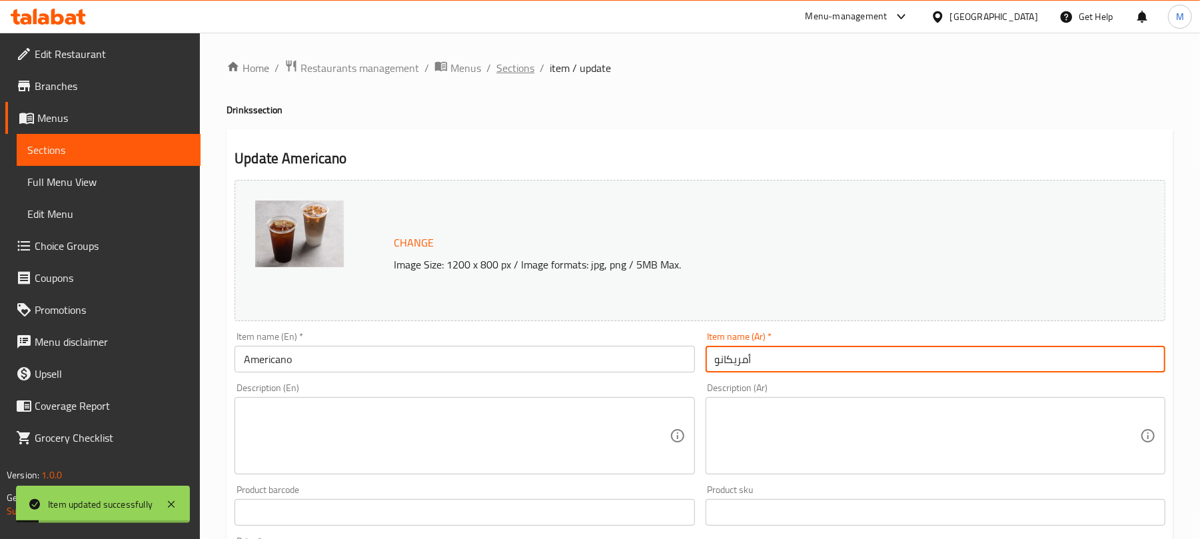
click at [514, 65] on span "Sections" at bounding box center [515, 68] width 38 height 16
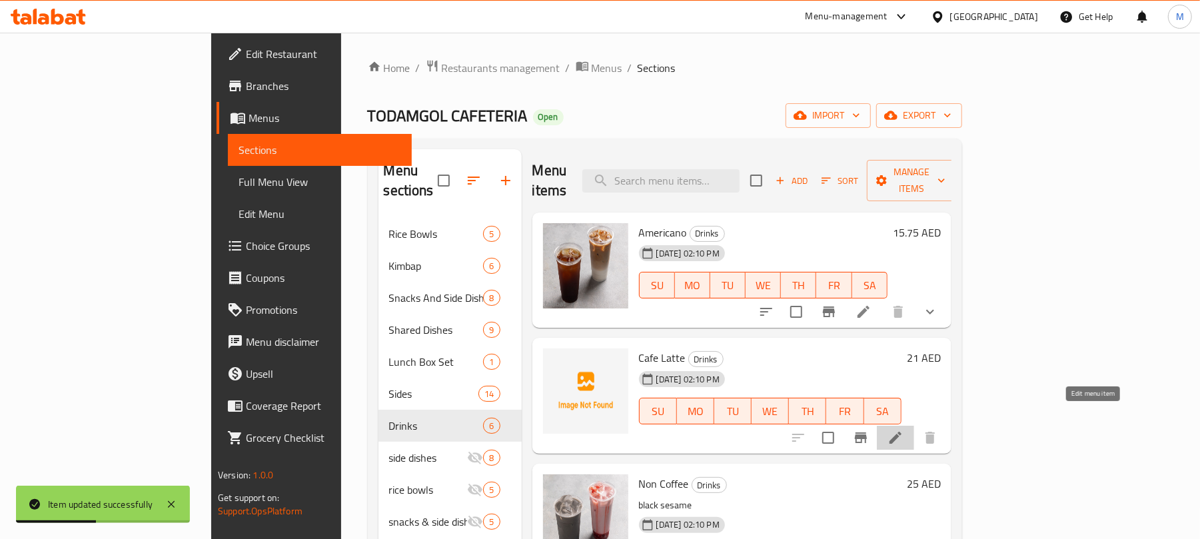
click at [902, 432] on icon at bounding box center [896, 438] width 12 height 12
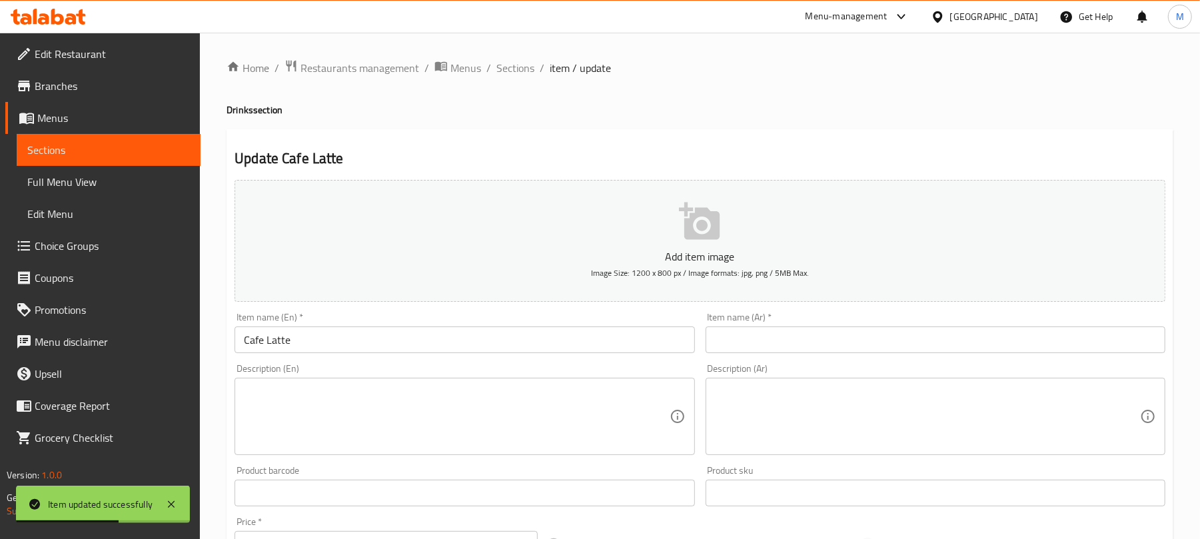
click at [638, 345] on input "Cafe Latte" at bounding box center [465, 340] width 460 height 27
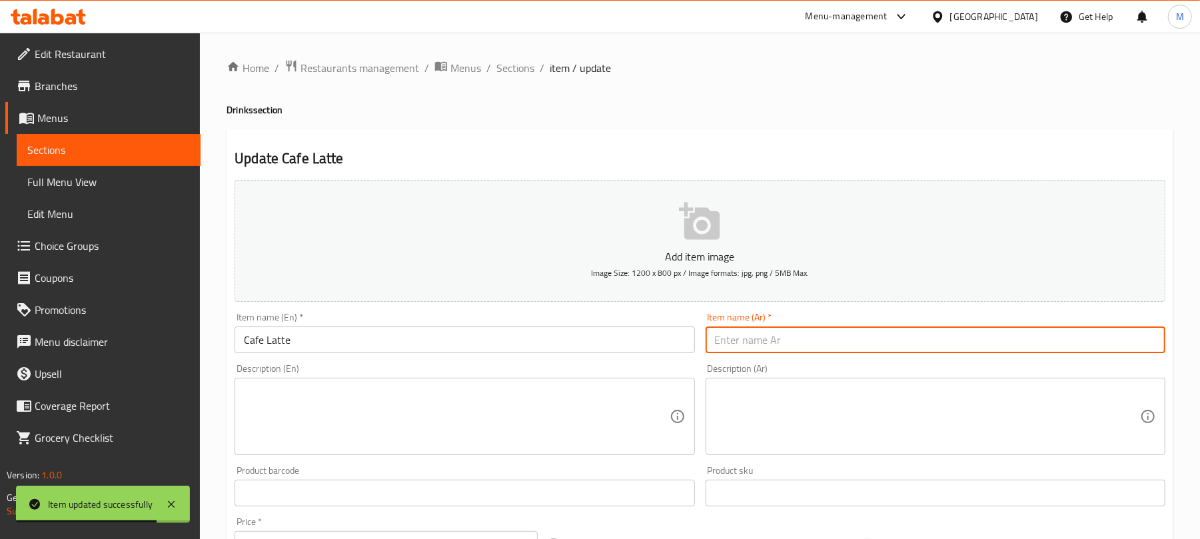
drag, startPoint x: 806, startPoint y: 345, endPoint x: 728, endPoint y: 301, distance: 88.9
click at [806, 345] on input "text" at bounding box center [936, 340] width 460 height 27
paste input "كافيه لاتيه"
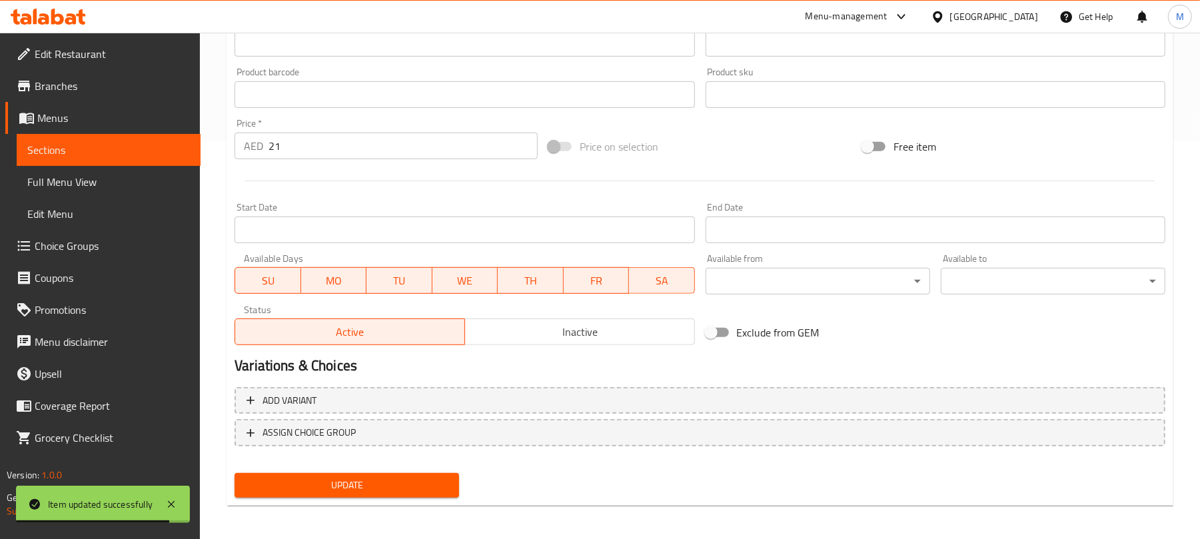
scroll to position [401, 0]
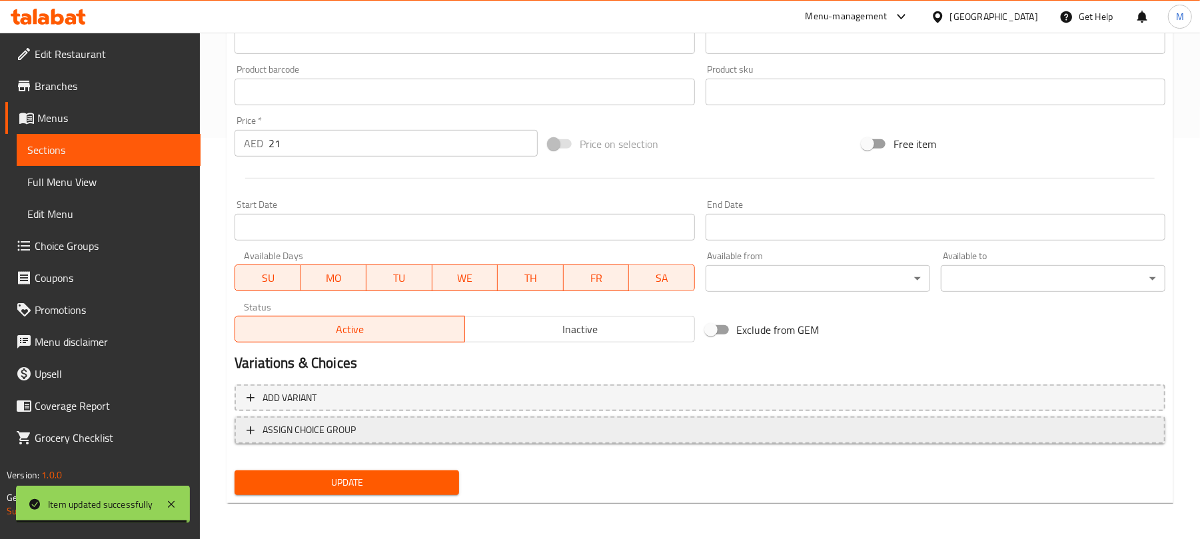
type input "كافيه لاتيه"
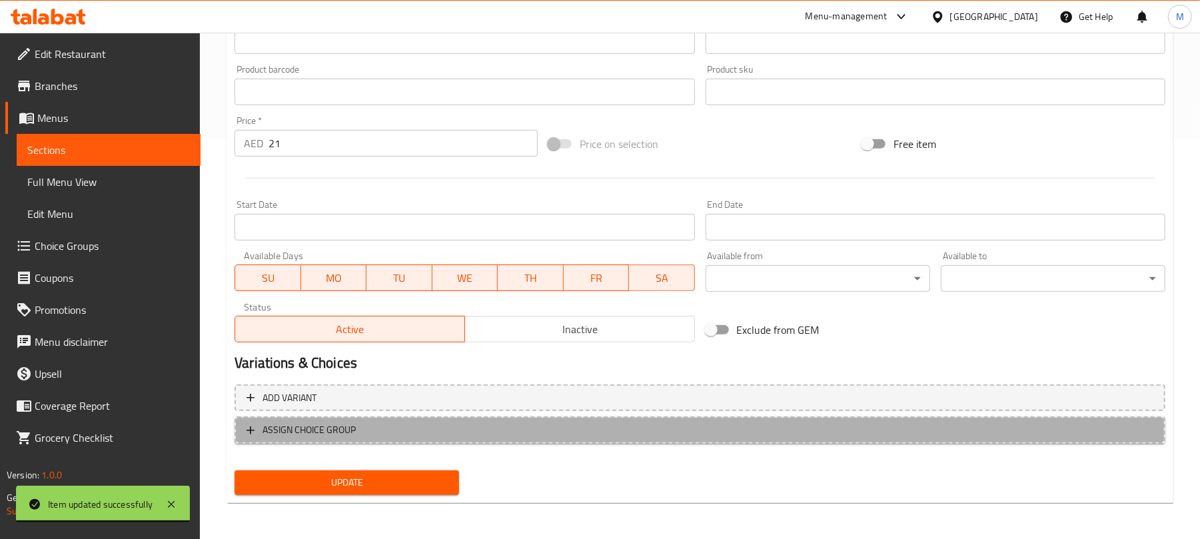
click at [566, 433] on span "ASSIGN CHOICE GROUP" at bounding box center [700, 430] width 907 height 17
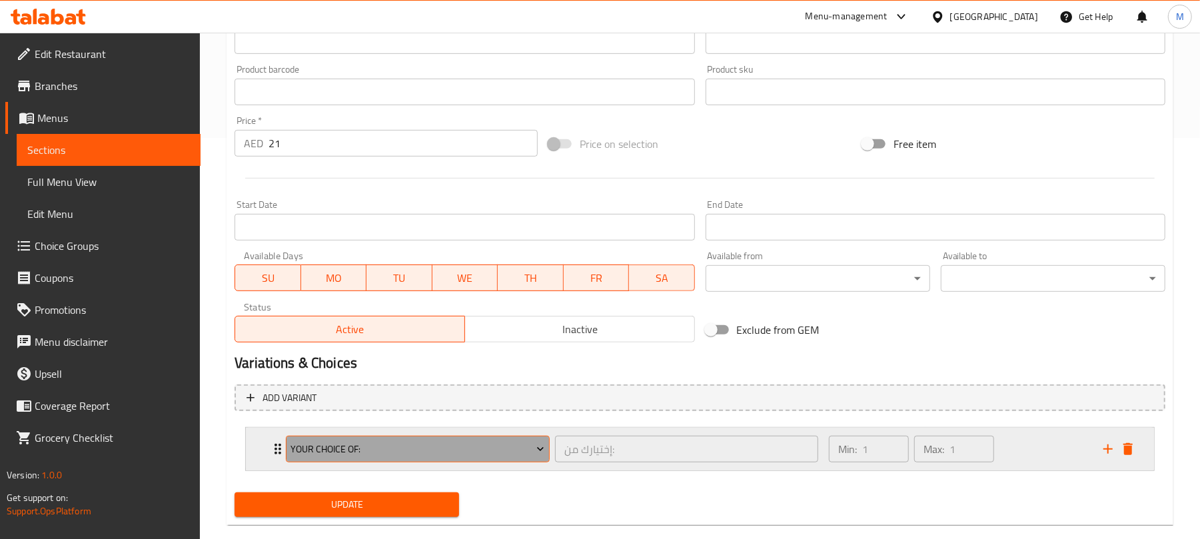
click at [416, 454] on span "Your Choice Of:" at bounding box center [418, 449] width 254 height 17
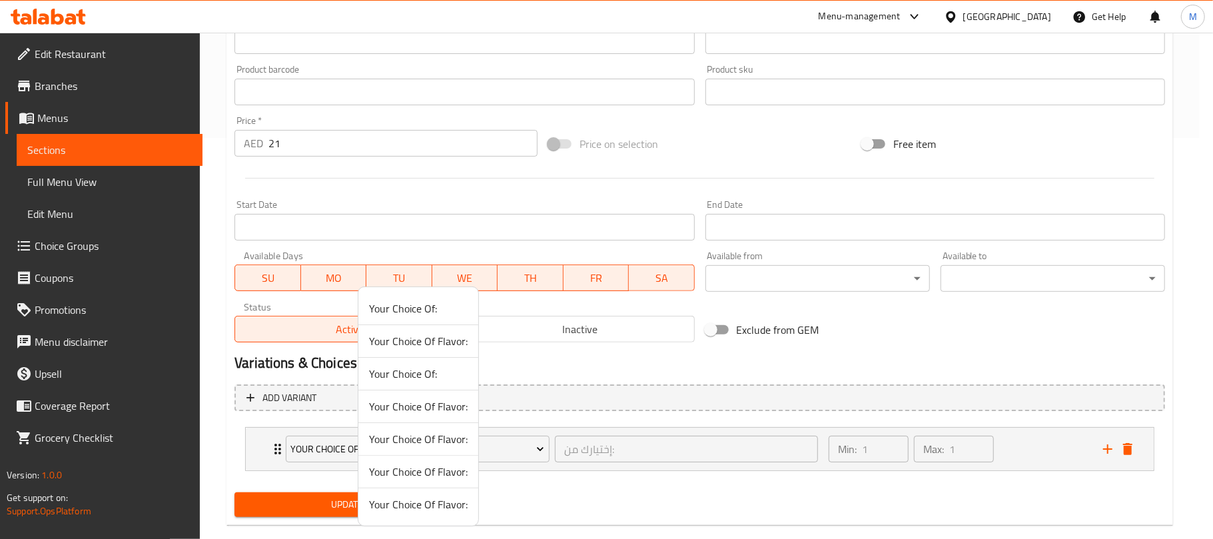
click at [422, 382] on span "Your Choice Of:" at bounding box center [418, 374] width 99 height 16
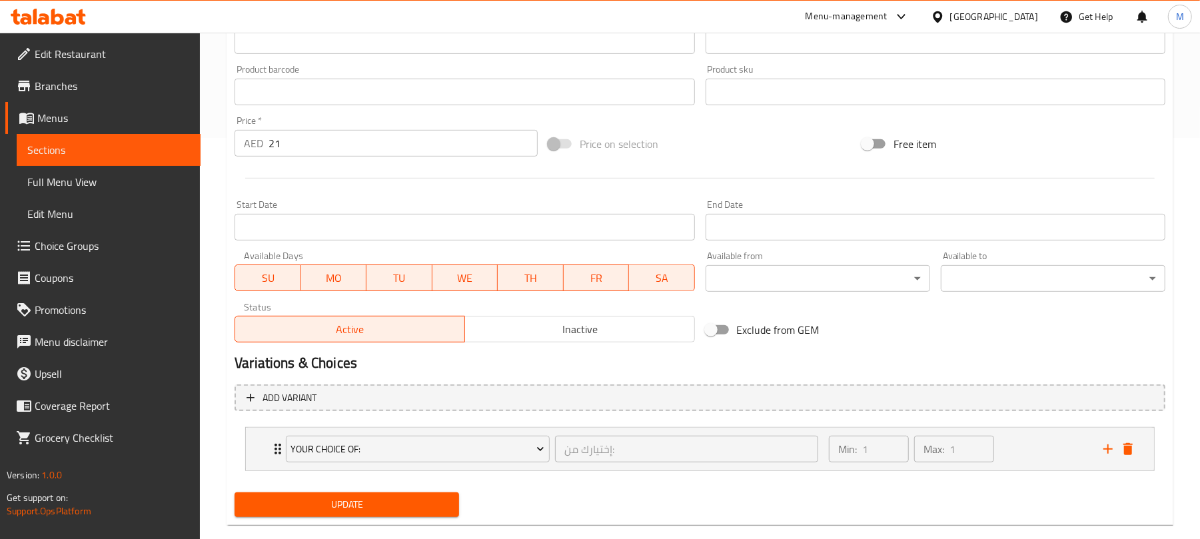
click at [402, 501] on span "Update" at bounding box center [346, 504] width 203 height 17
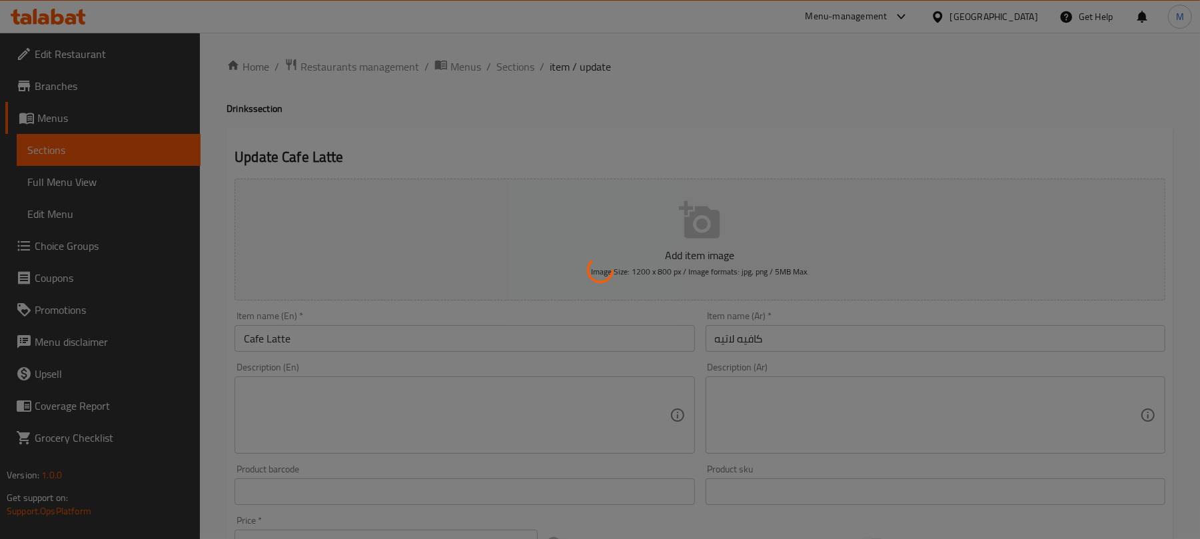
scroll to position [0, 0]
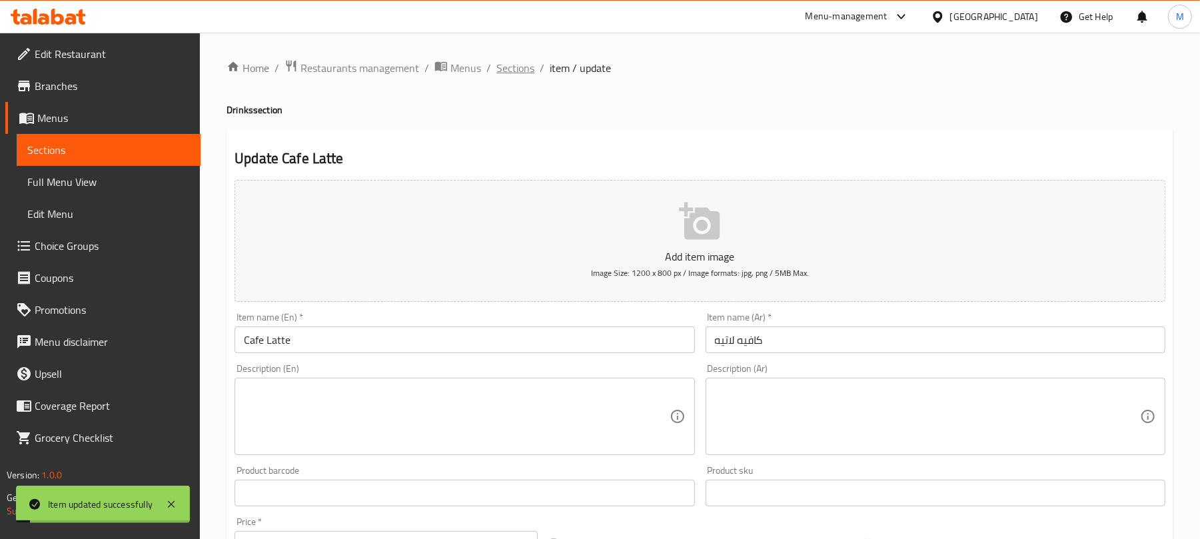
click at [514, 67] on span "Sections" at bounding box center [515, 68] width 38 height 16
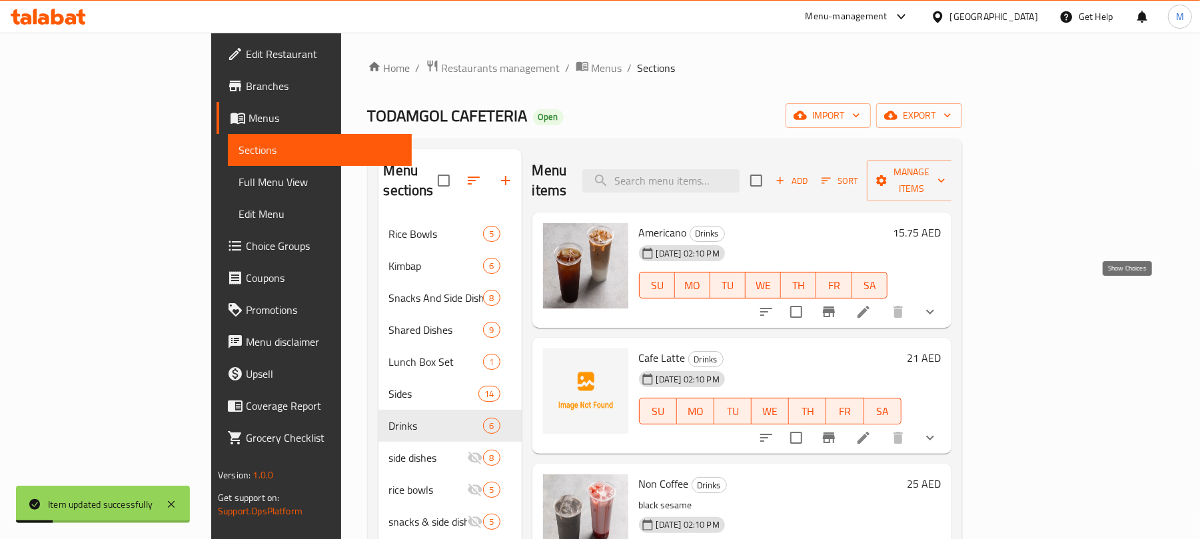
click at [938, 304] on icon "show more" at bounding box center [930, 312] width 16 height 16
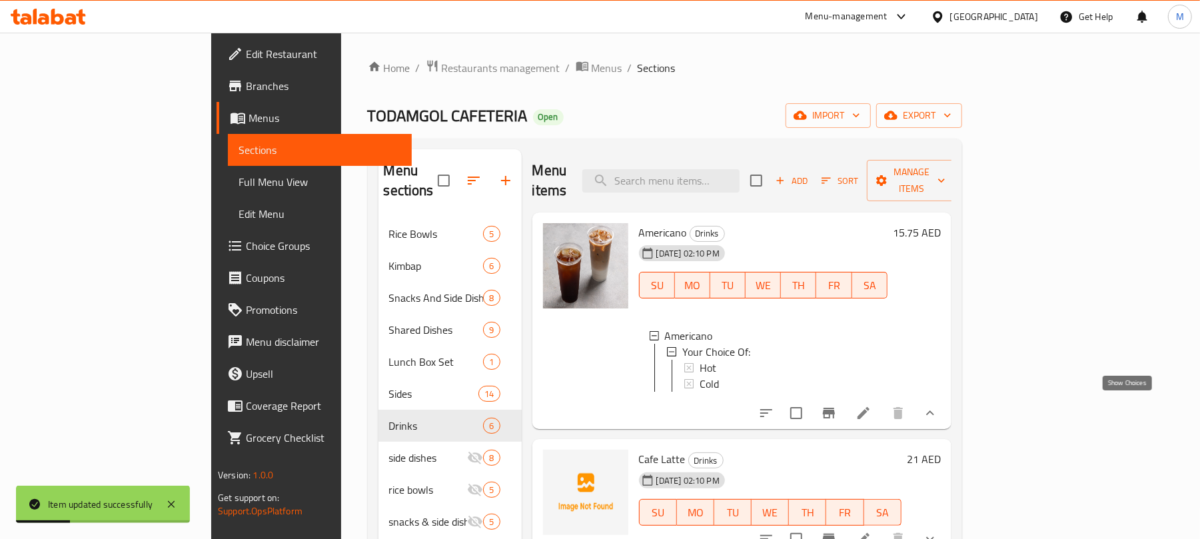
click at [938, 405] on icon "show more" at bounding box center [930, 413] width 16 height 16
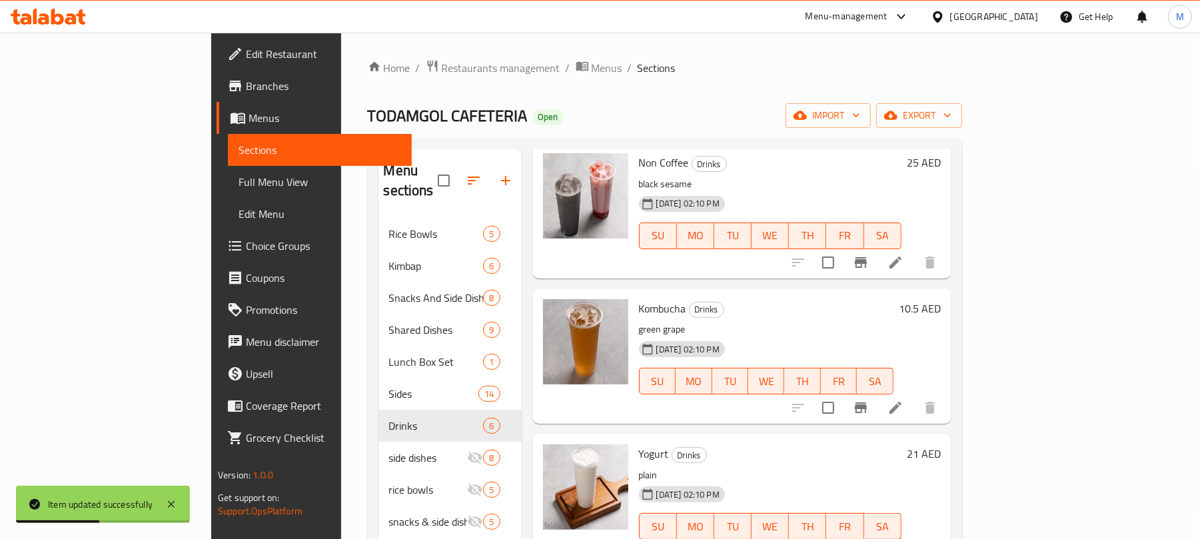
scroll to position [328, 0]
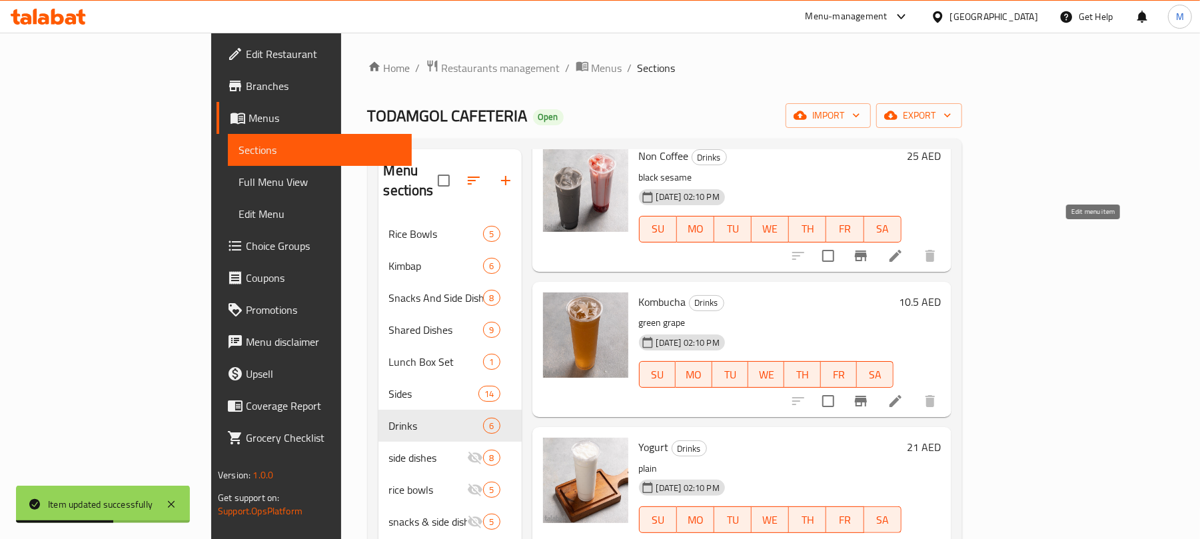
click at [902, 250] on icon at bounding box center [896, 256] width 12 height 12
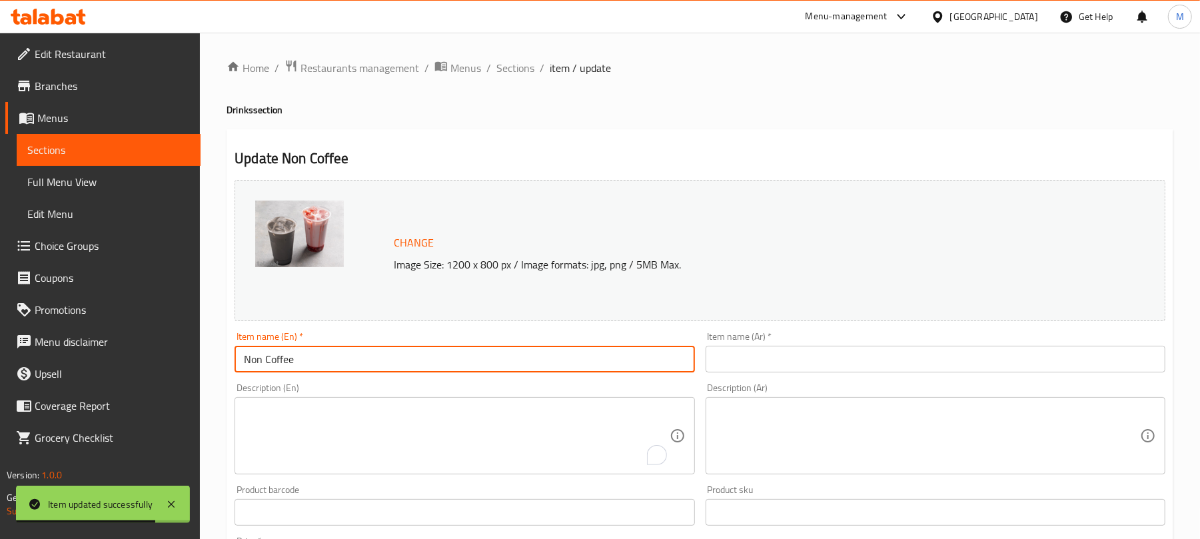
click at [406, 360] on input "Non Coffee" at bounding box center [465, 359] width 460 height 27
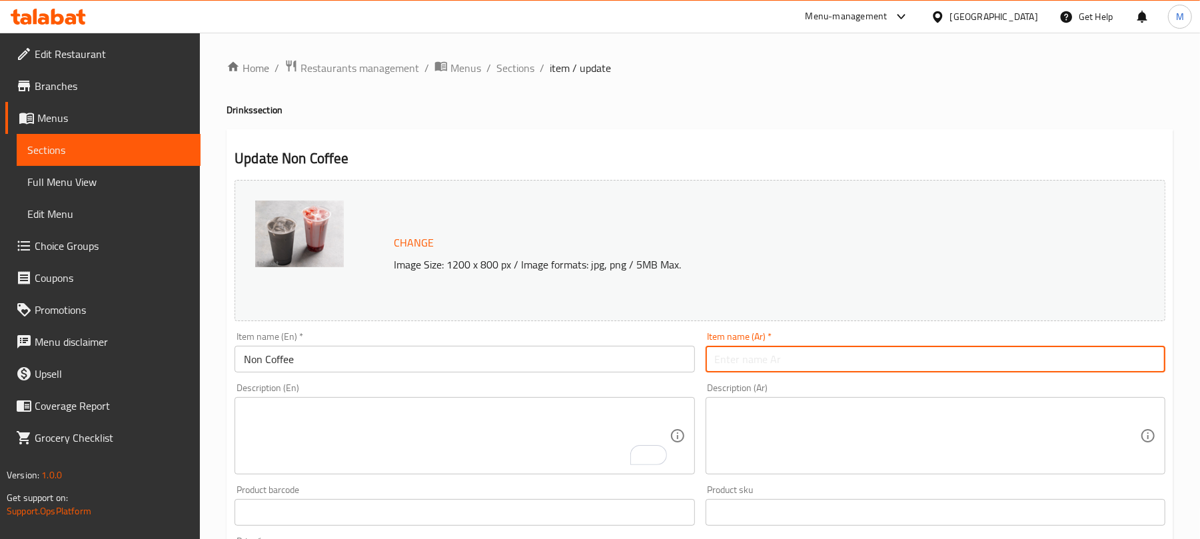
drag, startPoint x: 817, startPoint y: 369, endPoint x: 787, endPoint y: 364, distance: 30.3
click at [817, 369] on input "text" at bounding box center [936, 359] width 460 height 27
paste input "بدون قهوة"
click at [760, 357] on input "بدون قهوة" at bounding box center [936, 359] width 460 height 27
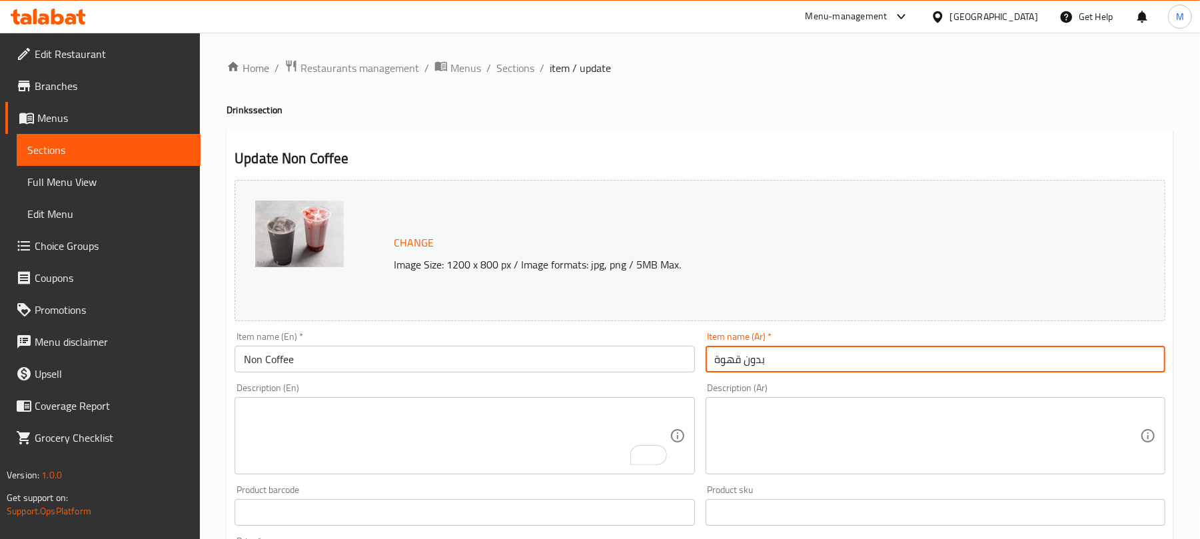
type input "بدون قهوة"
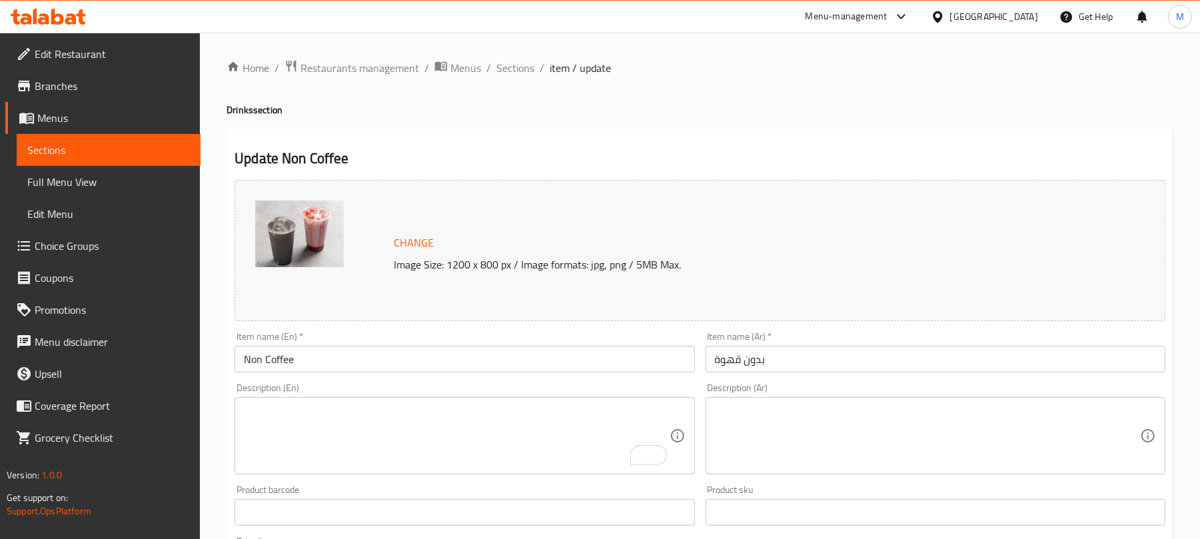
click at [657, 131] on div "Update Non Coffee Change Image Size: 1200 x 800 px / Image formats: jpg, png / …" at bounding box center [700, 526] width 947 height 795
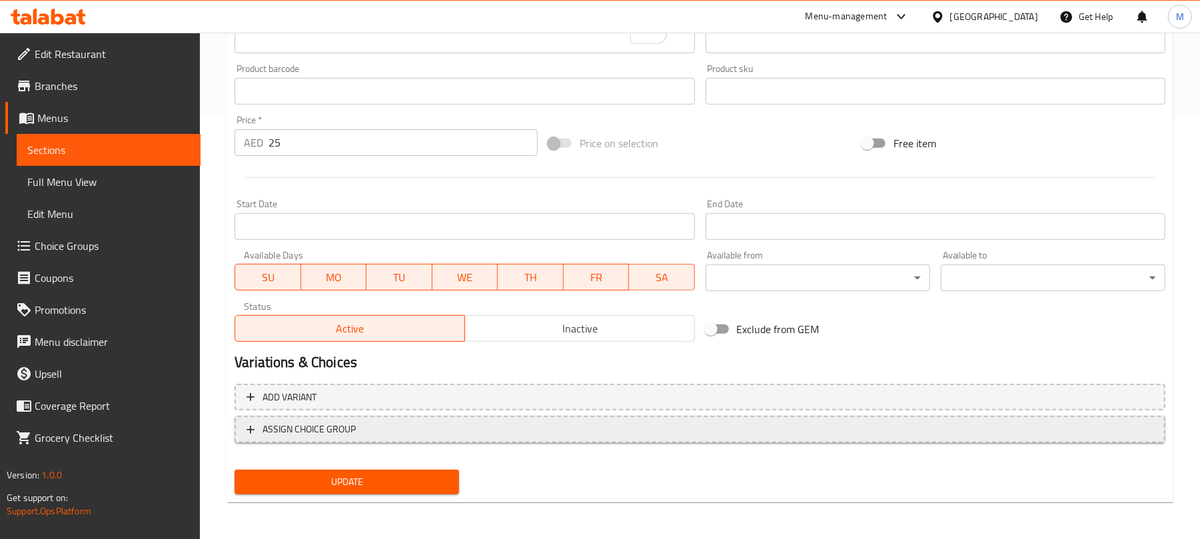
click at [554, 426] on span "ASSIGN CHOICE GROUP" at bounding box center [700, 429] width 907 height 17
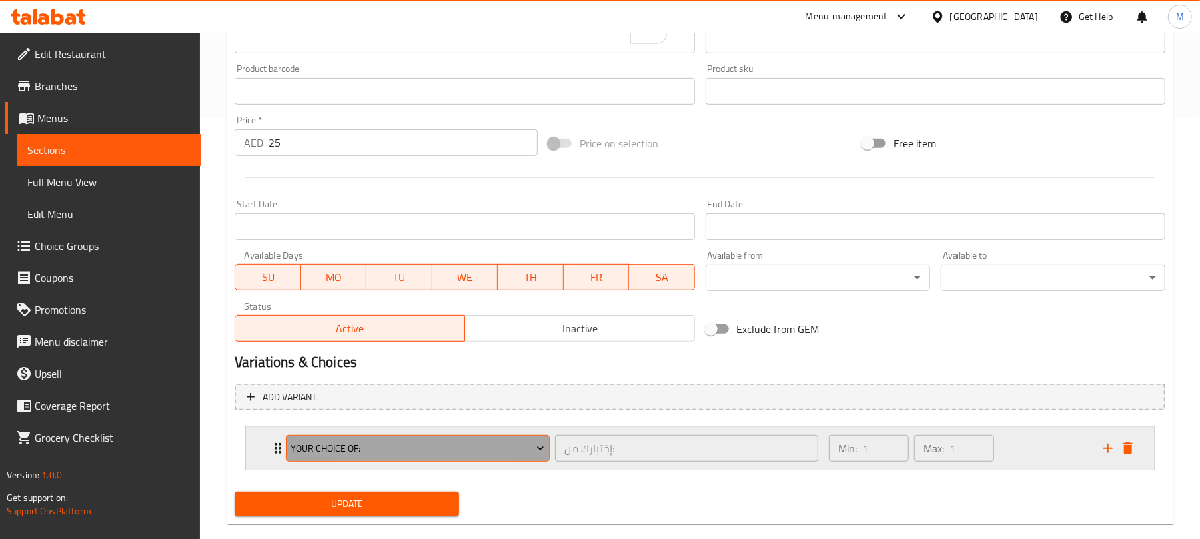
click at [496, 451] on span "Your Choice Of:" at bounding box center [418, 448] width 254 height 17
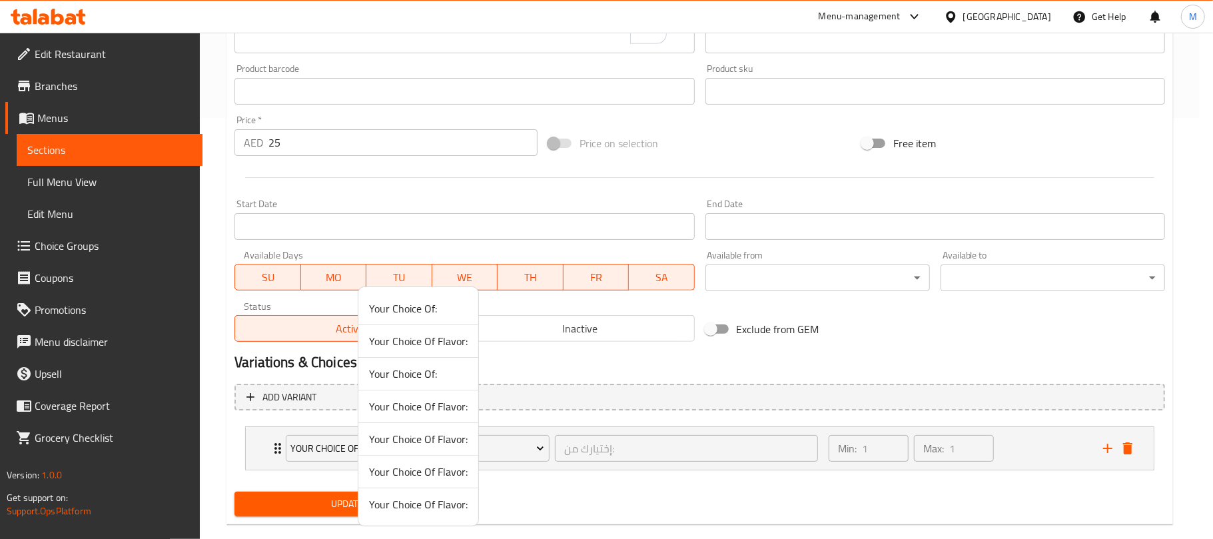
click at [414, 337] on span "Your Choice Of Flavor:" at bounding box center [418, 341] width 99 height 16
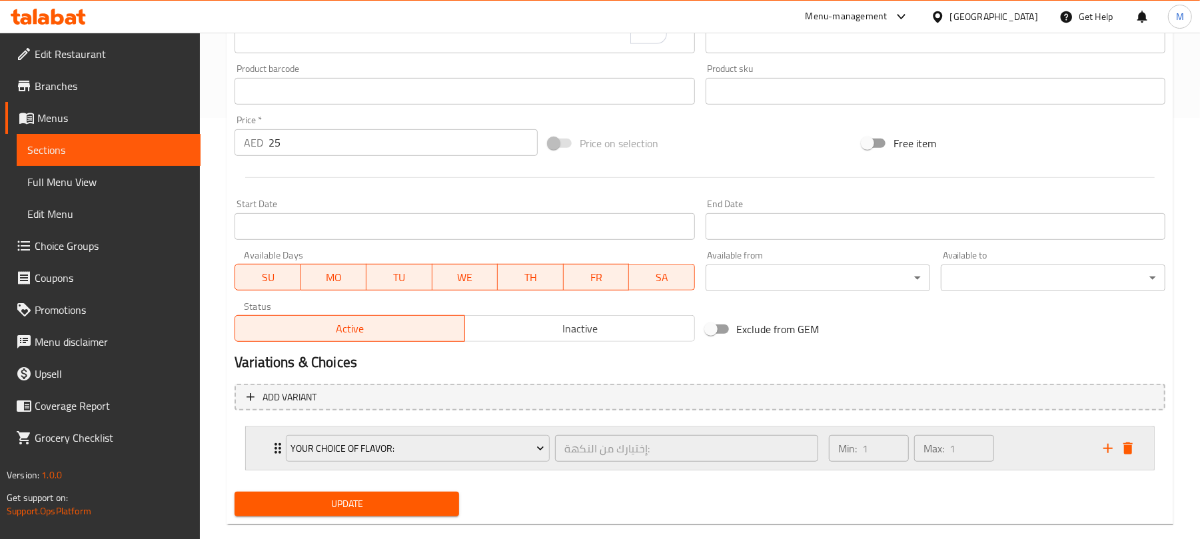
click at [1038, 456] on div "Min: 1 ​ Max: 1 ​" at bounding box center [958, 448] width 275 height 43
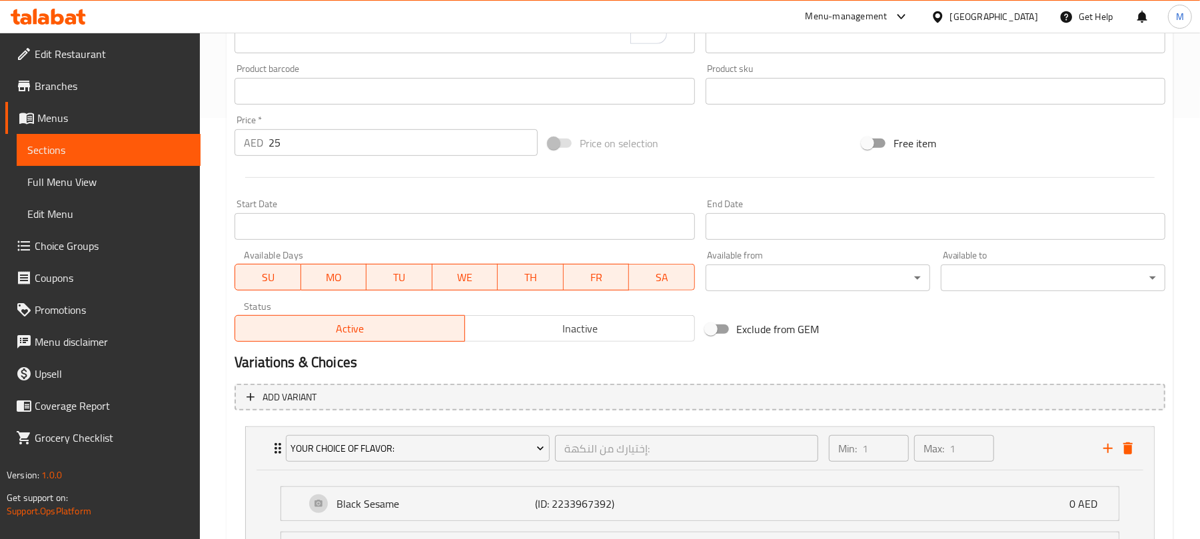
scroll to position [646, 0]
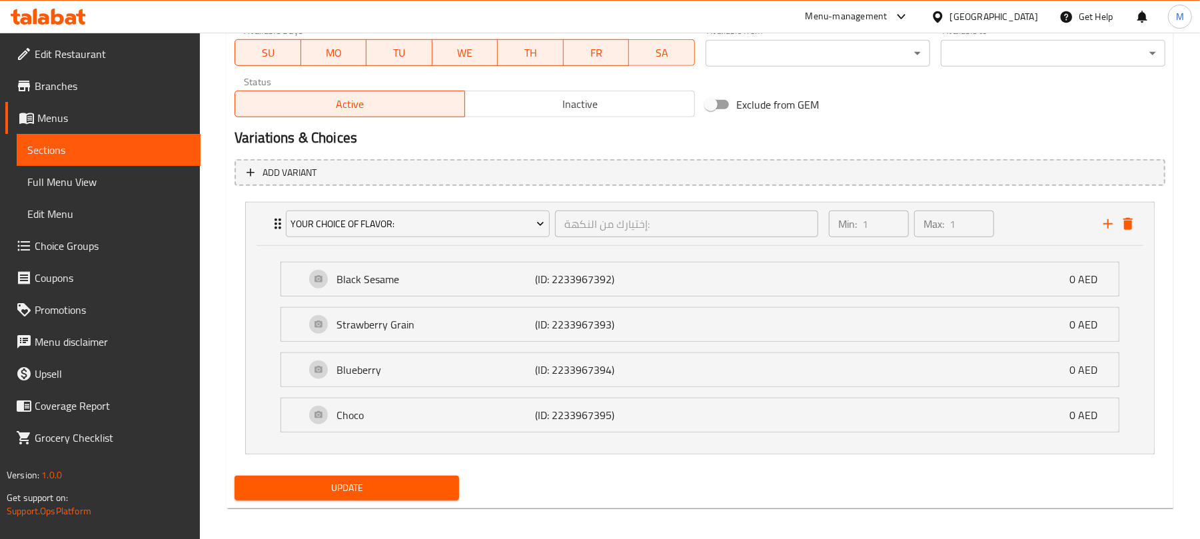
click at [404, 500] on button "Update" at bounding box center [347, 488] width 225 height 25
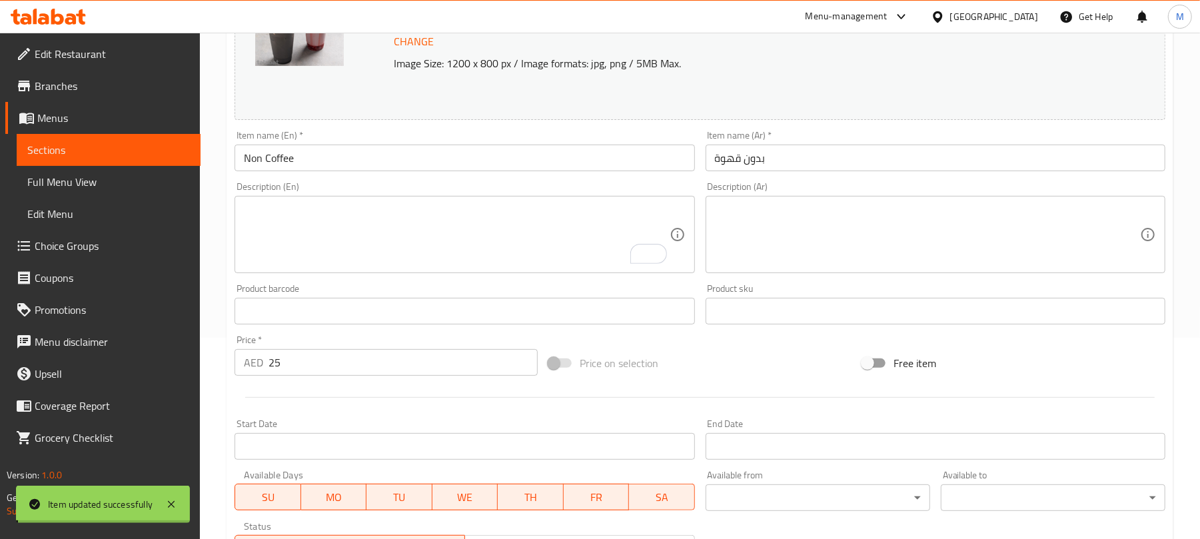
scroll to position [0, 0]
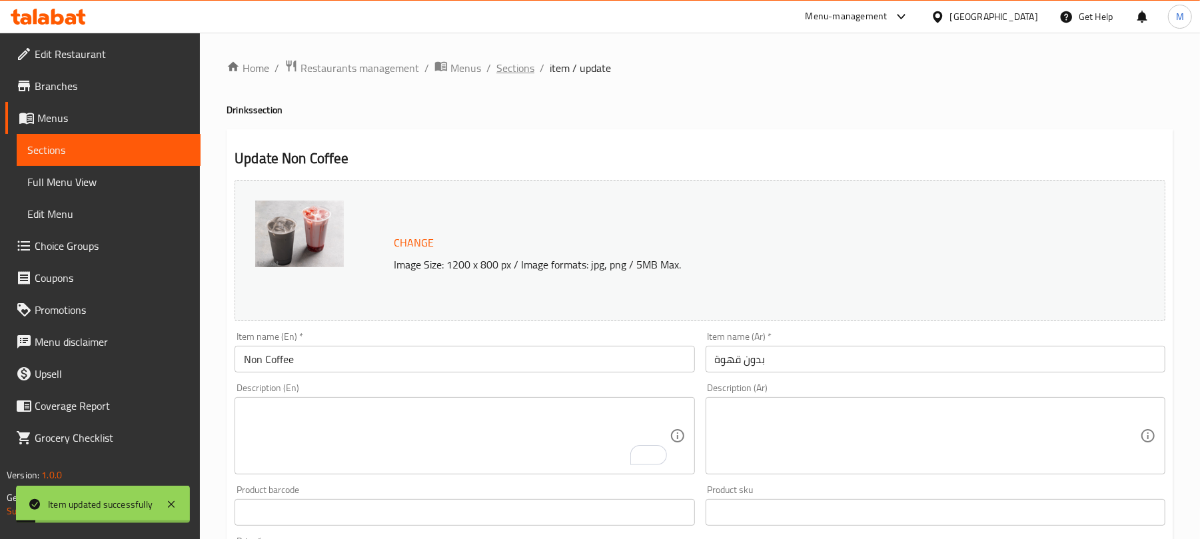
click at [518, 71] on span "Sections" at bounding box center [515, 68] width 38 height 16
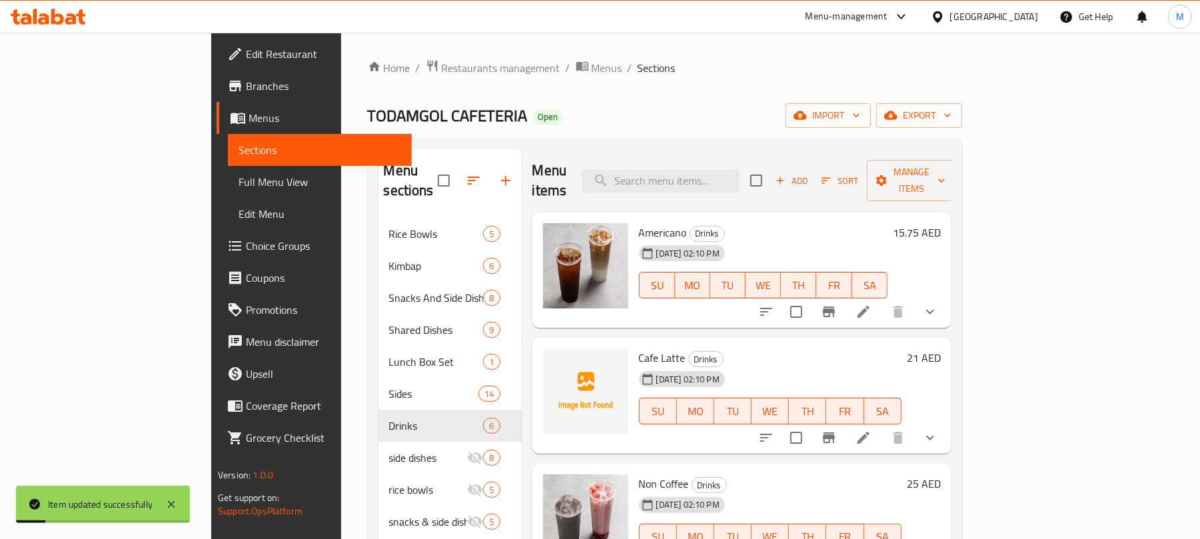
scroll to position [307, 0]
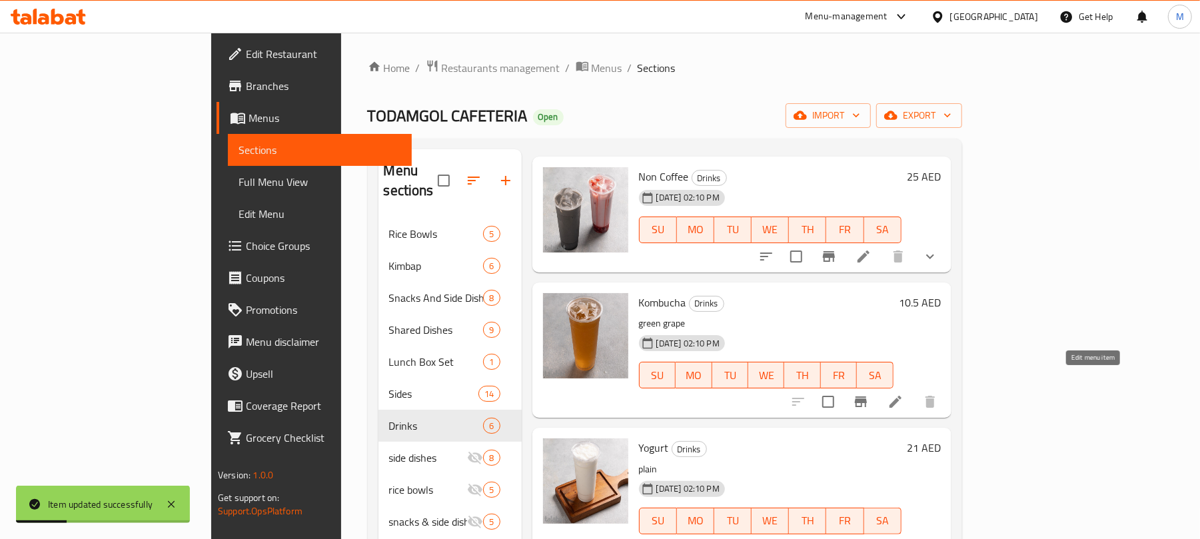
click at [904, 394] on icon at bounding box center [896, 402] width 16 height 16
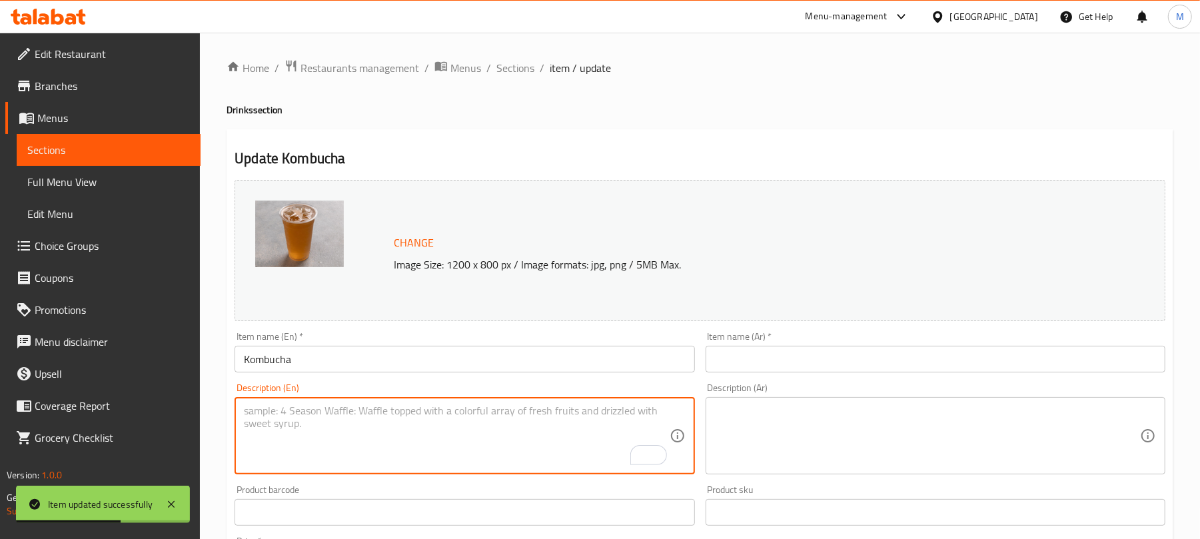
click at [368, 358] on input "Kombucha" at bounding box center [465, 359] width 460 height 27
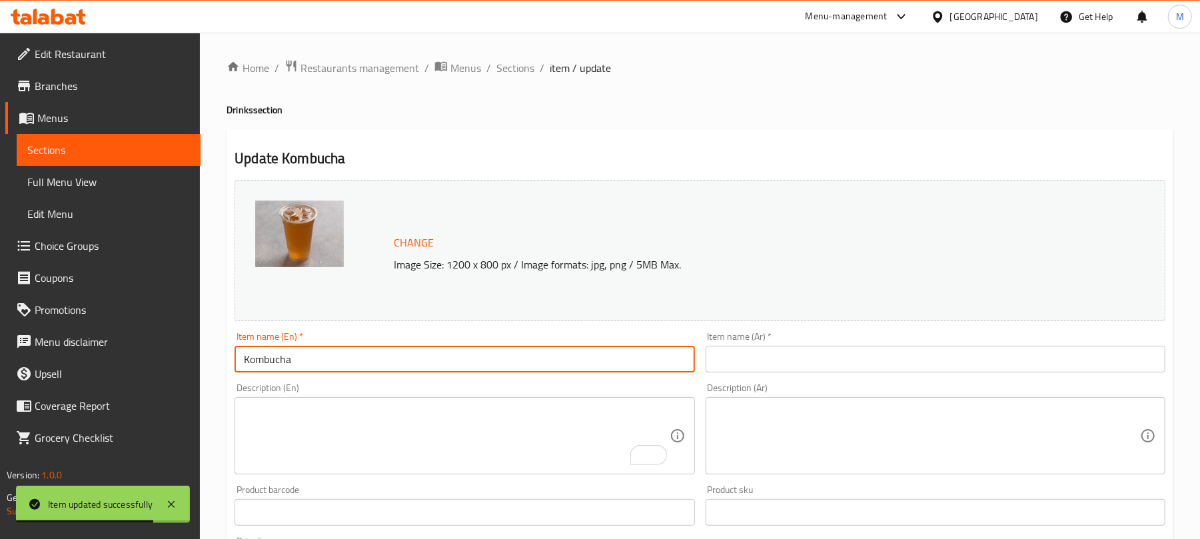
drag, startPoint x: 790, startPoint y: 357, endPoint x: 736, endPoint y: 289, distance: 86.8
click at [790, 357] on input "text" at bounding box center [936, 359] width 460 height 27
paste input "كومبوتشا"
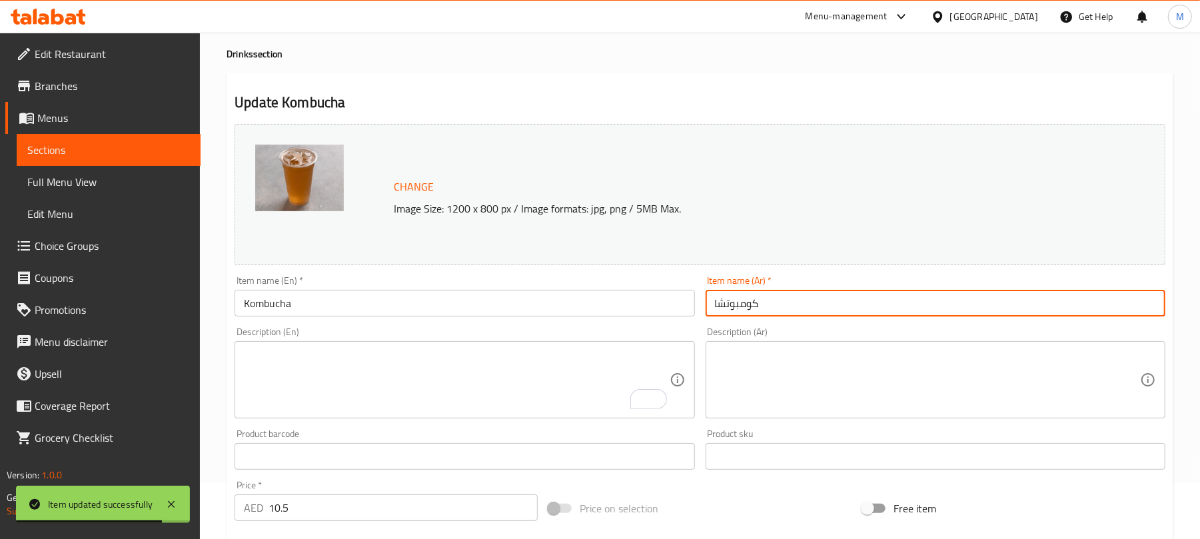
scroll to position [421, 0]
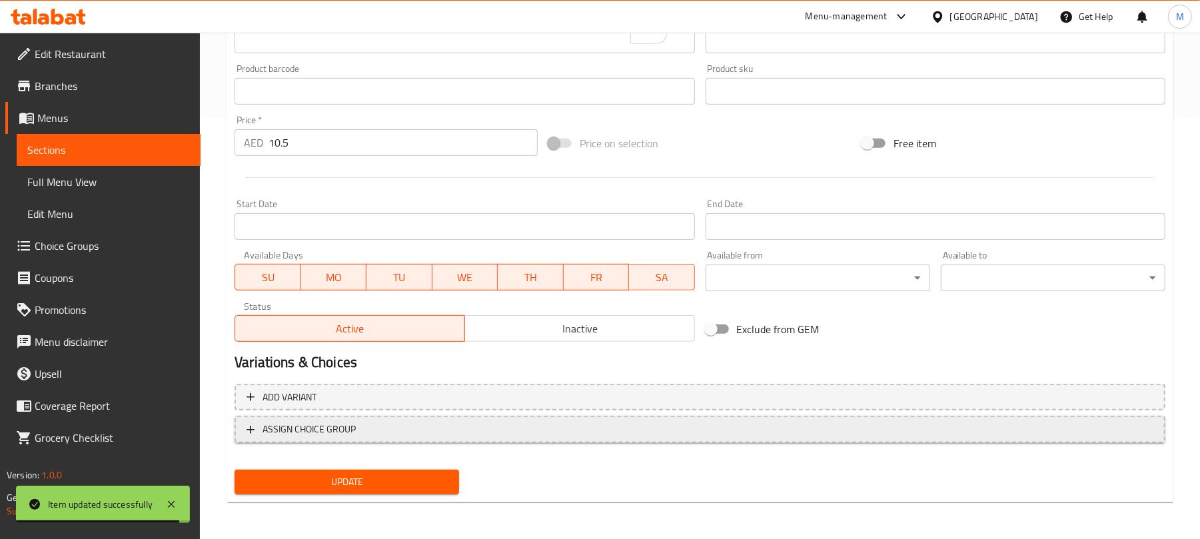
type input "كومبوتشا"
click at [584, 422] on span "ASSIGN CHOICE GROUP" at bounding box center [700, 429] width 907 height 17
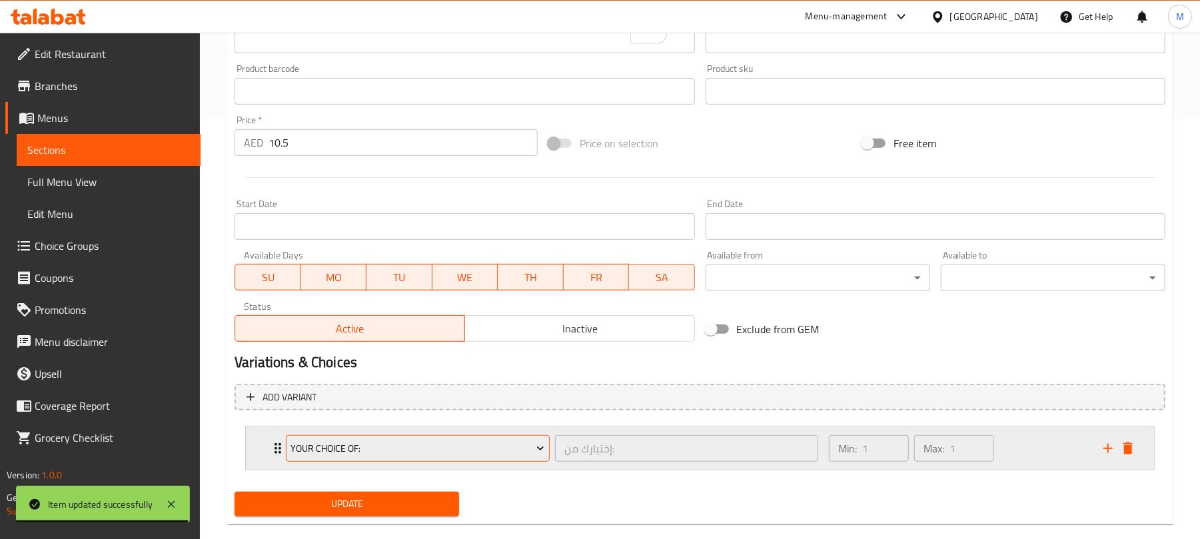
click at [432, 448] on span "Your Choice Of:" at bounding box center [418, 448] width 254 height 17
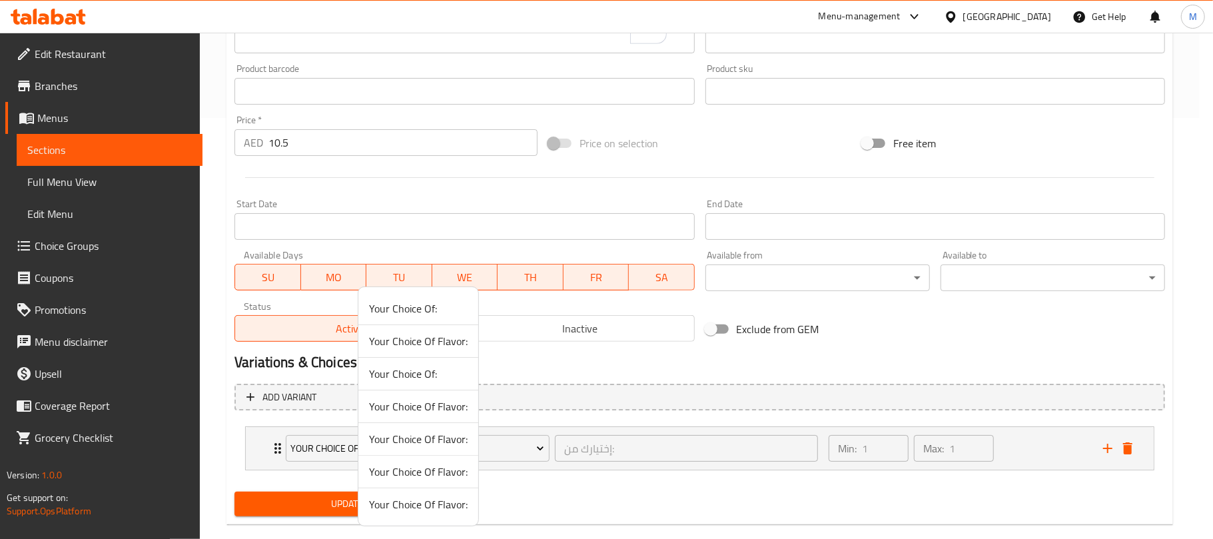
click at [441, 406] on span "Your Choice Of Flavor:" at bounding box center [418, 406] width 99 height 16
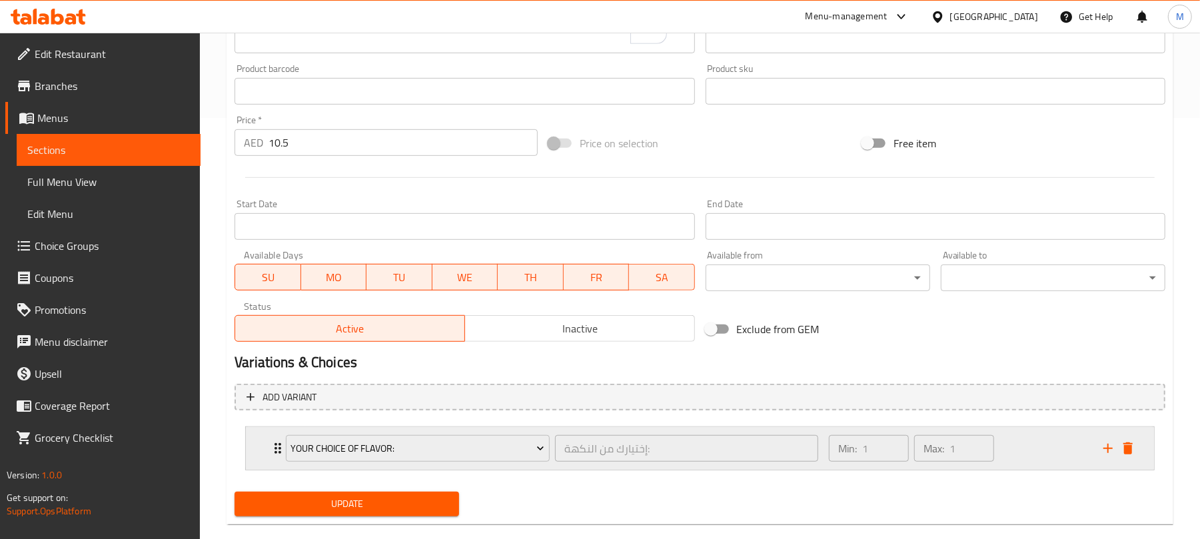
click at [1030, 448] on div "Min: 1 ​ Max: 1 ​" at bounding box center [958, 448] width 275 height 43
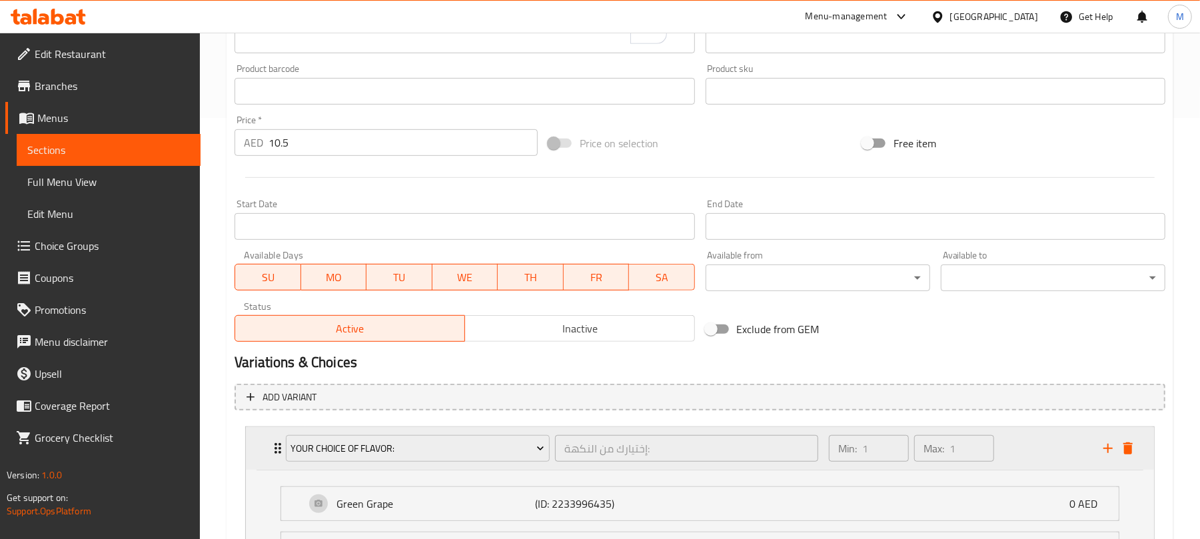
scroll to position [598, 0]
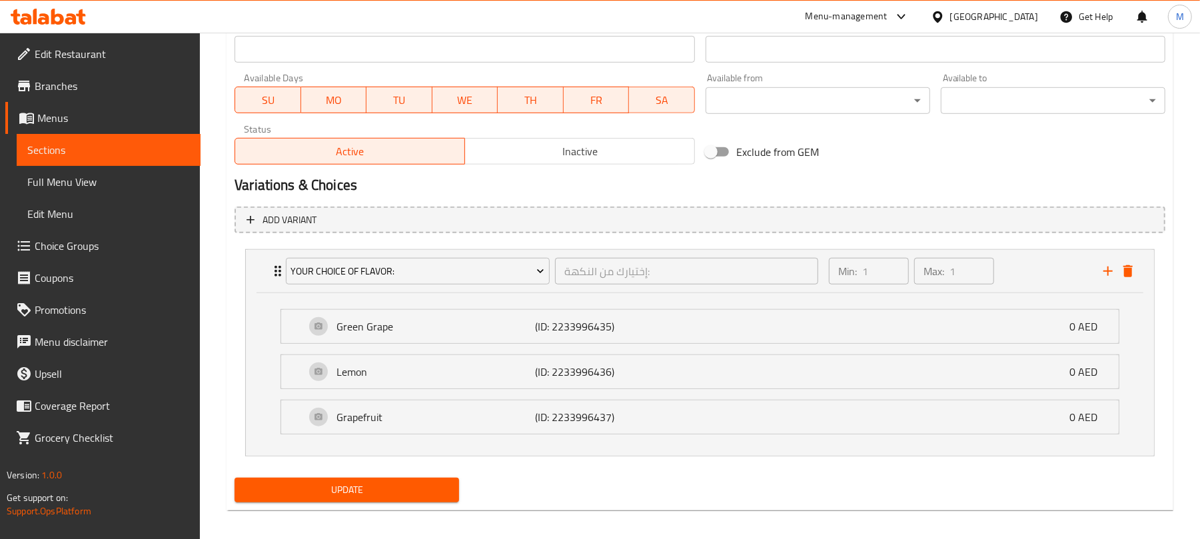
click at [395, 498] on span "Update" at bounding box center [346, 490] width 203 height 17
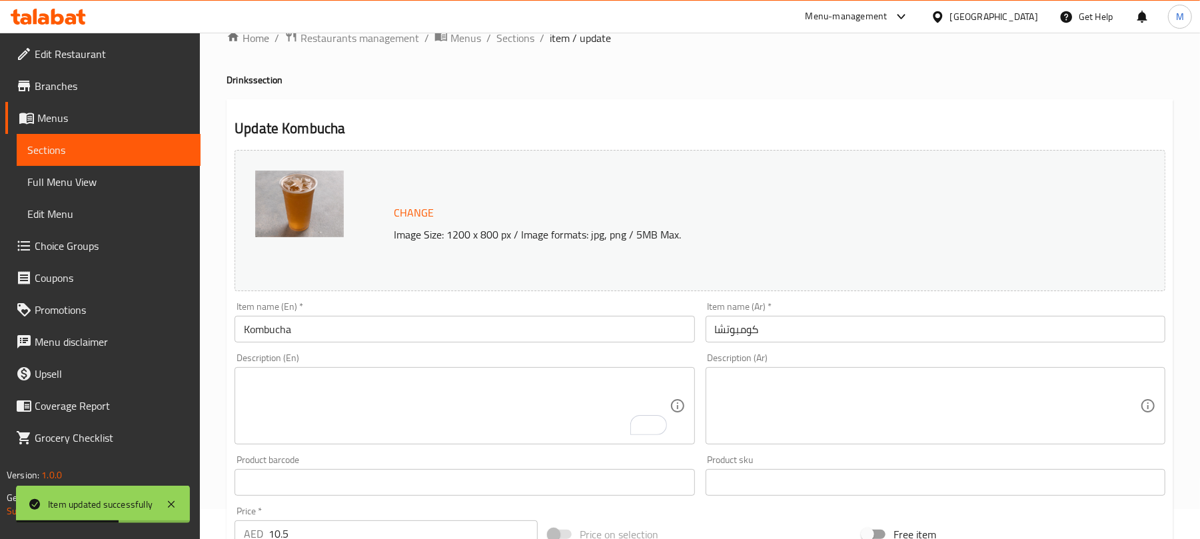
scroll to position [0, 0]
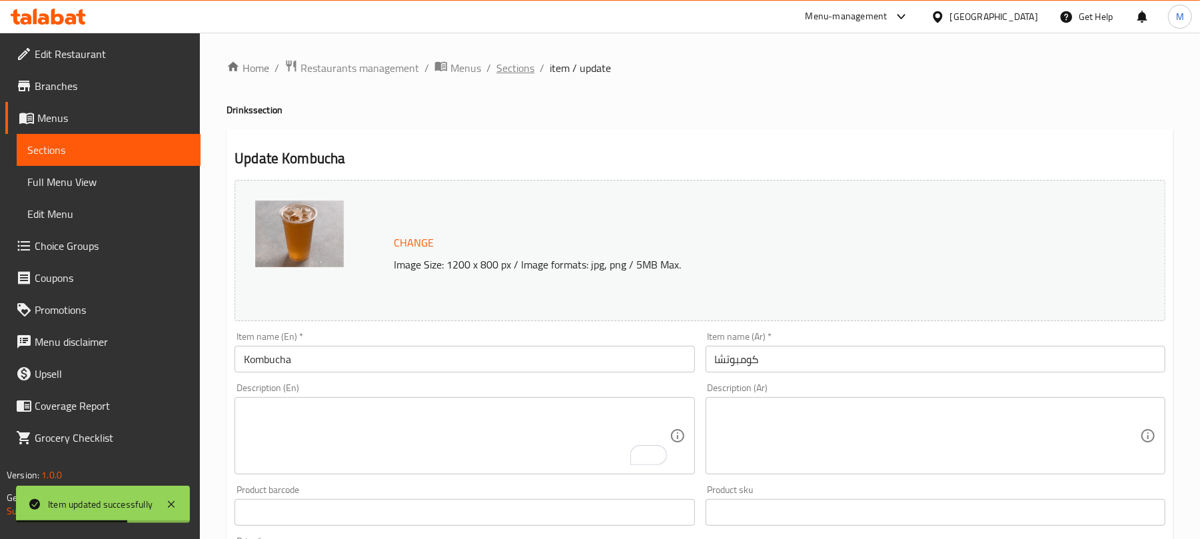
click at [526, 72] on span "Sections" at bounding box center [515, 68] width 38 height 16
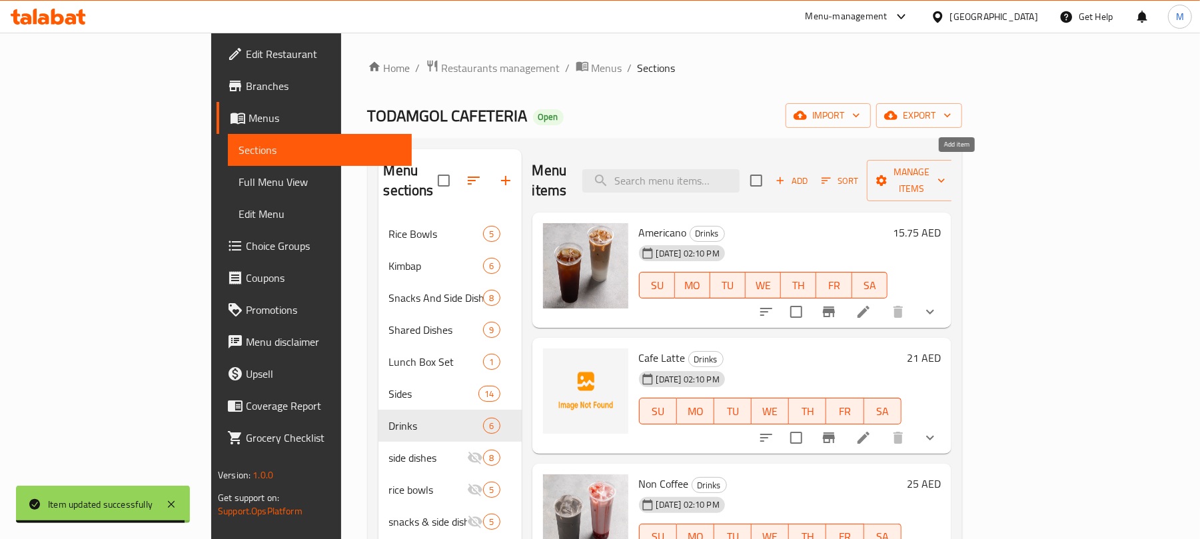
click at [810, 177] on span "Add" at bounding box center [792, 180] width 36 height 15
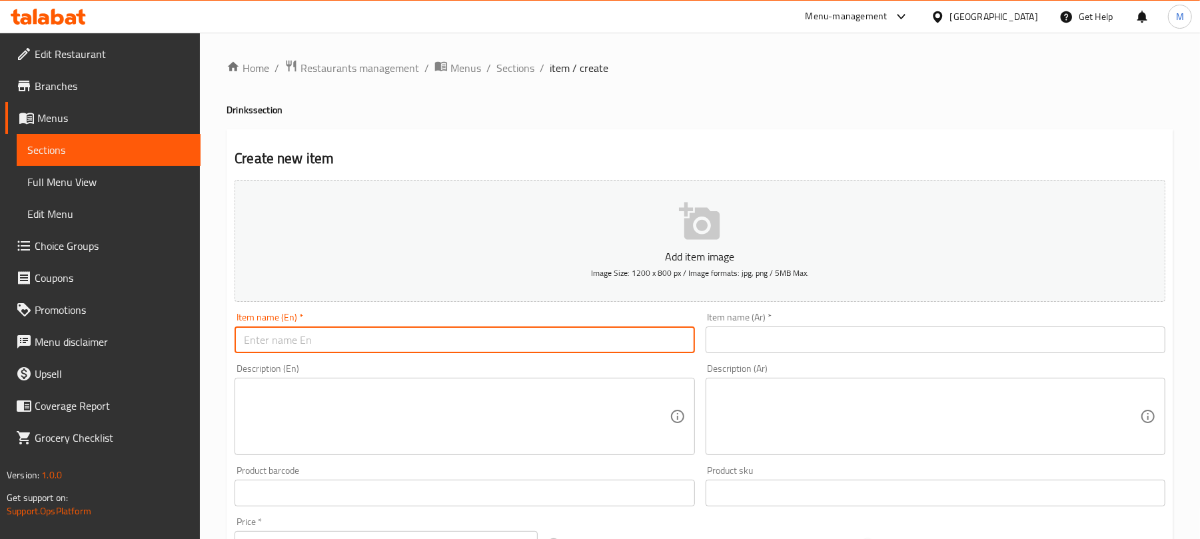
click at [326, 334] on input "text" at bounding box center [465, 340] width 460 height 27
type input "Shake"
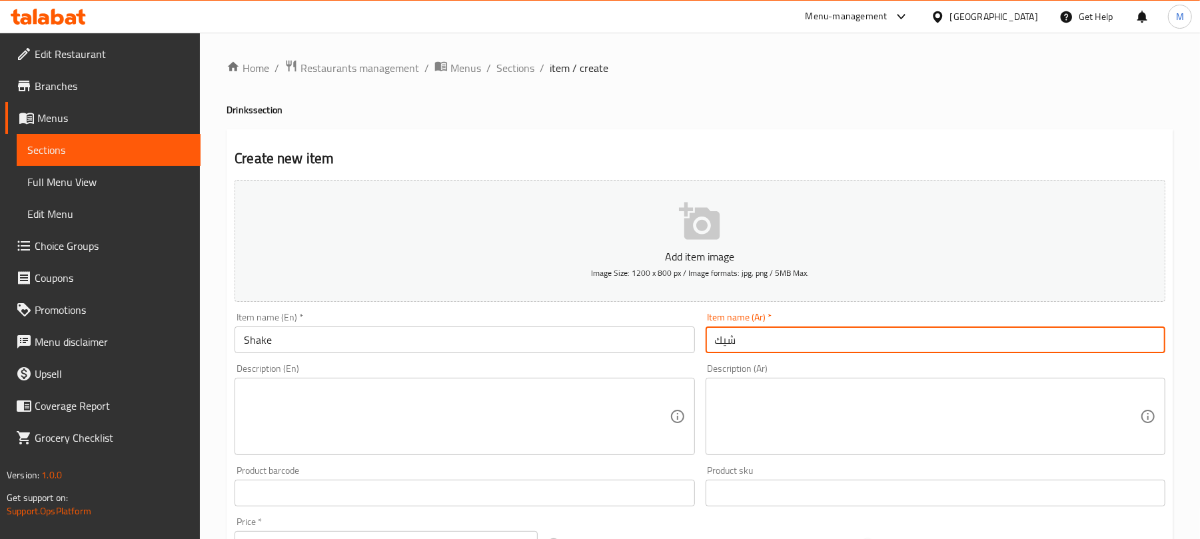
scroll to position [401, 0]
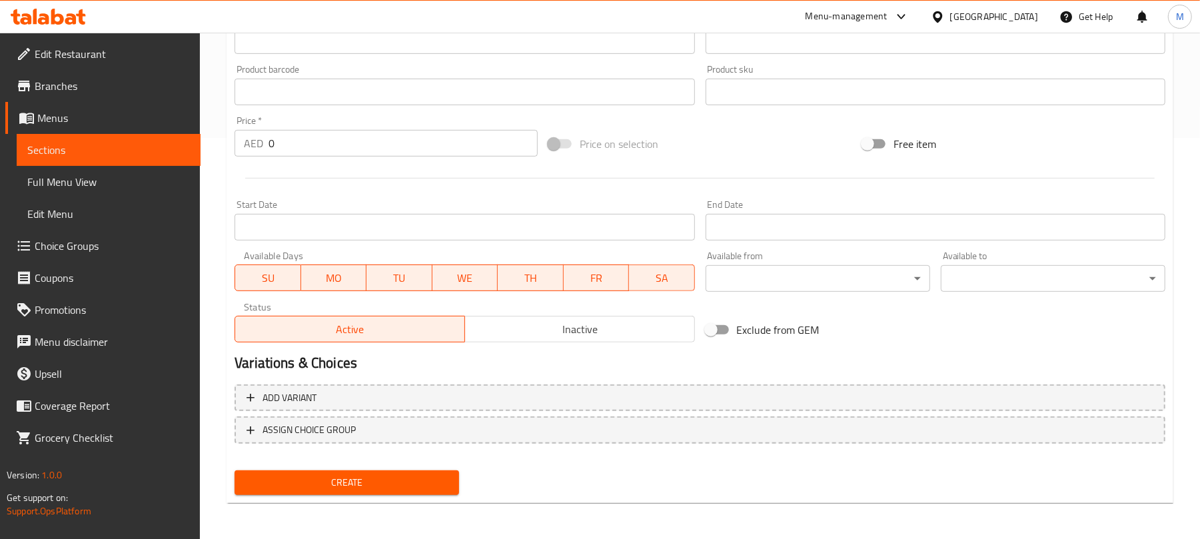
type input "شيك"
click at [359, 153] on input "0" at bounding box center [403, 143] width 269 height 27
paste input "21"
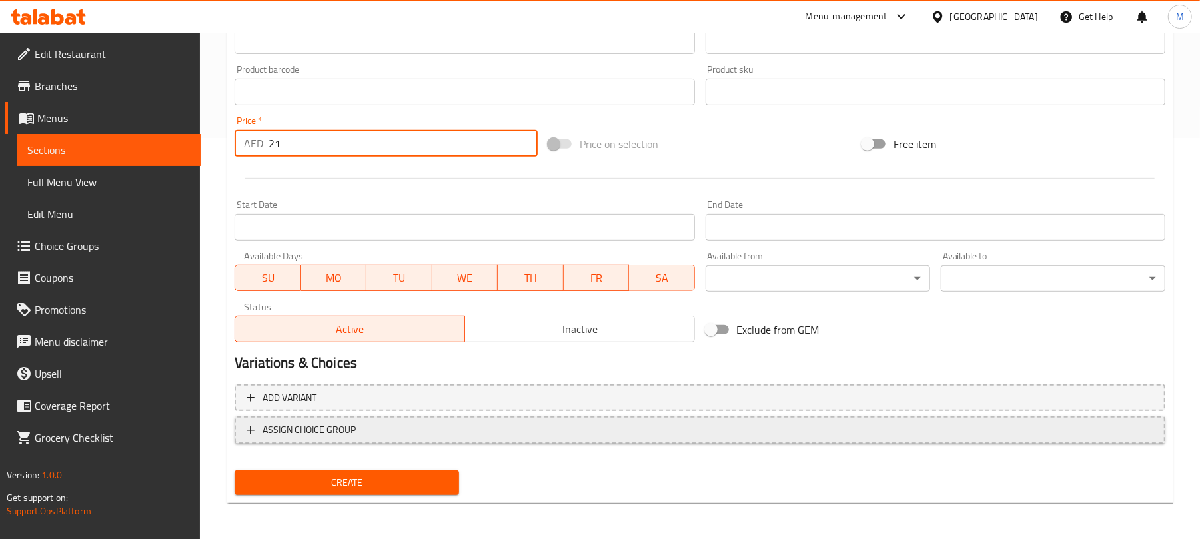
type input "21"
click at [492, 429] on span "ASSIGN CHOICE GROUP" at bounding box center [700, 430] width 907 height 17
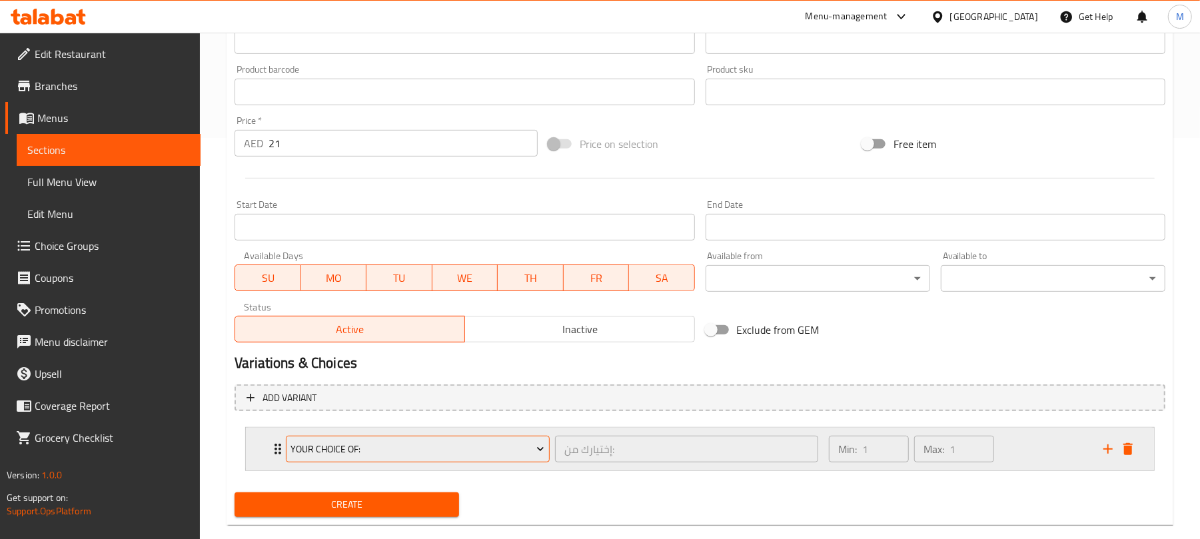
click at [385, 456] on span "Your Choice Of:" at bounding box center [418, 449] width 254 height 17
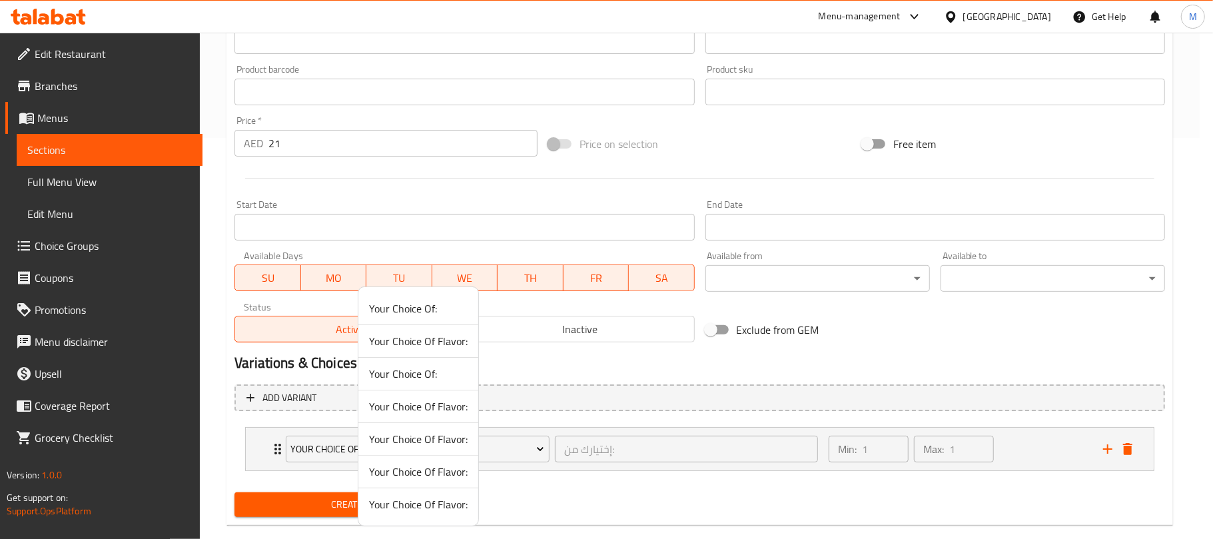
click at [449, 475] on span "Your Choice Of Flavor:" at bounding box center [418, 472] width 99 height 16
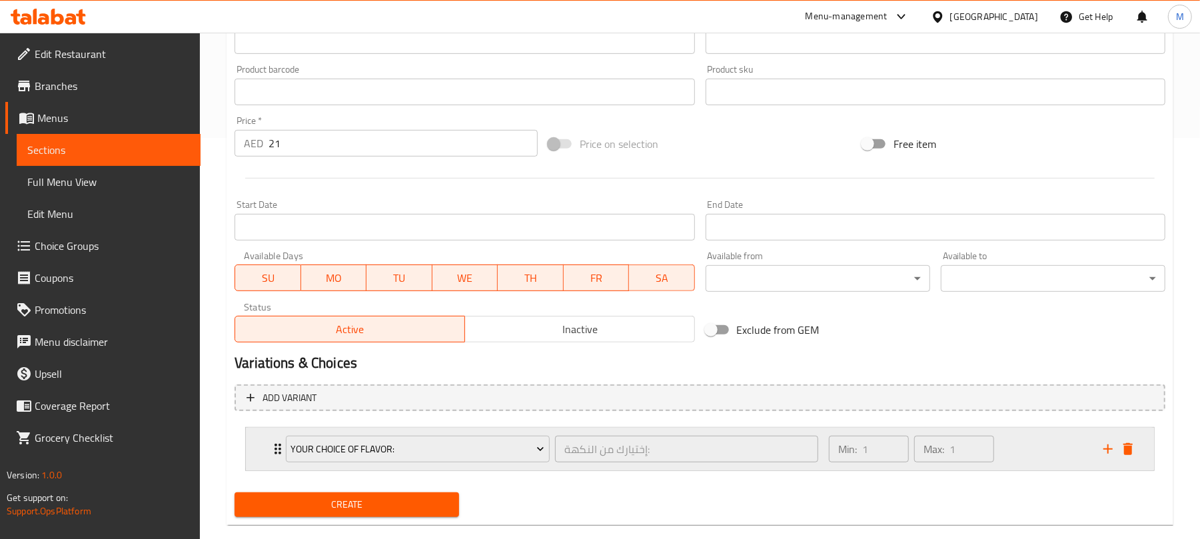
click at [1019, 460] on div "Min: 1 ​ Max: 1 ​" at bounding box center [958, 449] width 275 height 43
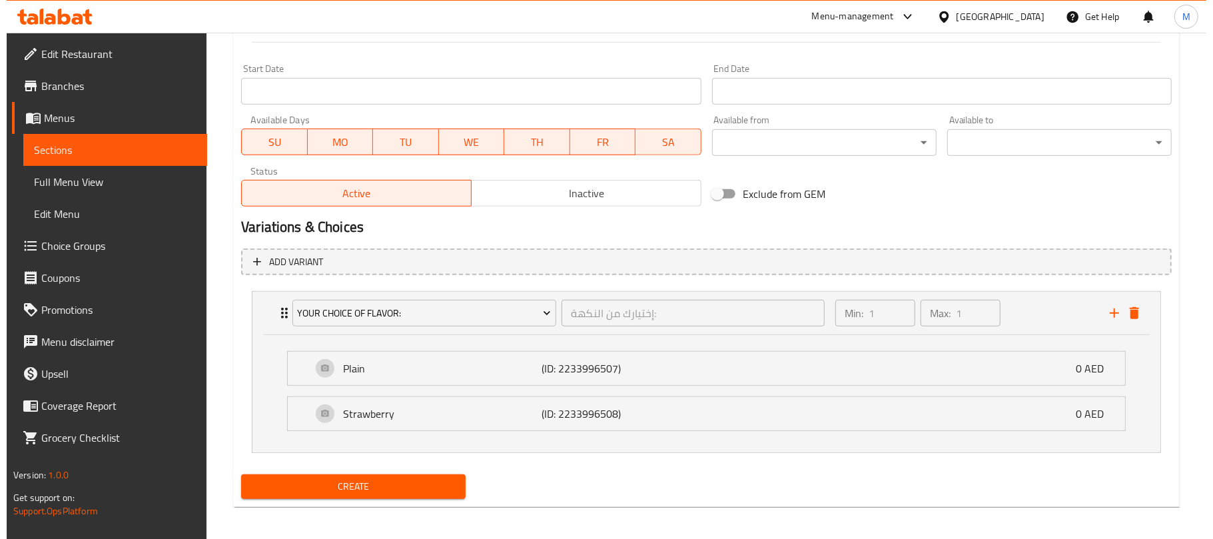
scroll to position [542, 0]
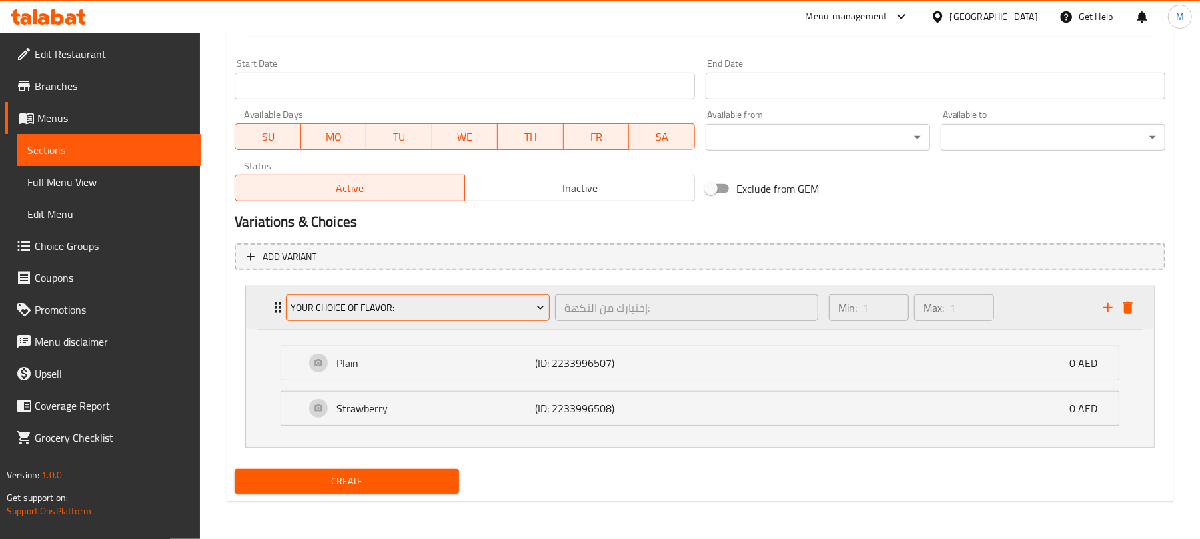
click at [494, 301] on span "Your Choice Of Flavor:" at bounding box center [418, 308] width 254 height 17
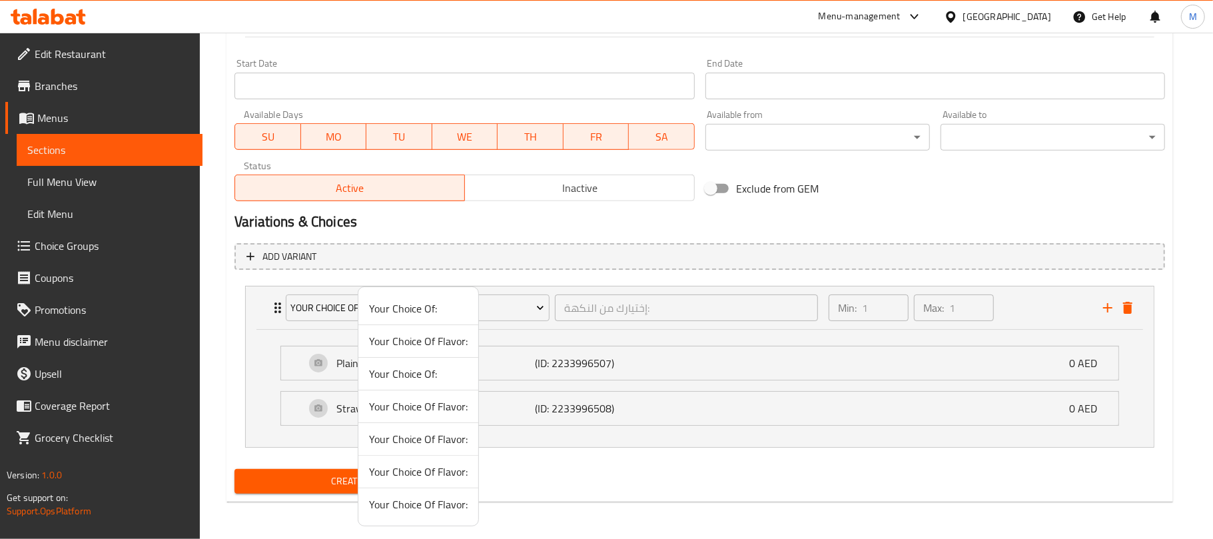
click at [449, 441] on span "Your Choice Of Flavor:" at bounding box center [418, 439] width 99 height 16
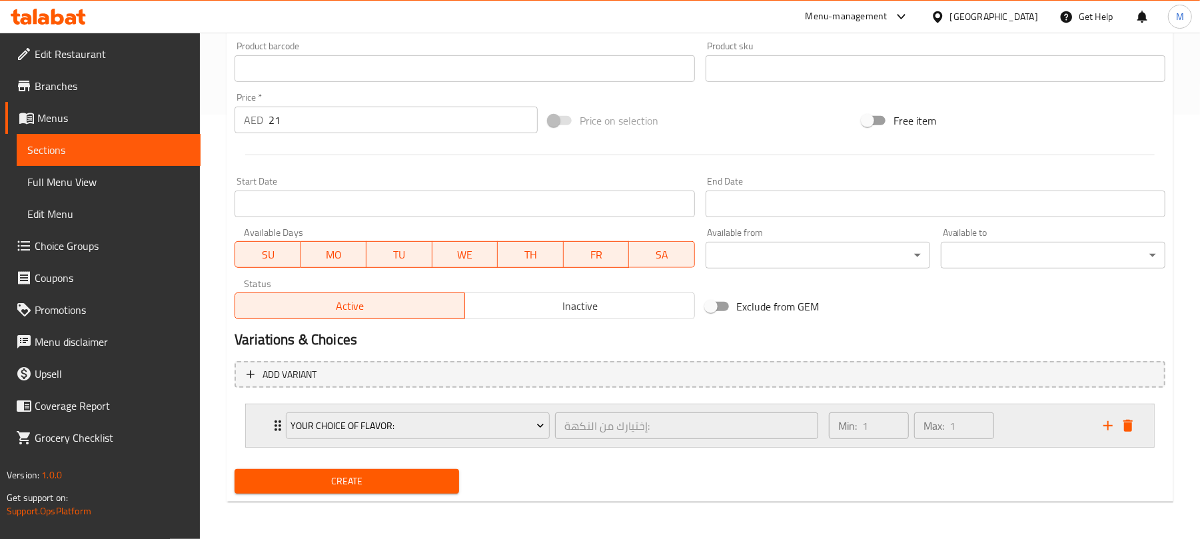
click at [1030, 421] on div "Min: 1 ​ Max: 1 ​" at bounding box center [958, 425] width 275 height 43
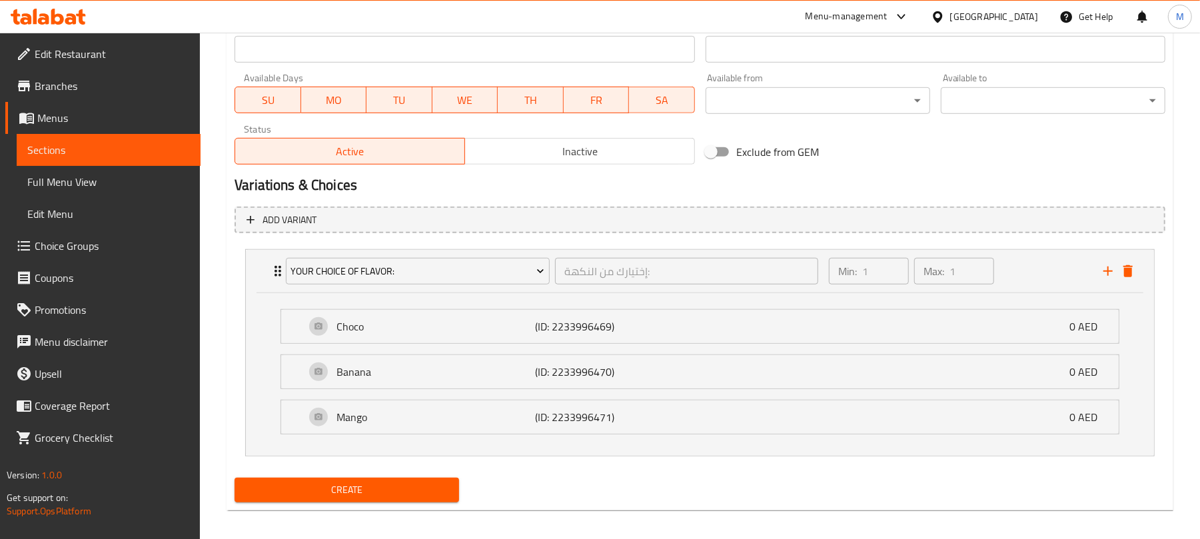
scroll to position [590, 0]
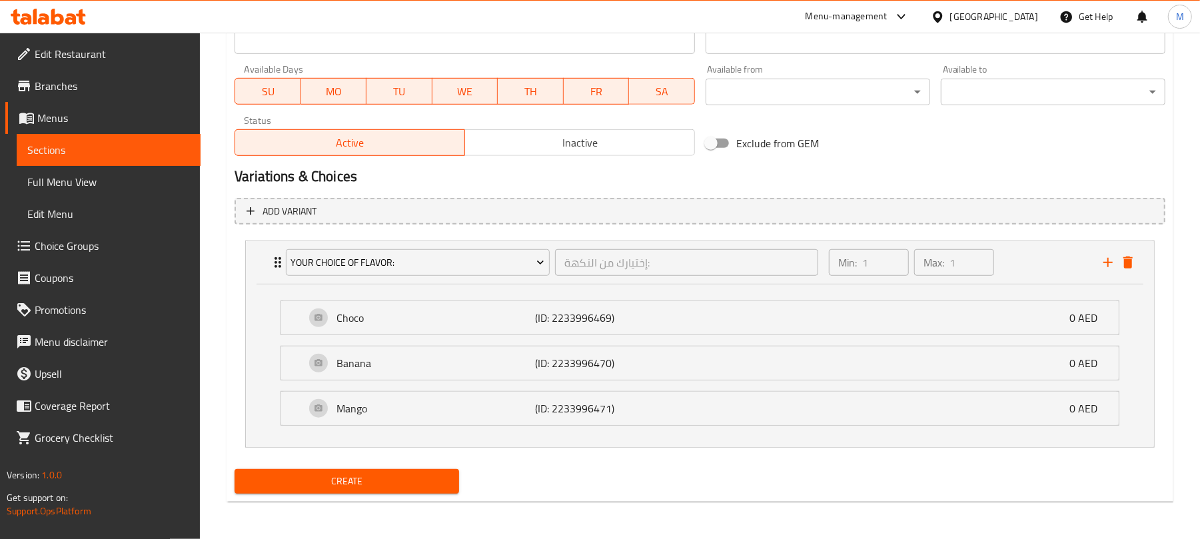
click at [369, 478] on span "Create" at bounding box center [346, 481] width 203 height 17
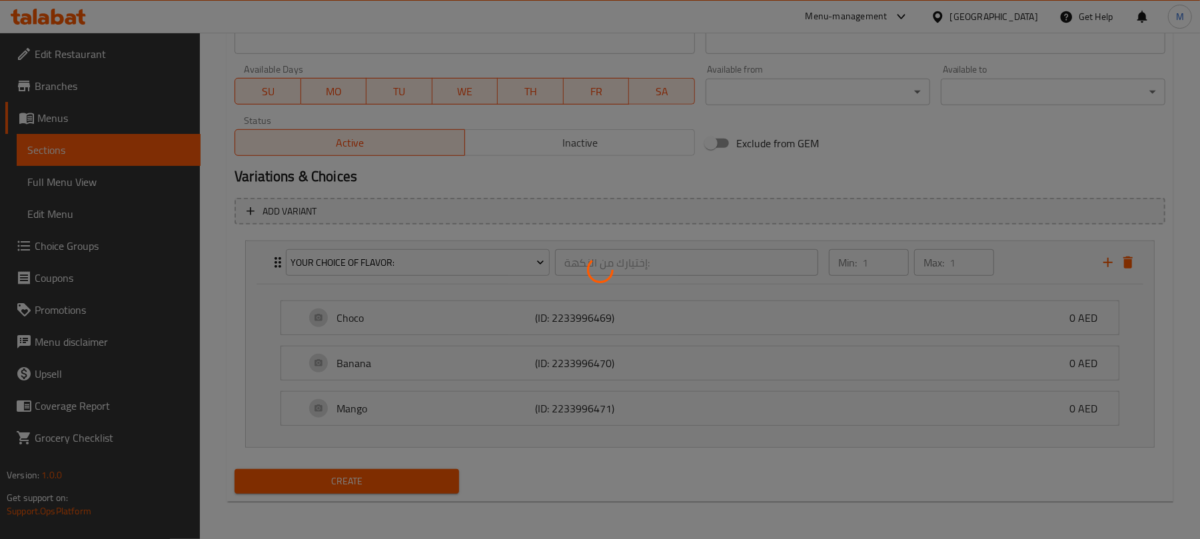
type input "0"
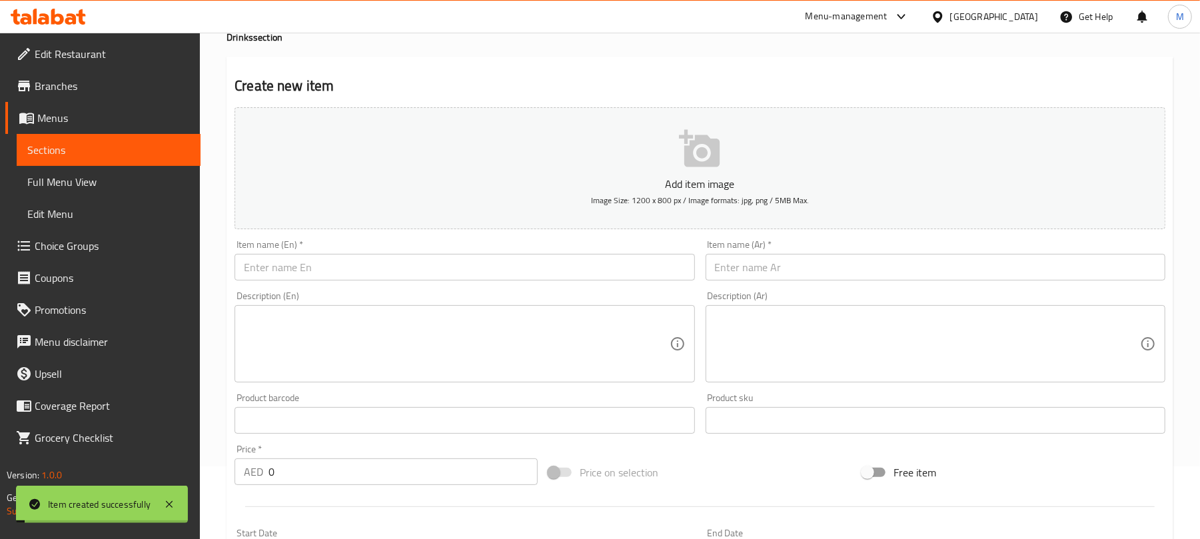
scroll to position [0, 0]
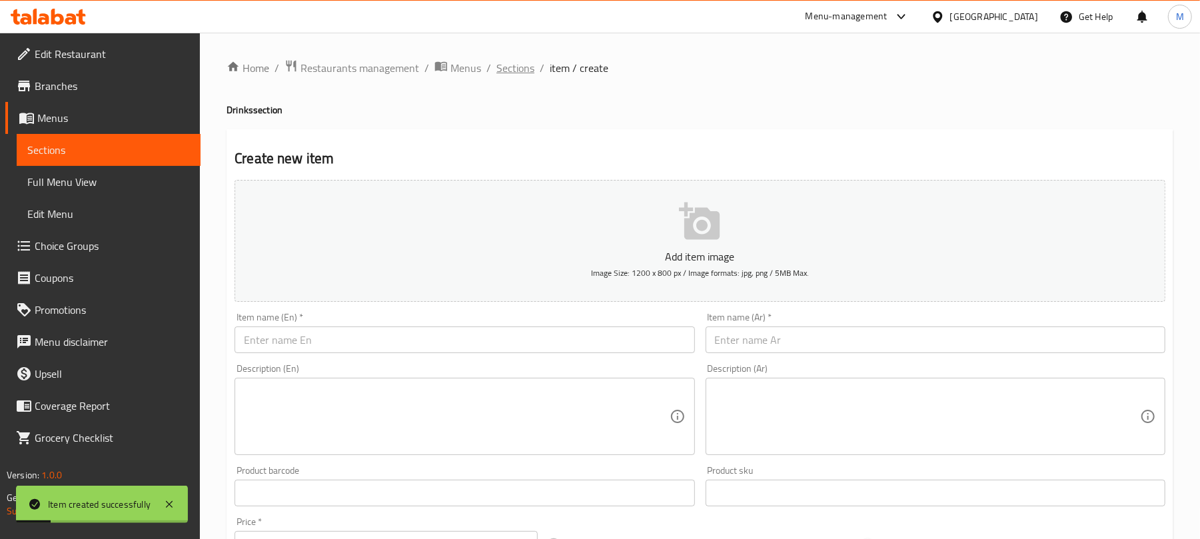
click at [528, 73] on span "Sections" at bounding box center [515, 68] width 38 height 16
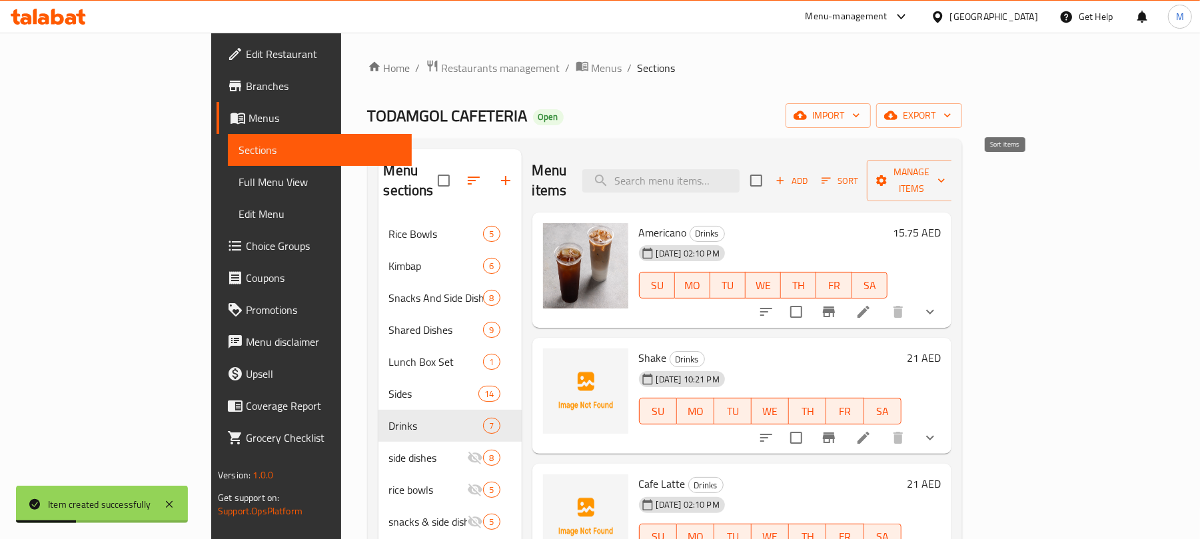
click at [832, 177] on icon "button" at bounding box center [826, 181] width 12 height 12
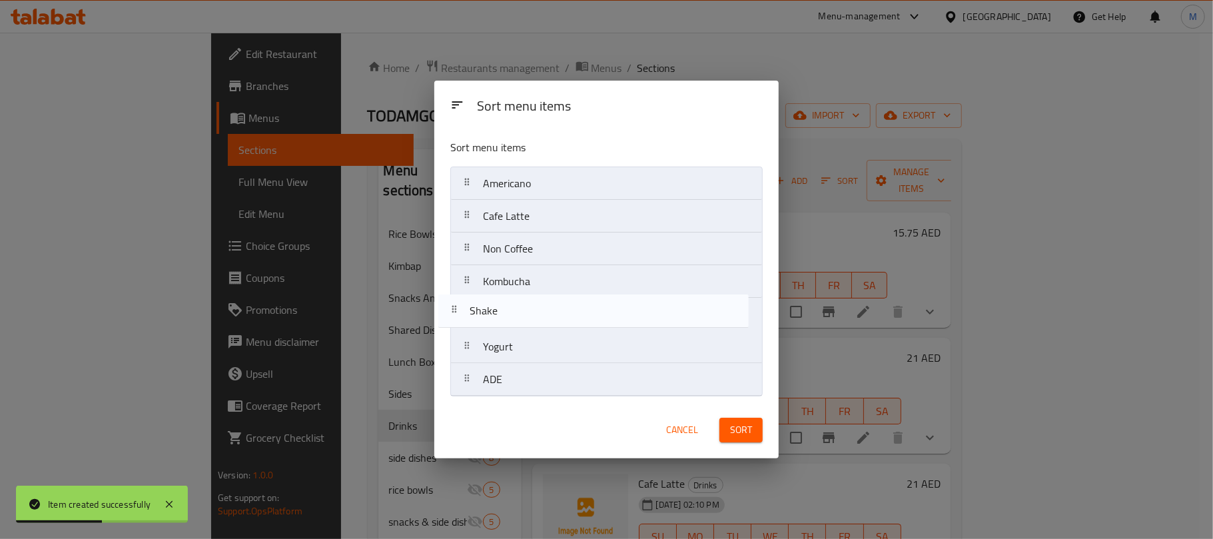
drag, startPoint x: 616, startPoint y: 219, endPoint x: 602, endPoint y: 318, distance: 100.2
click at [602, 318] on nav "Americano Shake Cafe Latte Non Coffee Kombucha Yogurt ADE" at bounding box center [606, 282] width 313 height 230
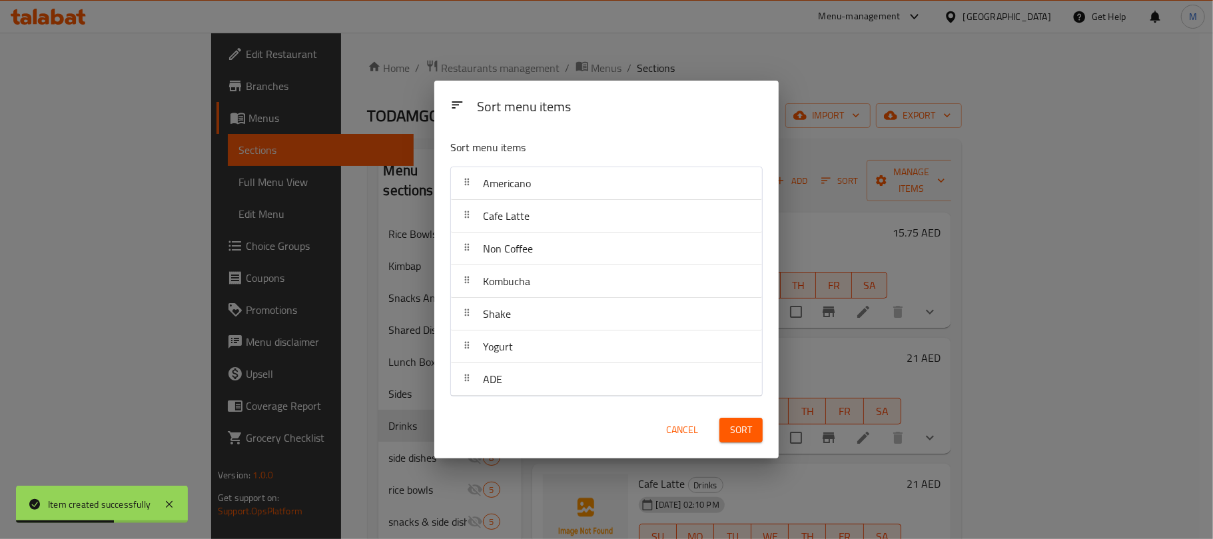
click at [734, 440] on button "Sort" at bounding box center [741, 430] width 43 height 25
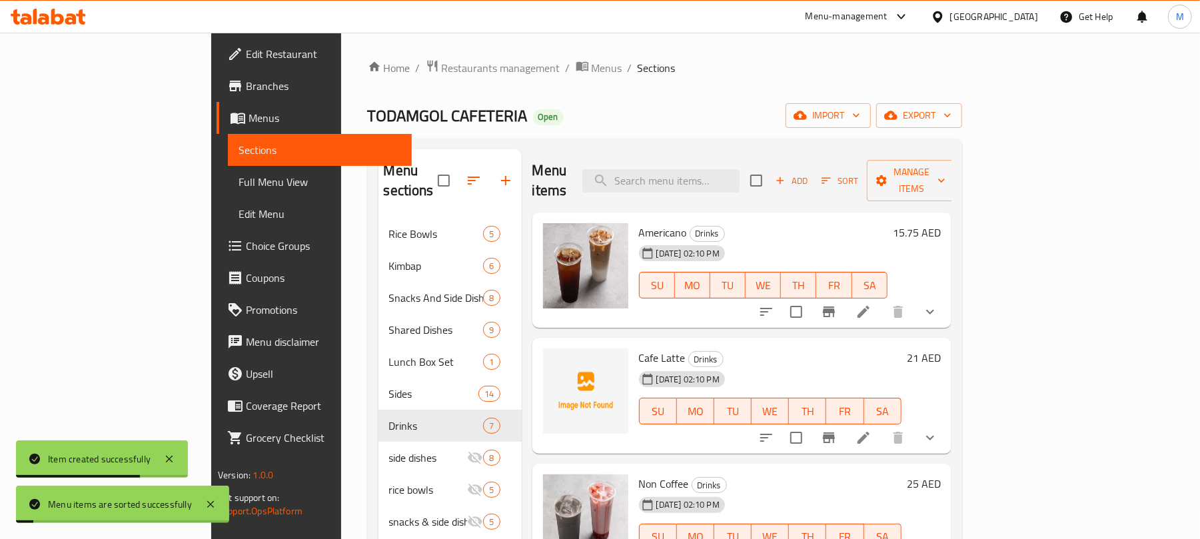
click at [882, 366] on div "[DATE] 02:10 PM SU MO TU WE TH FR SA" at bounding box center [770, 402] width 273 height 72
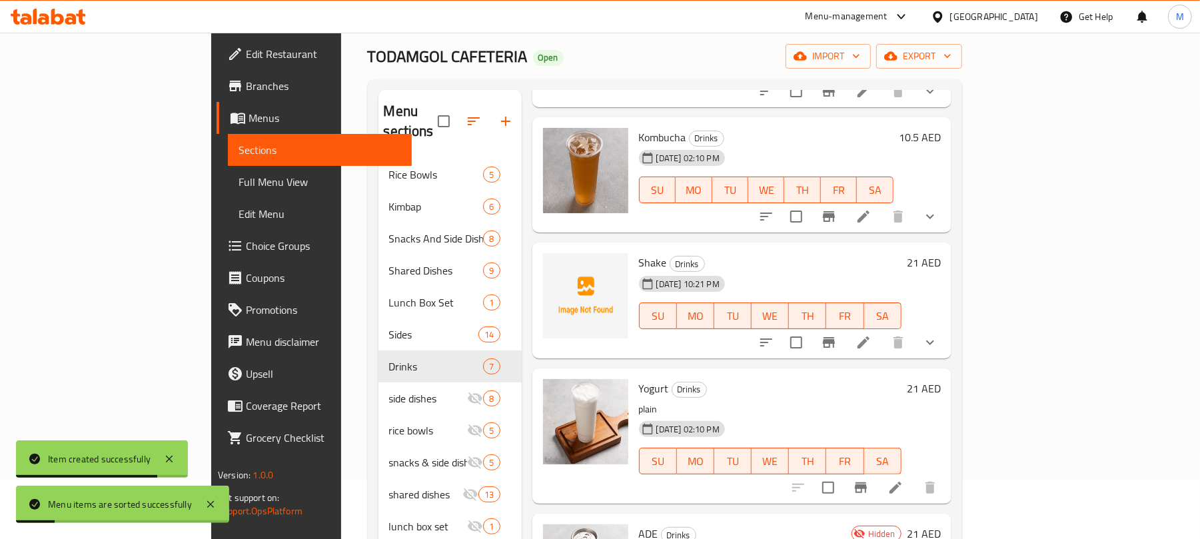
scroll to position [89, 0]
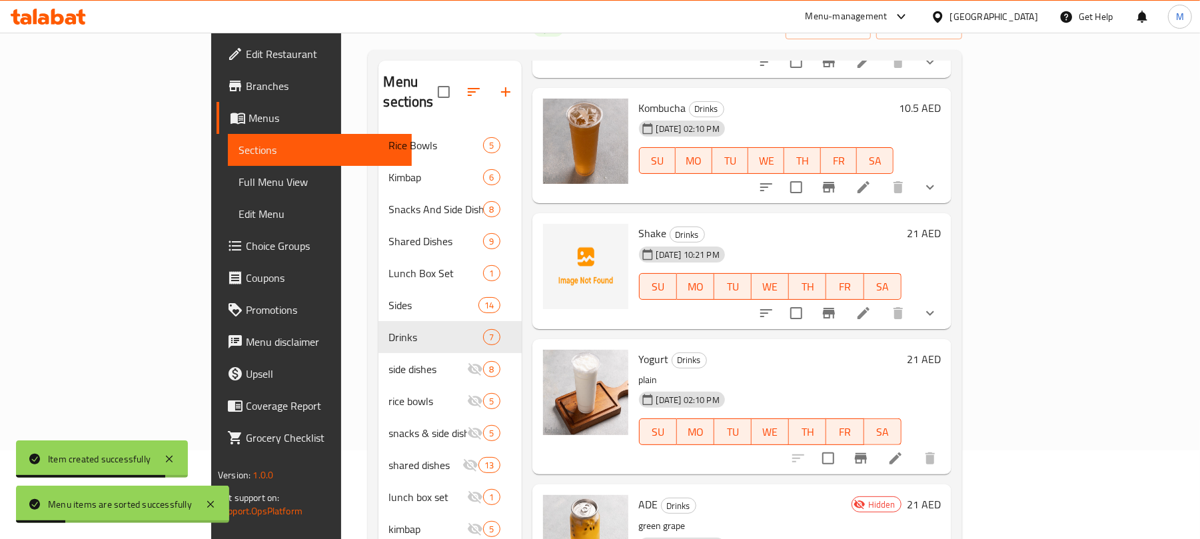
click at [904, 450] on icon at bounding box center [896, 458] width 16 height 16
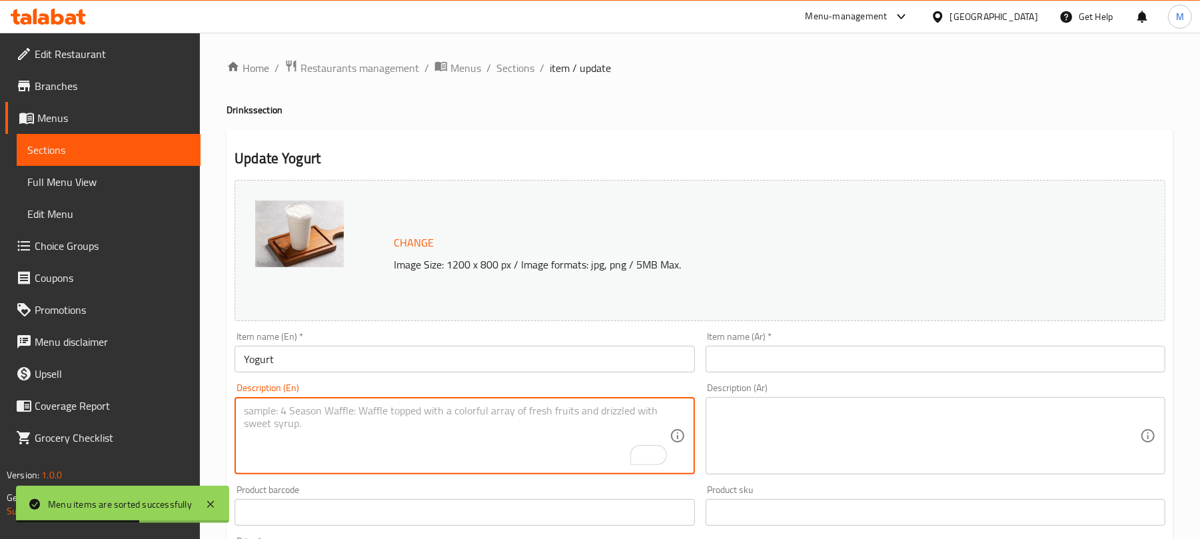
click at [397, 361] on input "Yogurt" at bounding box center [465, 359] width 460 height 27
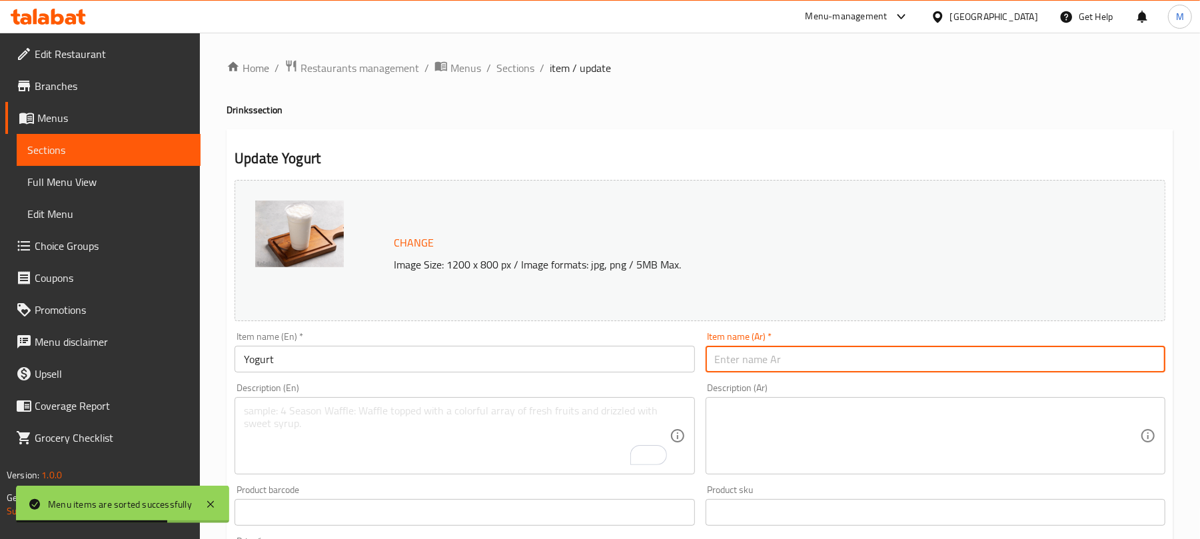
click at [802, 355] on input "text" at bounding box center [936, 359] width 460 height 27
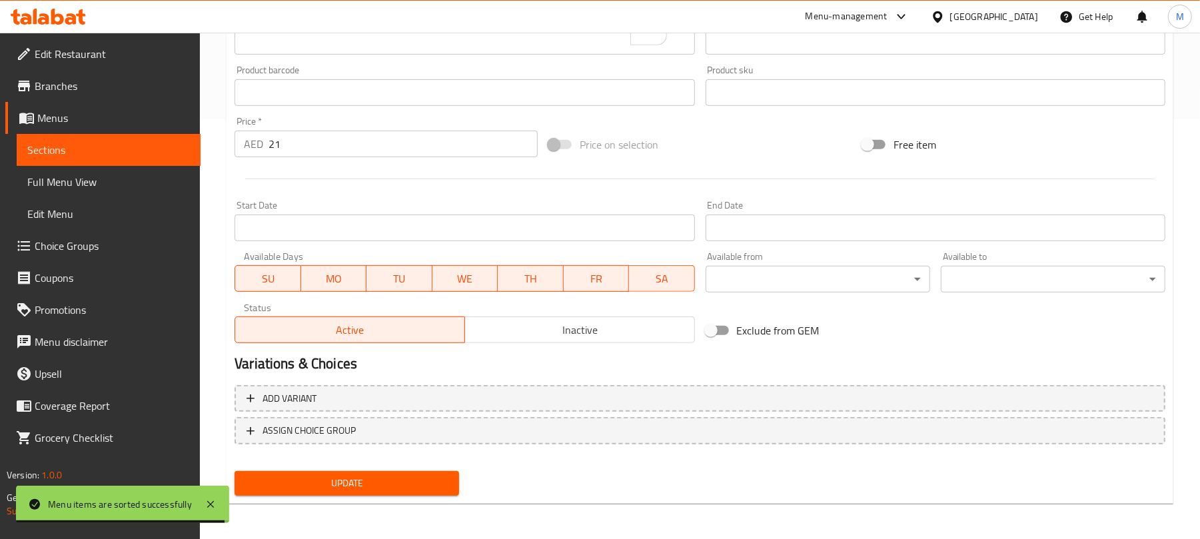
scroll to position [421, 0]
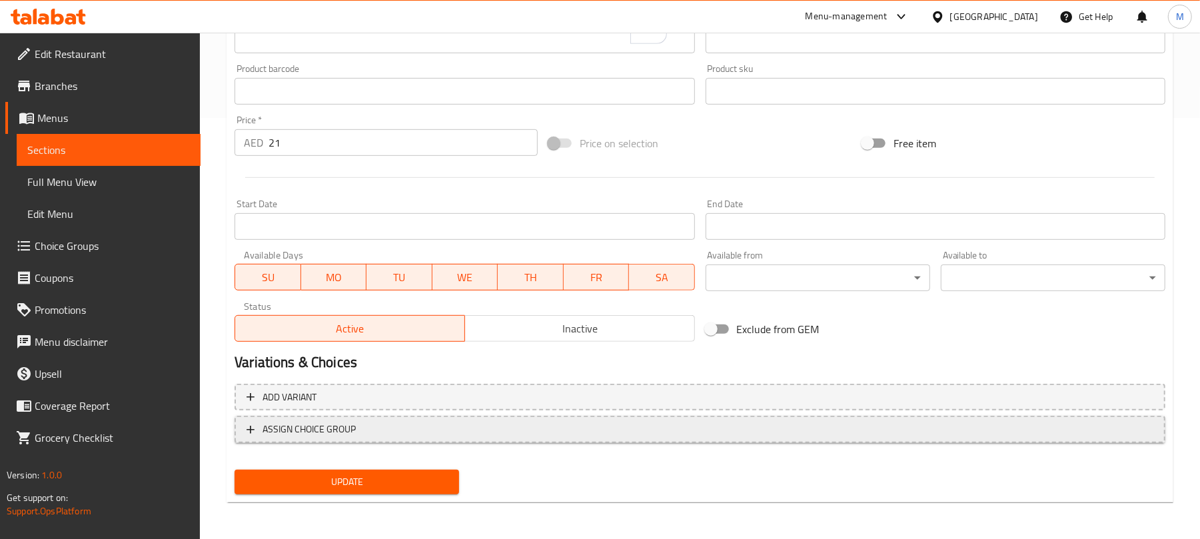
type input "لبن"
click at [475, 422] on span "ASSIGN CHOICE GROUP" at bounding box center [700, 429] width 907 height 17
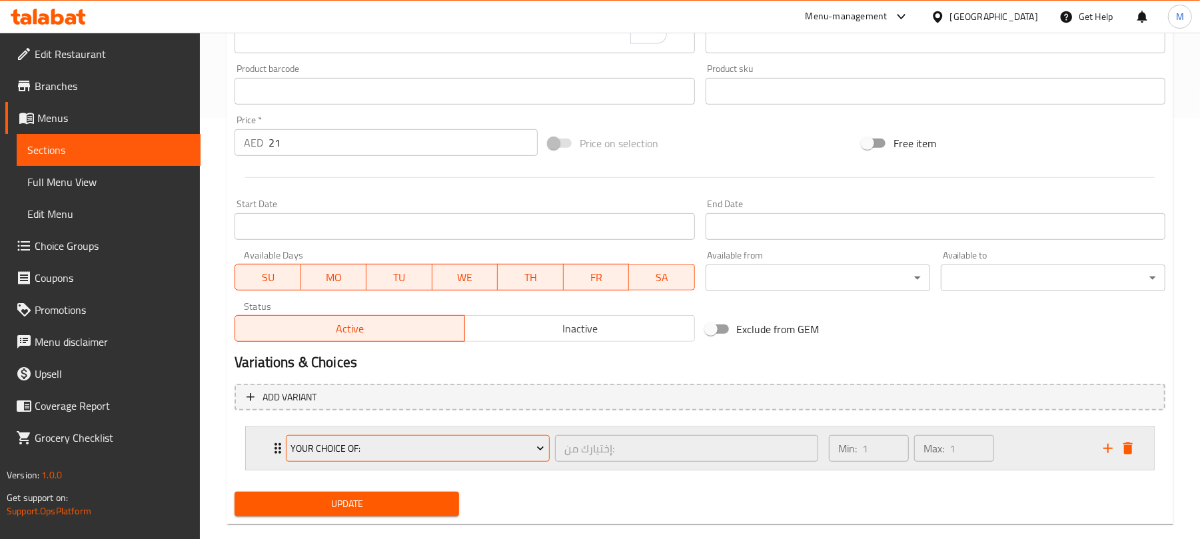
click at [442, 446] on span "Your Choice Of:" at bounding box center [418, 448] width 254 height 17
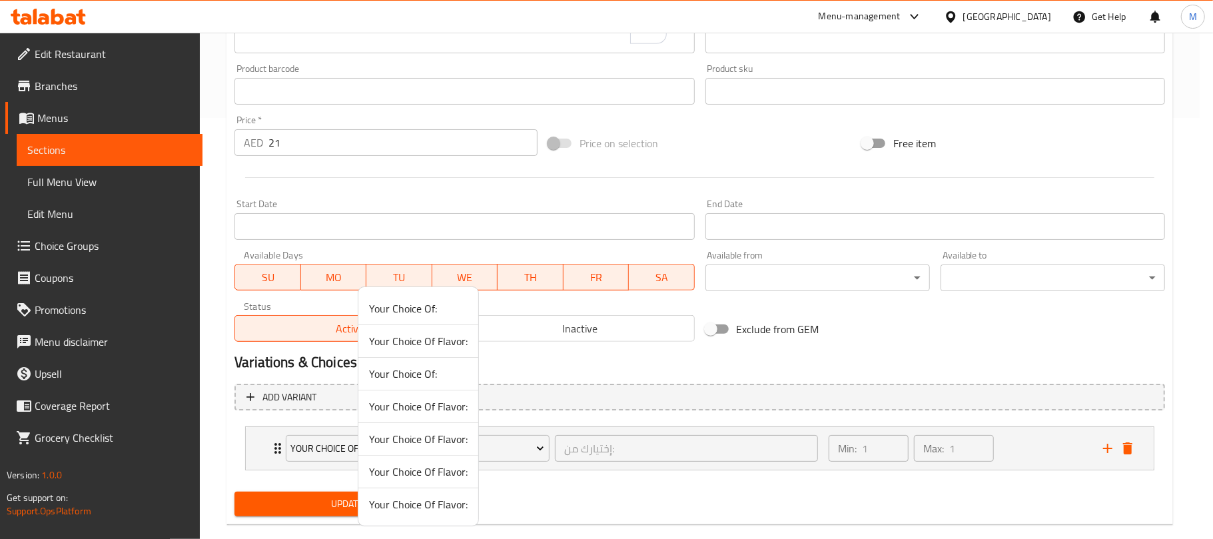
click at [424, 477] on span "Your Choice Of Flavor:" at bounding box center [418, 472] width 99 height 16
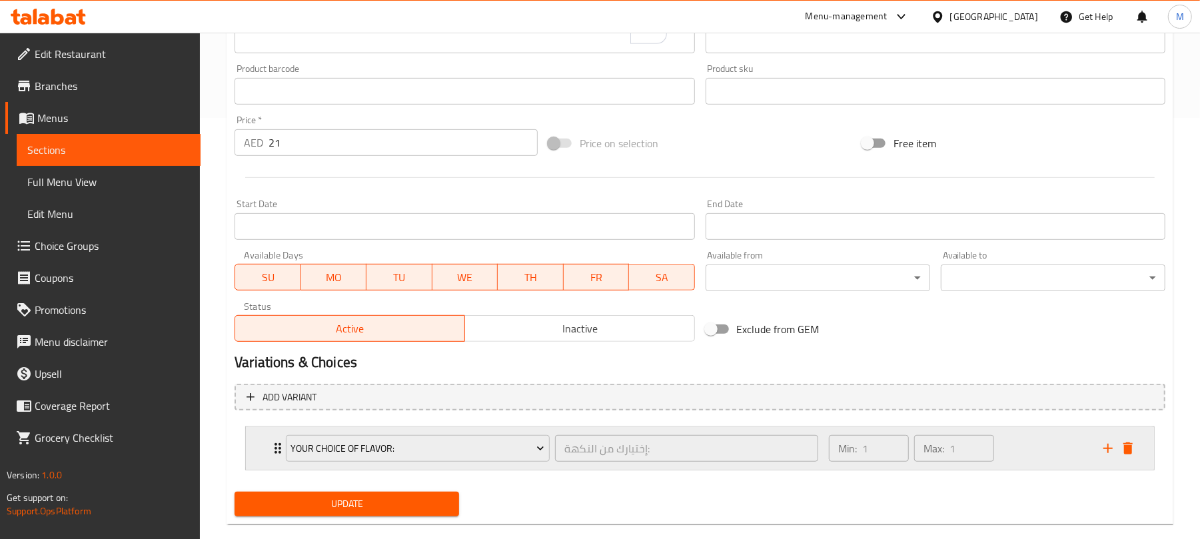
click at [1025, 453] on div "Min: 1 ​ Max: 1 ​" at bounding box center [958, 448] width 275 height 43
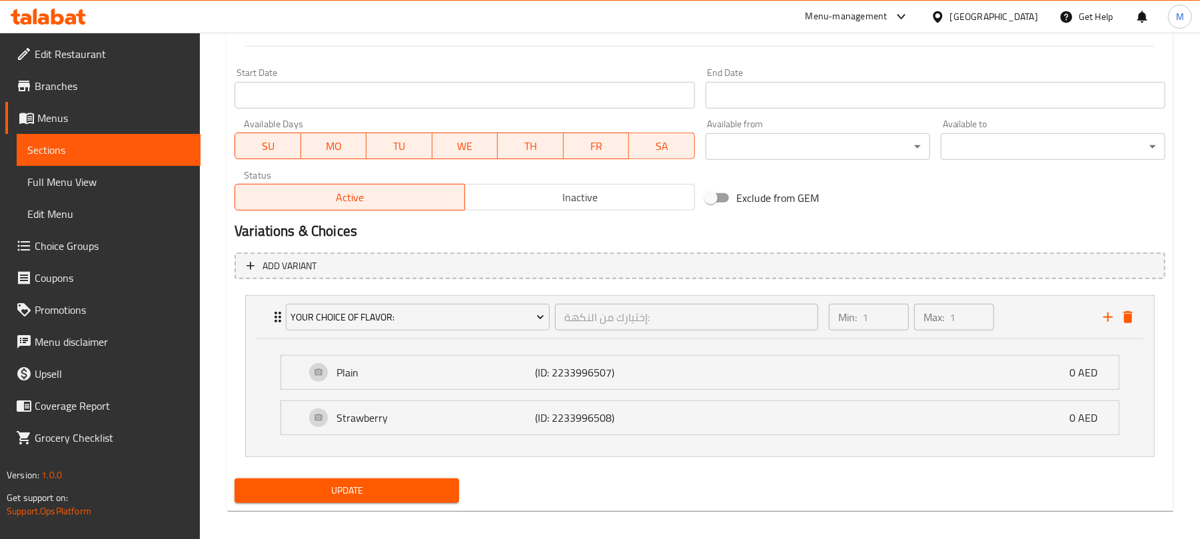
scroll to position [562, 0]
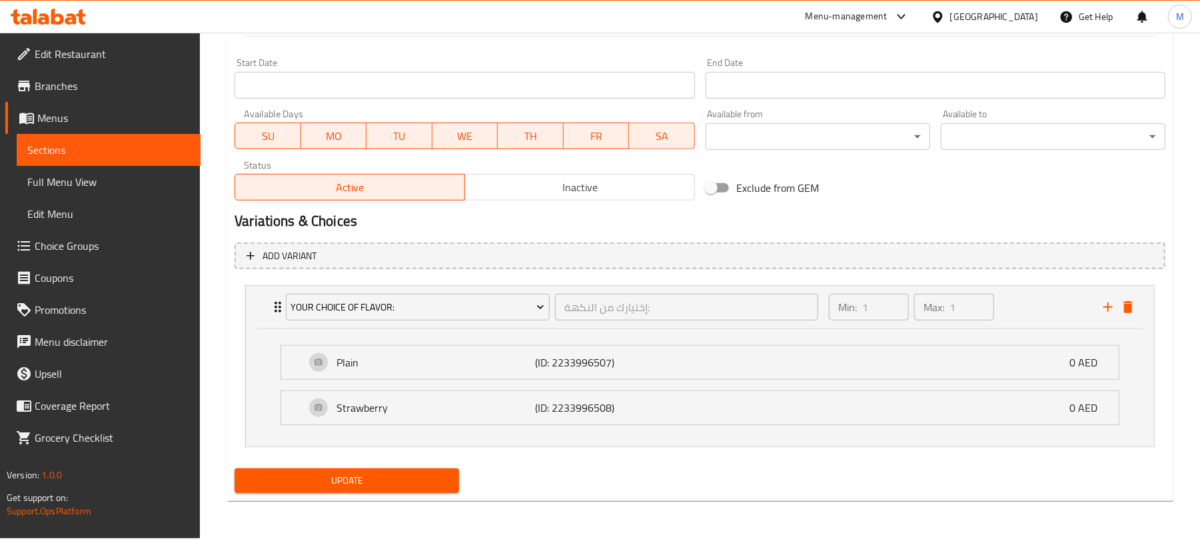
click at [317, 484] on span "Update" at bounding box center [346, 480] width 203 height 17
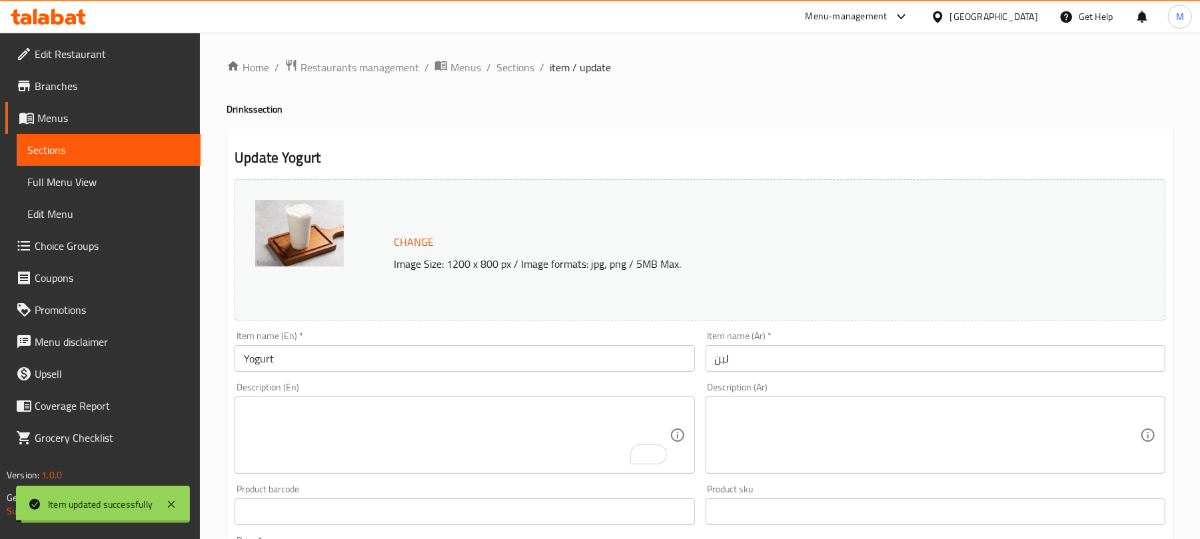
scroll to position [0, 0]
click at [520, 60] on span "Sections" at bounding box center [515, 68] width 38 height 16
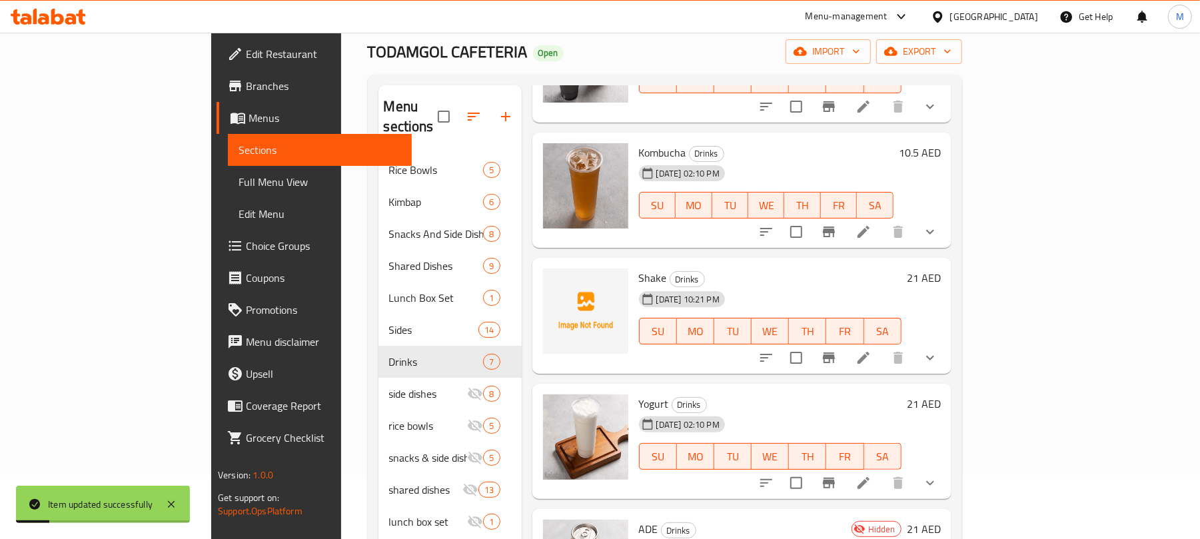
scroll to position [187, 0]
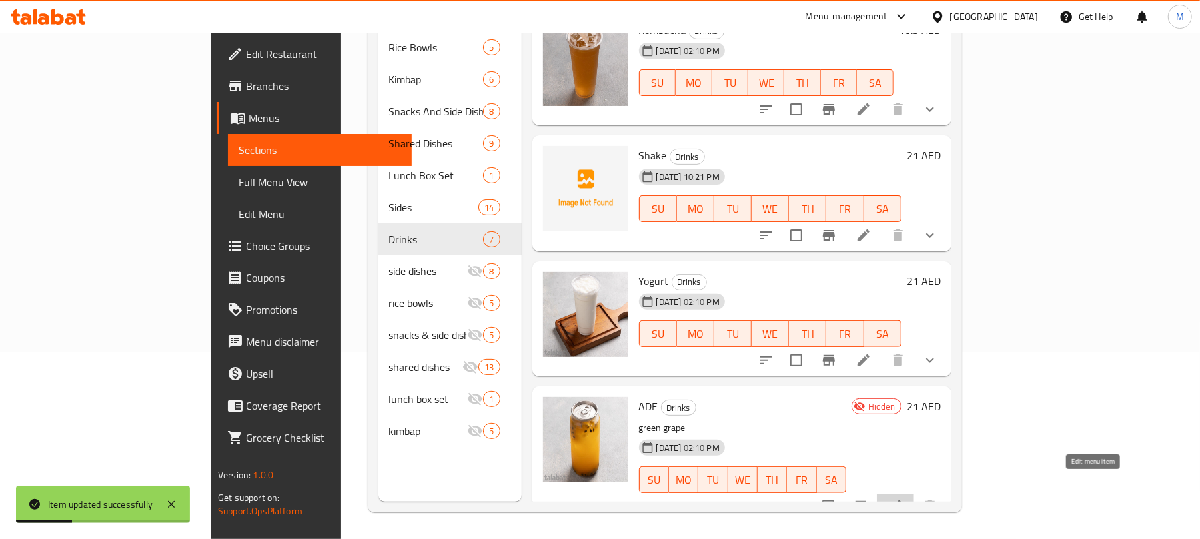
click at [904, 498] on icon at bounding box center [896, 506] width 16 height 16
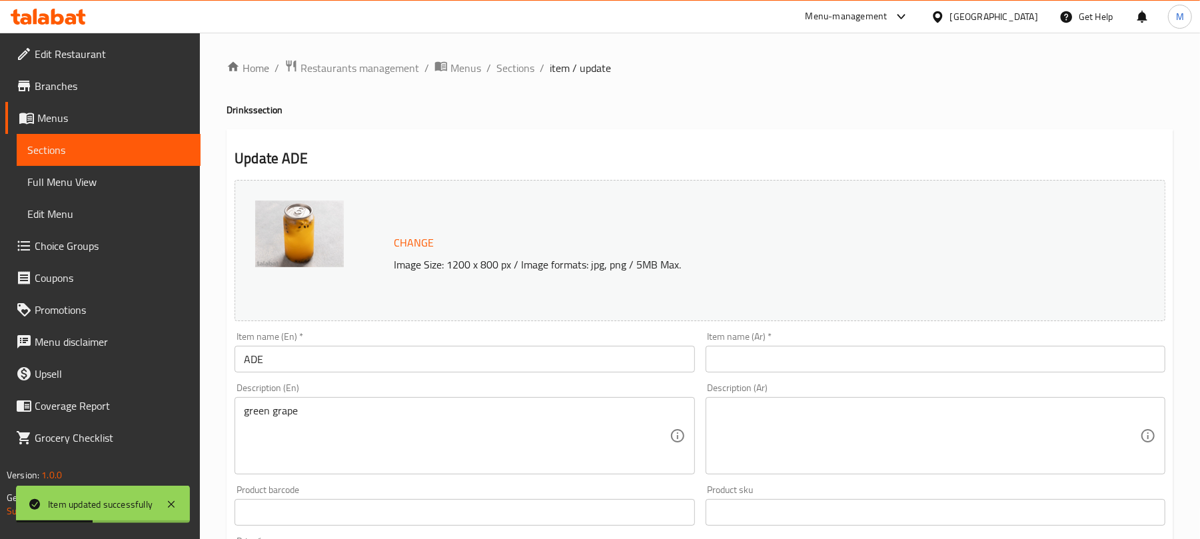
click at [373, 403] on div "green grape Description (En)" at bounding box center [465, 435] width 460 height 77
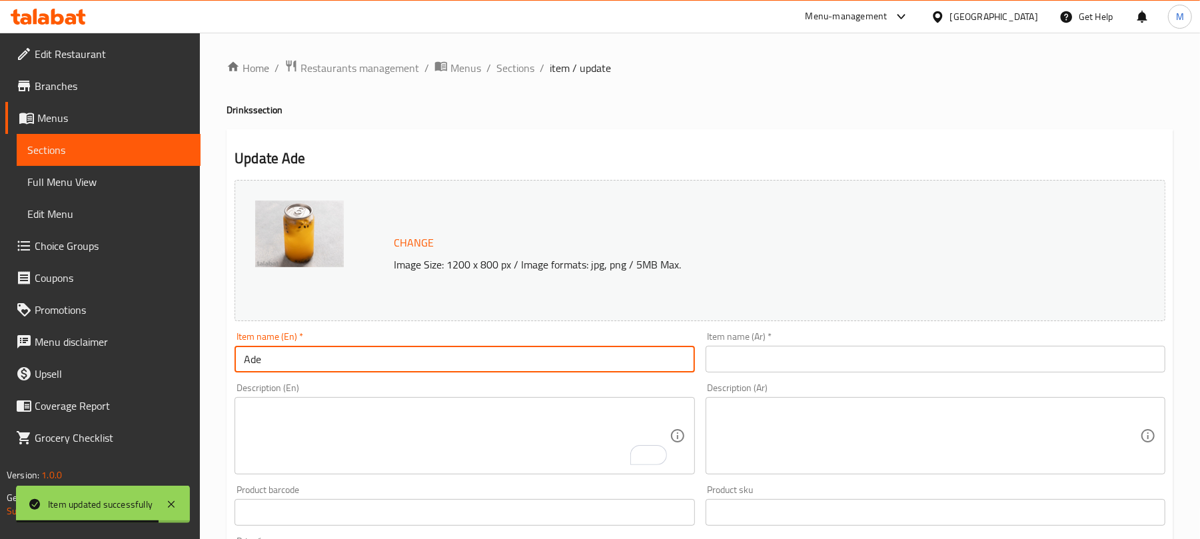
type input "Ade"
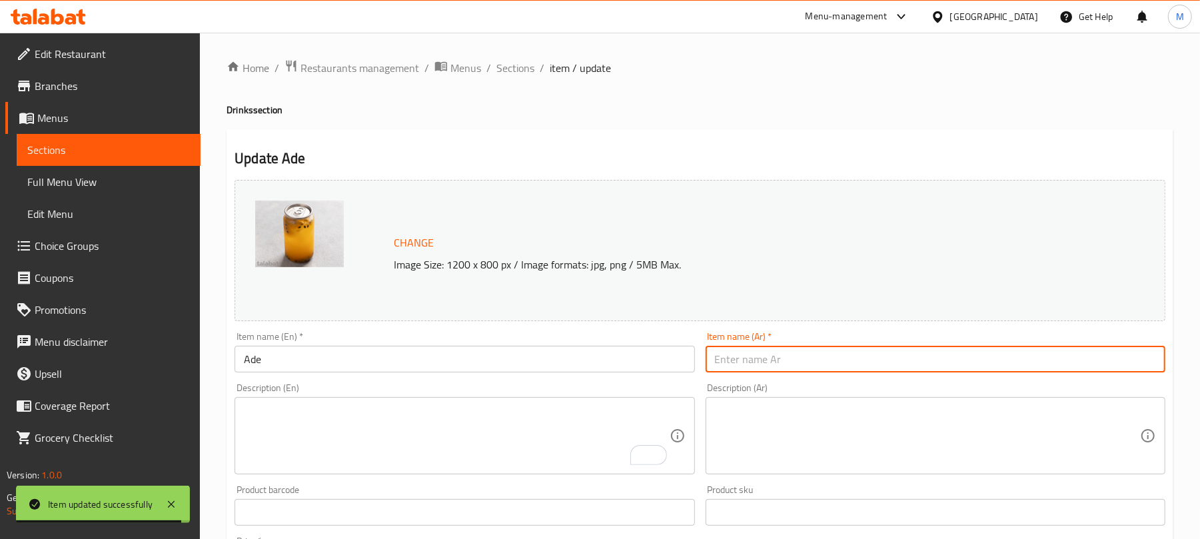
click at [369, 345] on div "Item name (En)   * Ade Item name (En) *" at bounding box center [465, 352] width 460 height 41
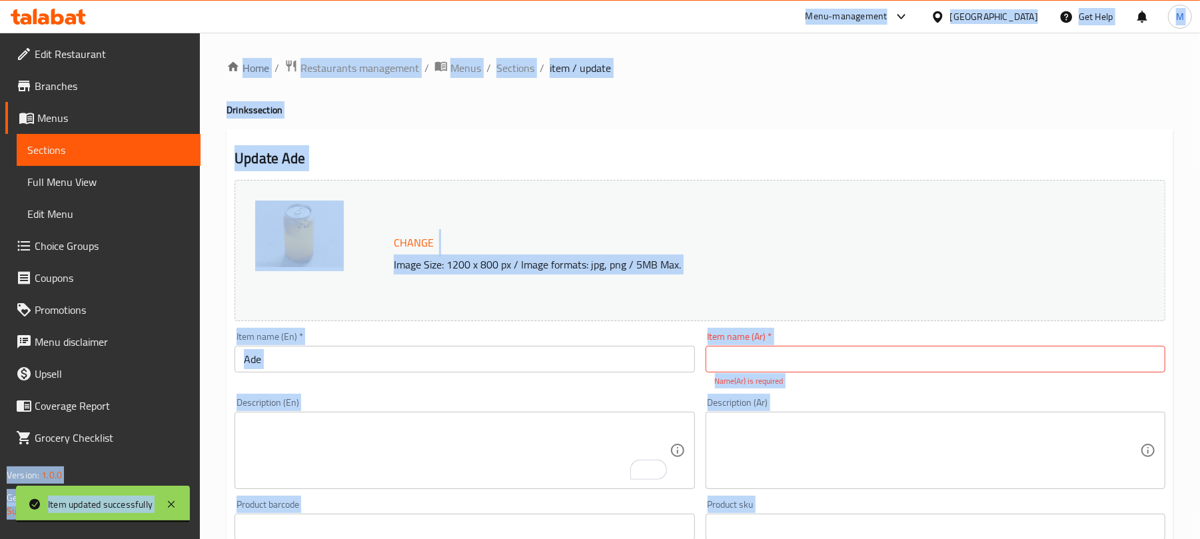
click at [392, 351] on input "Ade" at bounding box center [465, 359] width 460 height 27
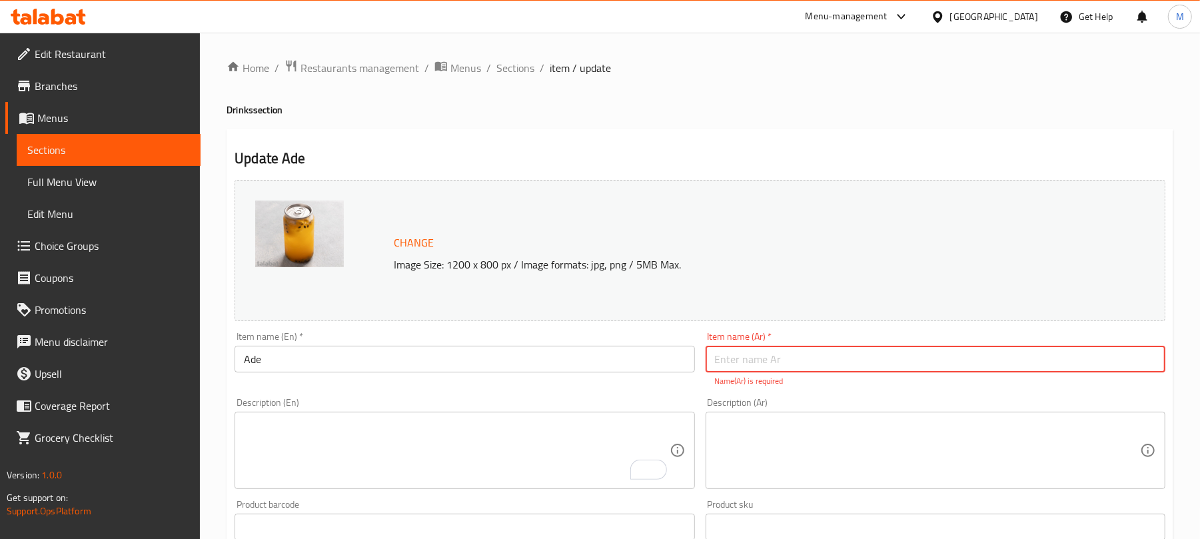
drag, startPoint x: 788, startPoint y: 357, endPoint x: 600, endPoint y: 277, distance: 204.2
click at [788, 357] on input "text" at bounding box center [936, 359] width 460 height 27
paste input "آدي"
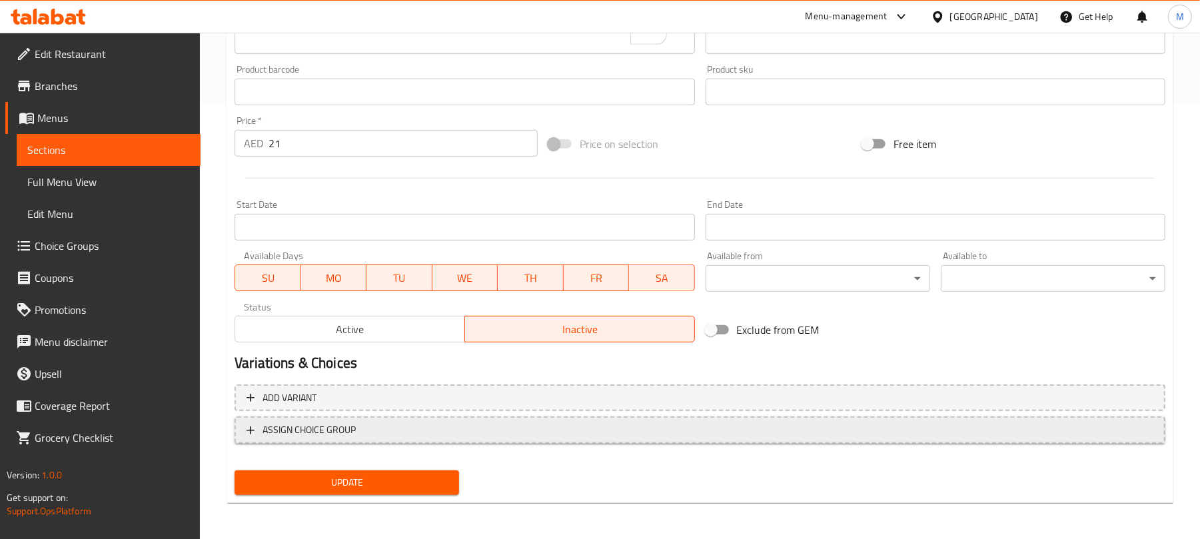
type input "آدي"
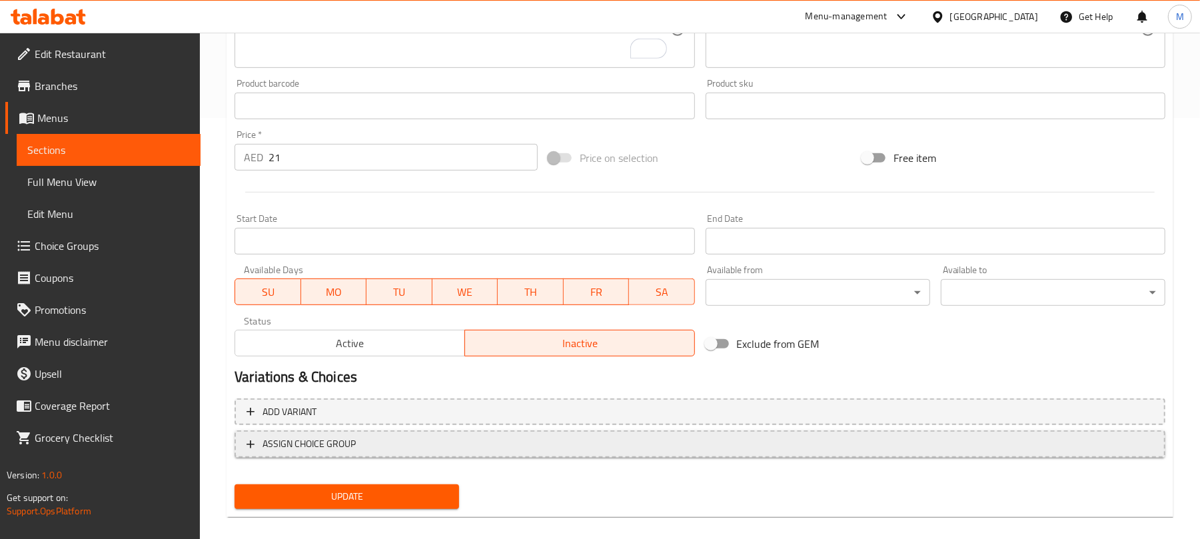
click at [405, 436] on span "ASSIGN CHOICE GROUP" at bounding box center [700, 444] width 907 height 17
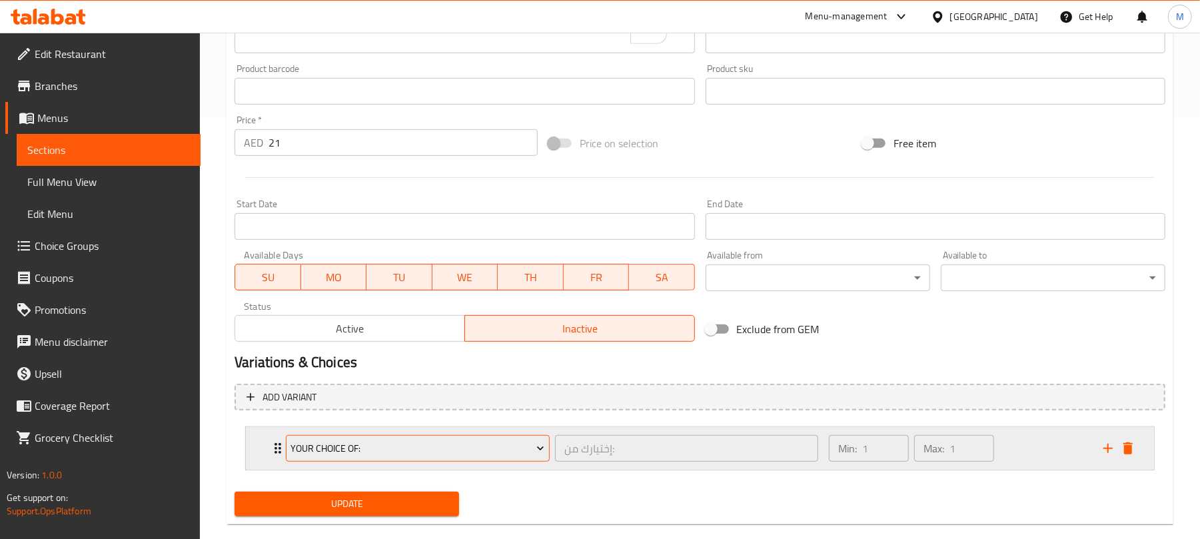
click at [343, 454] on span "Your Choice Of:" at bounding box center [418, 448] width 254 height 17
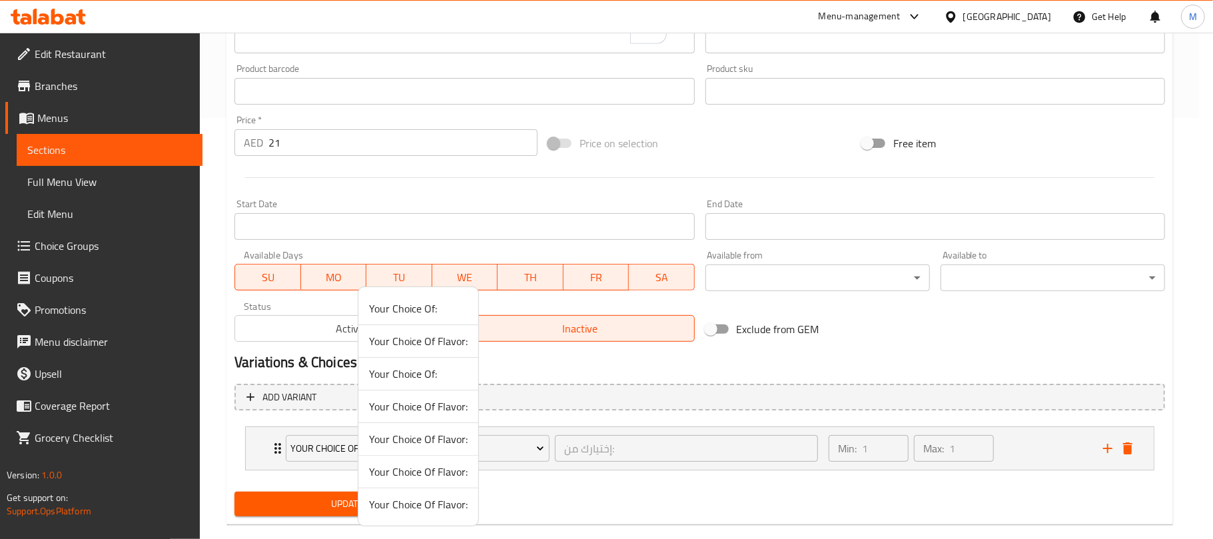
click at [422, 504] on span "Your Choice Of Flavor:" at bounding box center [418, 504] width 99 height 16
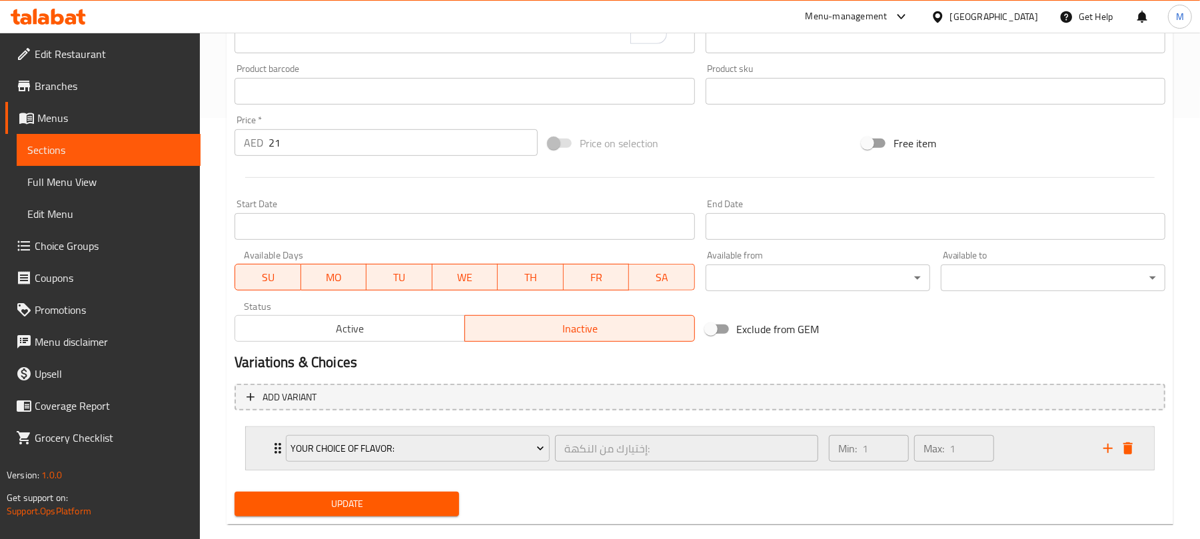
click at [1021, 453] on div "Min: 1 ​ Max: 1 ​" at bounding box center [958, 448] width 275 height 43
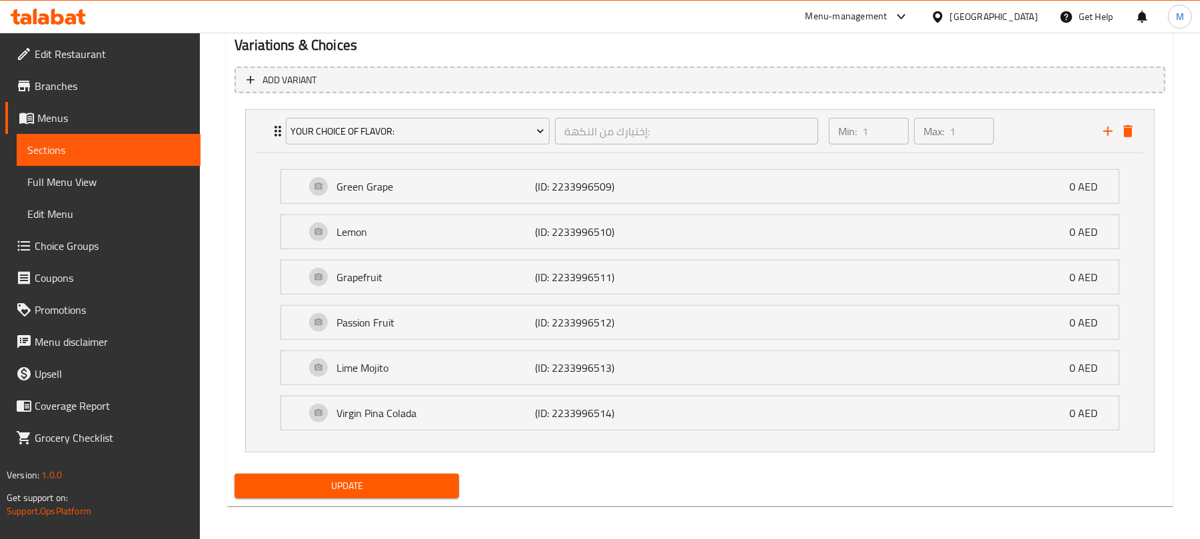
scroll to position [740, 0]
click at [409, 488] on span "Update" at bounding box center [346, 484] width 203 height 17
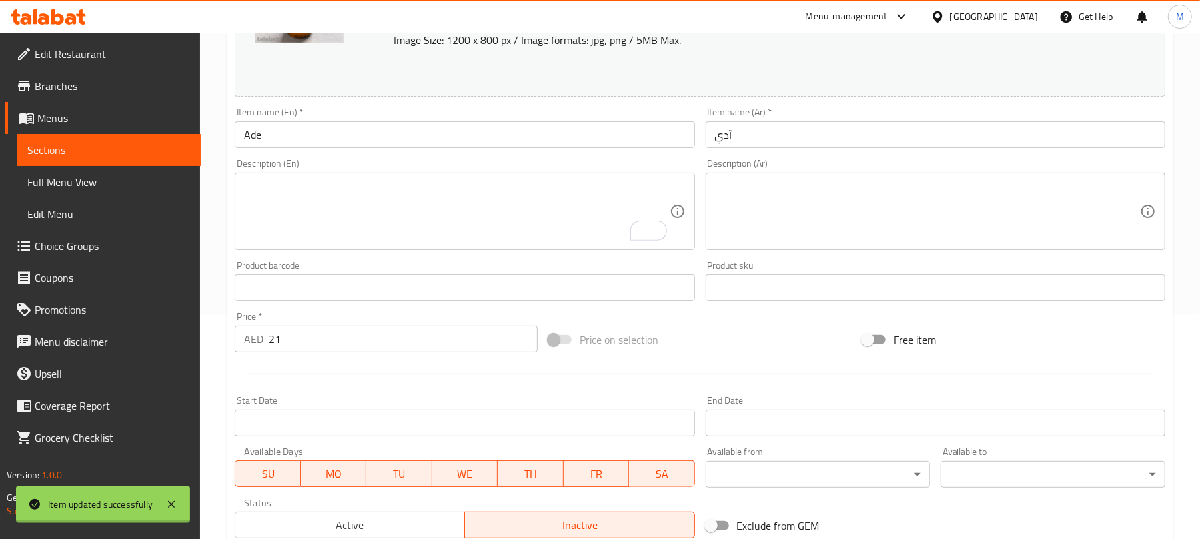
scroll to position [0, 0]
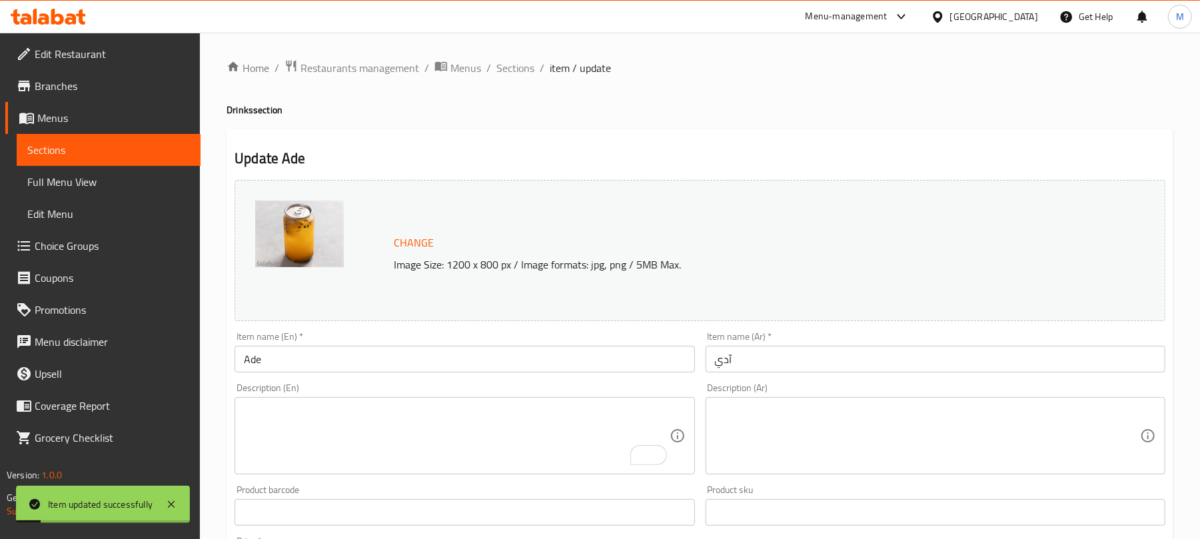
drag, startPoint x: 507, startPoint y: 75, endPoint x: 531, endPoint y: 102, distance: 36.4
click at [507, 73] on span "Sections" at bounding box center [515, 68] width 38 height 16
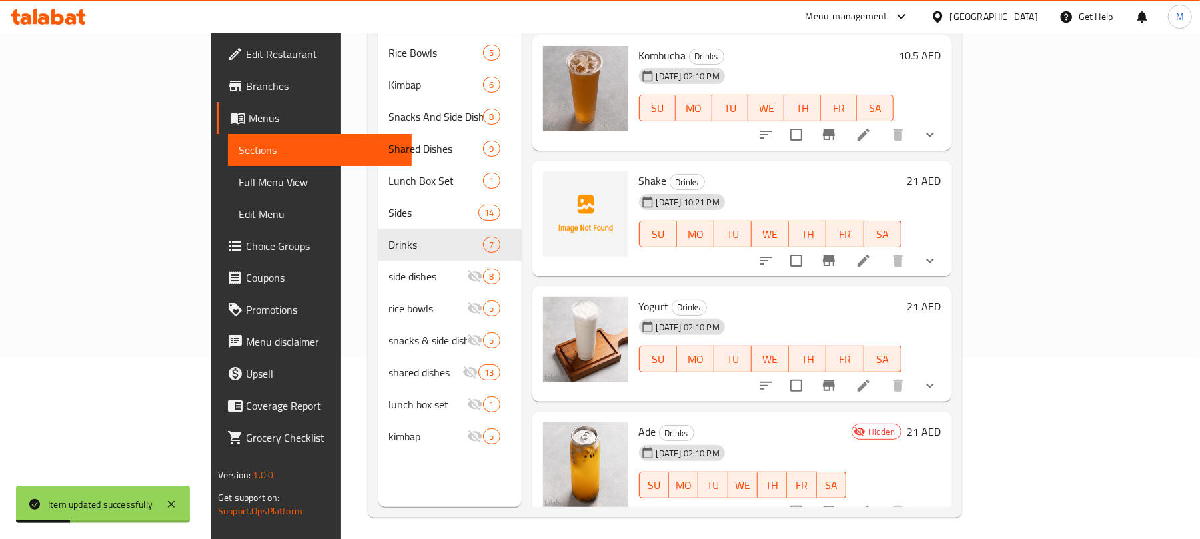
scroll to position [187, 0]
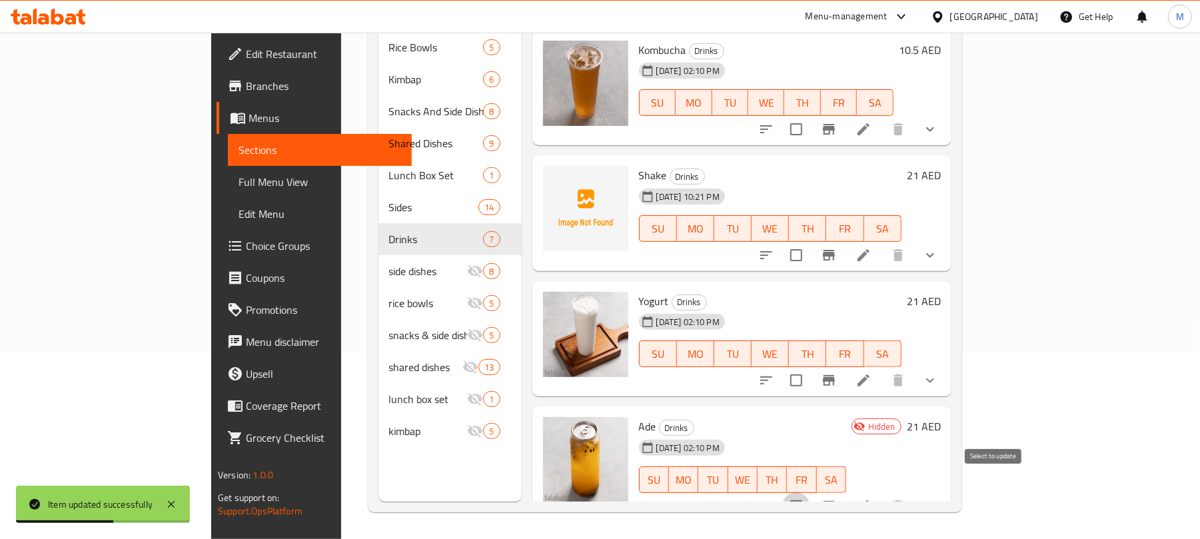
click at [810, 492] on input "checkbox" at bounding box center [796, 506] width 28 height 28
checkbox input "true"
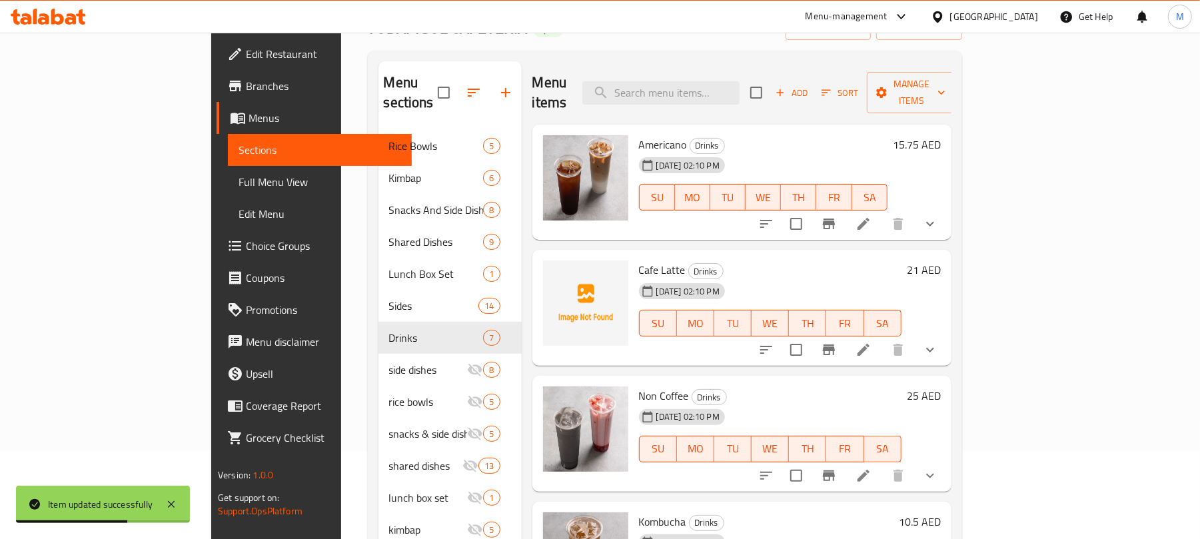
scroll to position [0, 0]
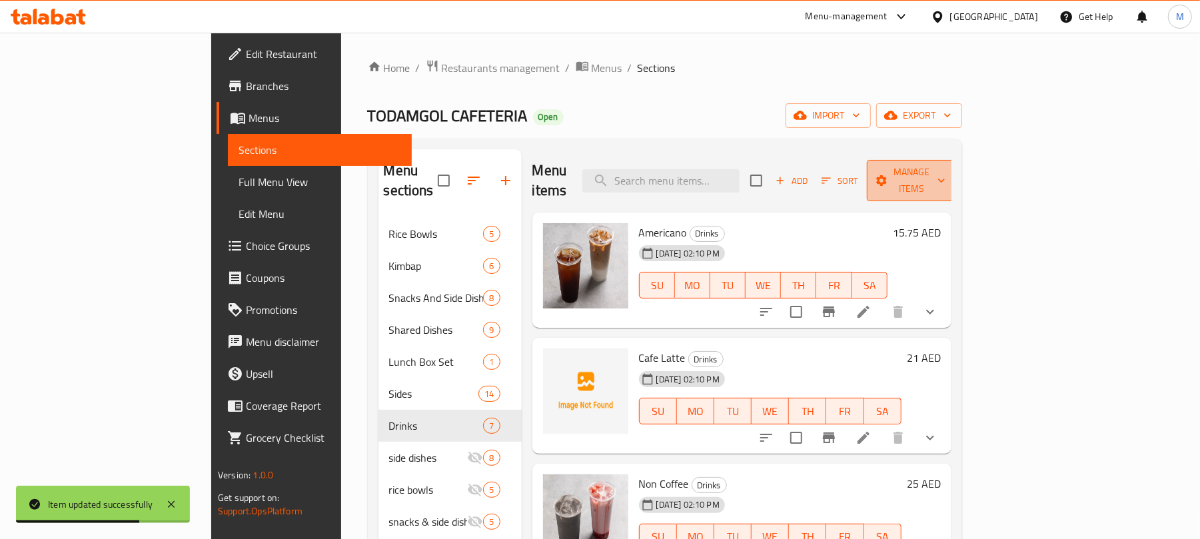
click at [956, 160] on button "Manage items" at bounding box center [911, 180] width 89 height 41
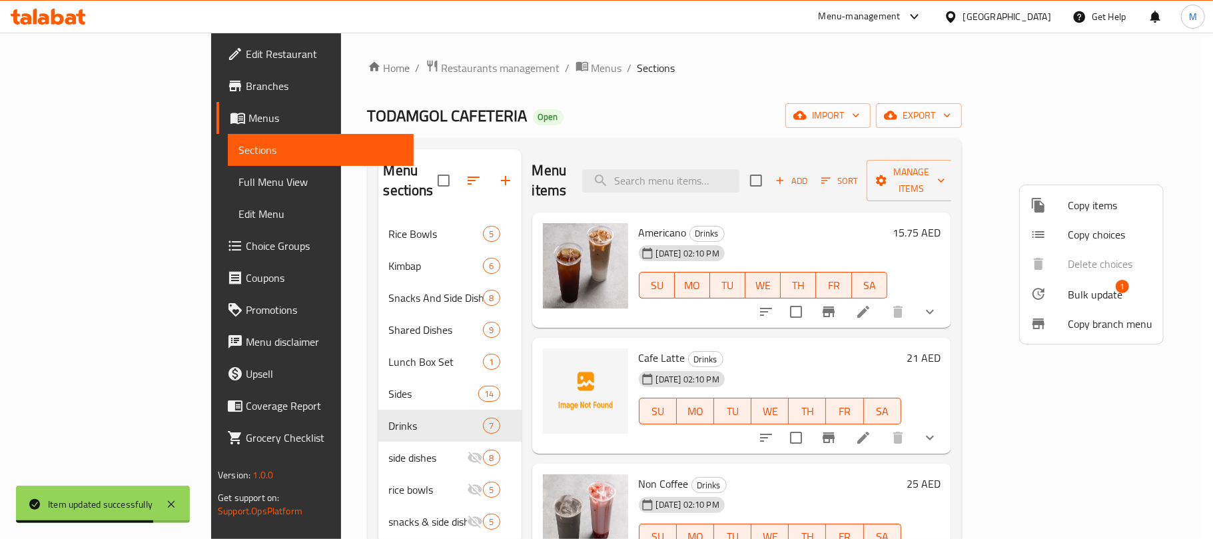
click at [1064, 289] on div at bounding box center [1049, 294] width 37 height 16
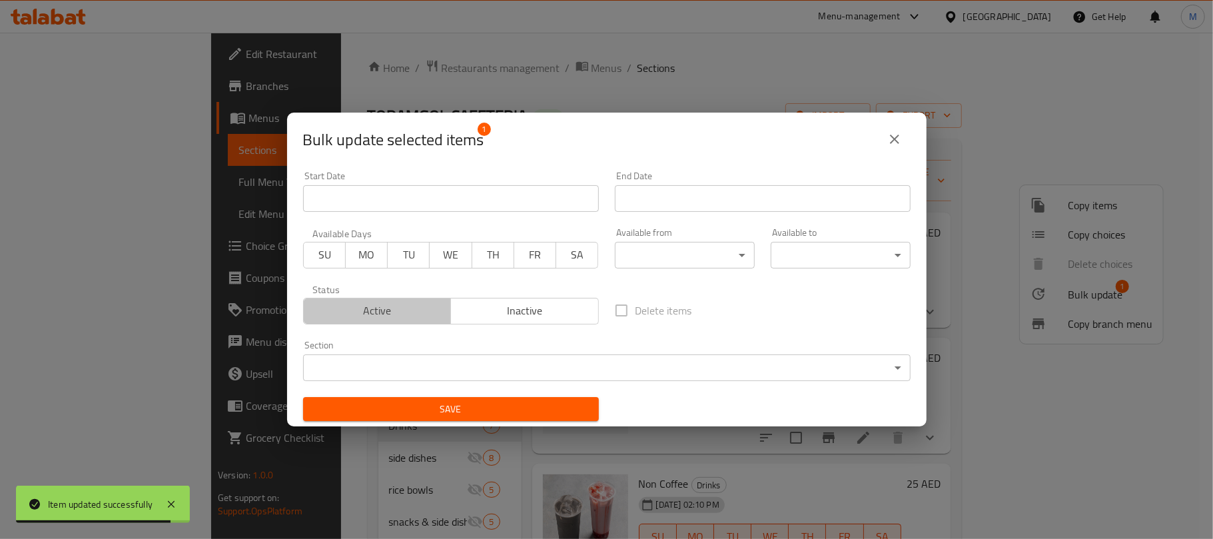
click at [397, 307] on span "Active" at bounding box center [377, 310] width 137 height 19
click at [498, 406] on span "Save" at bounding box center [451, 409] width 275 height 17
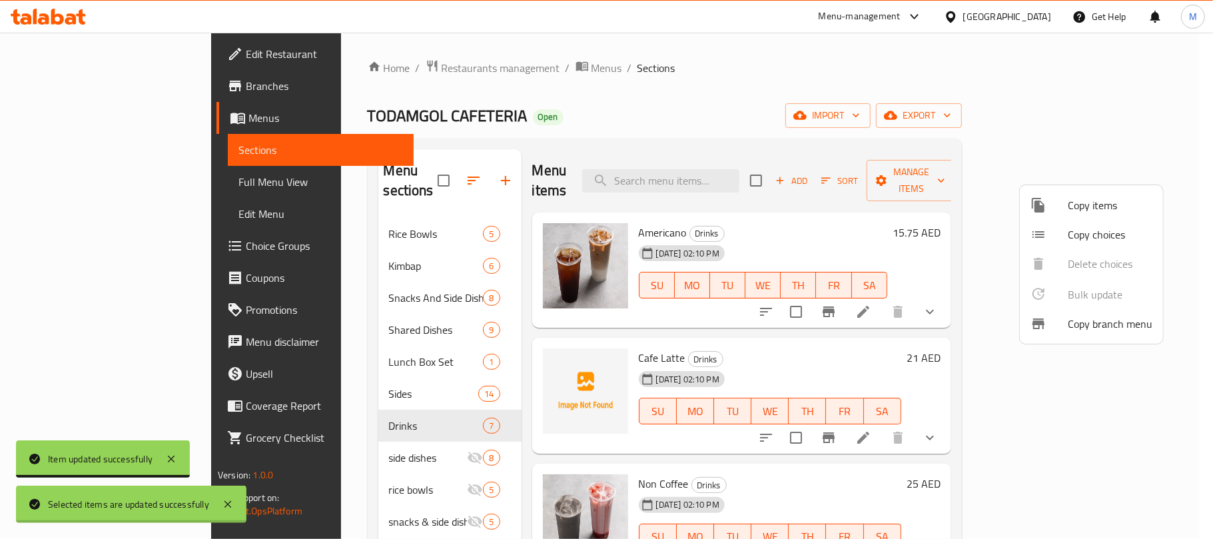
checkbox input "false"
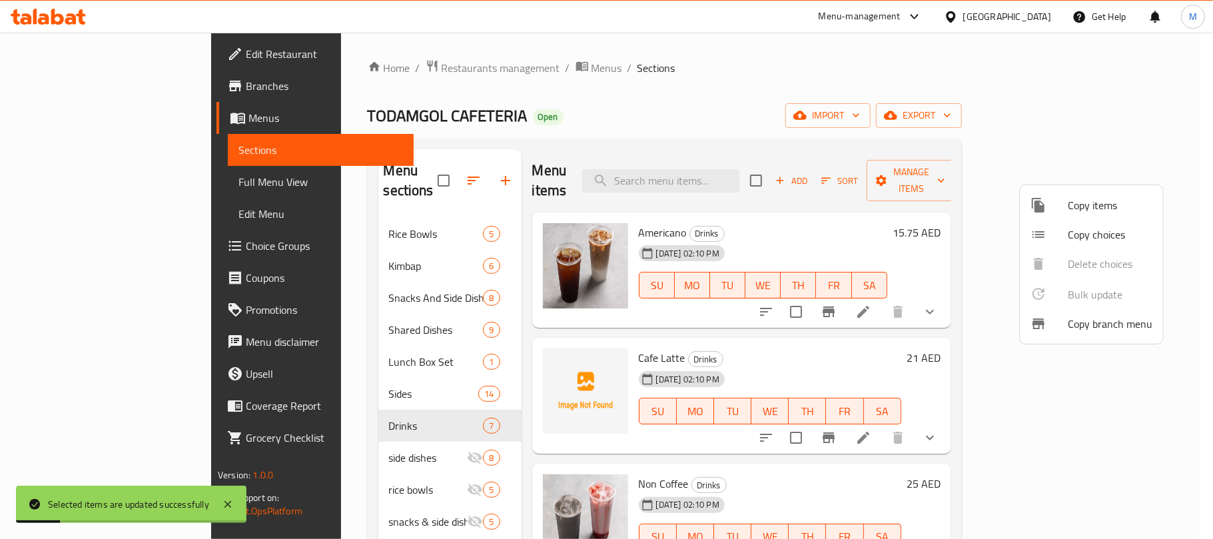
click at [293, 385] on div at bounding box center [606, 269] width 1213 height 539
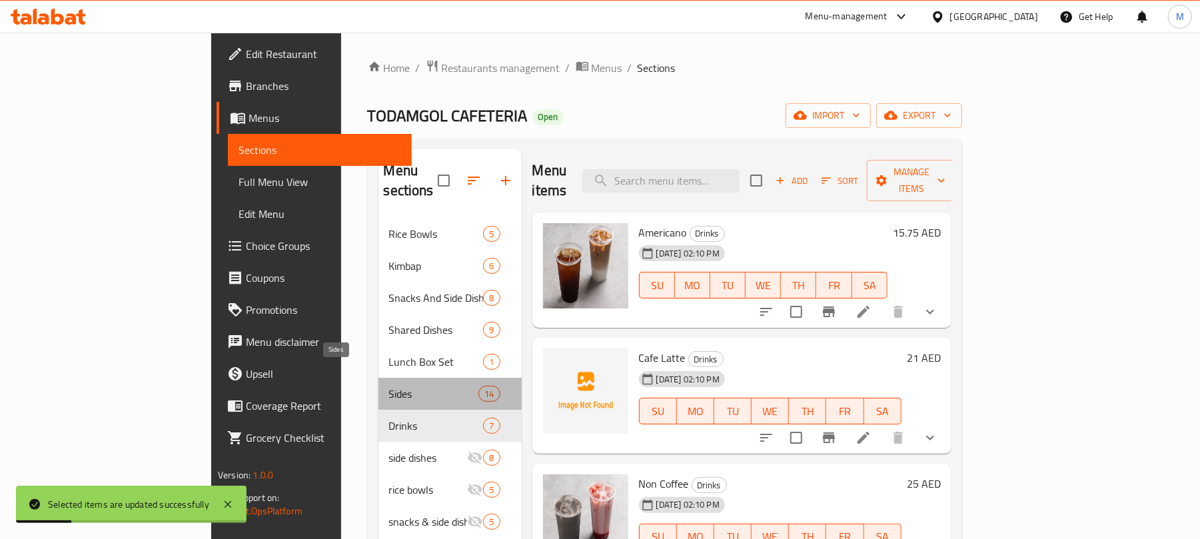
click at [389, 386] on span "Sides" at bounding box center [434, 394] width 90 height 16
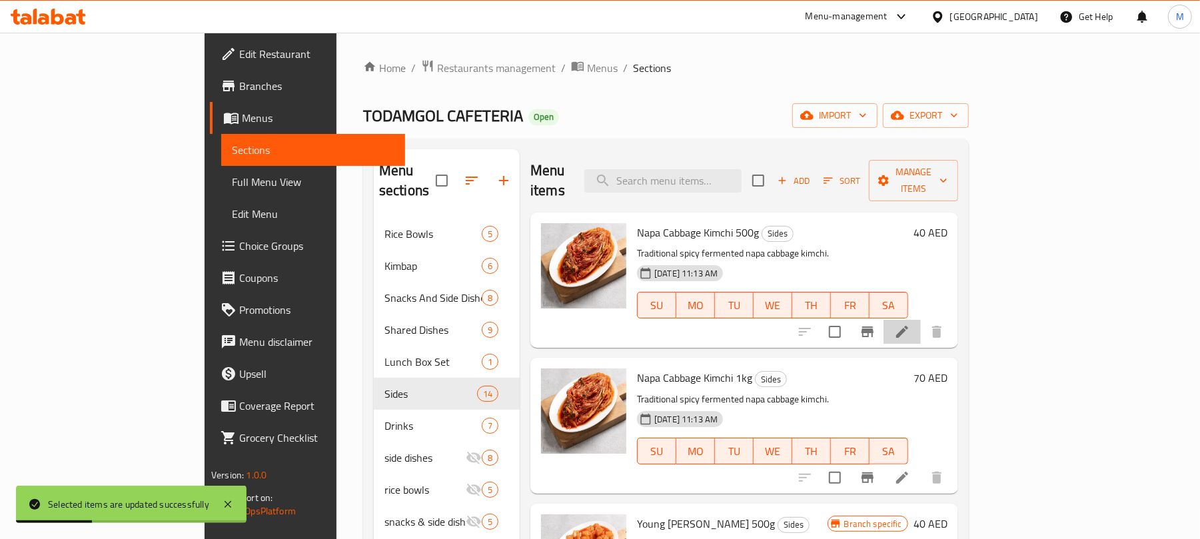
click at [921, 320] on li at bounding box center [902, 332] width 37 height 24
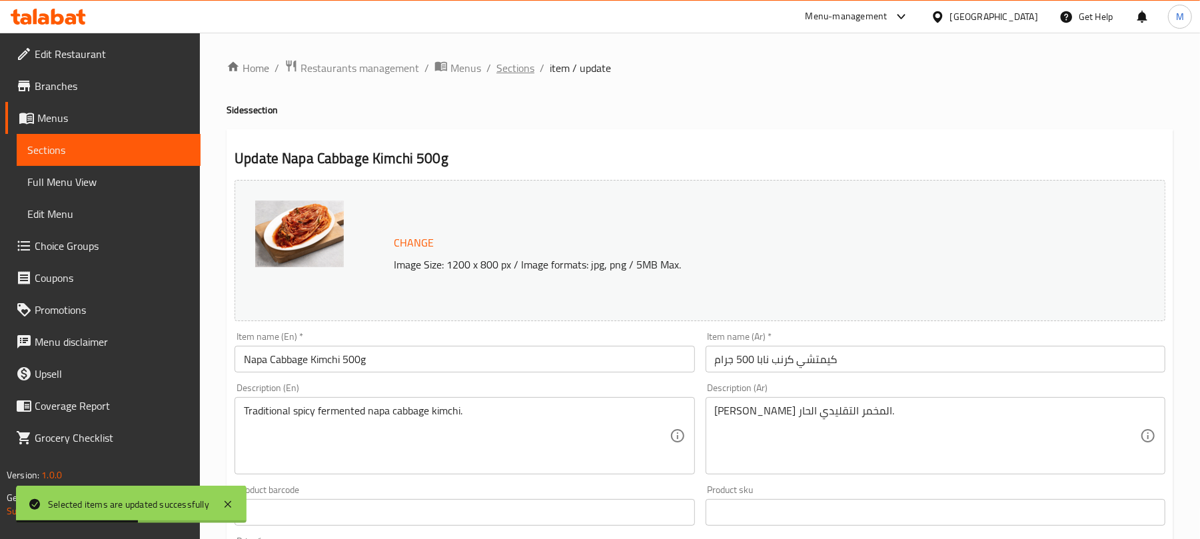
click at [509, 71] on span "Sections" at bounding box center [515, 68] width 38 height 16
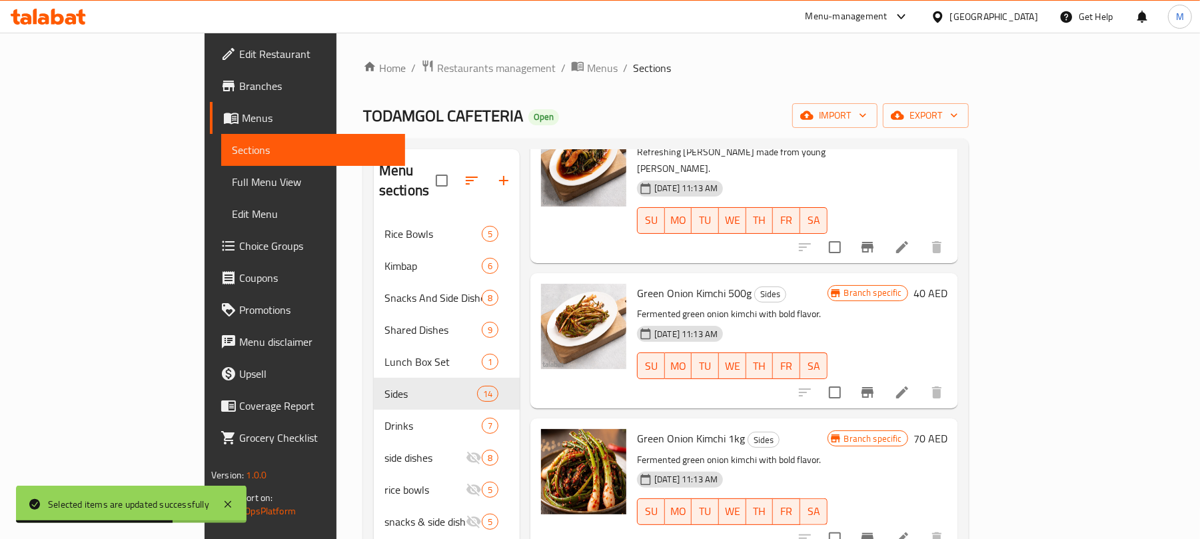
scroll to position [1066, 0]
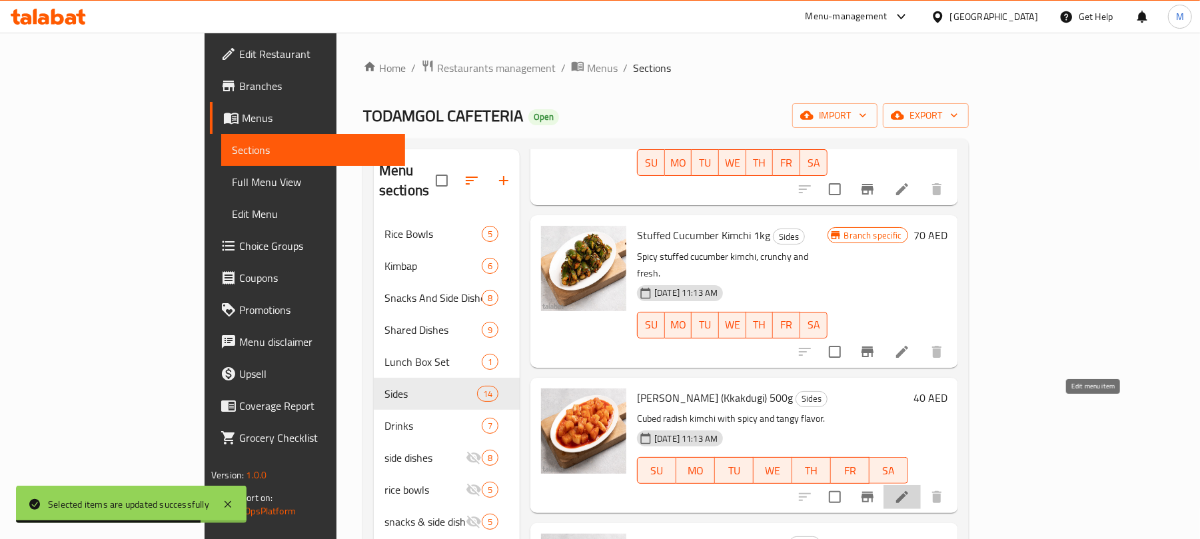
click at [910, 489] on icon at bounding box center [902, 497] width 16 height 16
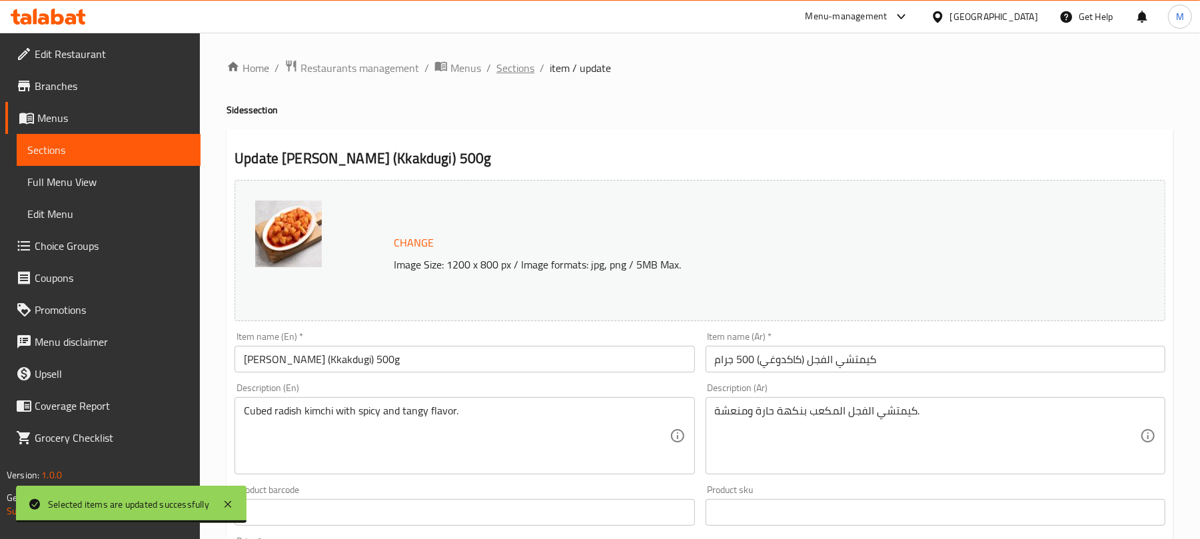
click at [518, 72] on span "Sections" at bounding box center [515, 68] width 38 height 16
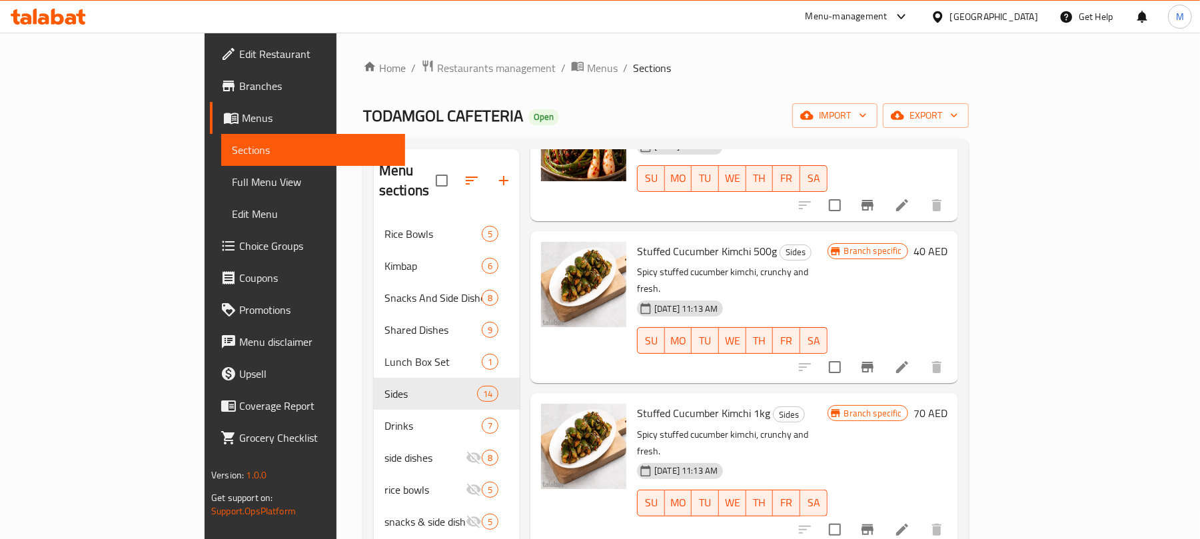
scroll to position [1243, 0]
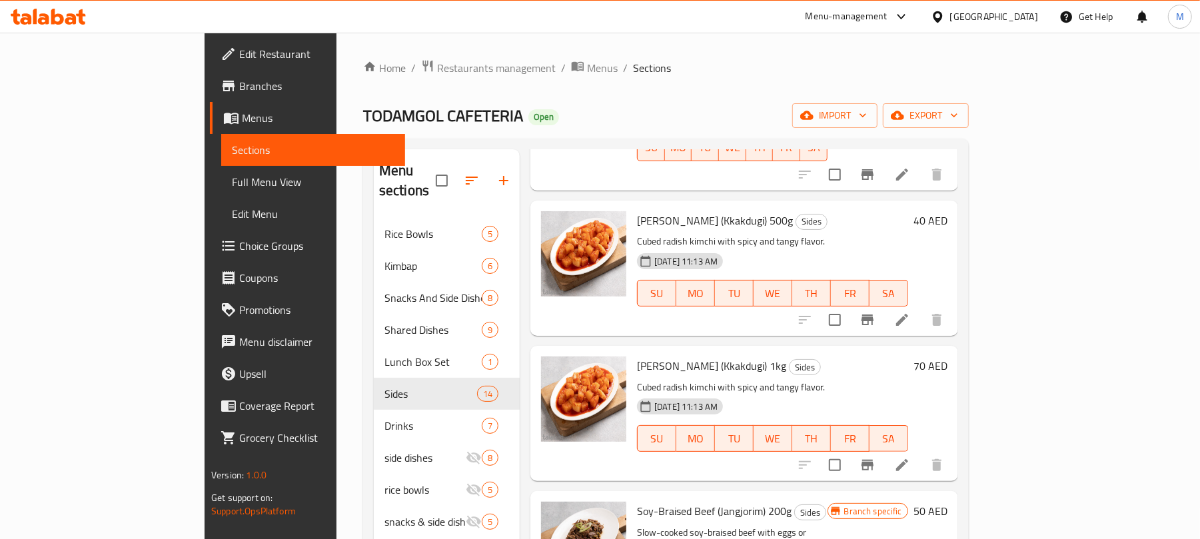
click at [921, 453] on li at bounding box center [902, 465] width 37 height 24
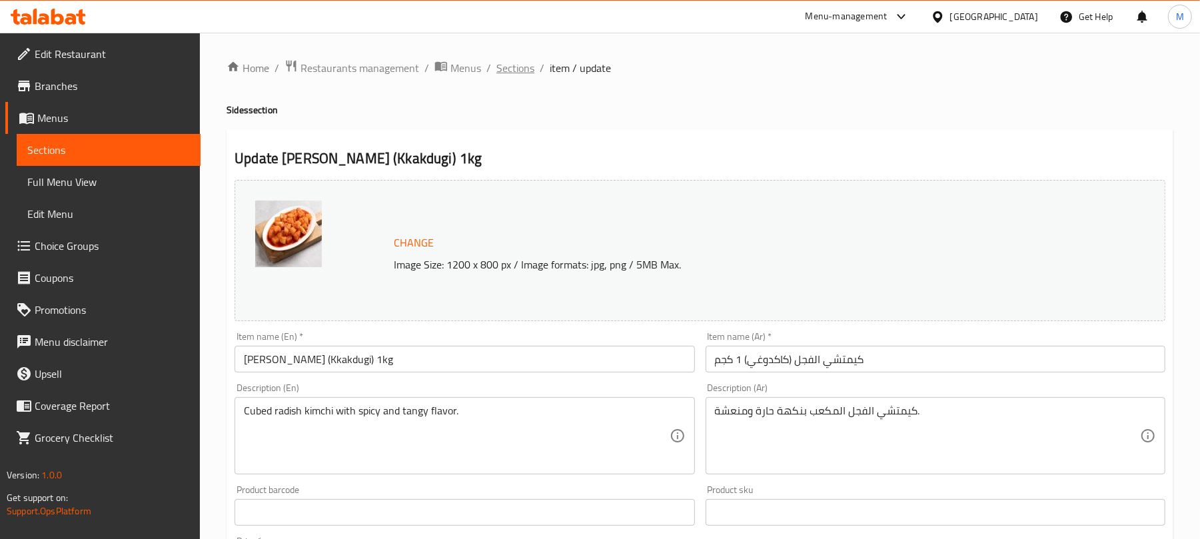
click at [512, 72] on span "Sections" at bounding box center [515, 68] width 38 height 16
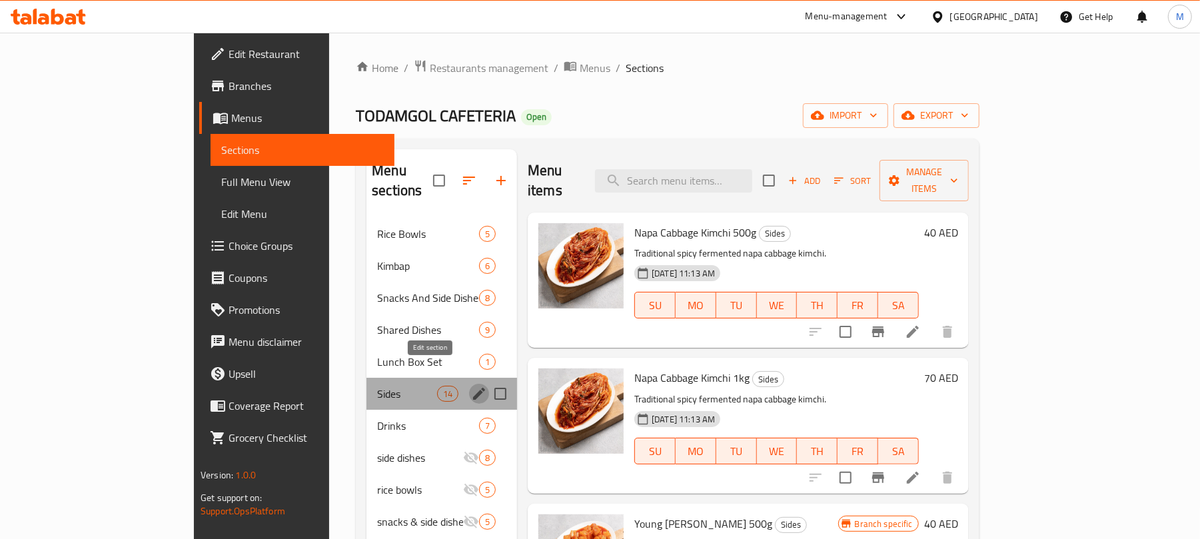
click at [473, 388] on icon "edit" at bounding box center [479, 394] width 12 height 12
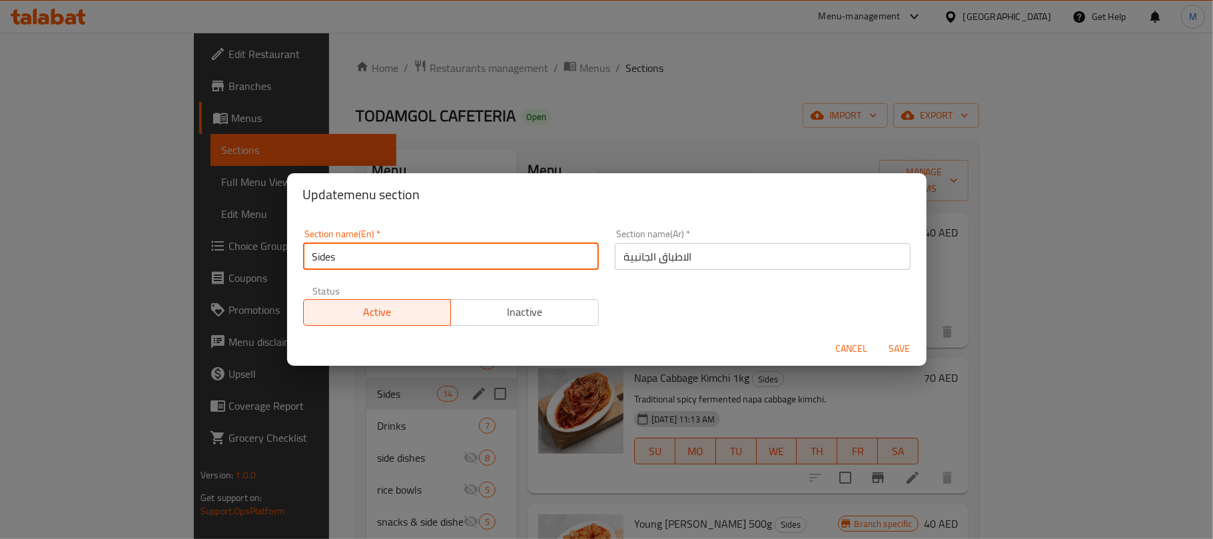
click at [456, 263] on input "Sides" at bounding box center [451, 256] width 296 height 27
paste input "text"
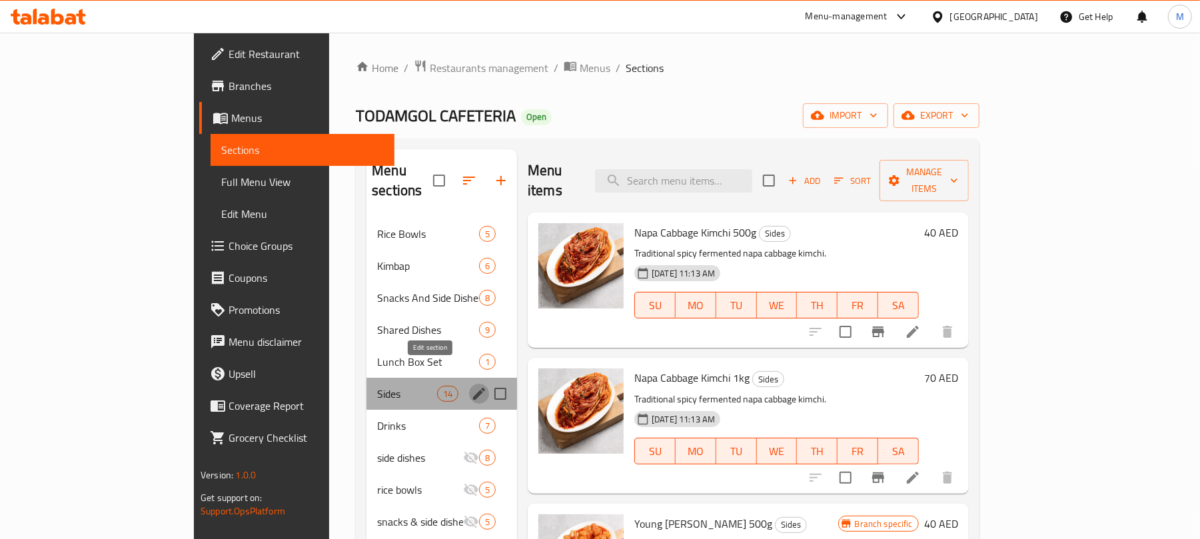
click at [471, 386] on icon "edit" at bounding box center [479, 394] width 16 height 16
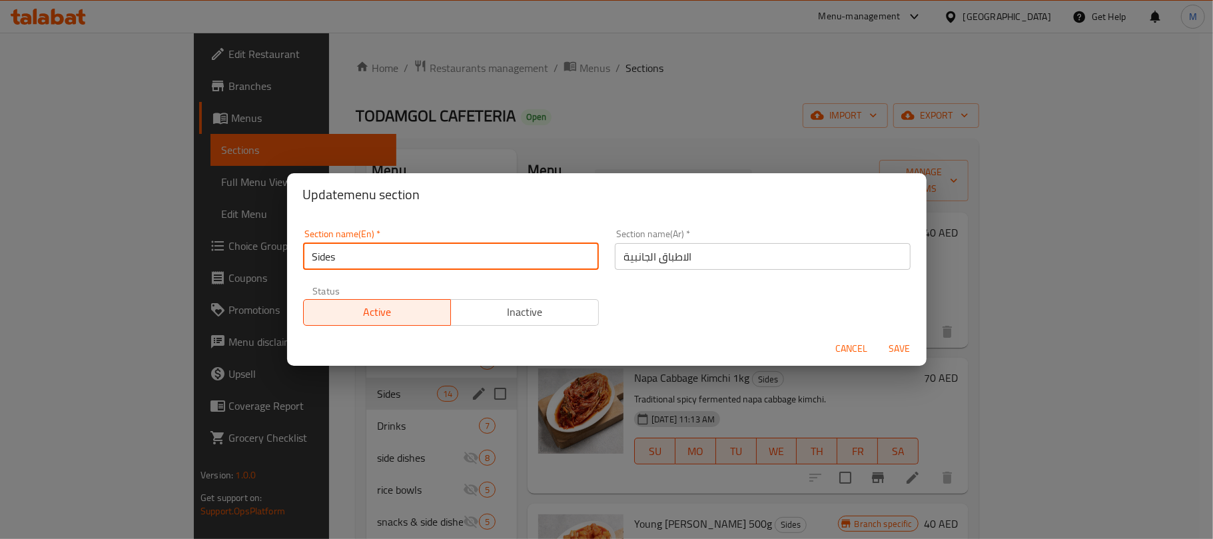
click at [353, 262] on input "Sides" at bounding box center [451, 256] width 296 height 27
type input "Side Dishes"
click at [879, 337] on button "Save" at bounding box center [900, 349] width 43 height 25
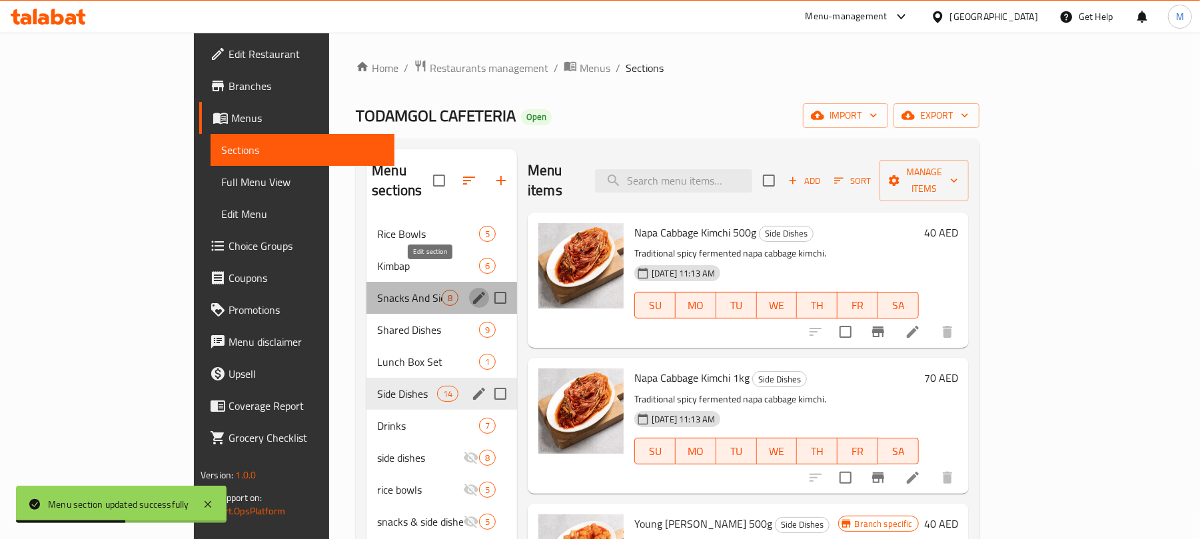
click at [473, 292] on icon "edit" at bounding box center [479, 298] width 12 height 12
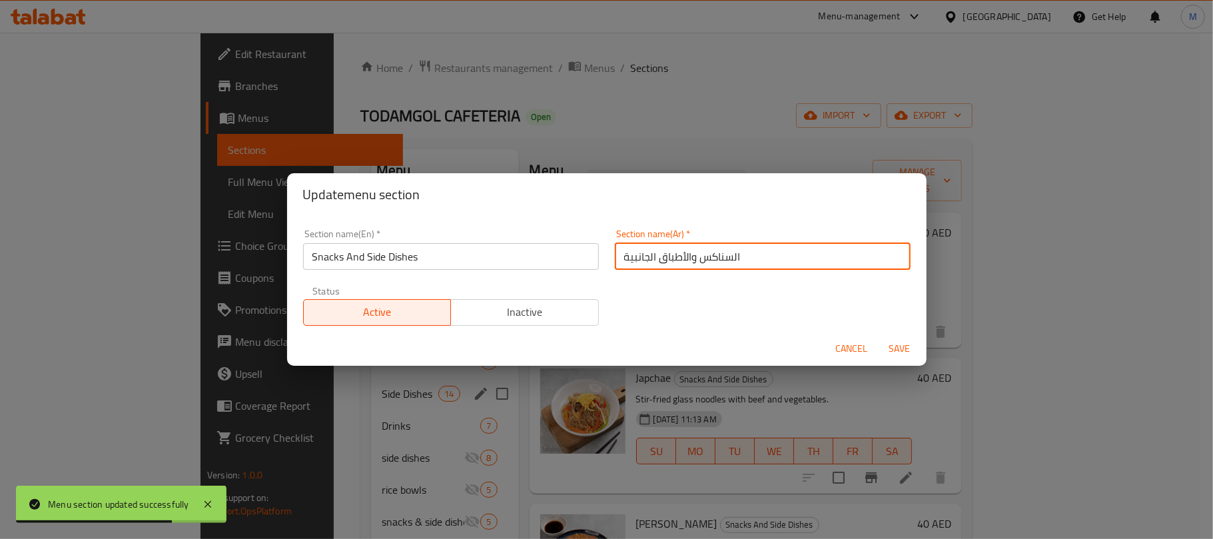
drag, startPoint x: 686, startPoint y: 256, endPoint x: 616, endPoint y: 249, distance: 69.6
click at [616, 249] on input "السناكس والأطباق الجانبية" at bounding box center [763, 256] width 296 height 27
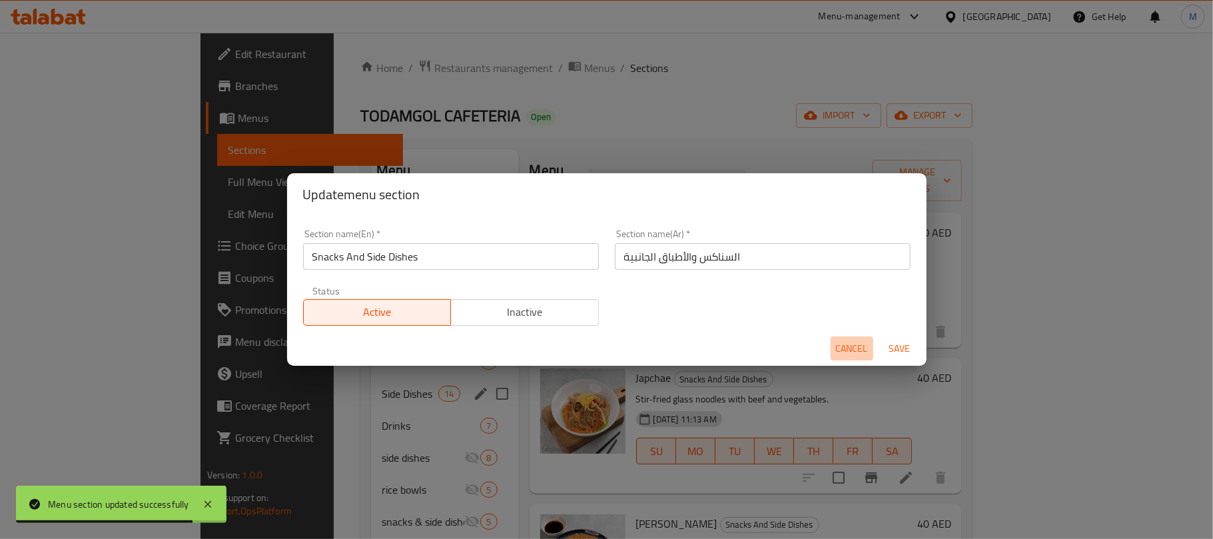
click at [848, 345] on span "Cancel" at bounding box center [852, 349] width 32 height 17
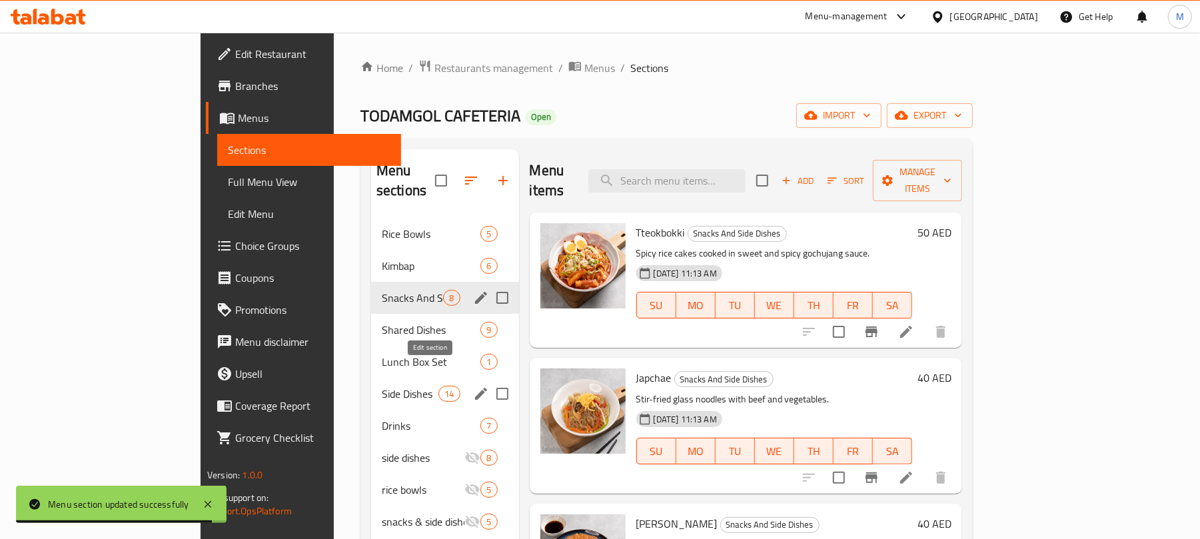
click at [473, 386] on icon "edit" at bounding box center [481, 394] width 16 height 16
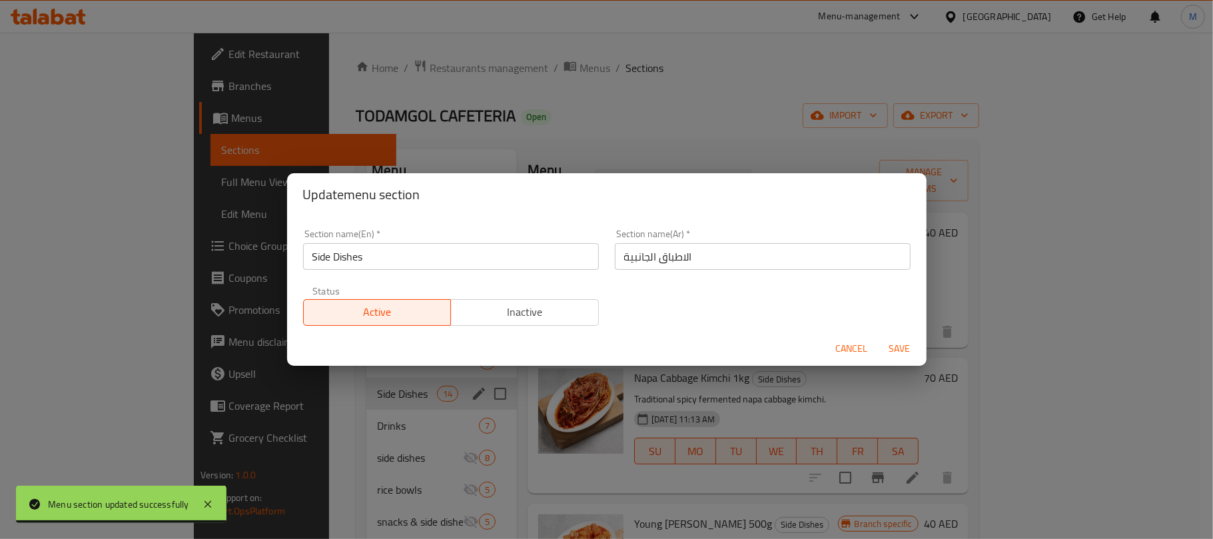
click at [718, 260] on input "الاطباق الجانبية" at bounding box center [763, 256] width 296 height 27
paste input "طباق الجانبية"
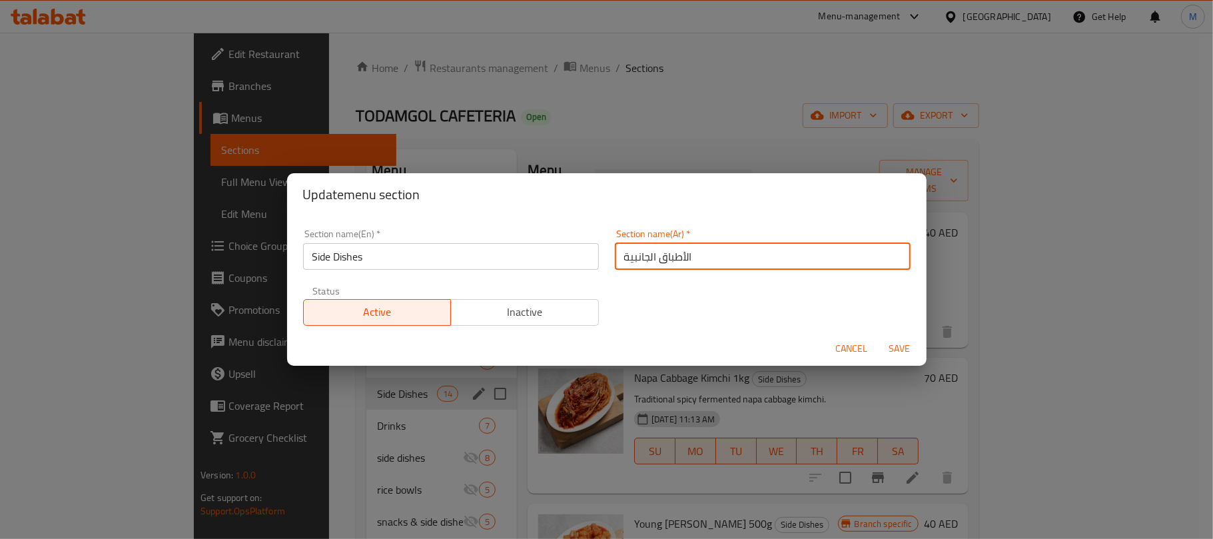
type input "الأطباق الجانبية"
click at [879, 337] on button "Save" at bounding box center [900, 349] width 43 height 25
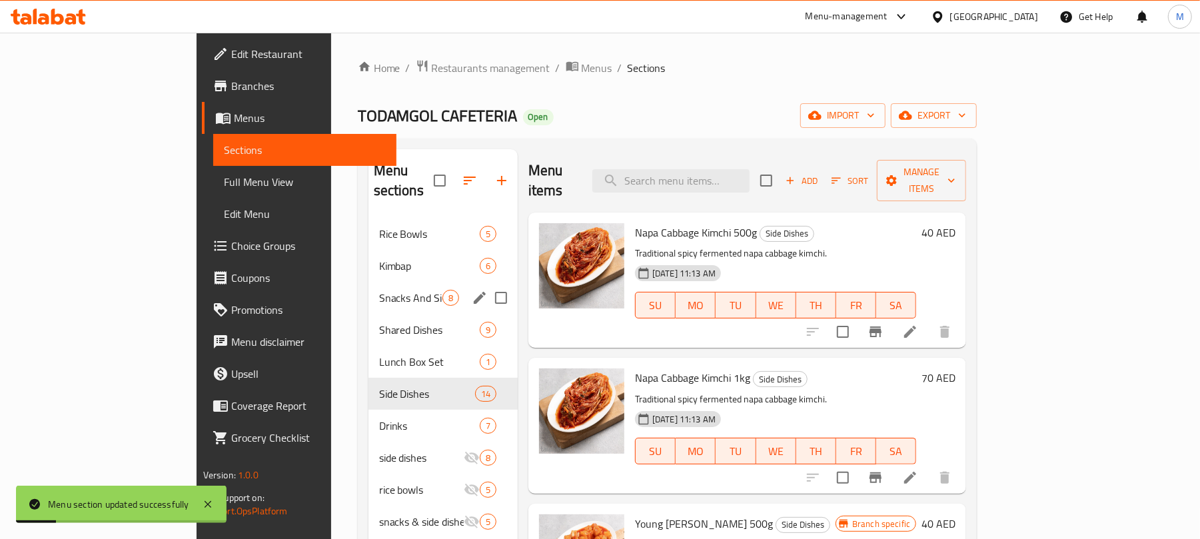
click at [547, 152] on div "Menu items Add Sort Manage items" at bounding box center [747, 180] width 438 height 63
click at [472, 354] on icon "edit" at bounding box center [480, 362] width 16 height 16
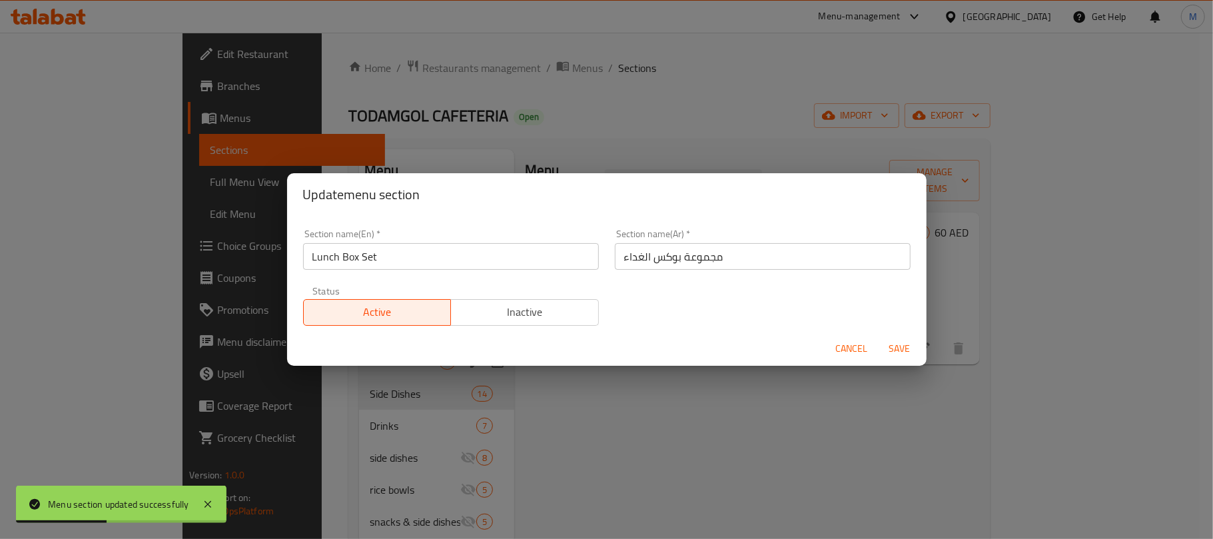
click at [848, 348] on span "Cancel" at bounding box center [852, 349] width 32 height 17
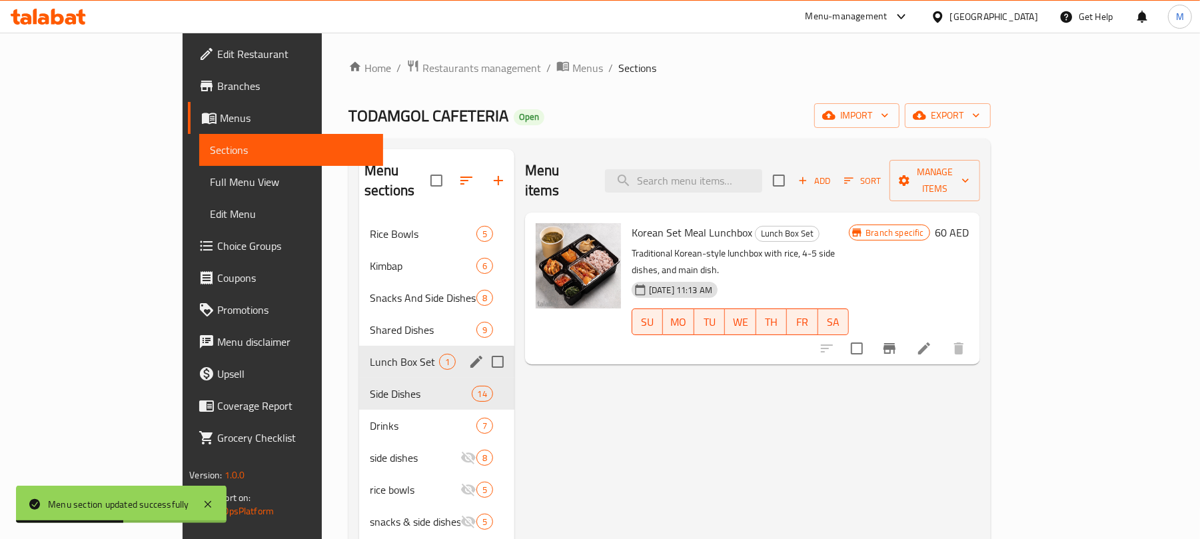
click at [576, 139] on div "Menu sections Rice Bowls 5 Kimbap 6 Snacks And Side Dishes 8 Shared Dishes 9 Lu…" at bounding box center [670, 419] width 642 height 560
click at [370, 226] on span "Rice Bowls" at bounding box center [404, 234] width 69 height 16
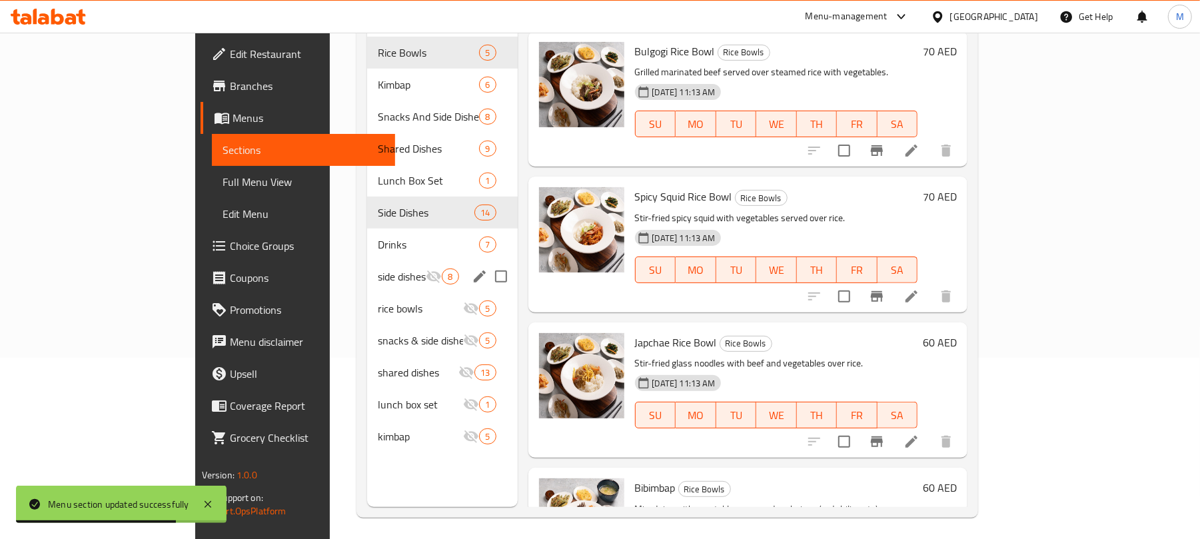
scroll to position [187, 0]
